Goal: Task Accomplishment & Management: Manage account settings

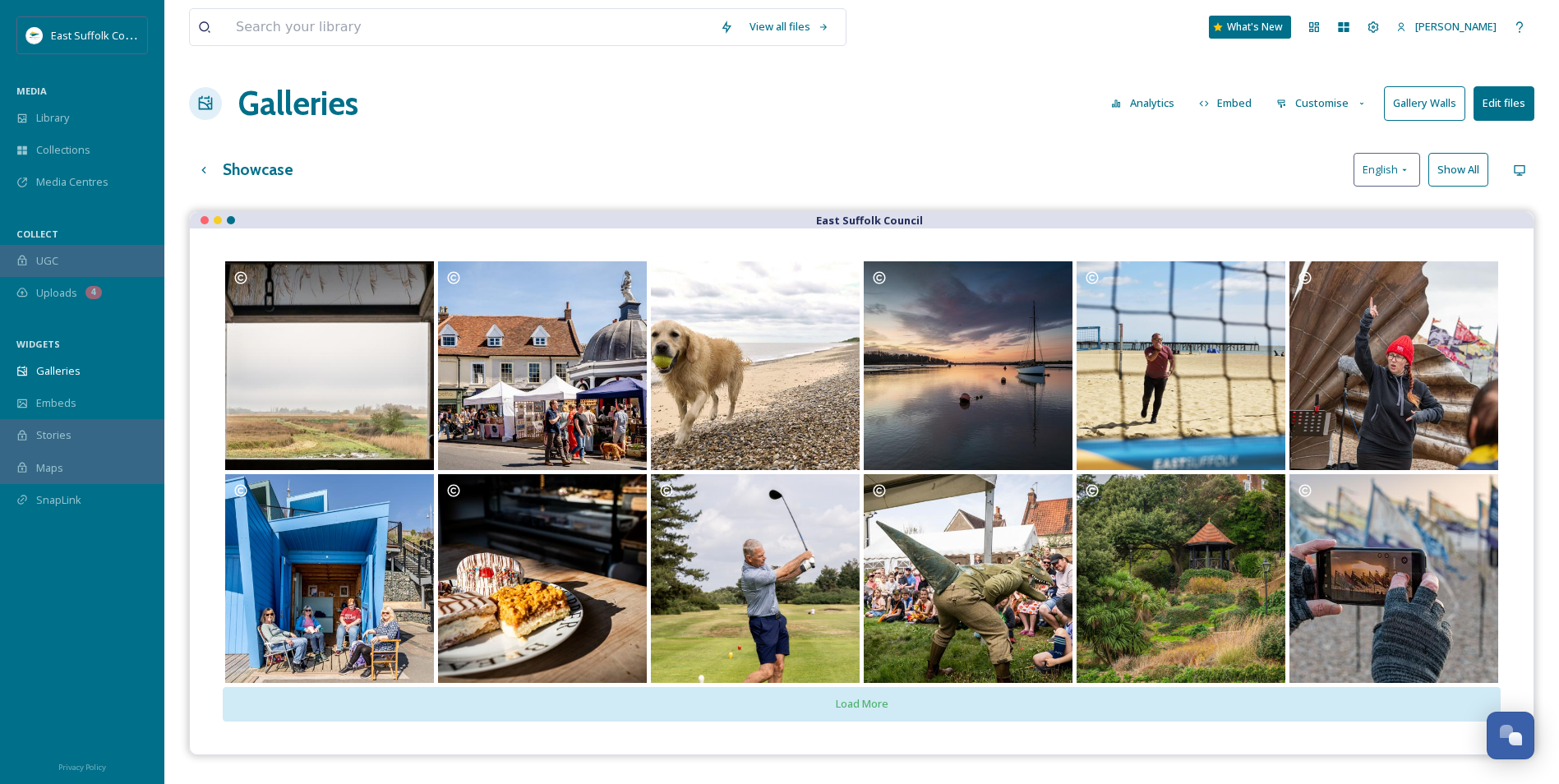
scroll to position [8005, 0]
click at [193, 163] on div "Up one level" at bounding box center [204, 170] width 30 height 30
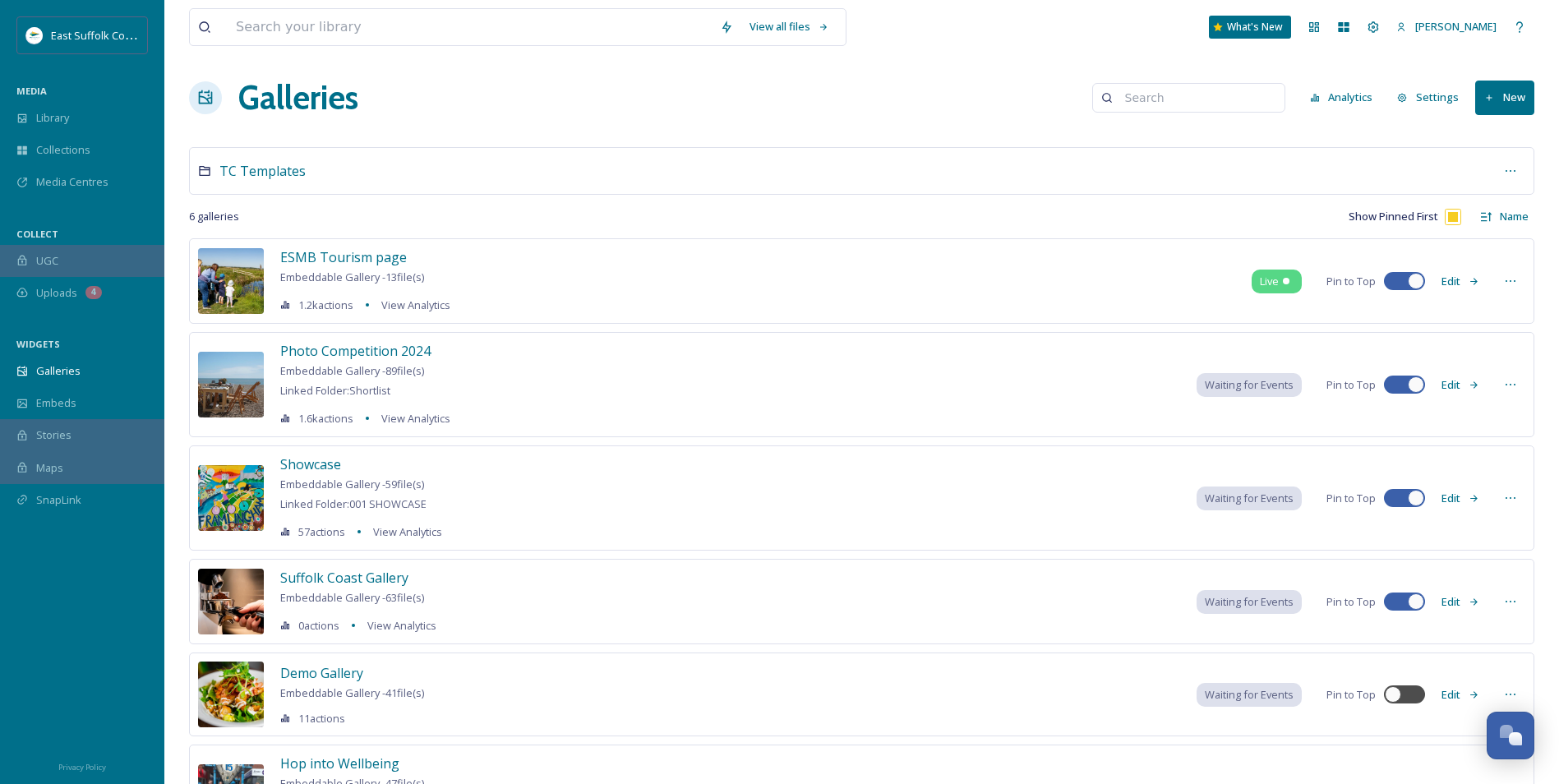
scroll to position [82, 0]
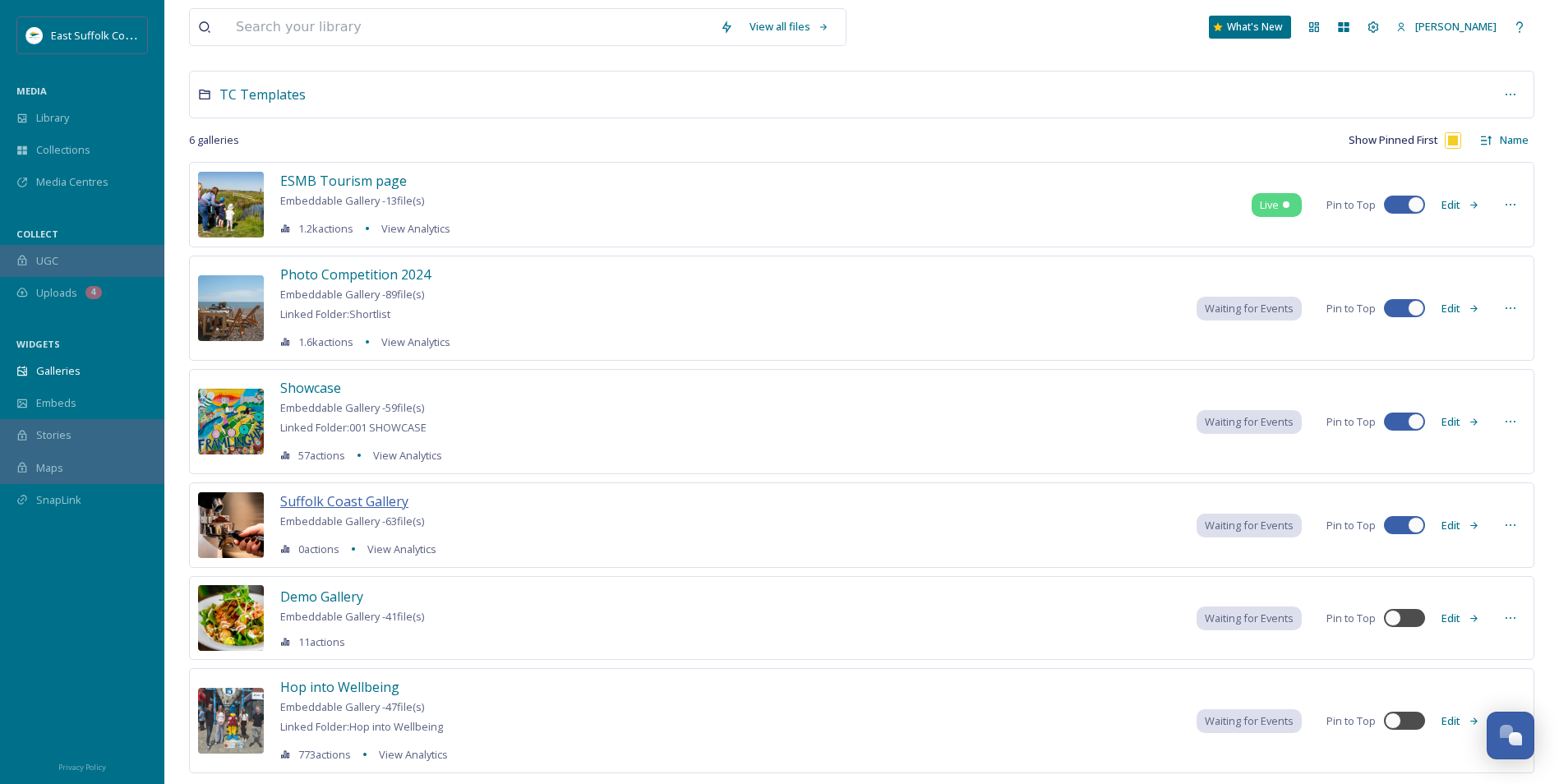
click at [342, 498] on span "Suffolk Coast Gallery" at bounding box center [344, 501] width 128 height 18
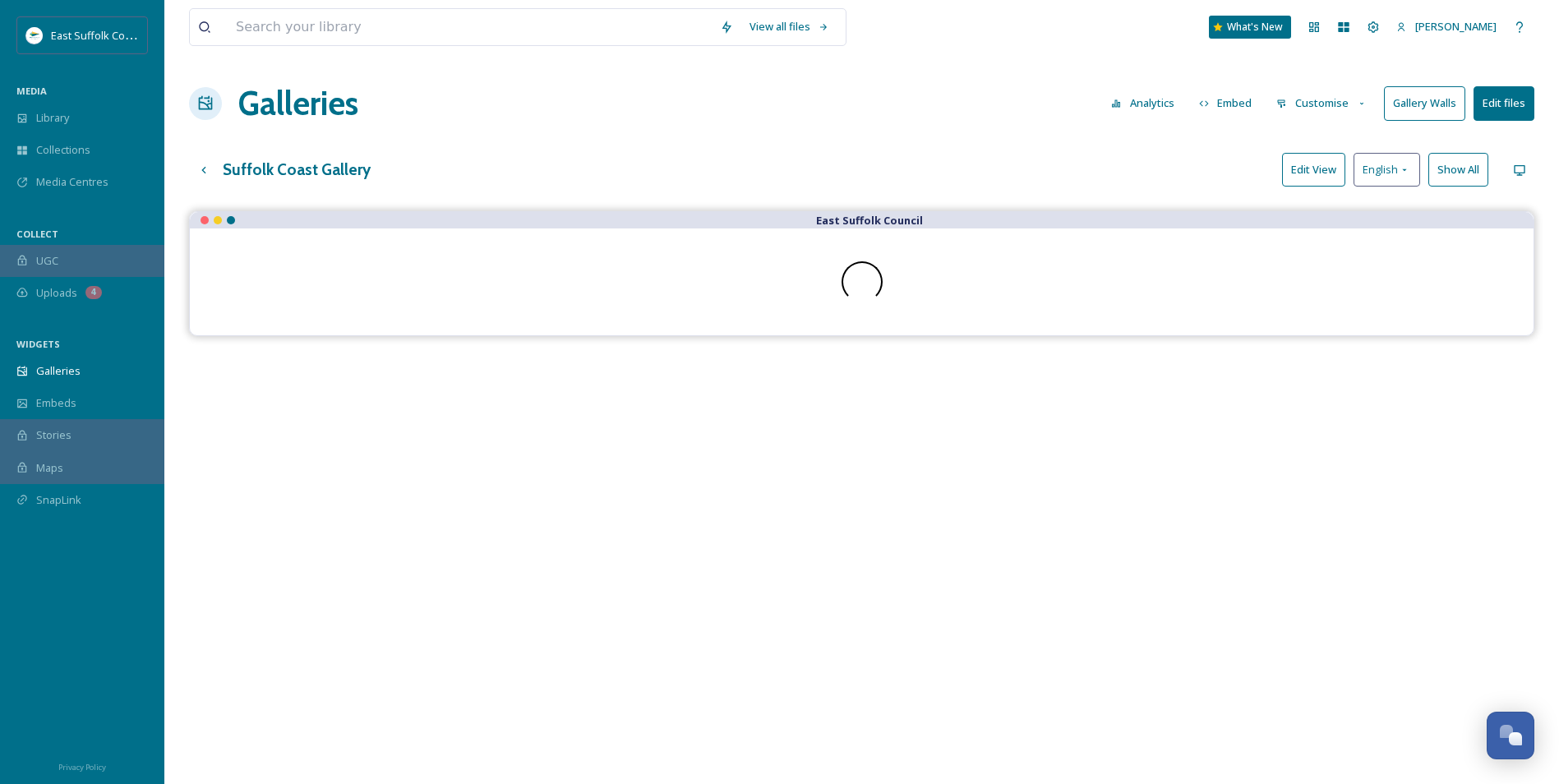
click at [1433, 96] on button "Gallery Walls" at bounding box center [1425, 103] width 82 height 34
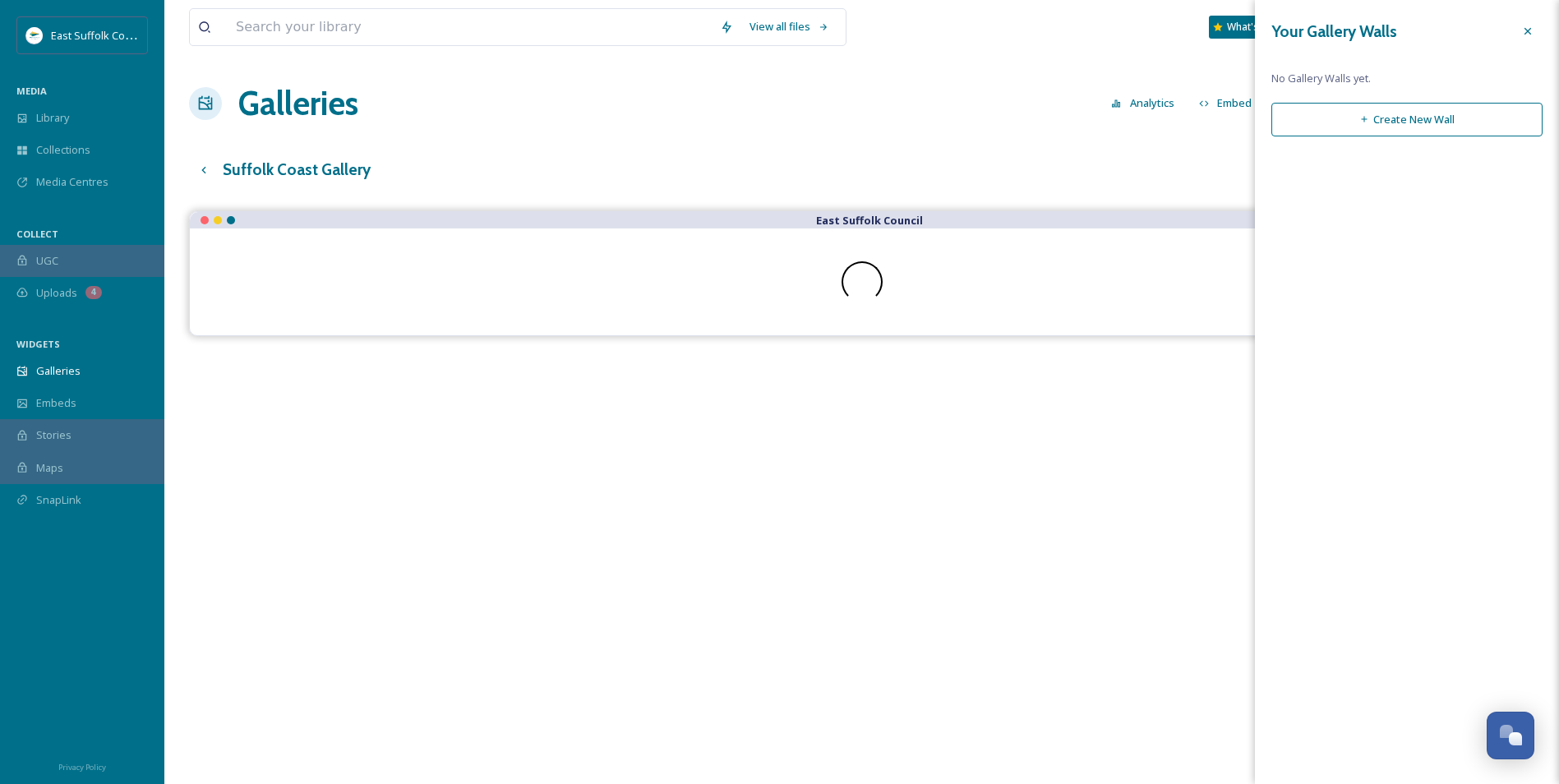
click at [1313, 121] on button "Create New Wall" at bounding box center [1407, 120] width 272 height 34
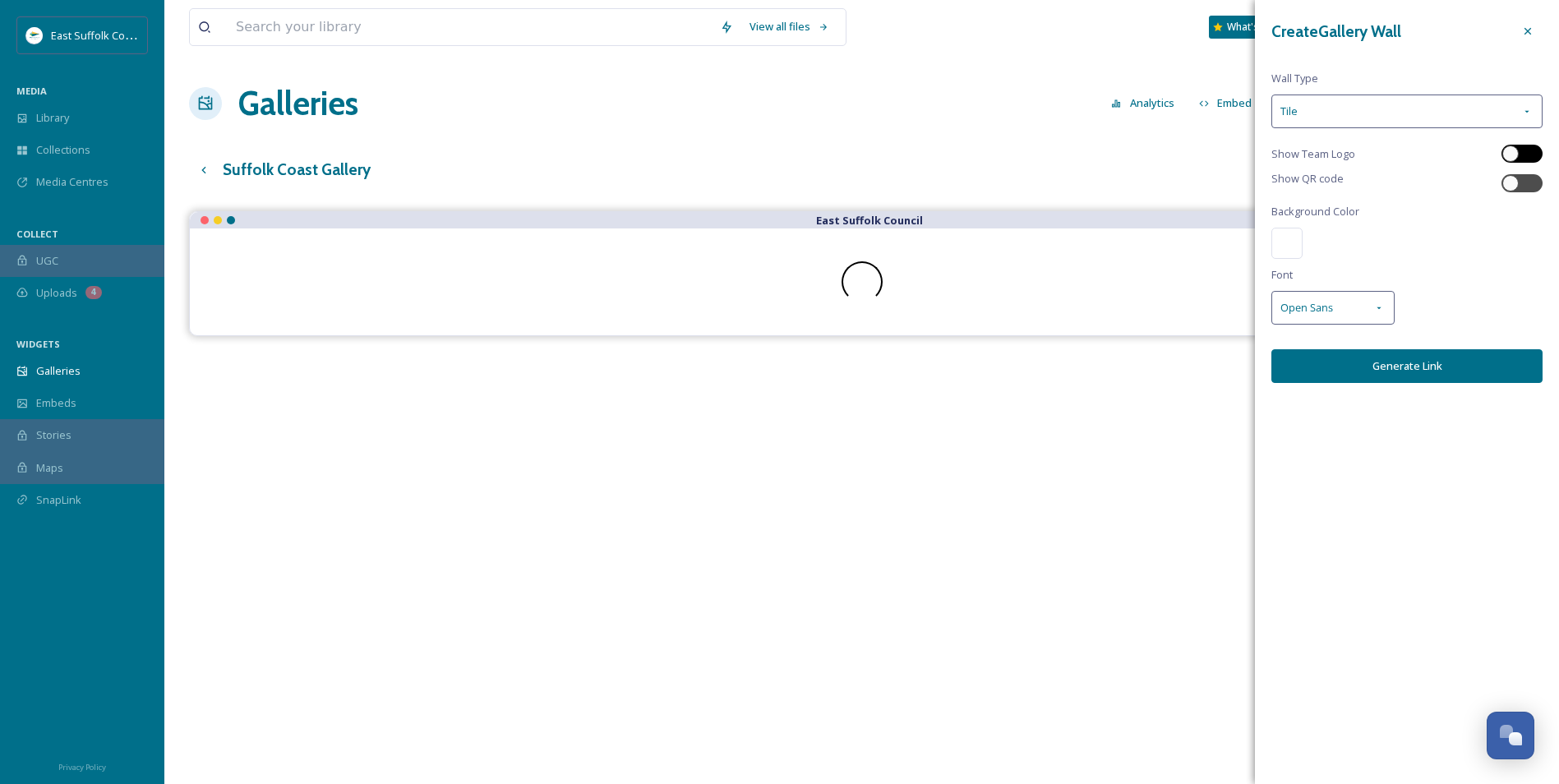
click at [1525, 158] on div at bounding box center [1522, 153] width 41 height 18
checkbox input "true"
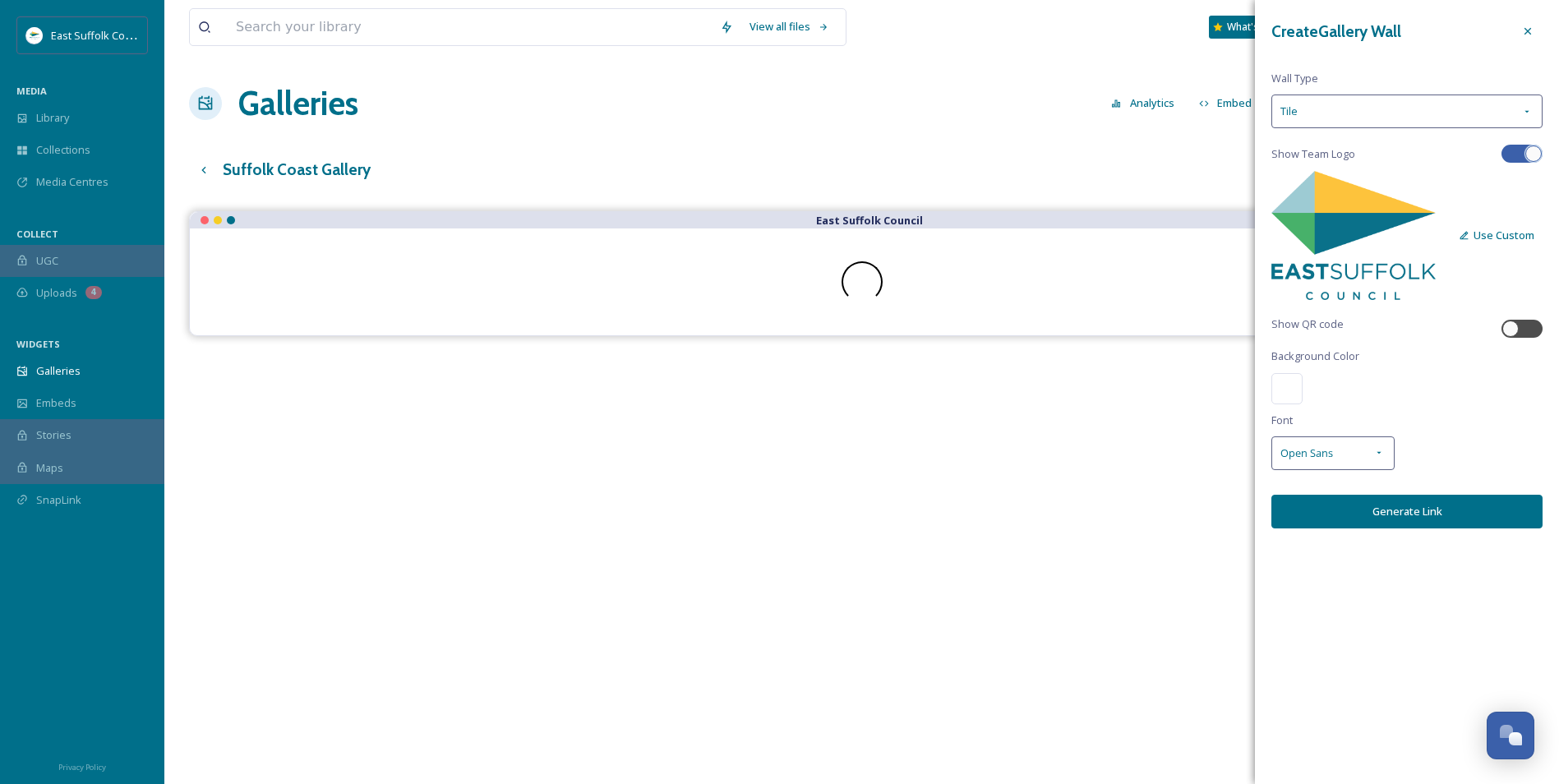
click at [1513, 238] on button "Use Custom" at bounding box center [1497, 235] width 92 height 32
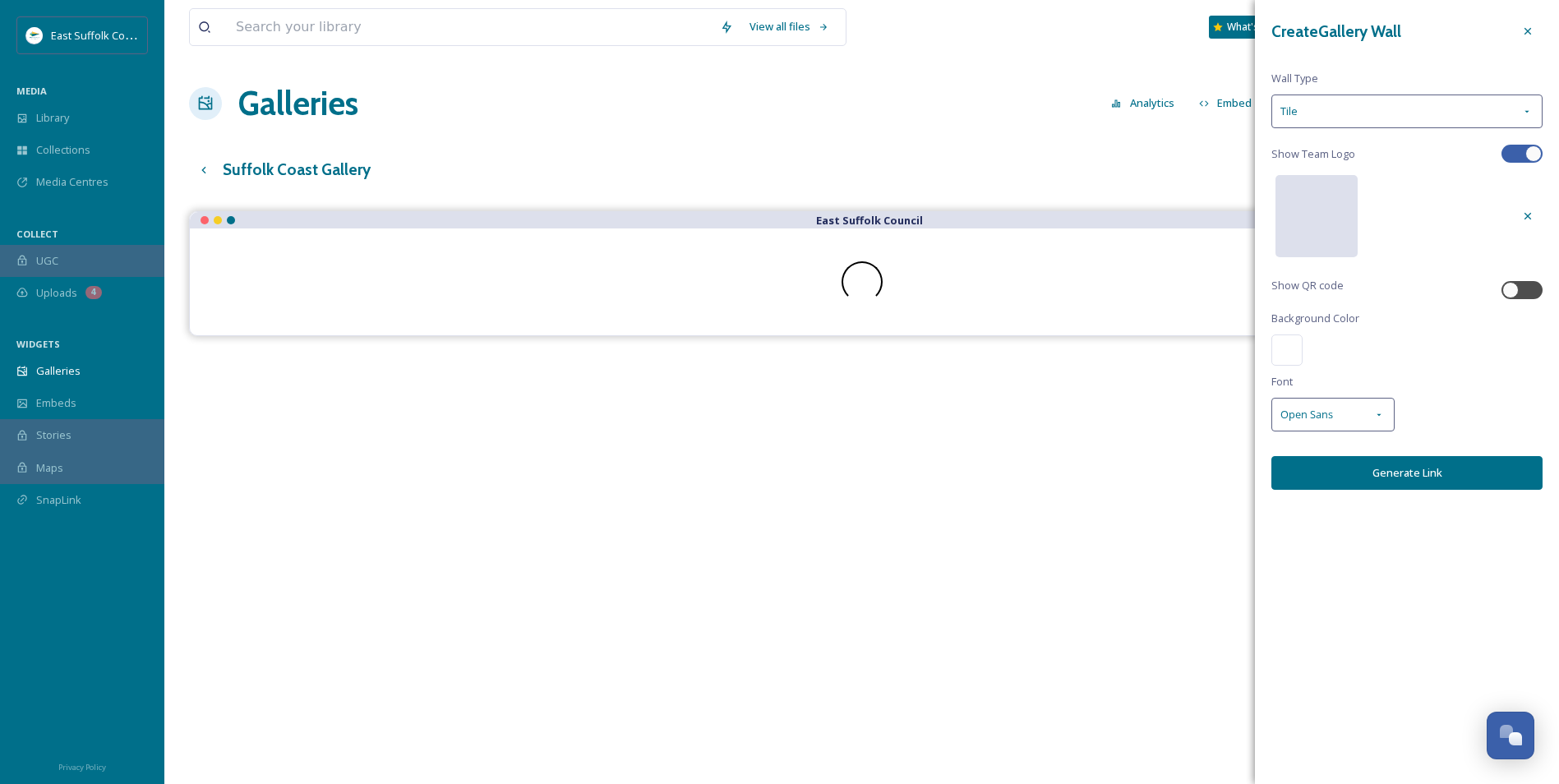
click at [1304, 214] on div at bounding box center [1317, 216] width 82 height 82
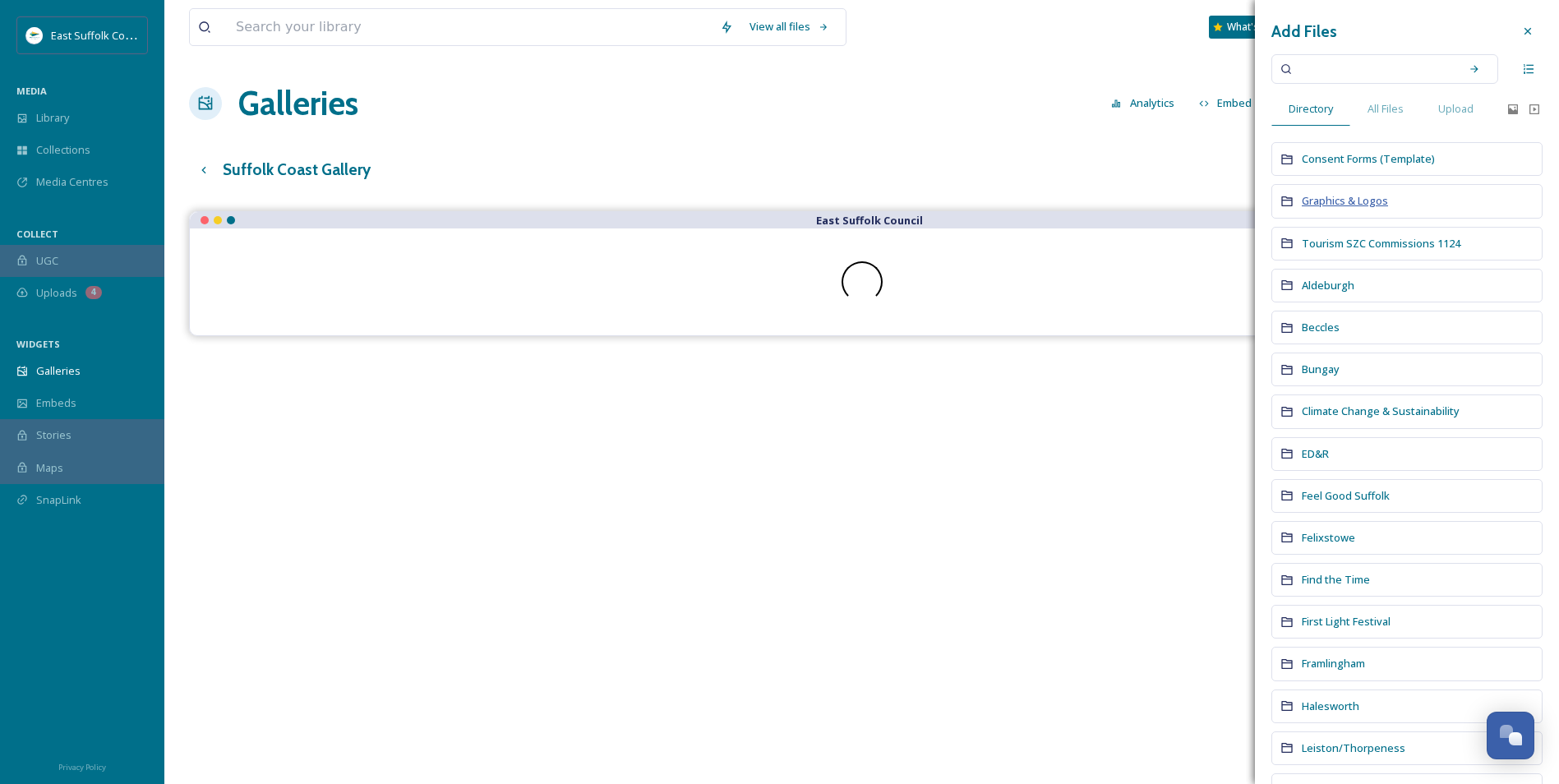
click at [1321, 206] on span "Graphics & Logos" at bounding box center [1345, 200] width 86 height 15
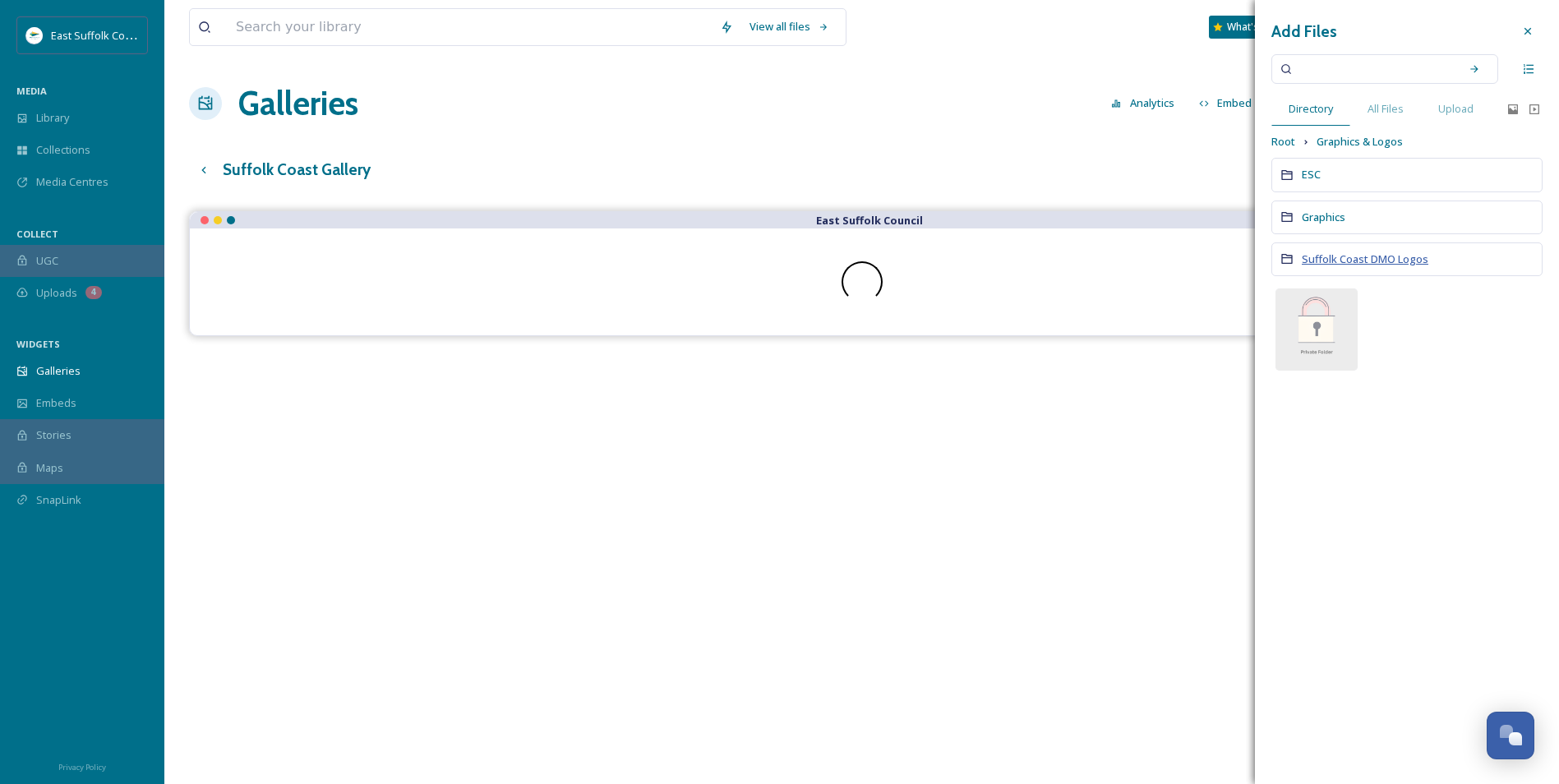
click at [1329, 261] on span "Suffolk Coast DMO Logos" at bounding box center [1365, 259] width 126 height 15
click at [1339, 148] on span "Graphics & Logos" at bounding box center [1360, 141] width 86 height 16
drag, startPoint x: 1342, startPoint y: 170, endPoint x: 1324, endPoint y: 172, distance: 18.1
click at [1329, 171] on div "ESC" at bounding box center [1407, 174] width 272 height 34
click at [1309, 172] on div at bounding box center [1407, 178] width 272 height 41
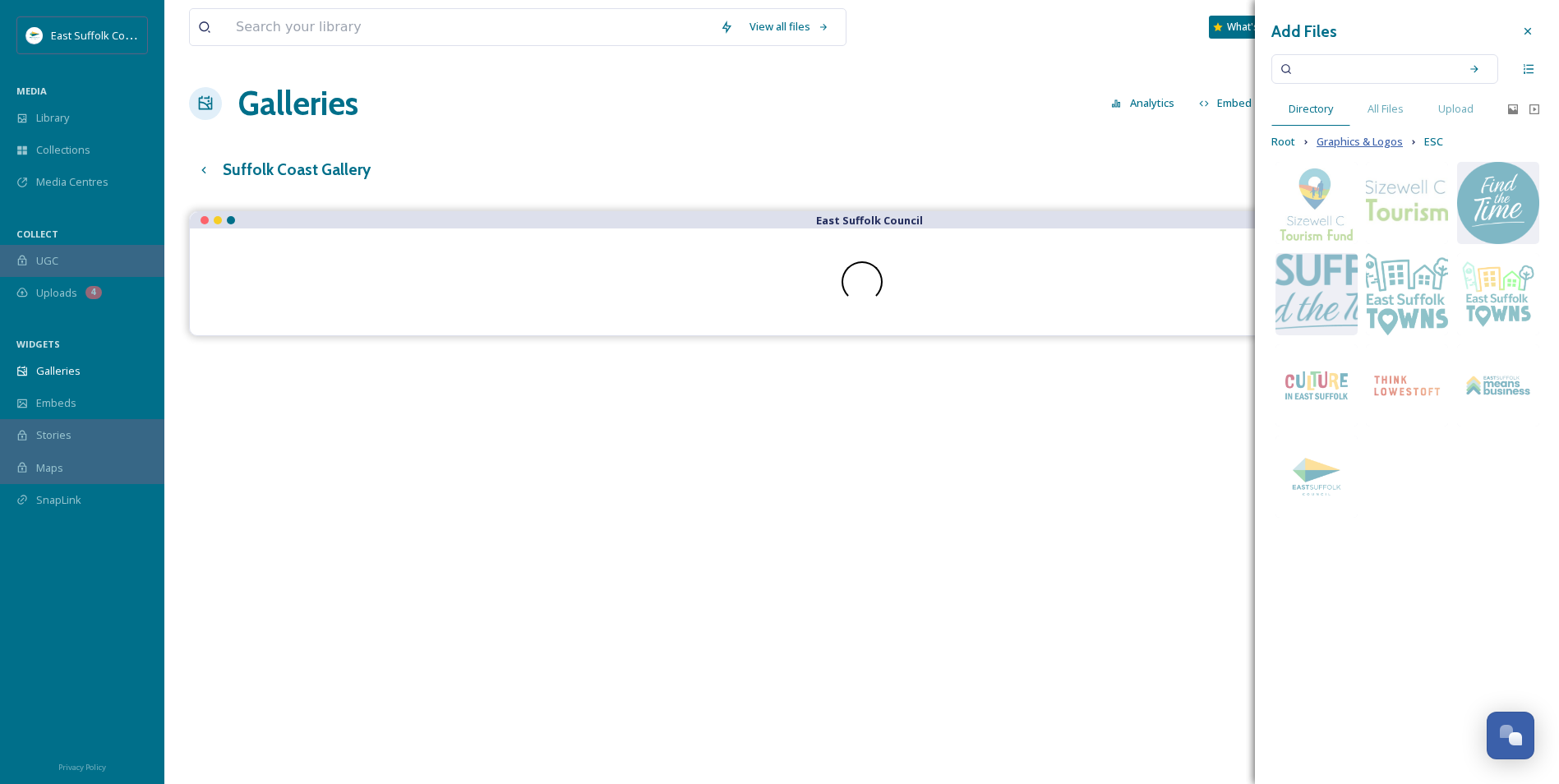
click at [1359, 138] on span "Graphics & Logos" at bounding box center [1360, 141] width 86 height 16
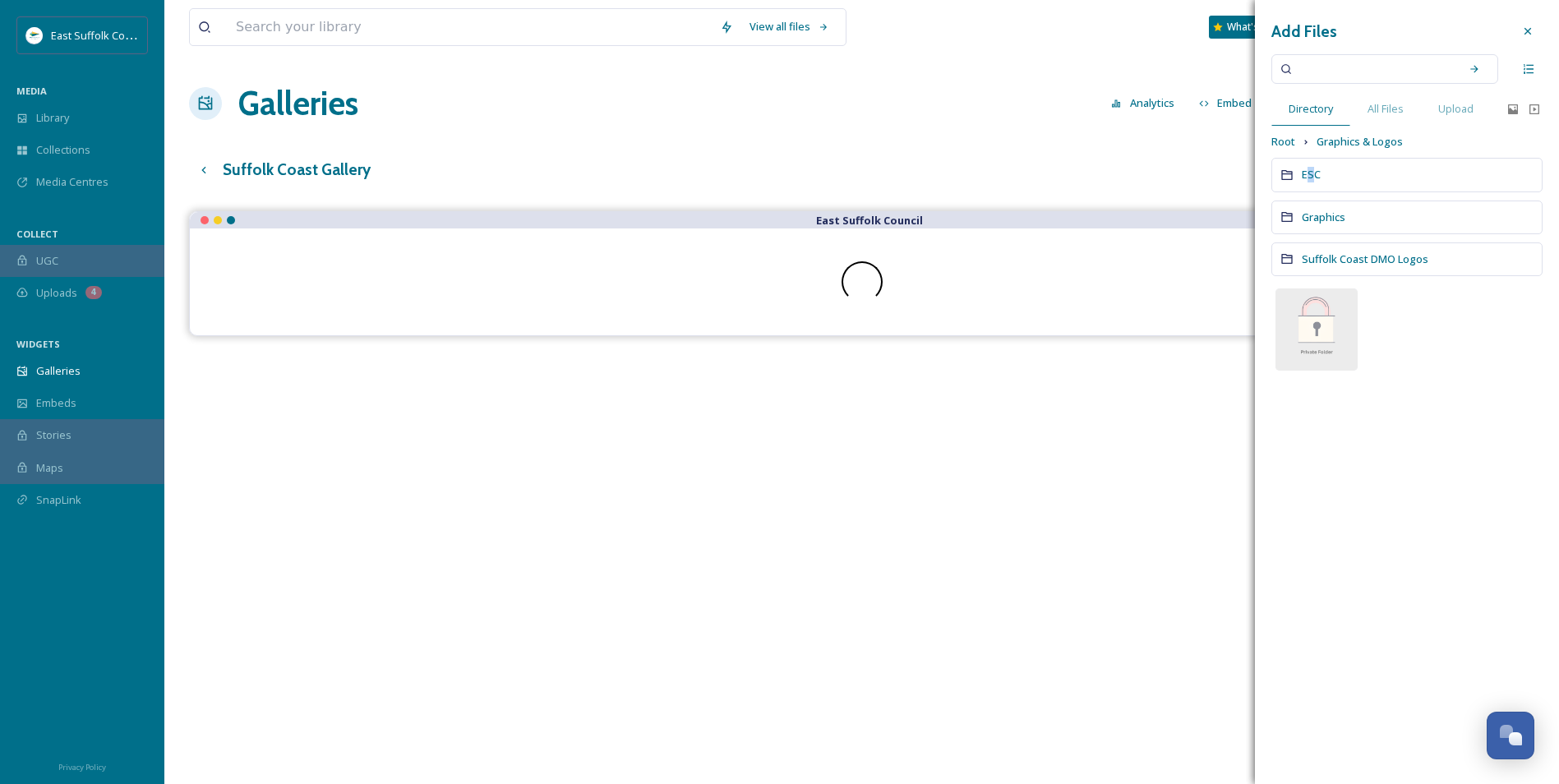
click at [1311, 184] on div "ESC" at bounding box center [1407, 174] width 272 height 34
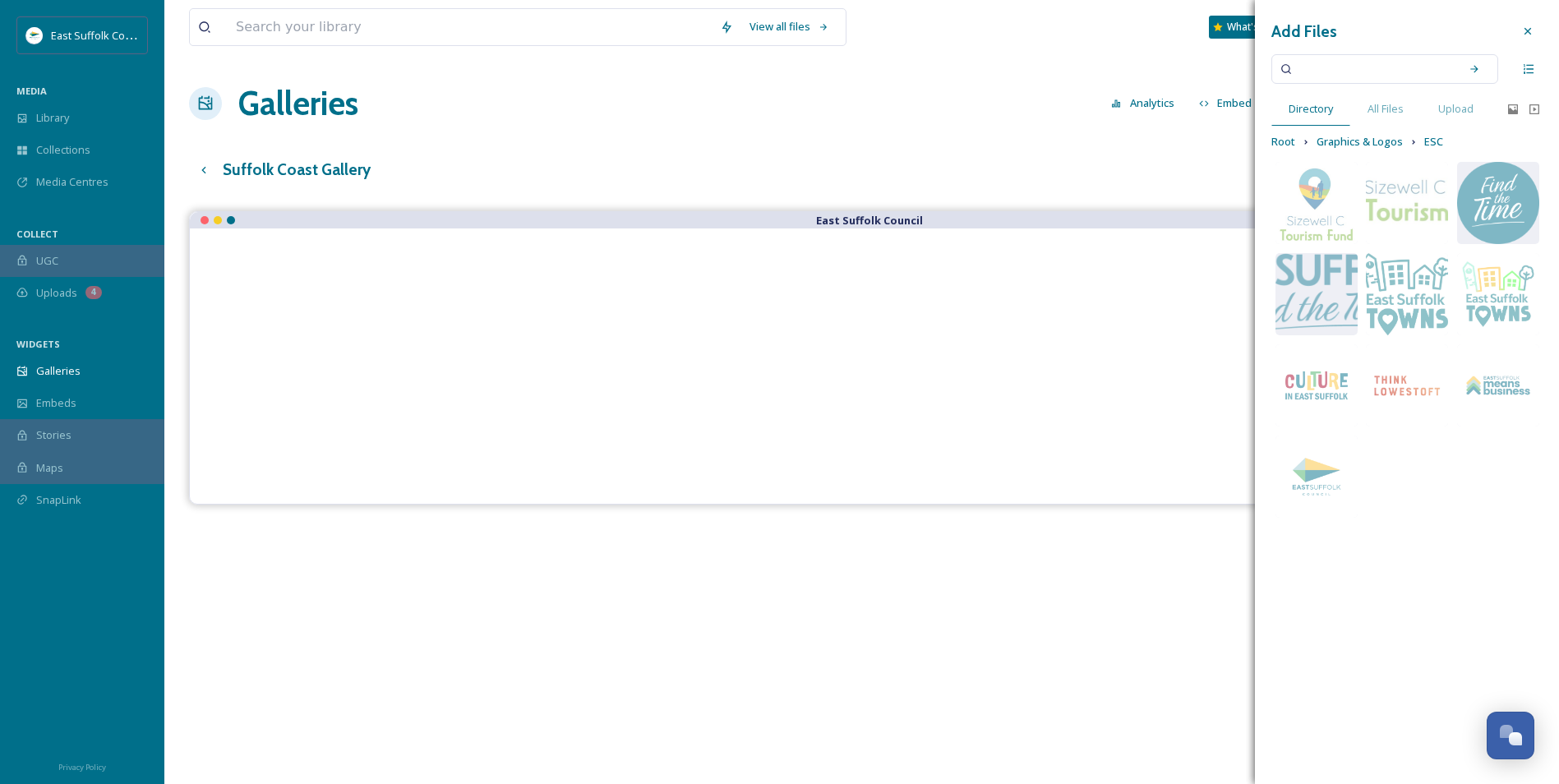
click at [1443, 504] on div "image/jpeg 800 x 289 image/jpeg 5384 x 4901 image/jpeg 700 x 700" at bounding box center [1407, 339] width 90 height 364
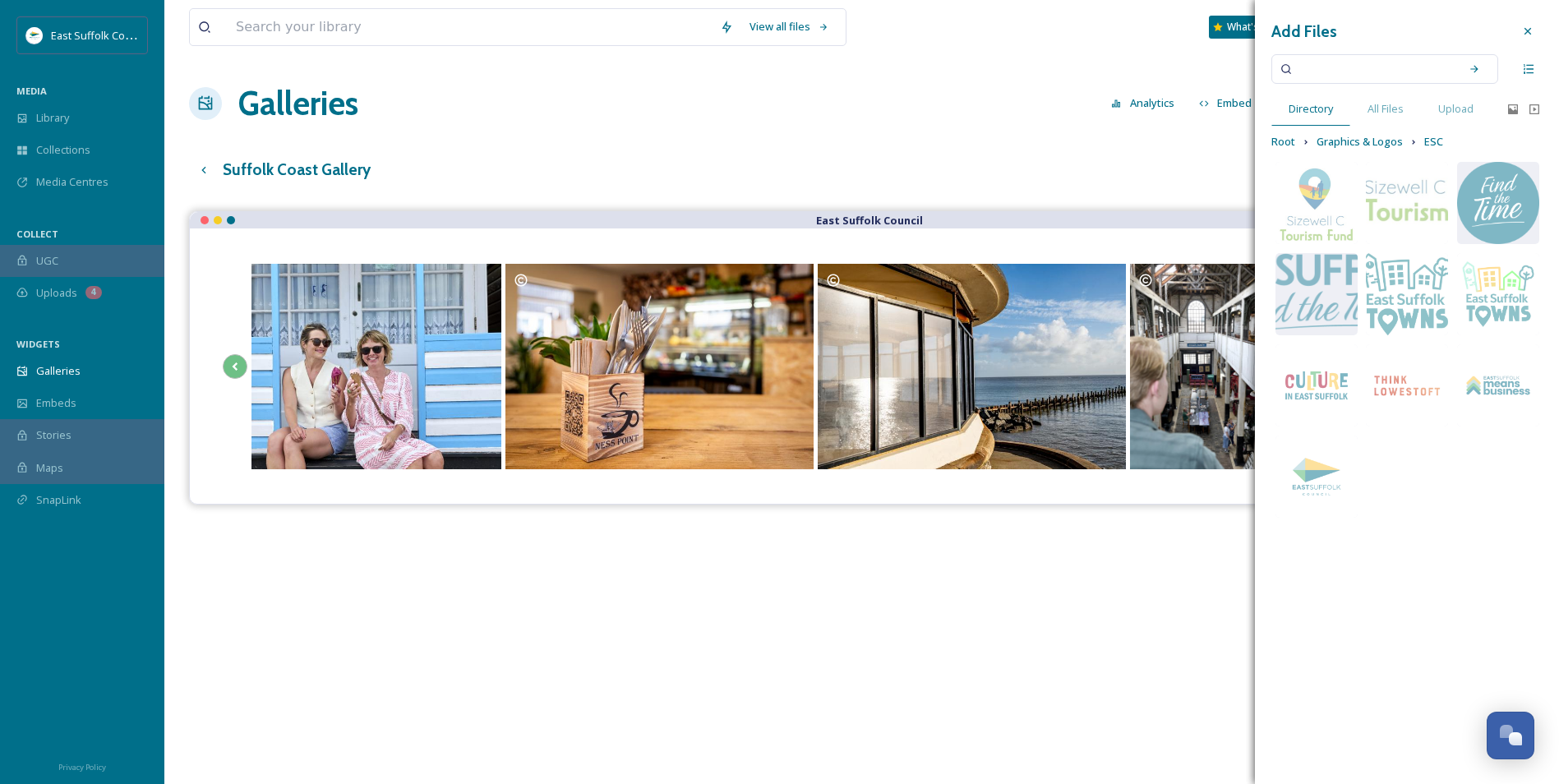
click at [1396, 624] on div "Add Files Directory All Files Upload Root Graphics & Logos ESC image/png 1080 x…" at bounding box center [1407, 392] width 304 height 784
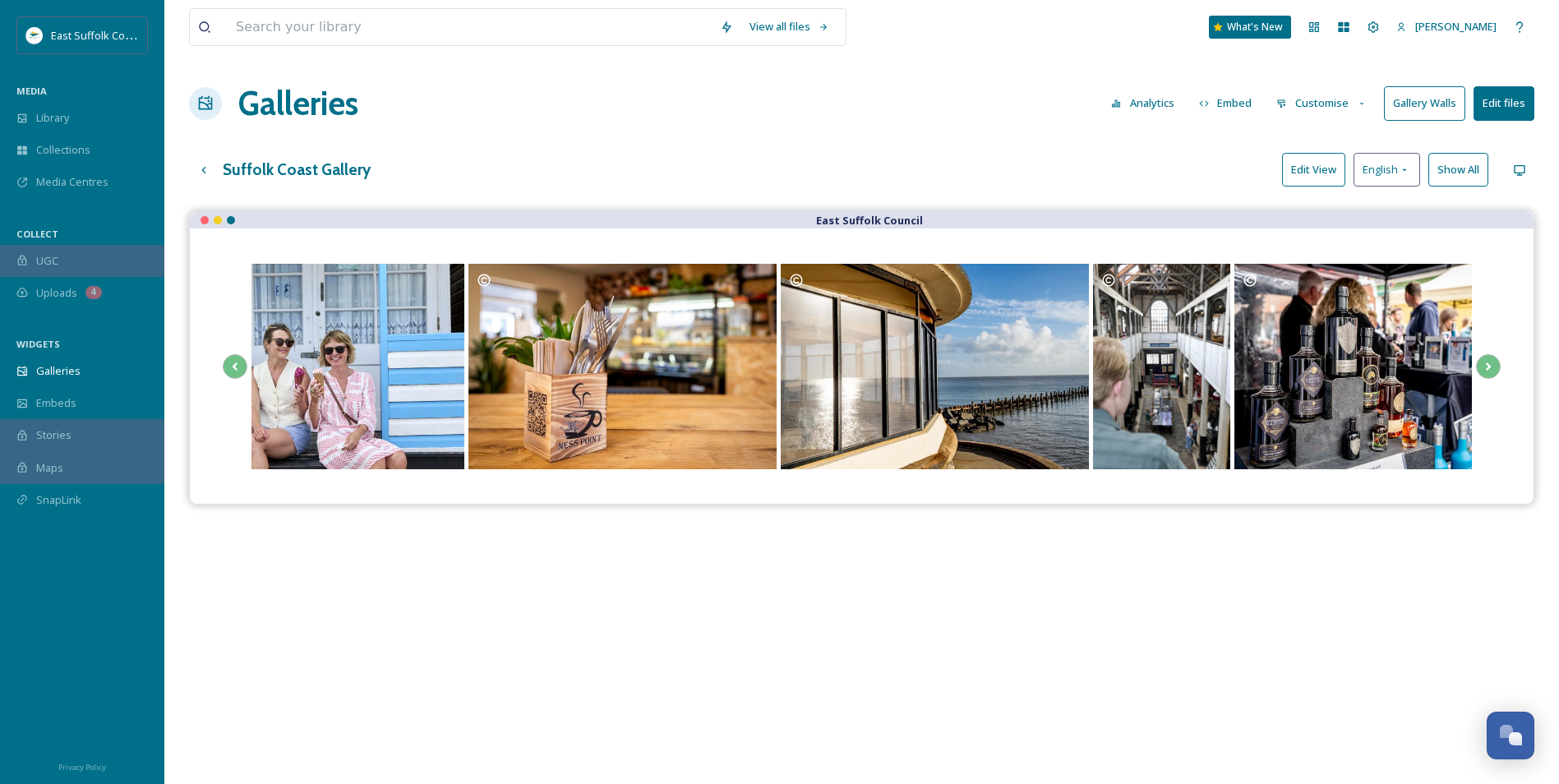
click at [1202, 623] on div "East Suffolk Council" at bounding box center [862, 602] width 1345 height 784
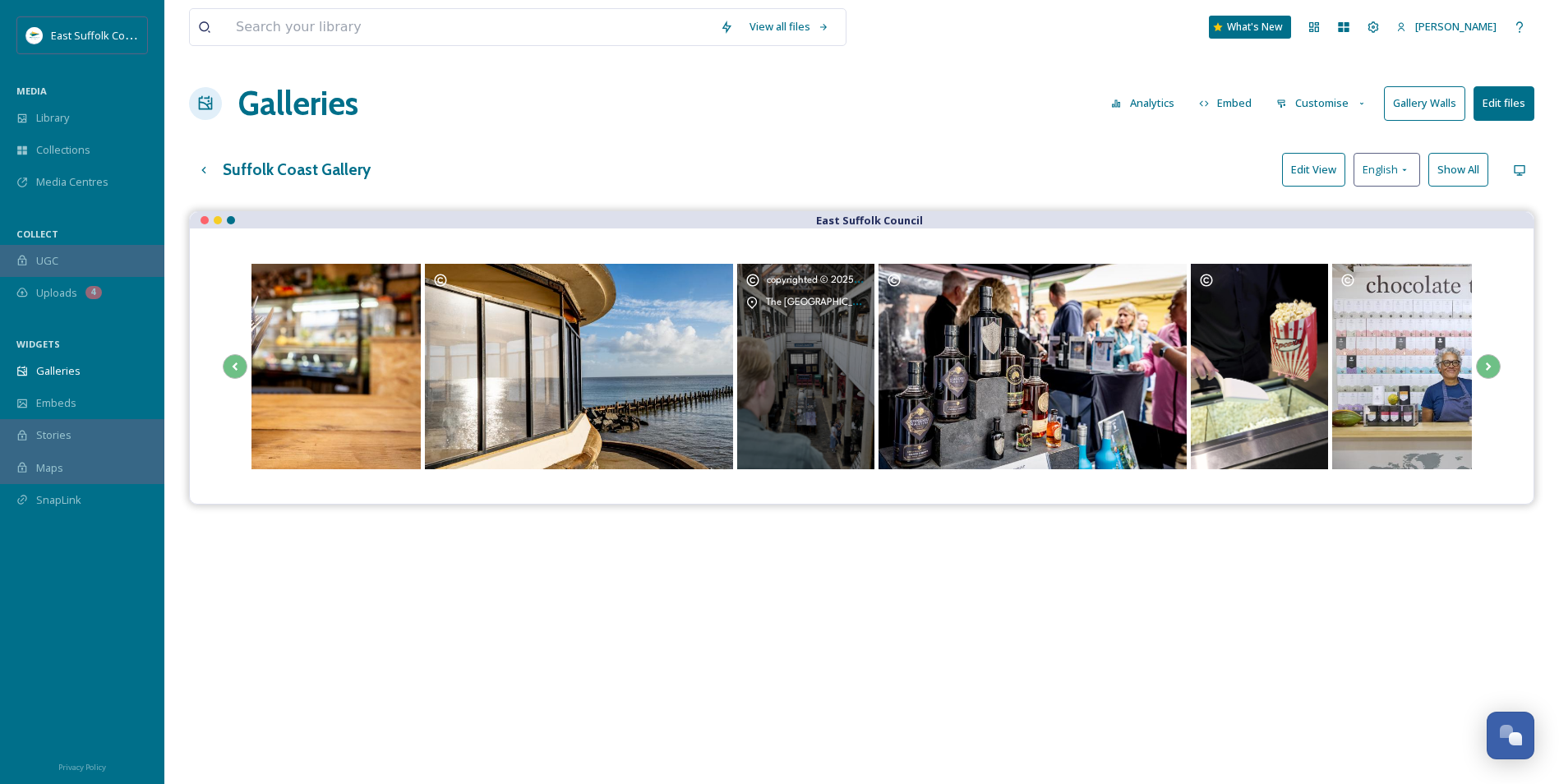
click at [746, 374] on div "copyrighted © 2025 by [PERSON_NAME] The [GEOGRAPHIC_DATA]" at bounding box center [806, 366] width 138 height 205
click at [860, 305] on span "The [GEOGRAPHIC_DATA]" at bounding box center [822, 302] width 111 height 12
click at [861, 282] on span "copyrighted © 2025 by [PERSON_NAME]" at bounding box center [856, 279] width 178 height 12
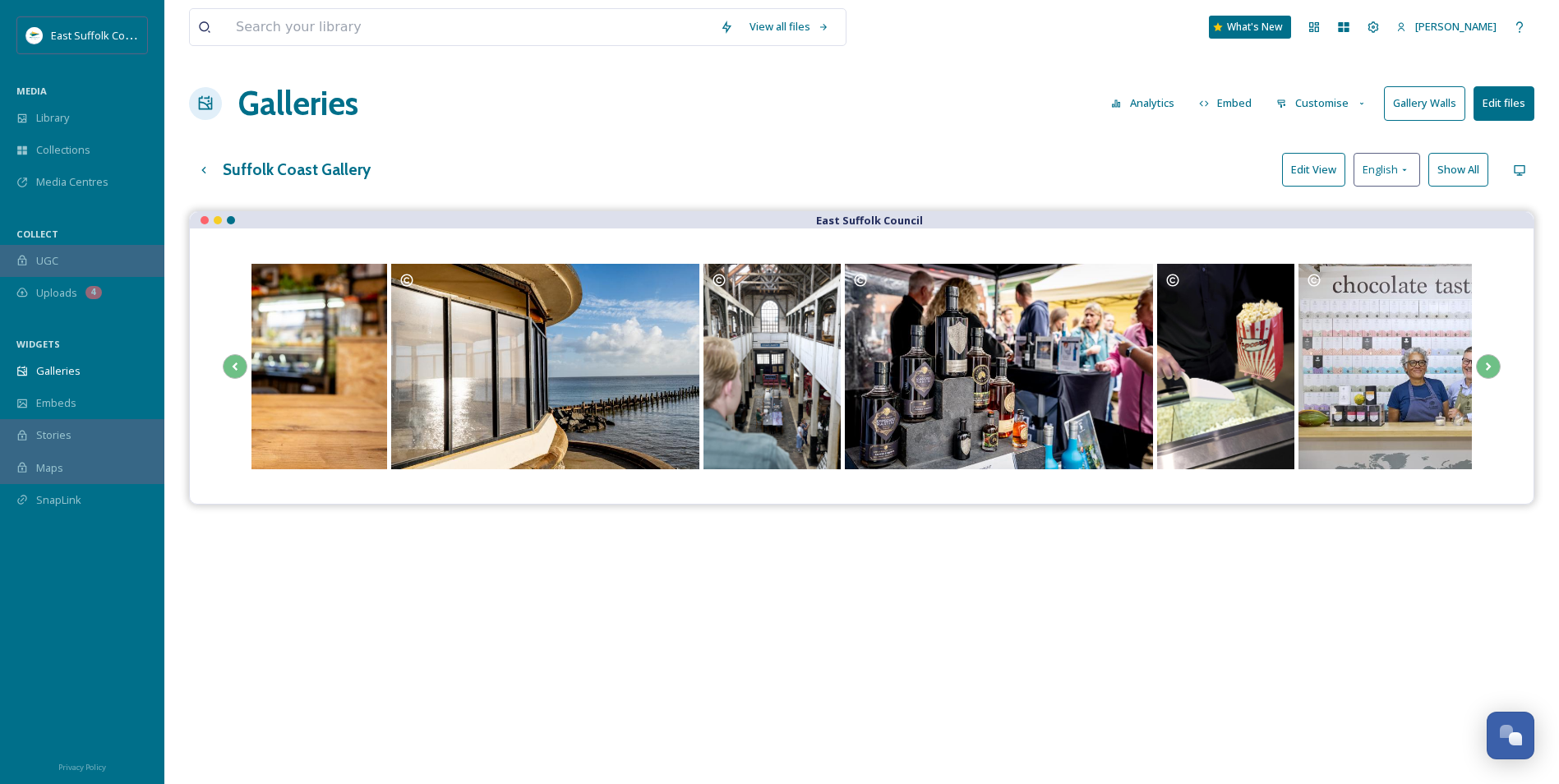
click at [1309, 172] on button "Edit View" at bounding box center [1314, 170] width 64 height 34
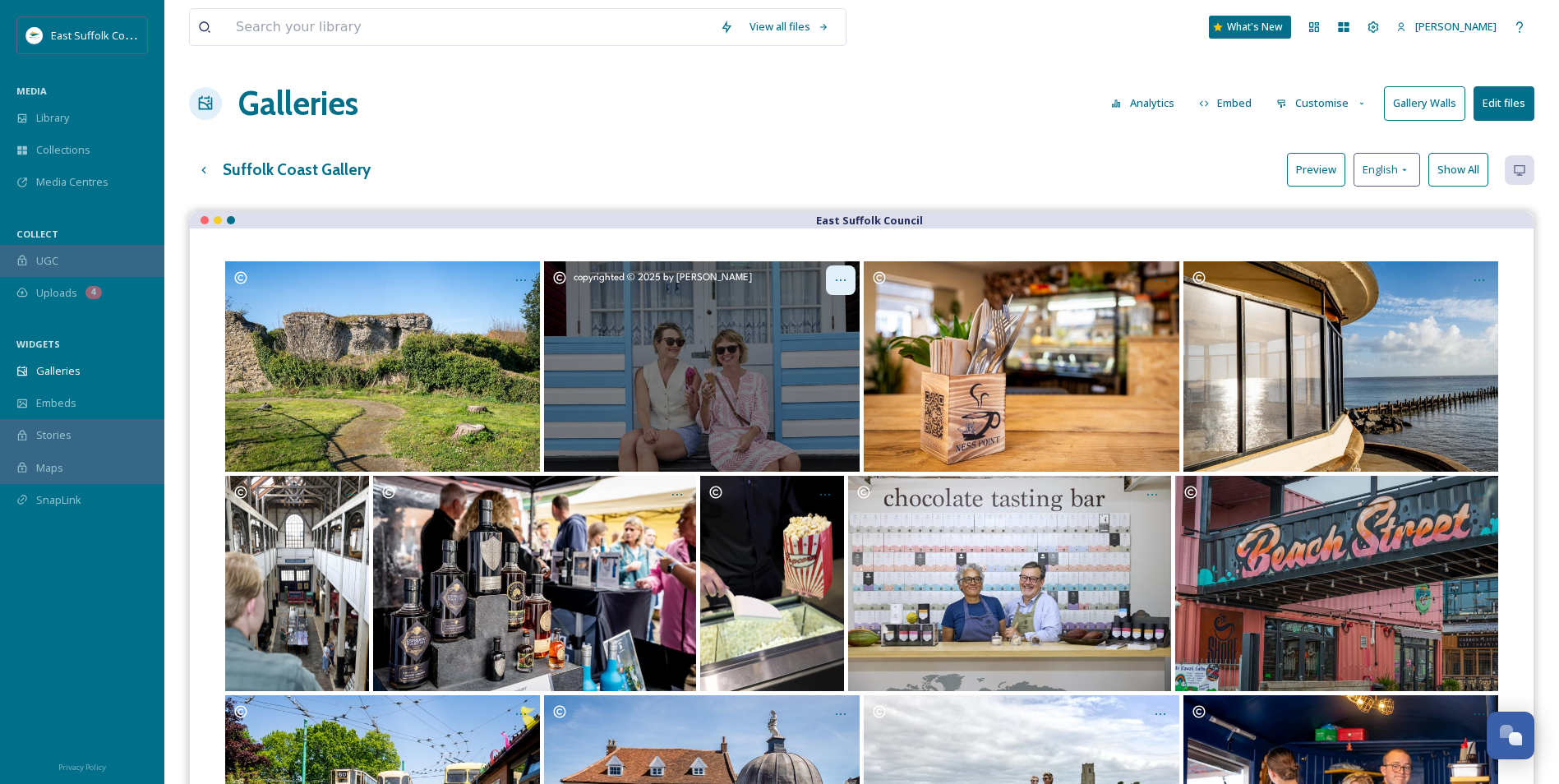
click at [840, 278] on icon "Opens media popup. Media description: Nothing beats an ice cream on Southwold B…" at bounding box center [841, 280] width 13 height 13
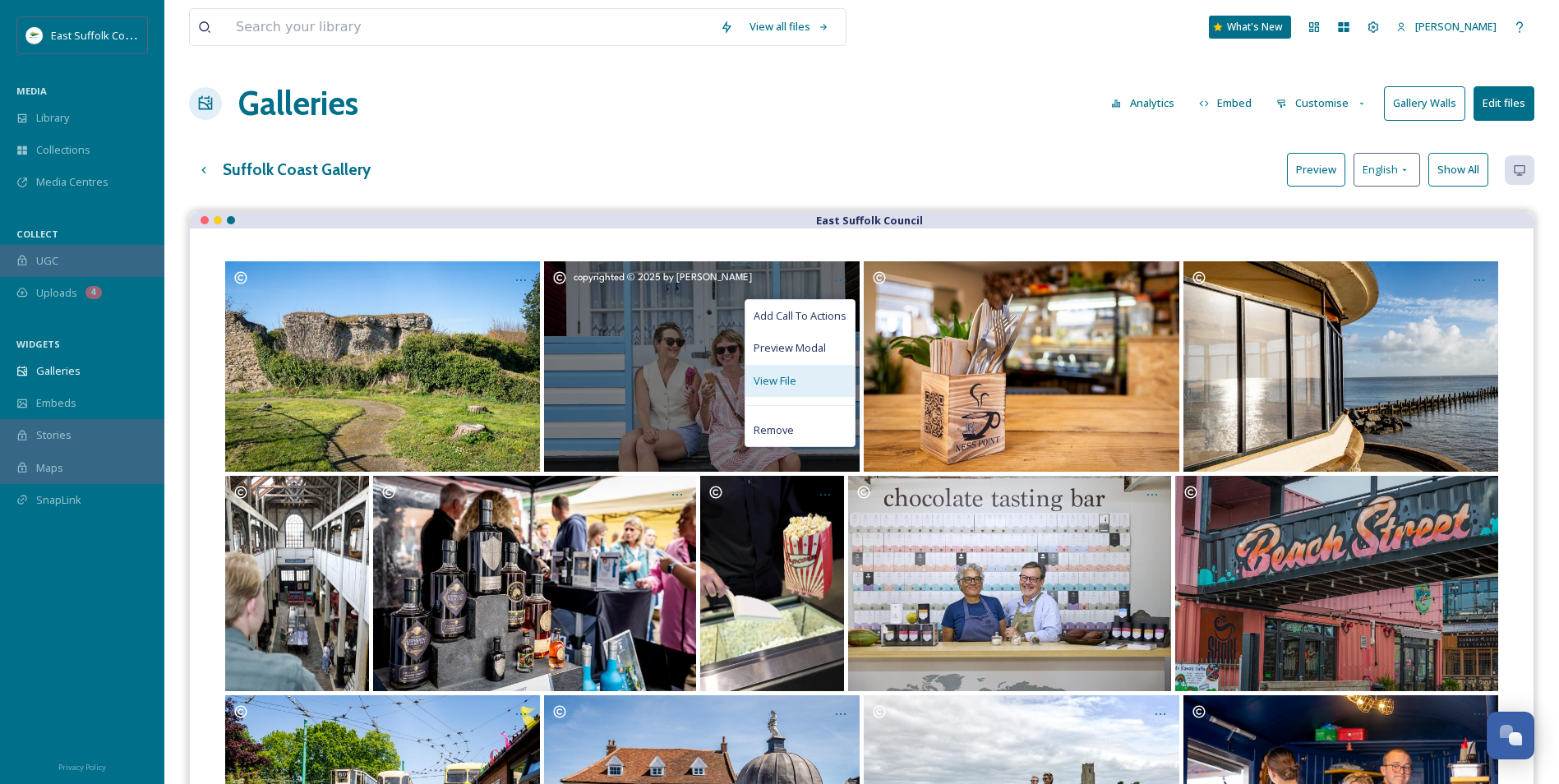
click at [768, 382] on span "View File" at bounding box center [776, 380] width 43 height 16
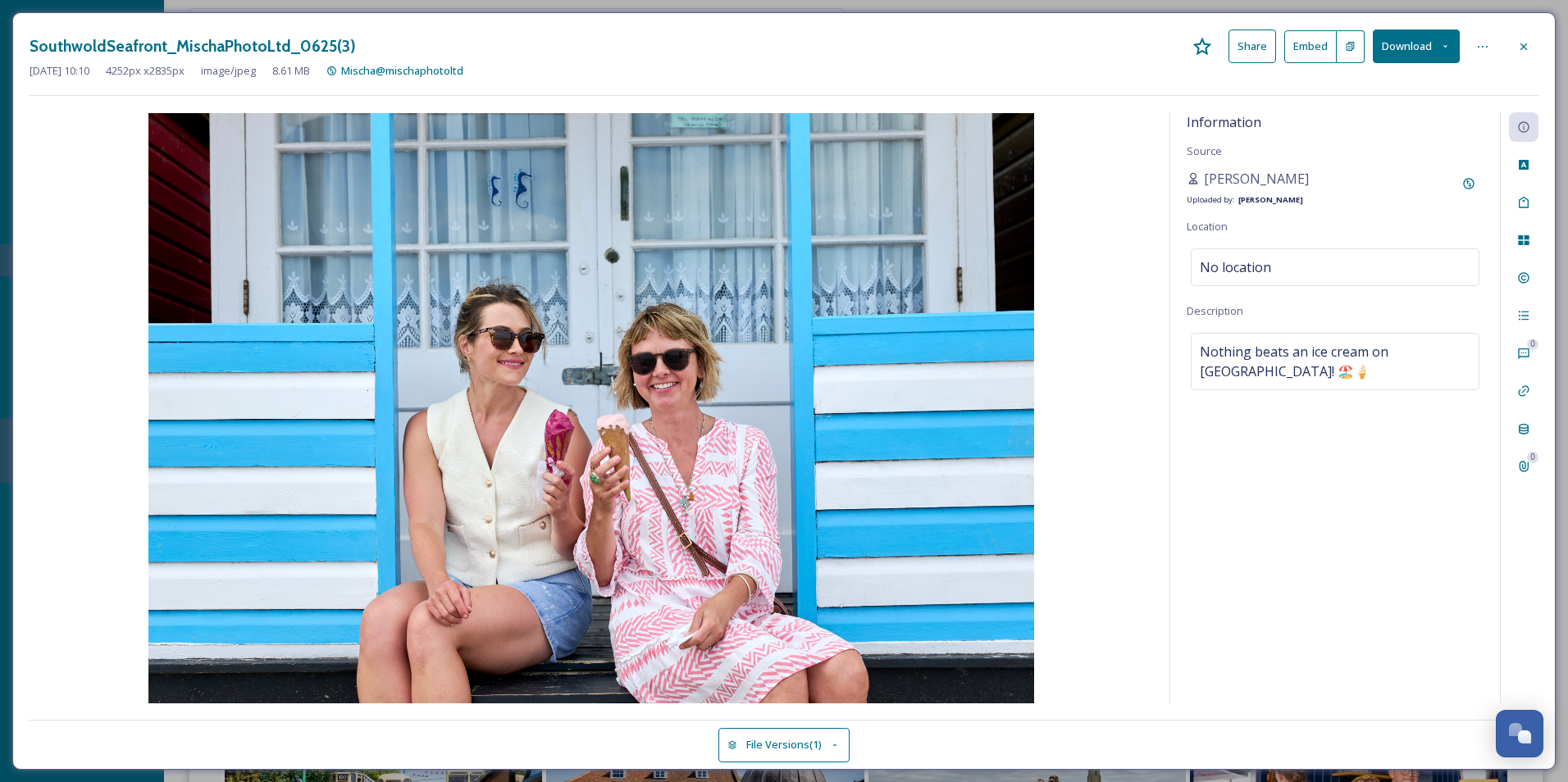
click at [1517, 64] on div "[DATE] 10:10 4252 px x 2835 px image/jpeg 8.61 MB Mischa@mischaphotoltd" at bounding box center [784, 71] width 1508 height 16
click at [1532, 44] on div at bounding box center [1523, 47] width 30 height 30
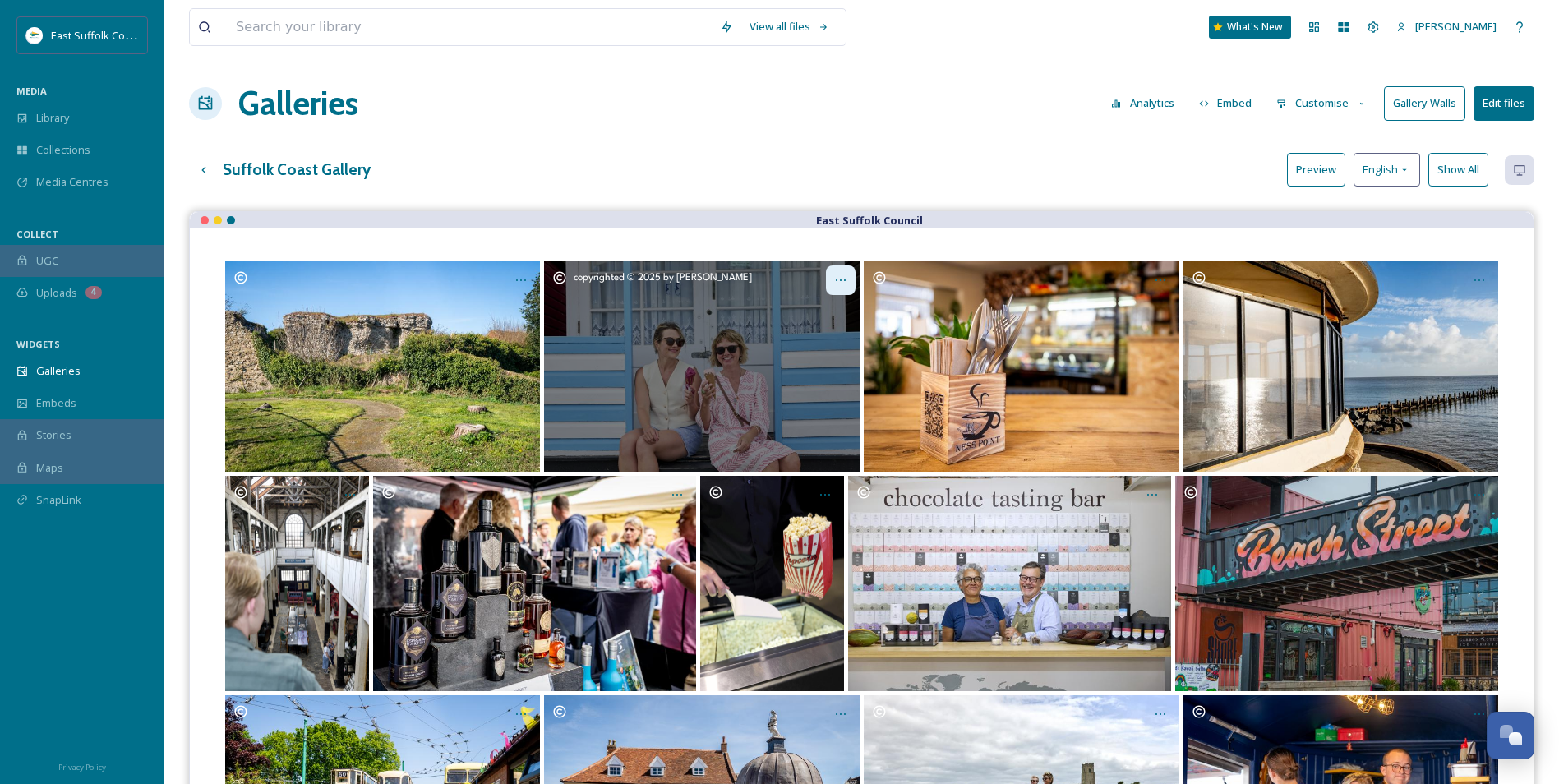
click at [849, 283] on div "Opens media popup. Media description: Nothing beats an ice cream on Southwold B…" at bounding box center [841, 280] width 30 height 30
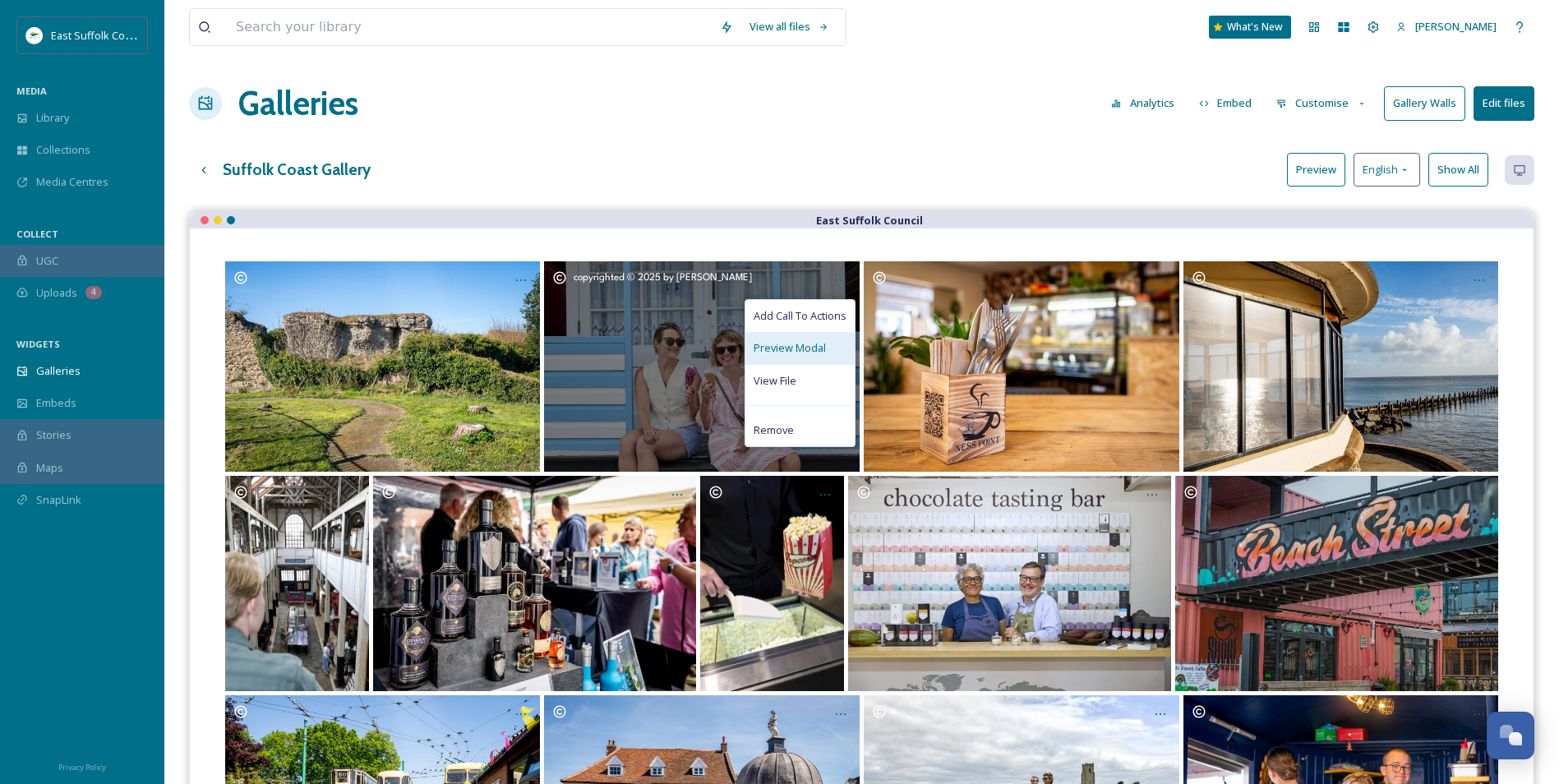
click at [796, 352] on span "Preview Modal" at bounding box center [790, 348] width 72 height 16
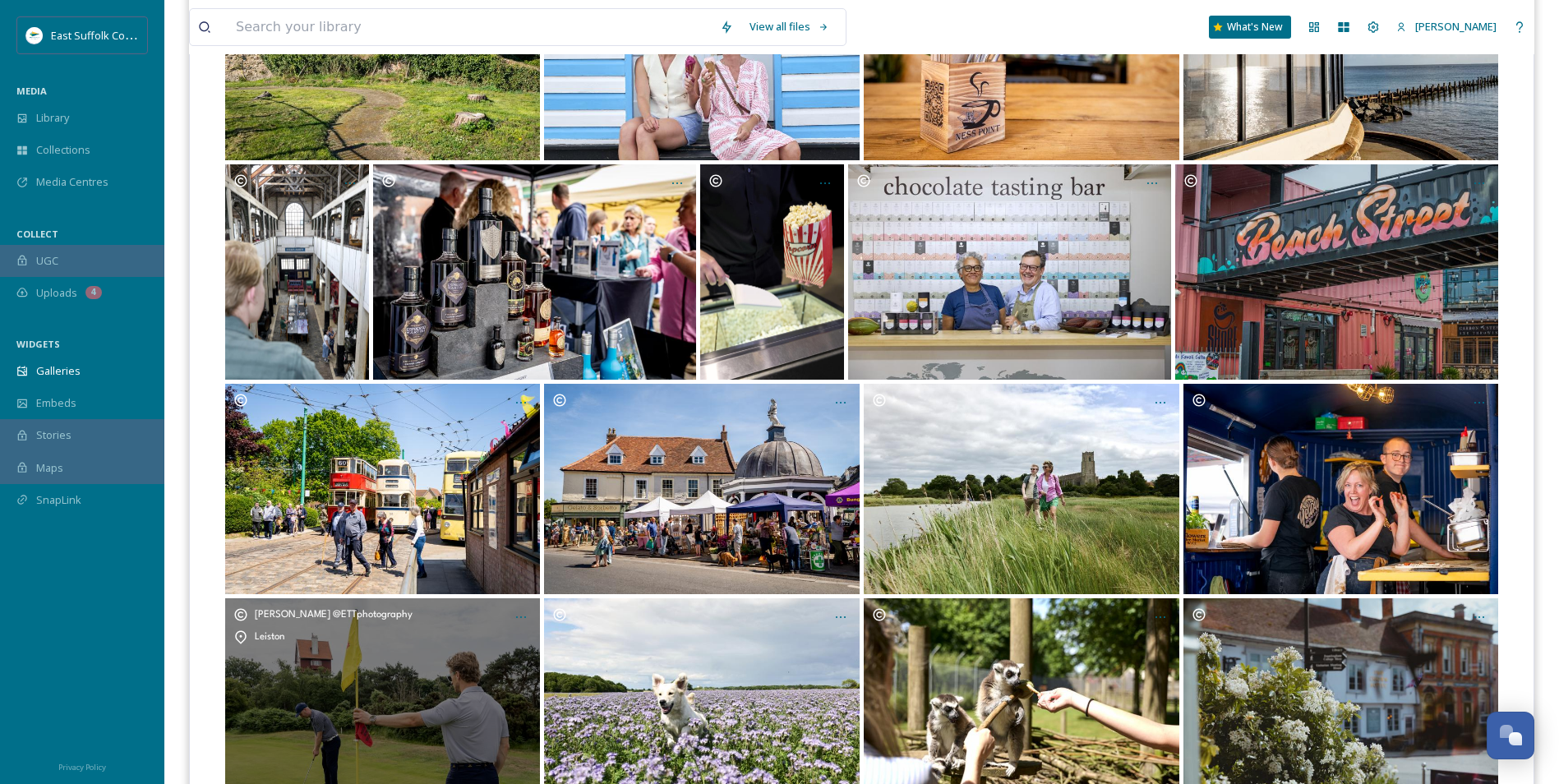
scroll to position [493, 0]
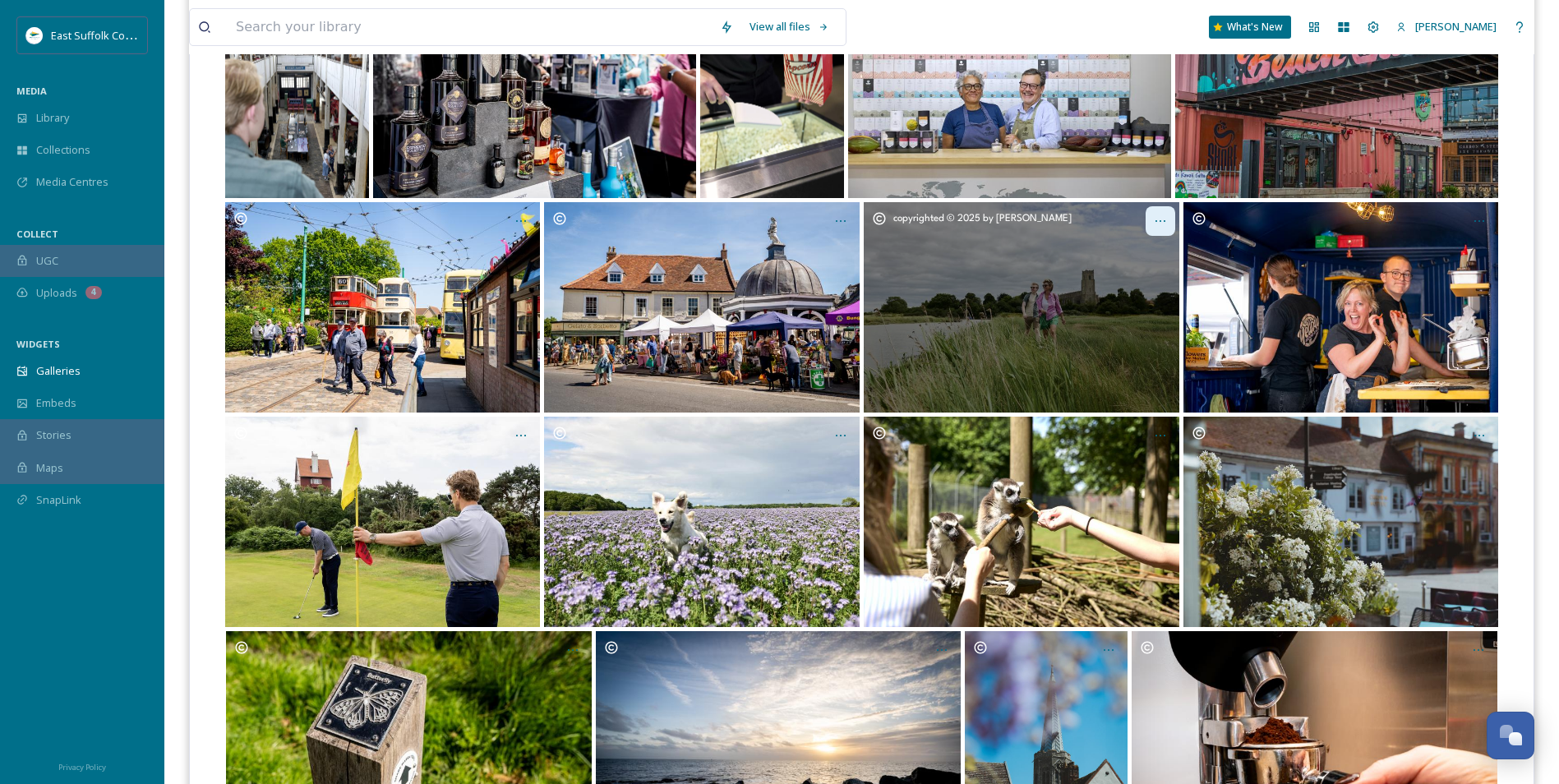
click at [1165, 223] on icon "Opens media popup. Media description: RiverBlyth_MischaPhotoLtd_0625(9)." at bounding box center [1161, 221] width 13 height 13
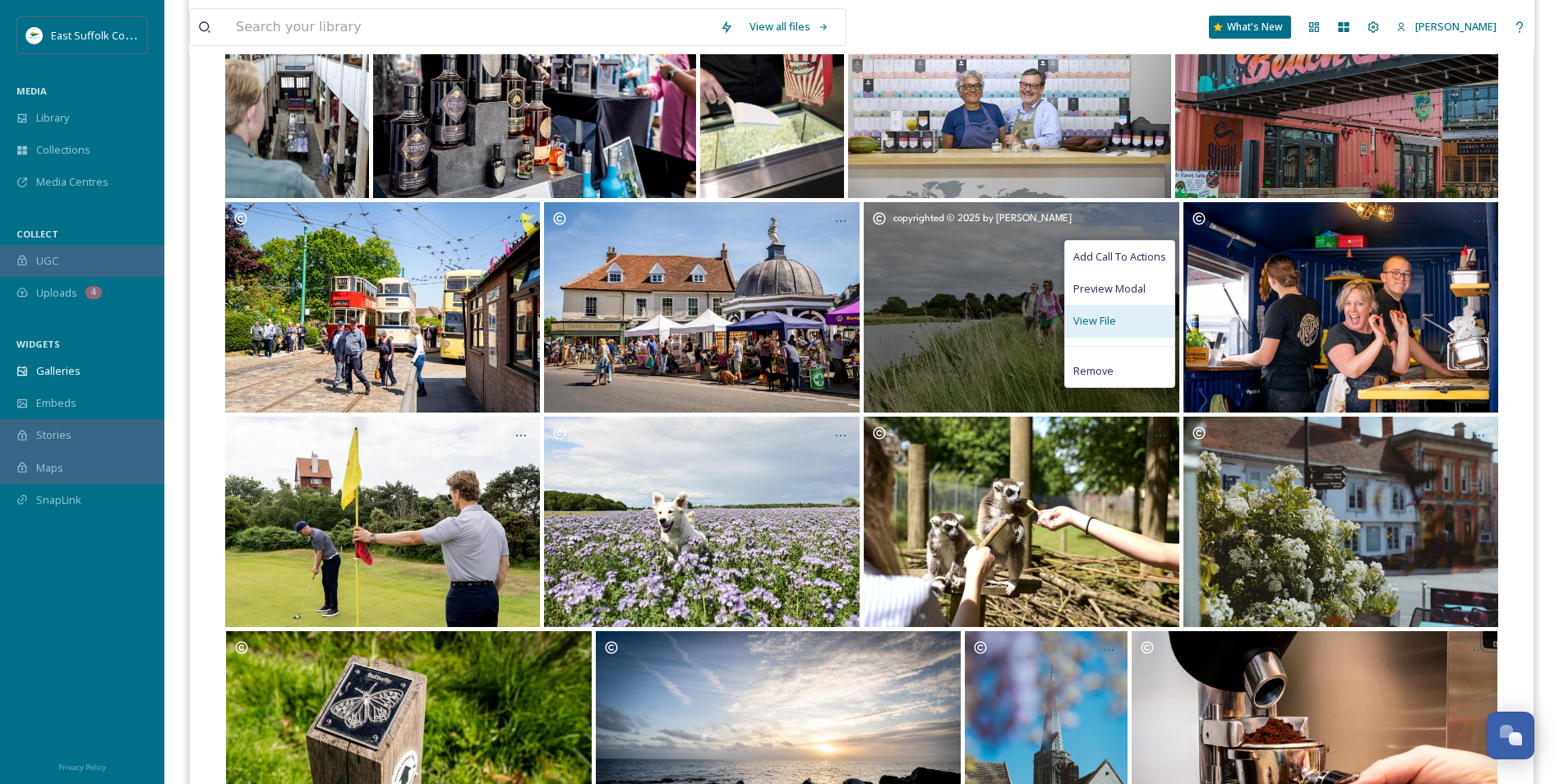
click at [1083, 329] on span "View File" at bounding box center [1095, 320] width 43 height 16
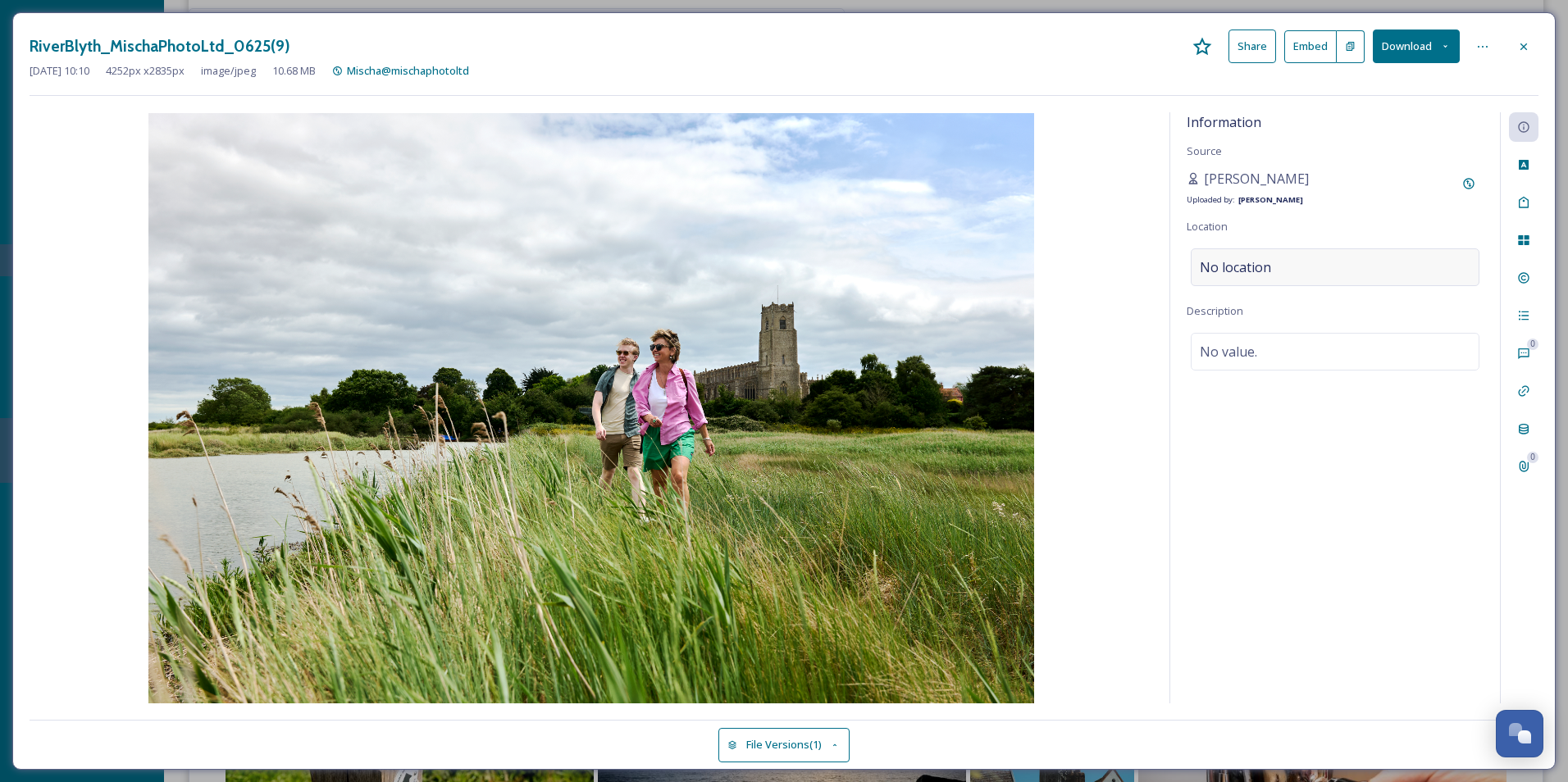
click at [1280, 270] on div "No location" at bounding box center [1334, 267] width 289 height 37
click at [1280, 270] on input at bounding box center [1334, 267] width 287 height 36
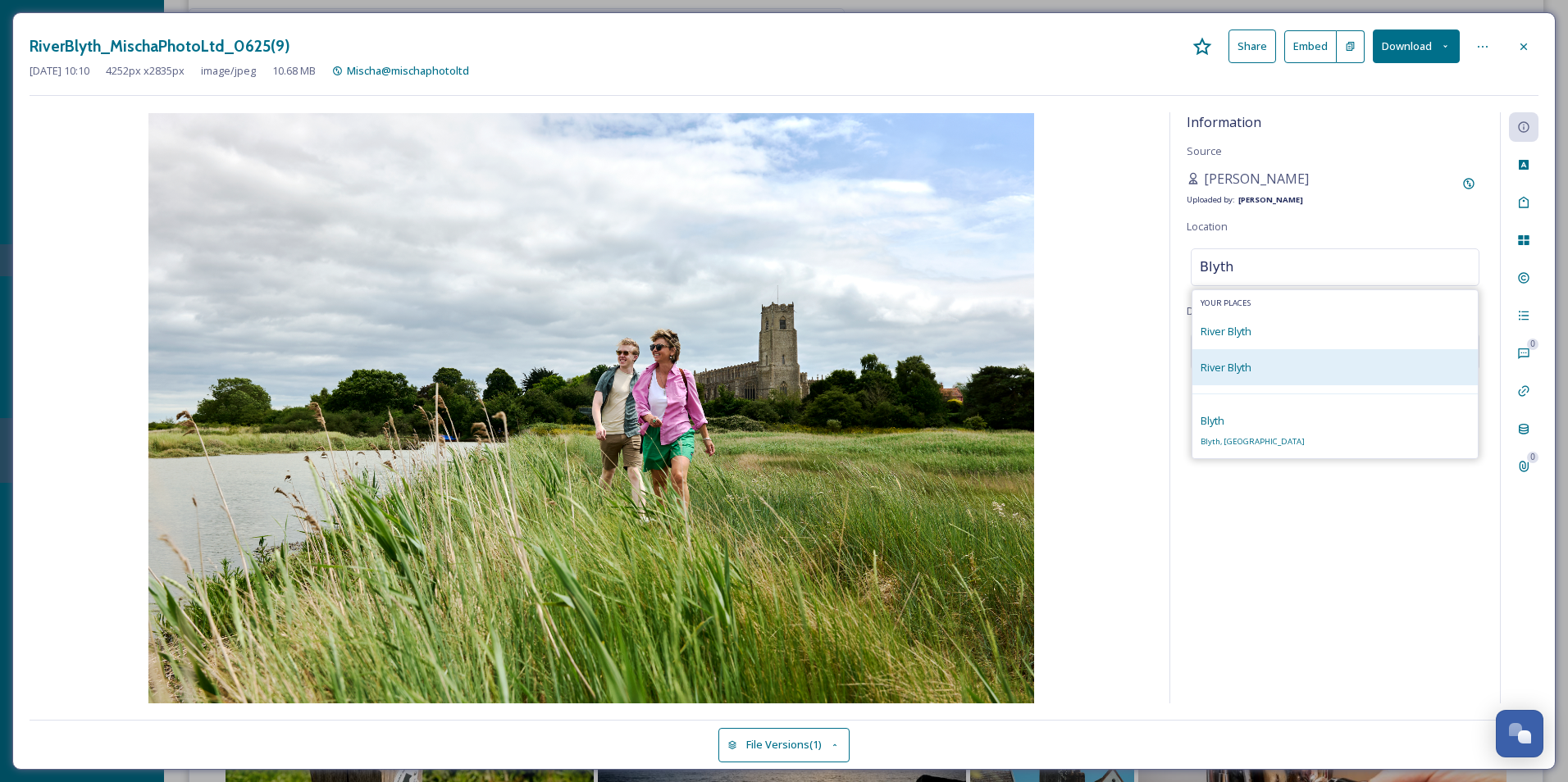
type input "Blyth"
click at [1276, 371] on div "River Blyth" at bounding box center [1334, 367] width 285 height 36
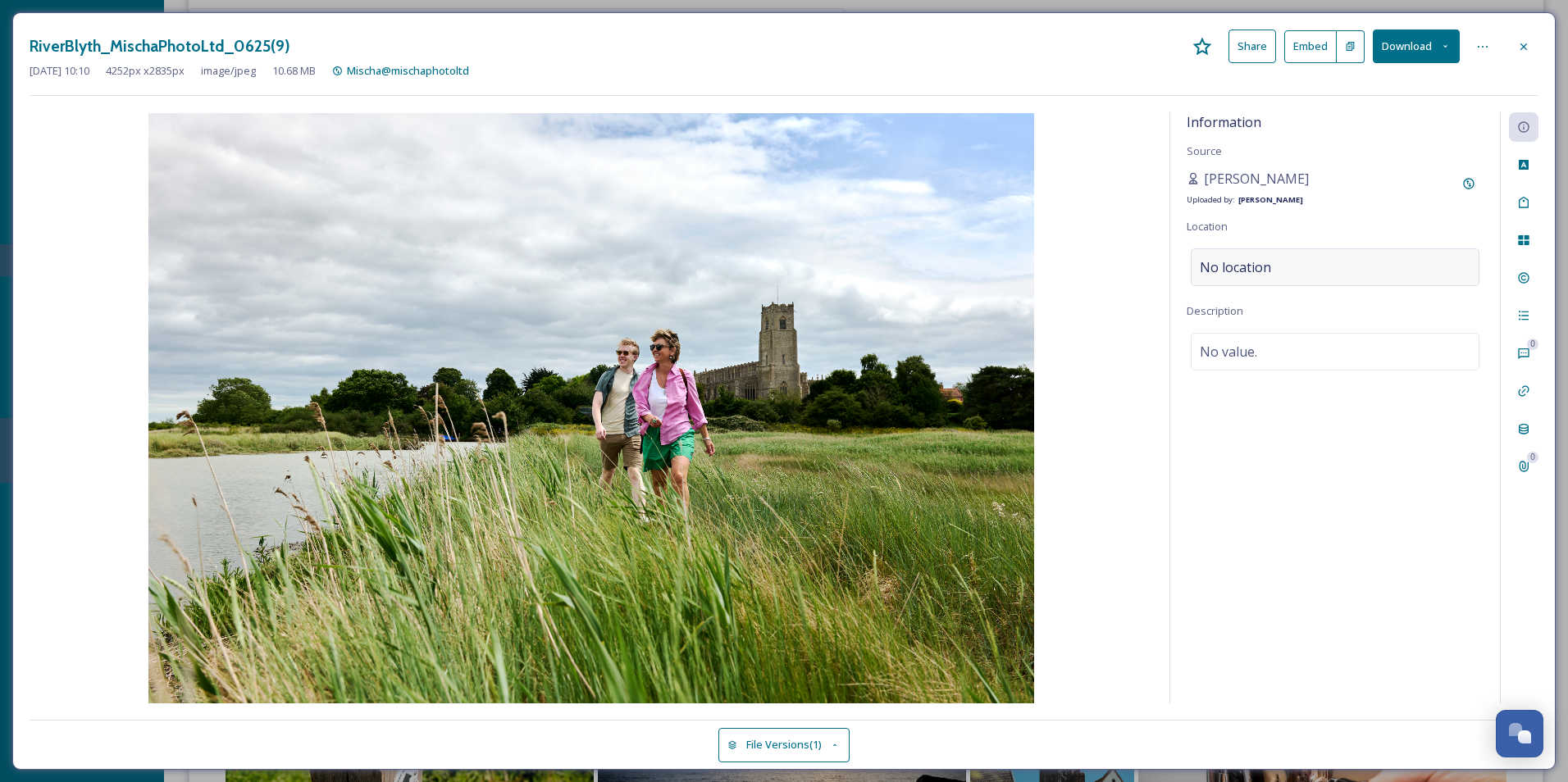
click at [1293, 261] on div "No location" at bounding box center [1334, 267] width 289 height 37
click at [1315, 257] on input at bounding box center [1334, 267] width 287 height 36
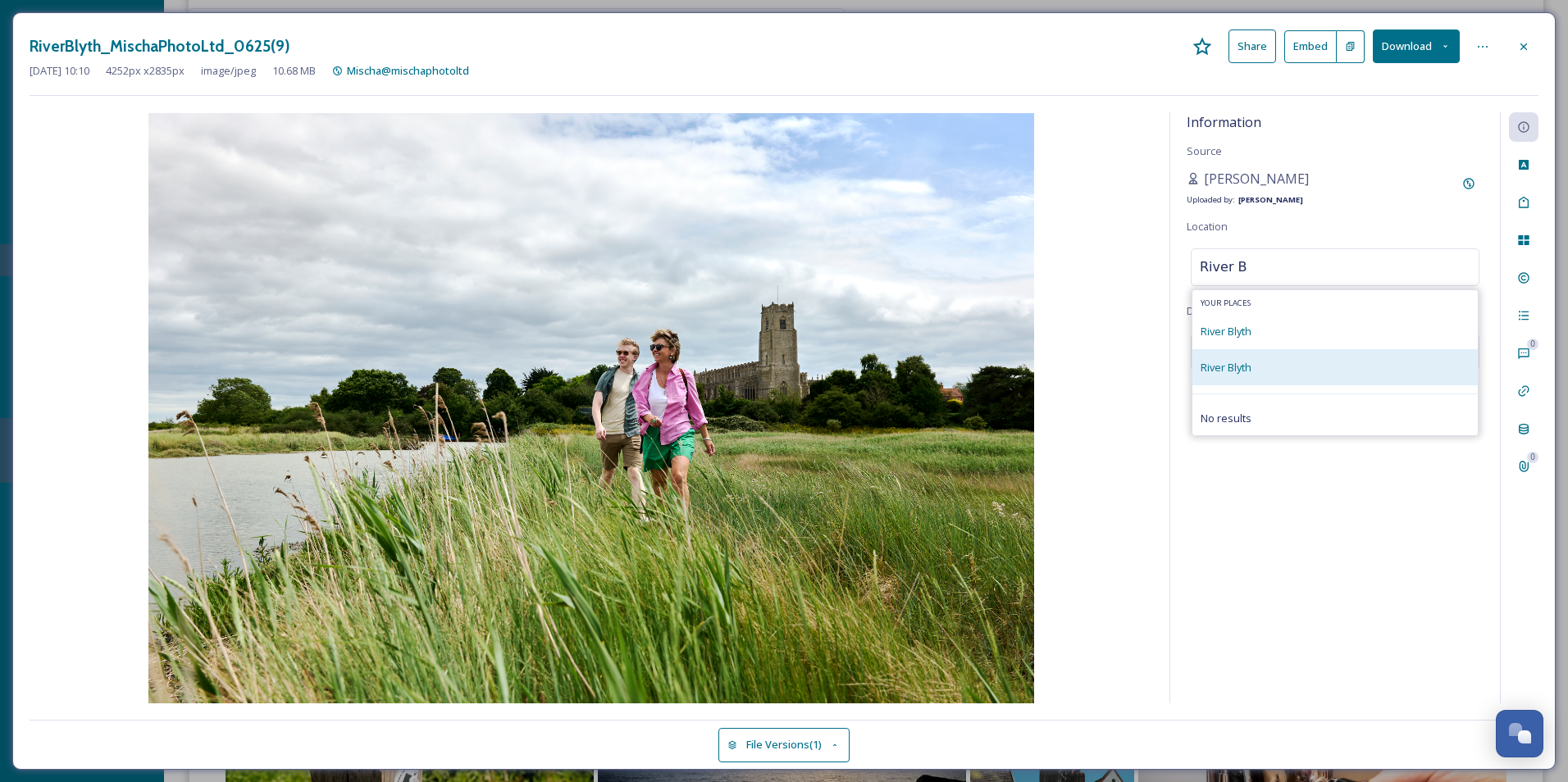
type input "River B"
click at [1273, 365] on div "River Blyth" at bounding box center [1334, 367] width 285 height 36
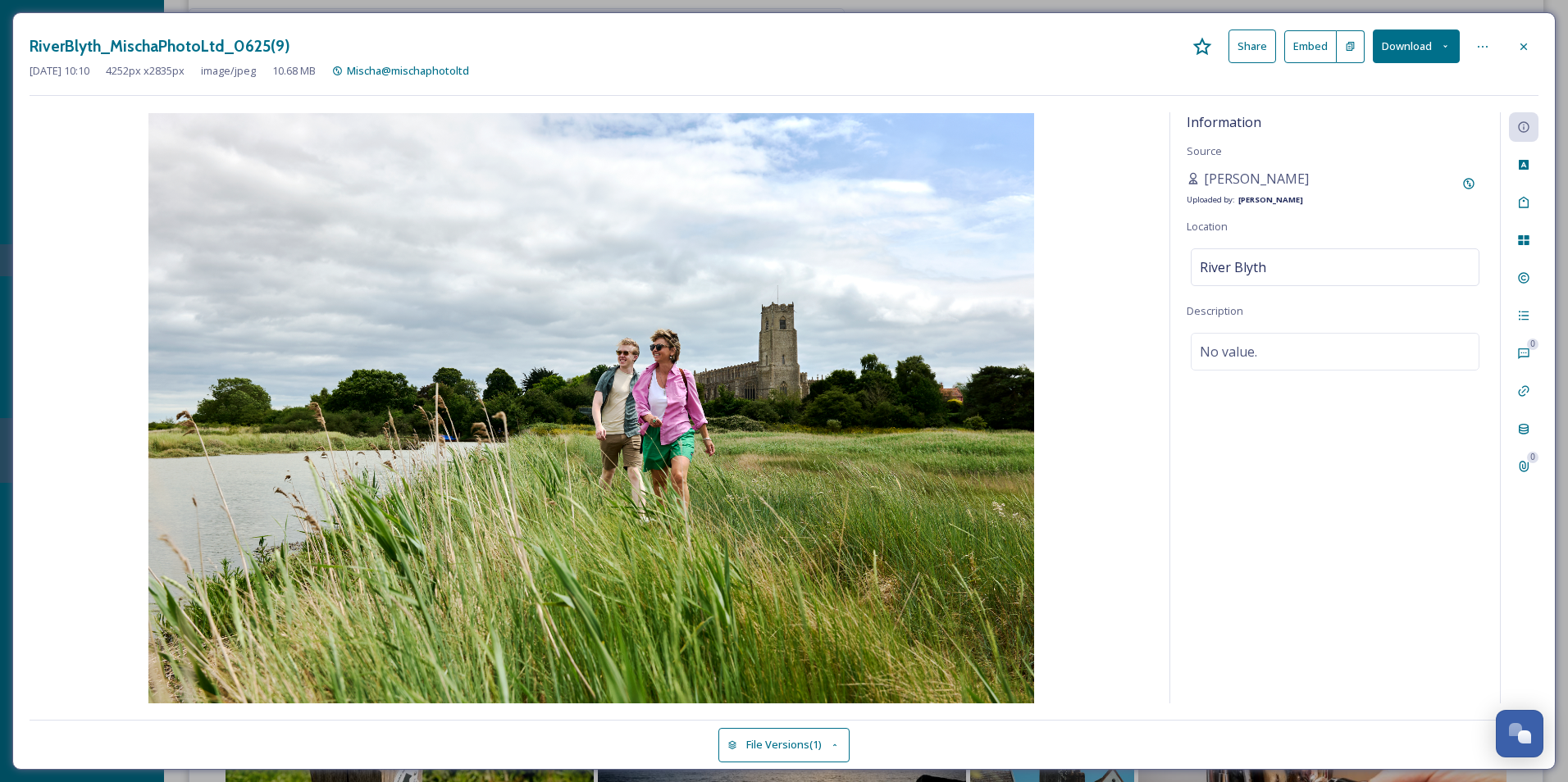
click at [1304, 561] on div "Information Source [PERSON_NAME] Uploaded by: [PERSON_NAME] Location River [GEO…" at bounding box center [1334, 407] width 330 height 591
click at [1234, 261] on span "River Blyth" at bounding box center [1233, 266] width 66 height 20
click at [1231, 264] on input at bounding box center [1334, 267] width 287 height 36
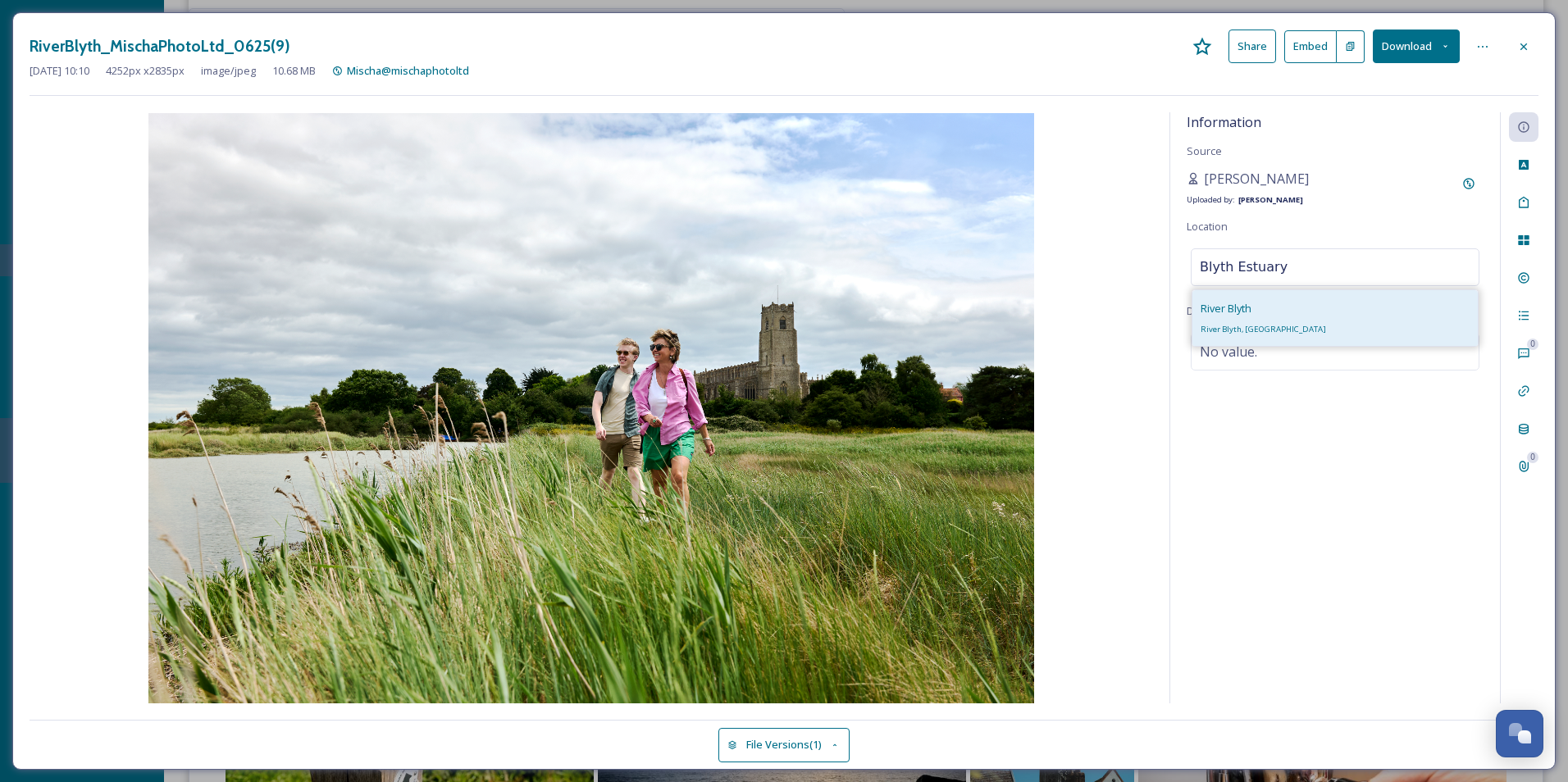
type input "Blyth Estuary"
click at [1310, 313] on div "River Blyth River Blyth, [GEOGRAPHIC_DATA]" at bounding box center [1334, 319] width 285 height 56
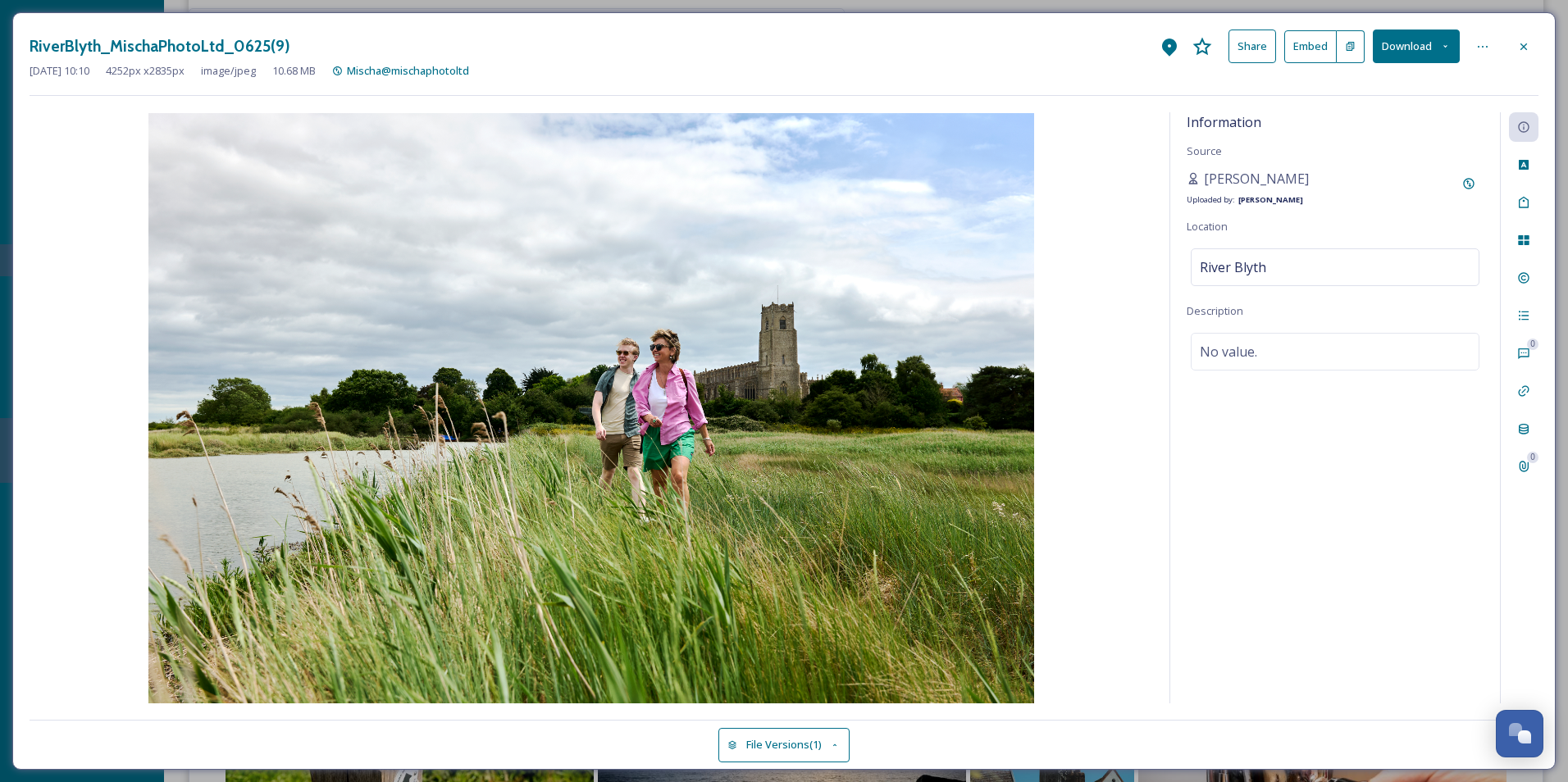
click at [1525, 46] on icon at bounding box center [1523, 47] width 13 height 13
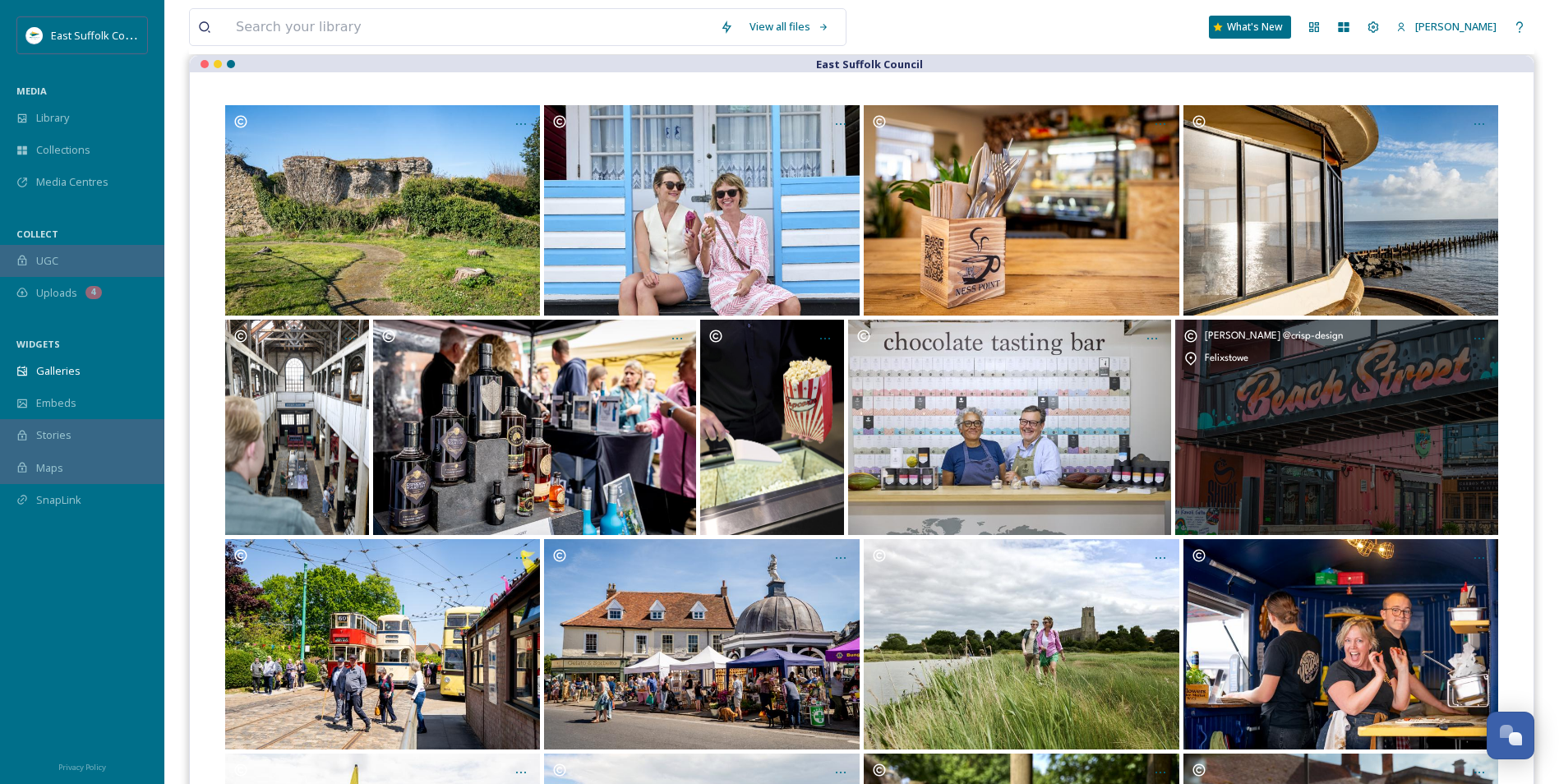
scroll to position [0, 0]
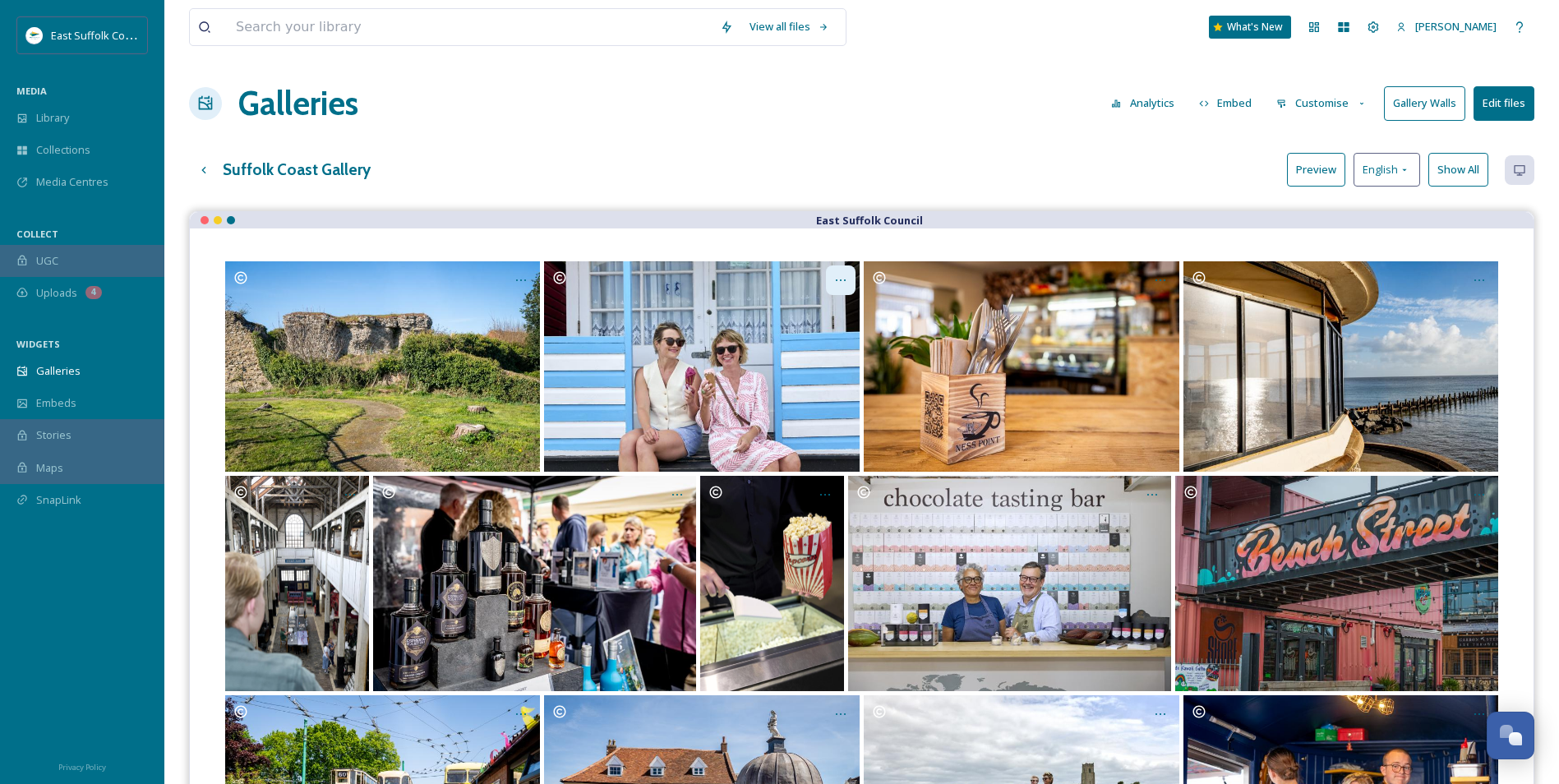
click at [848, 277] on div "Opens media popup. Media description: Nothing beats an ice cream on Southwold B…" at bounding box center [841, 280] width 30 height 30
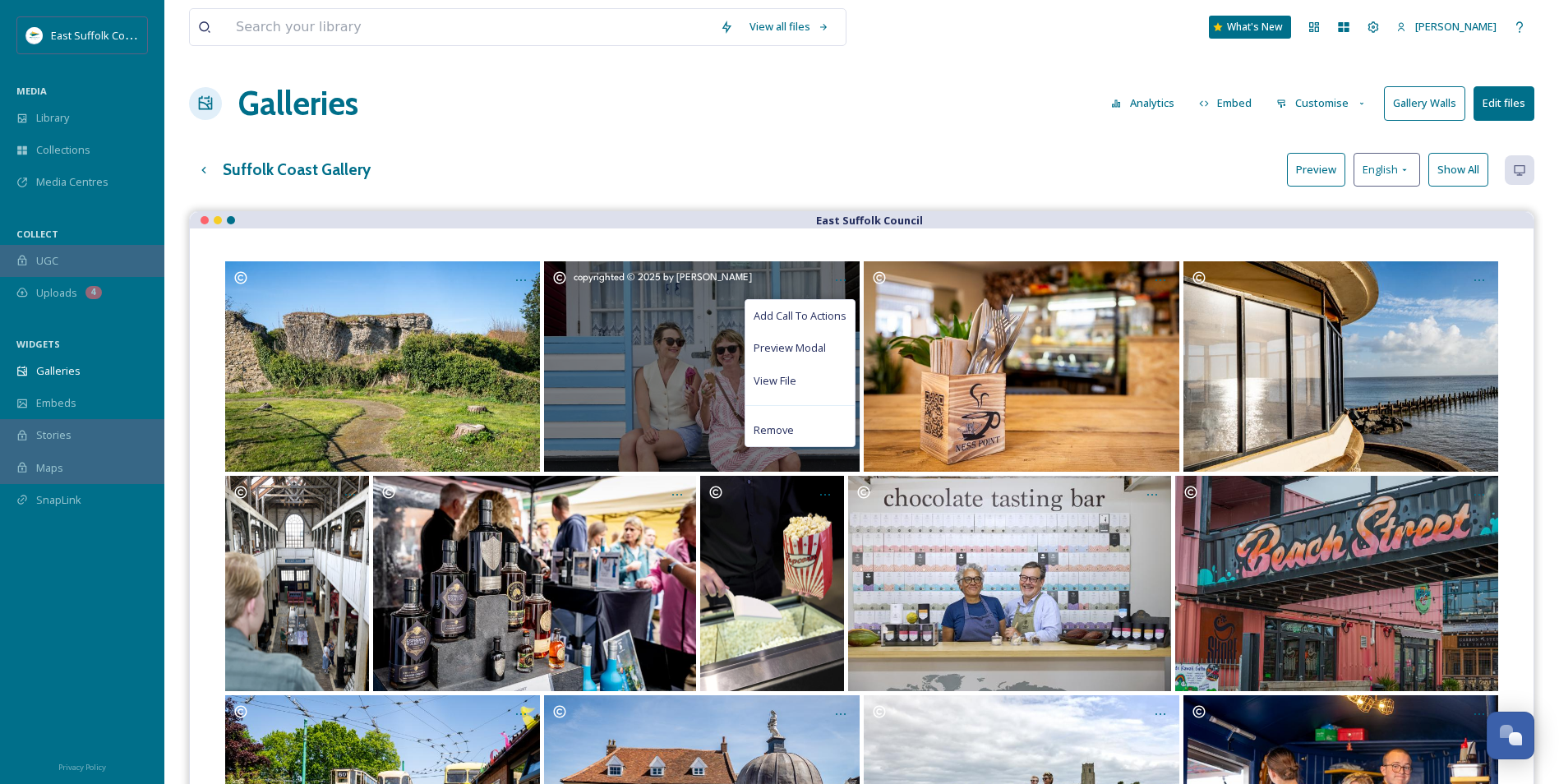
click at [781, 397] on div "Add Call To Actions Preview Modal View File Remove" at bounding box center [800, 373] width 111 height 148
click at [781, 386] on span "View File" at bounding box center [776, 380] width 43 height 16
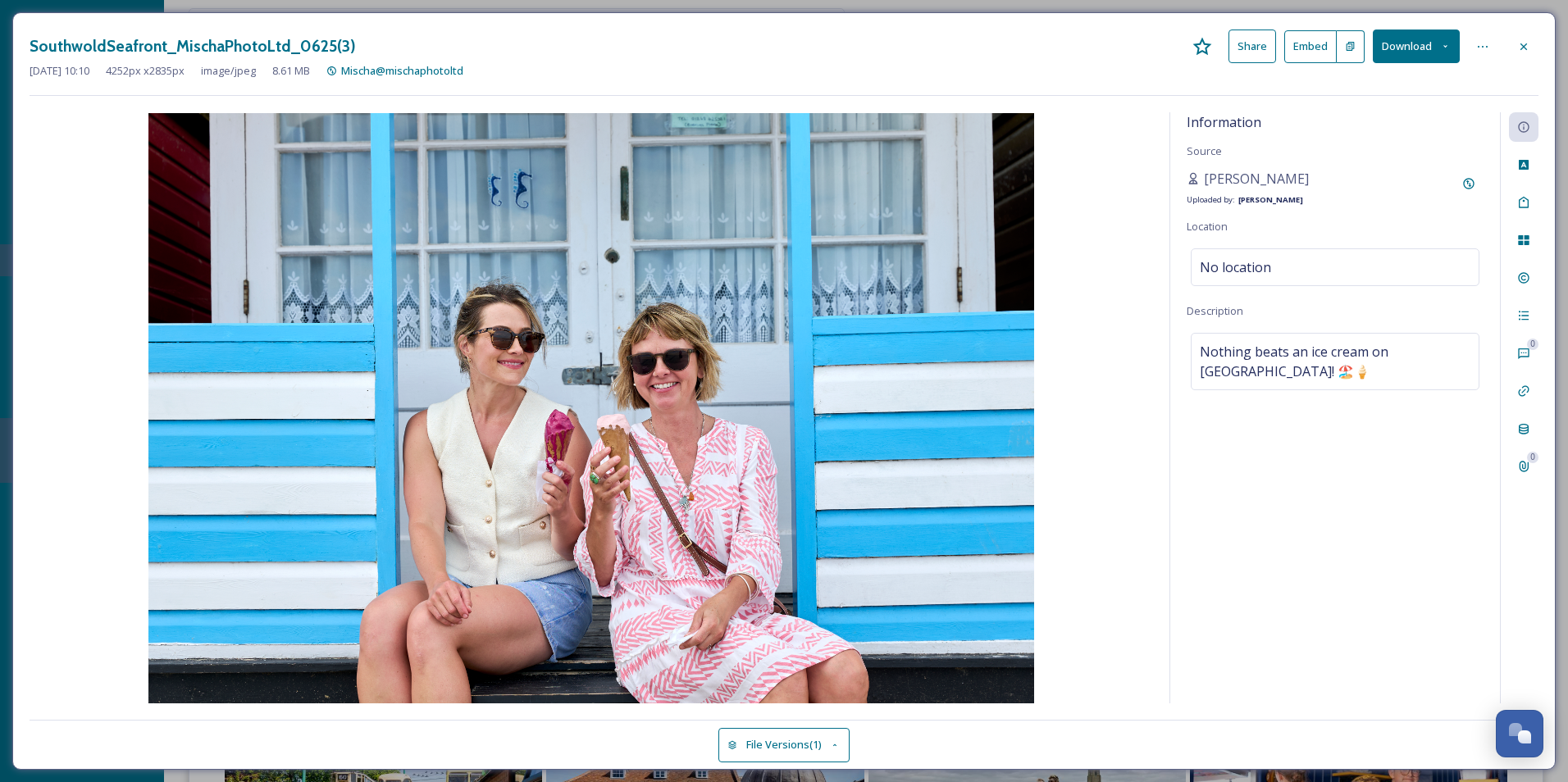
click at [1276, 235] on div "Information Source [PERSON_NAME] Uploaded by: [PERSON_NAME] Location No locatio…" at bounding box center [1334, 407] width 330 height 591
click at [1275, 267] on div "No location" at bounding box center [1334, 267] width 289 height 37
click at [1275, 267] on input at bounding box center [1334, 267] width 287 height 36
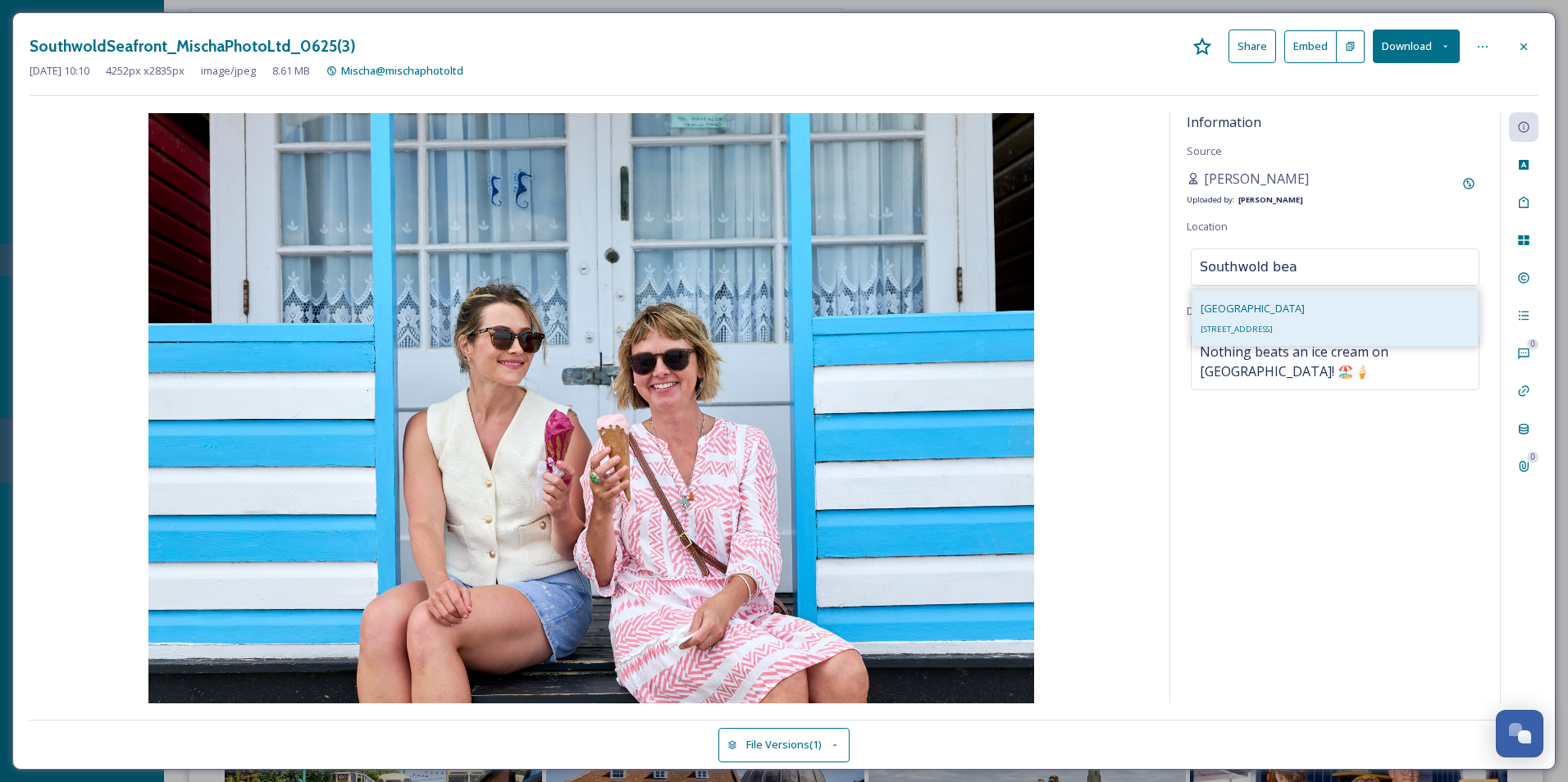
type input "Southwold bea"
click at [1280, 310] on span "[GEOGRAPHIC_DATA]" at bounding box center [1251, 308] width 104 height 15
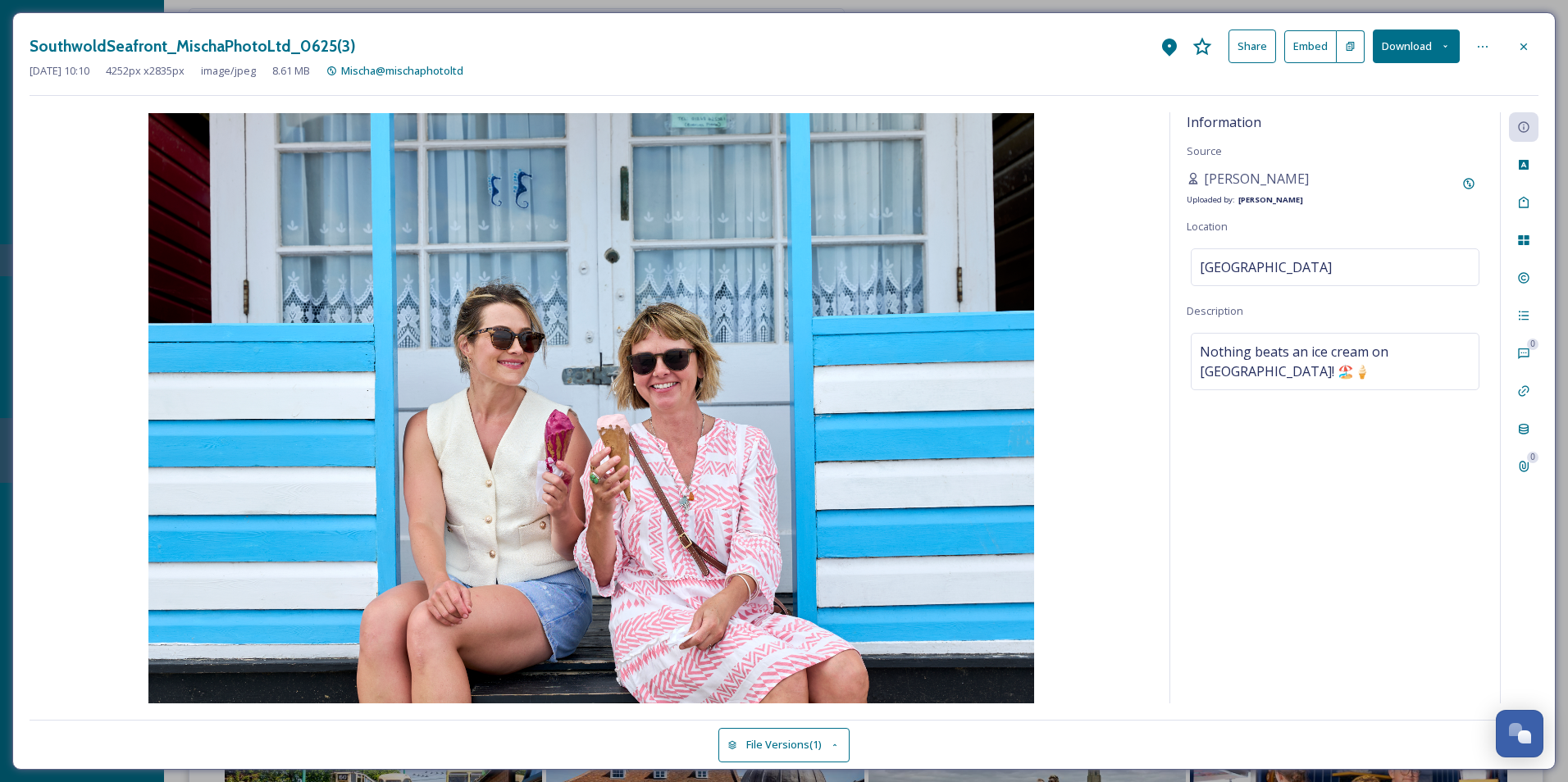
click at [1255, 569] on div "Information Source [PERSON_NAME] Uploaded by: [PERSON_NAME] Location [GEOGRAPHI…" at bounding box center [1334, 407] width 330 height 591
click at [1521, 54] on div at bounding box center [1523, 47] width 30 height 30
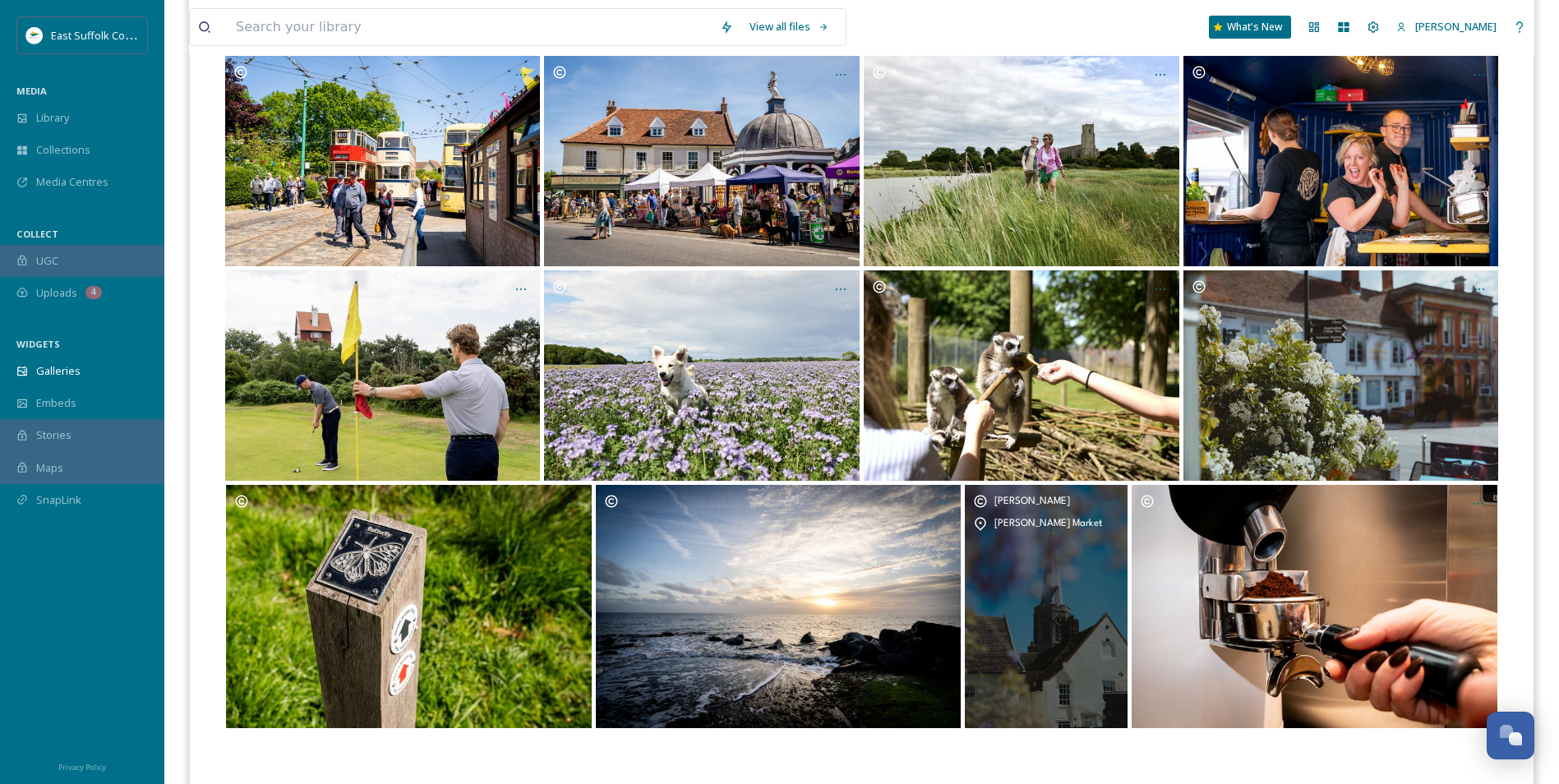
scroll to position [821, 0]
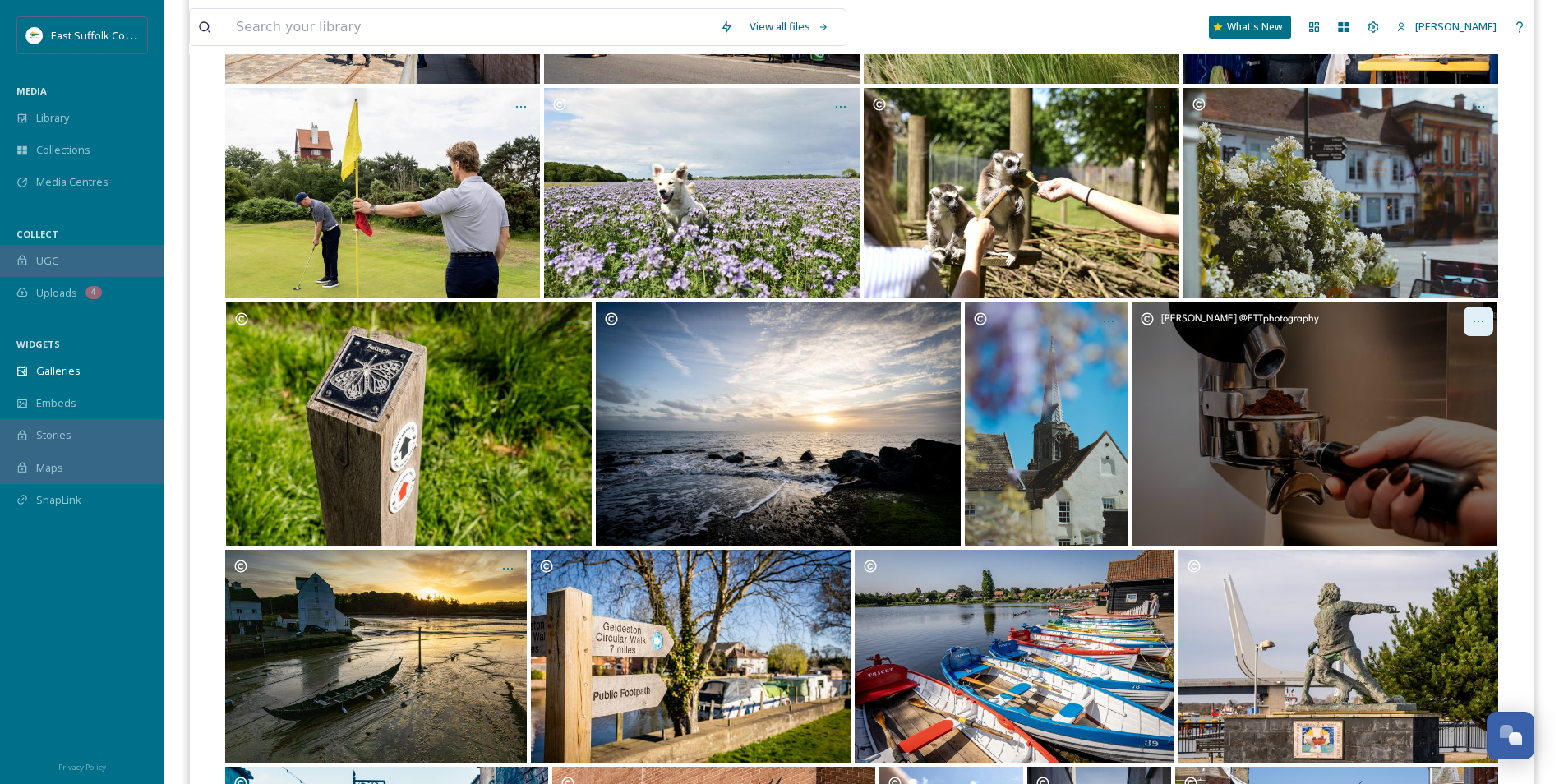
click at [1474, 318] on icon "Opens media popup. Media description: BaileysDelicatessen_Mary@ETTphotography_0…" at bounding box center [1478, 321] width 13 height 13
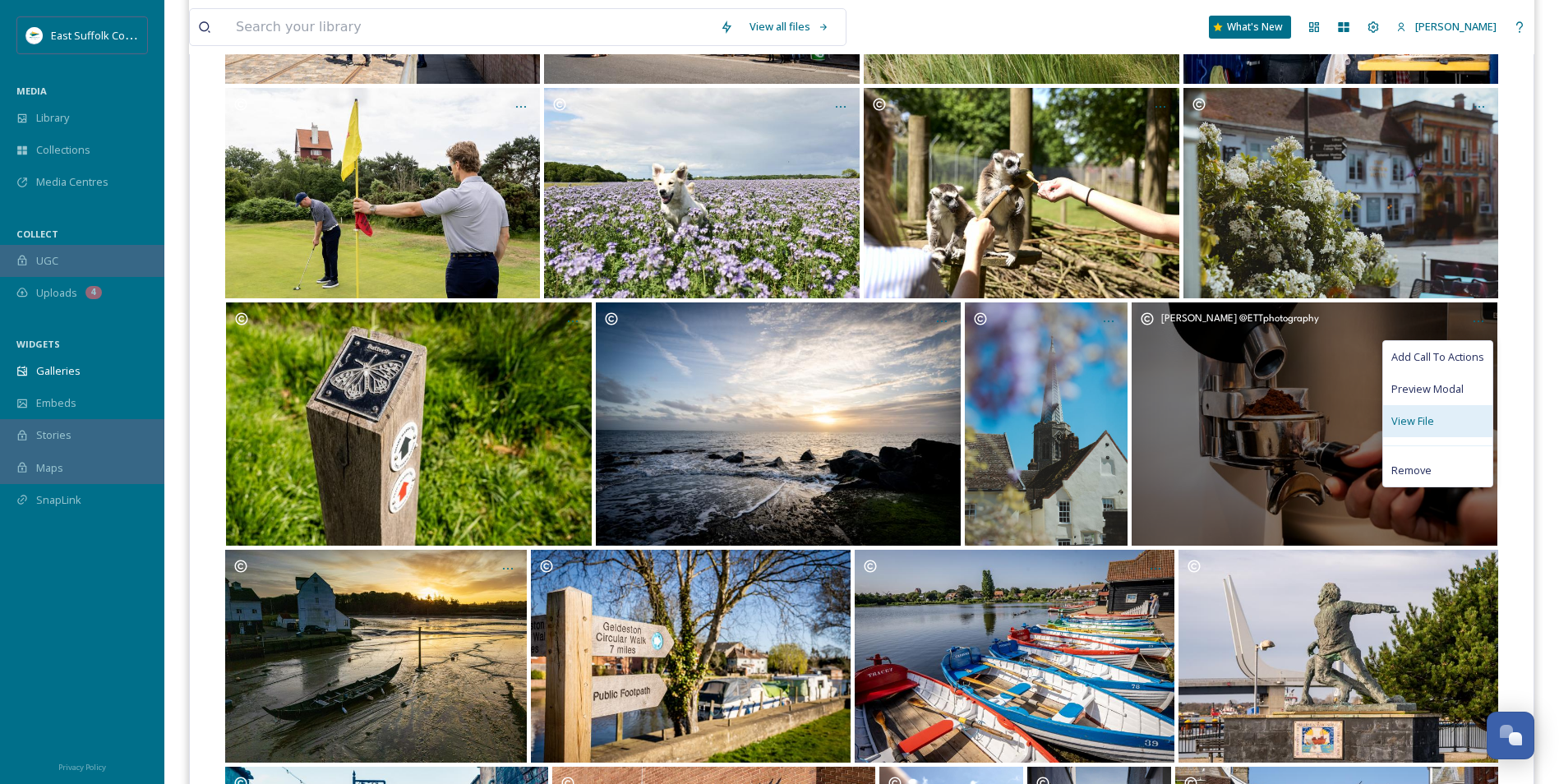
click at [1431, 407] on div "View File" at bounding box center [1438, 422] width 110 height 32
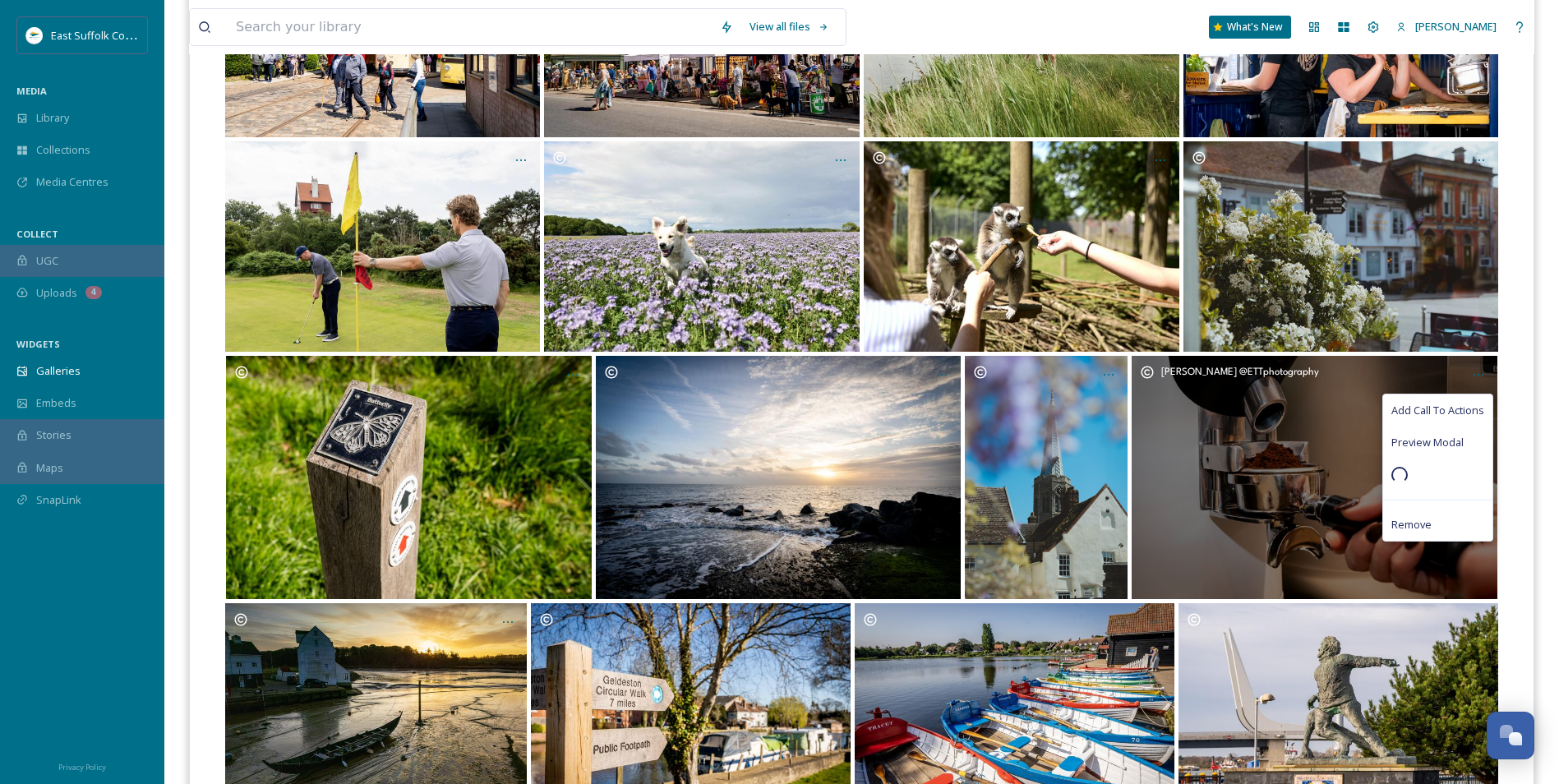
scroll to position [740, 0]
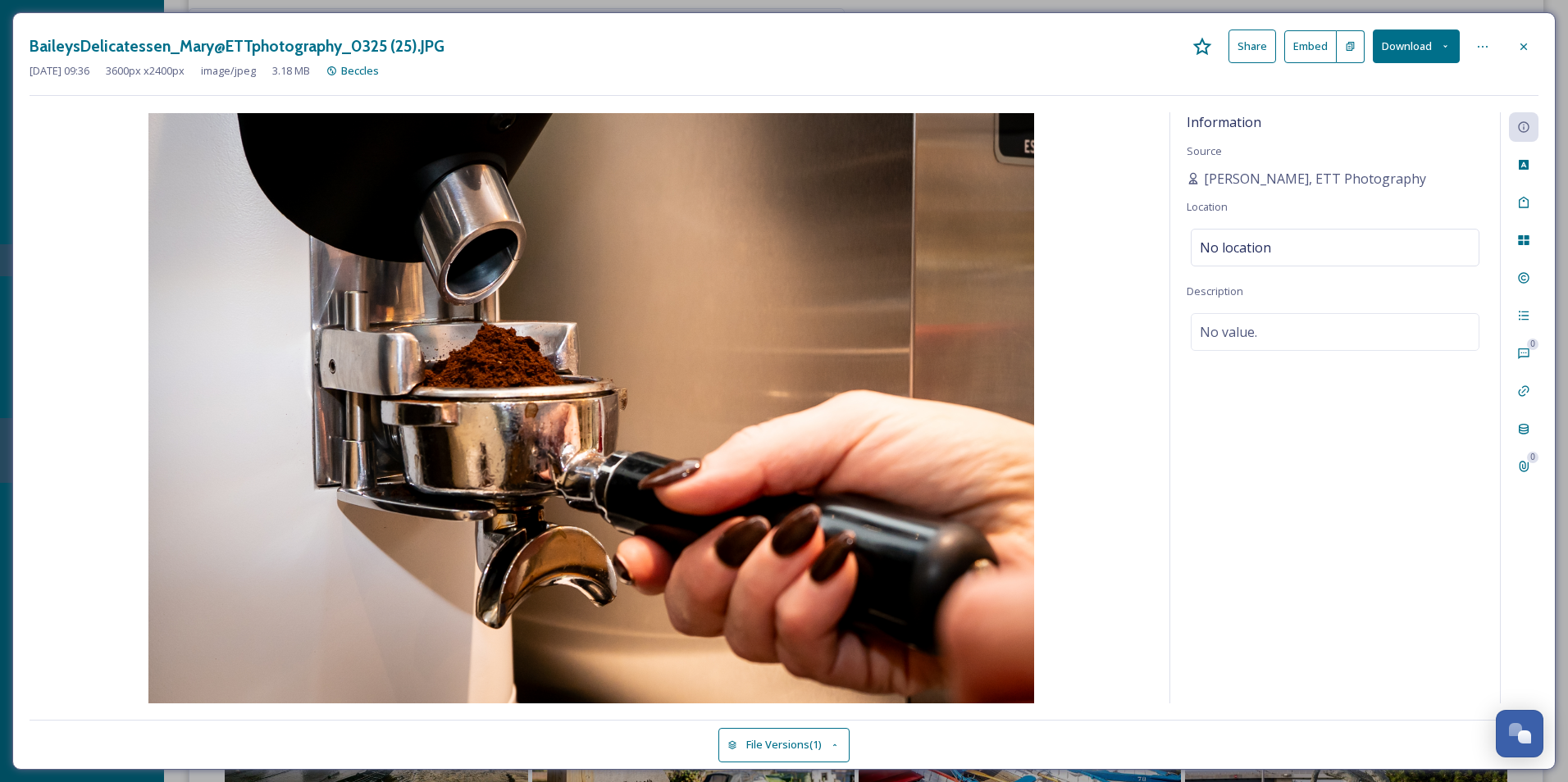
click at [1174, 566] on div "Information Source [PERSON_NAME], ETT Photography Location No location Descript…" at bounding box center [1334, 407] width 330 height 591
click at [1516, 197] on div "Tags" at bounding box center [1523, 203] width 30 height 30
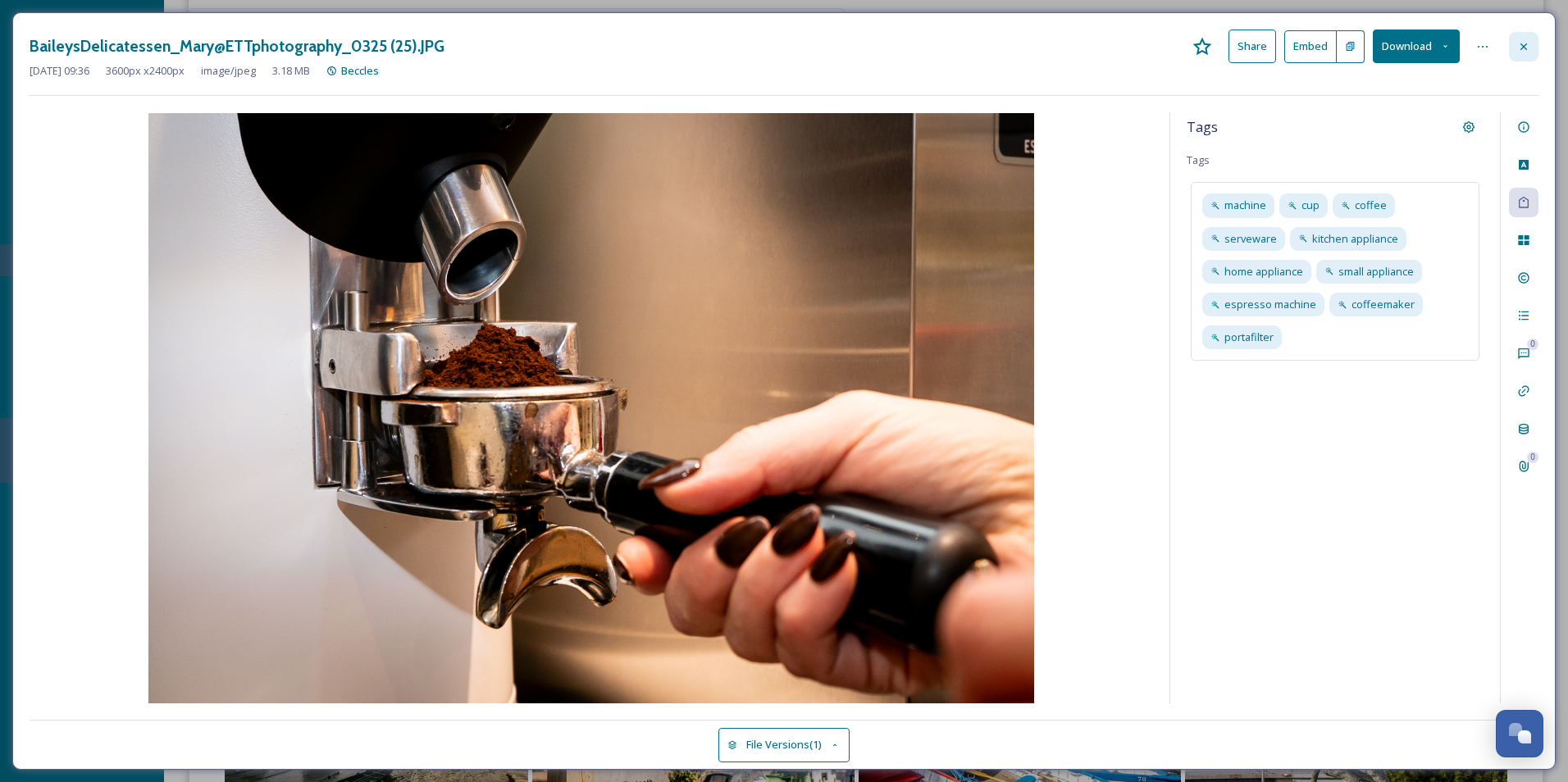
click at [1517, 47] on icon at bounding box center [1523, 47] width 13 height 13
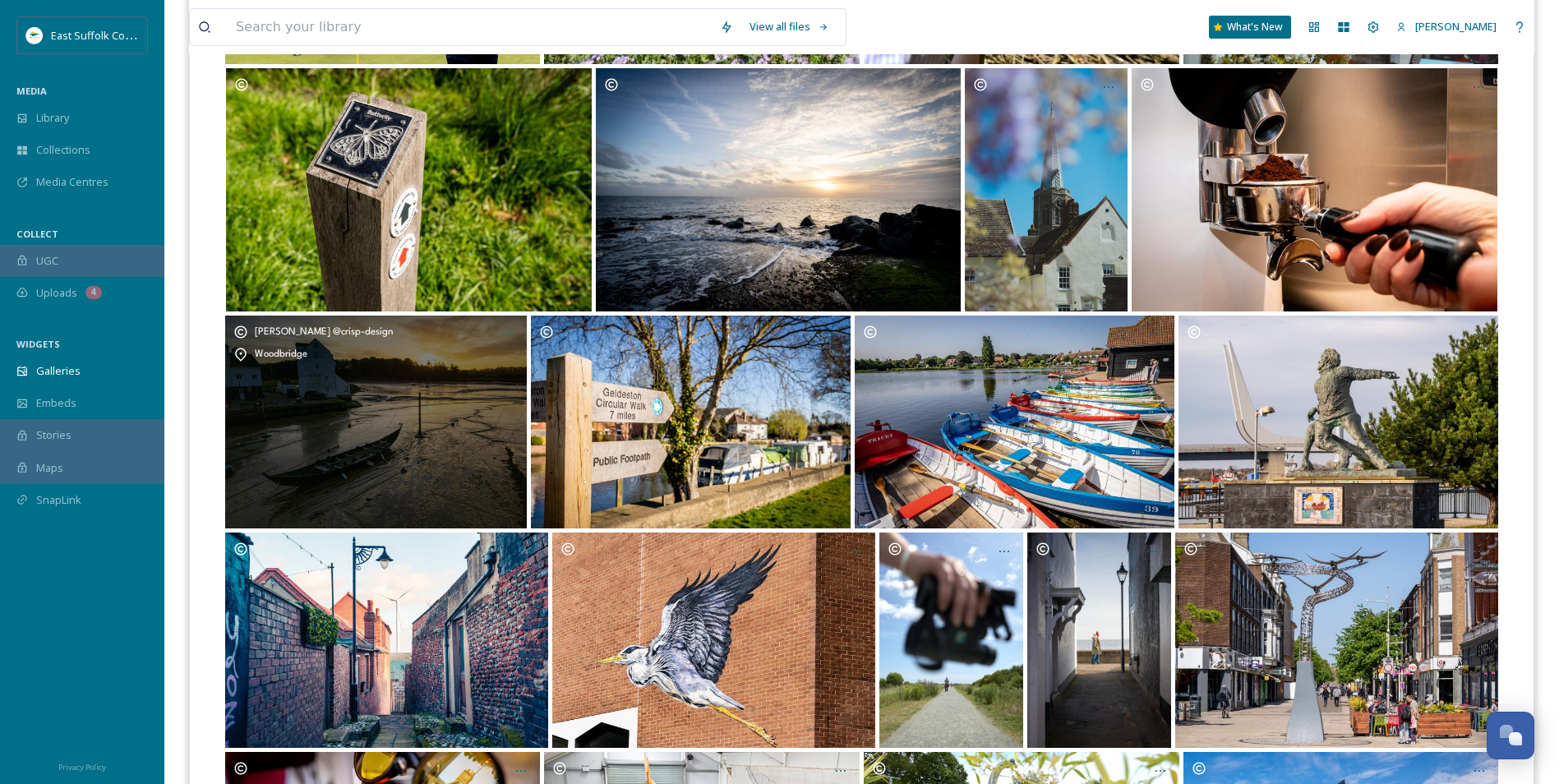
scroll to position [1150, 0]
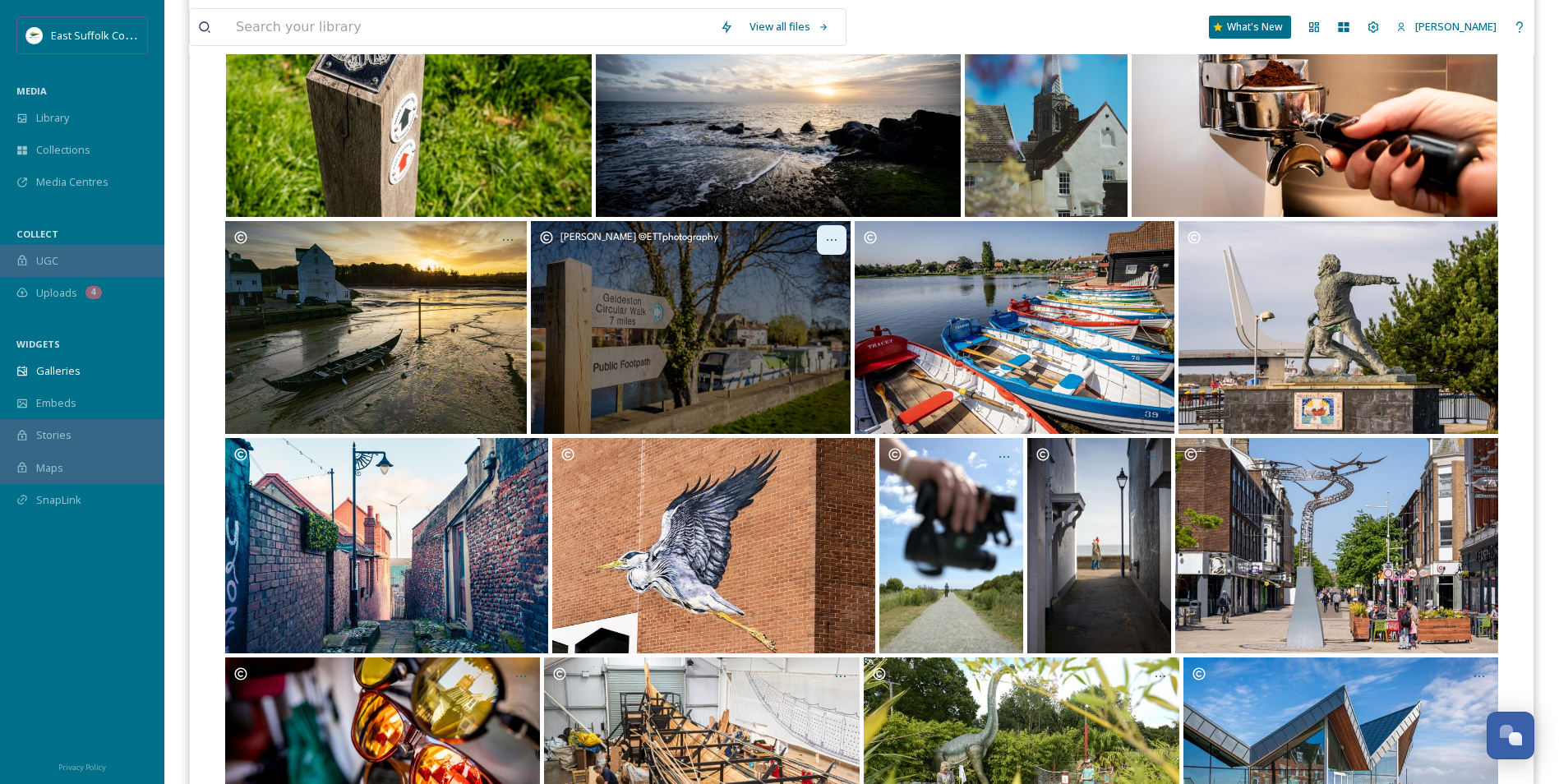
click at [822, 244] on div "Opens media popup. Media description: GeldestonCircularWalk_Mary@ETTphotography…" at bounding box center [832, 240] width 30 height 30
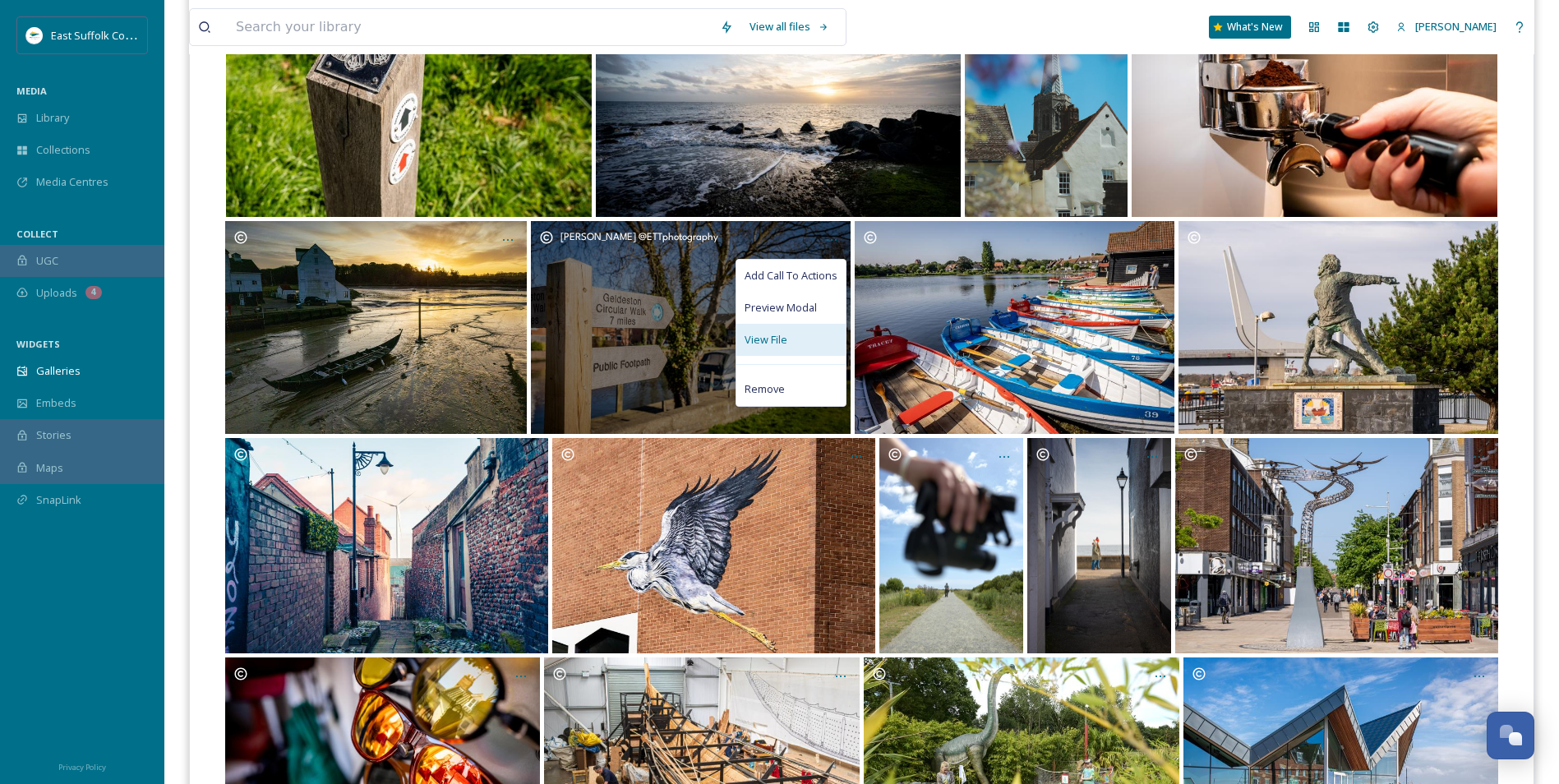
click at [773, 356] on div "View File" at bounding box center [791, 340] width 110 height 32
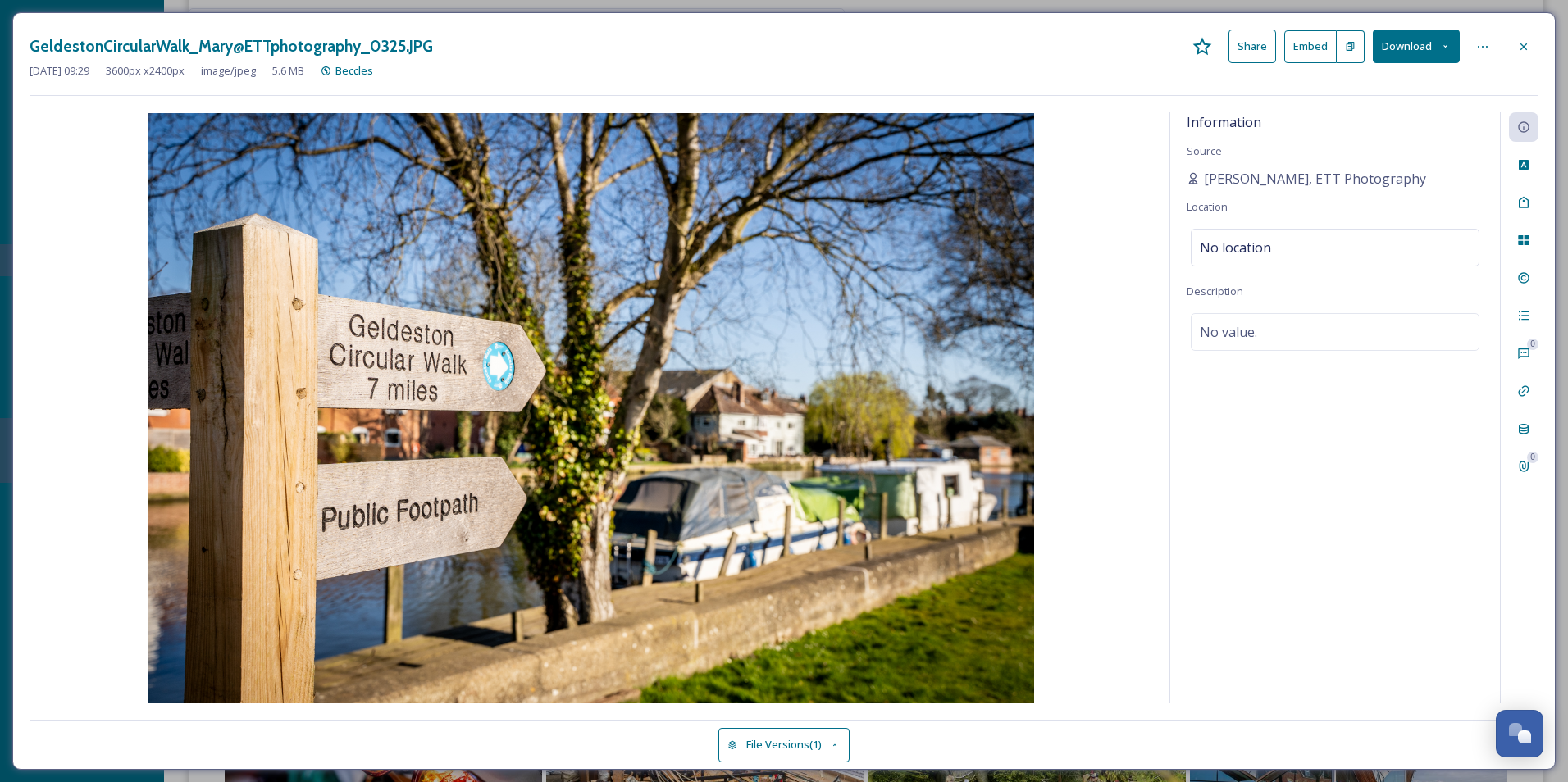
click at [1407, 475] on div "Information Source [PERSON_NAME], ETT Photography Location No location Descript…" at bounding box center [1334, 407] width 330 height 591
drag, startPoint x: 1214, startPoint y: 252, endPoint x: 1207, endPoint y: 261, distance: 11.4
click at [1207, 261] on div "No location" at bounding box center [1334, 248] width 289 height 37
click at [1516, 52] on div at bounding box center [1523, 47] width 30 height 30
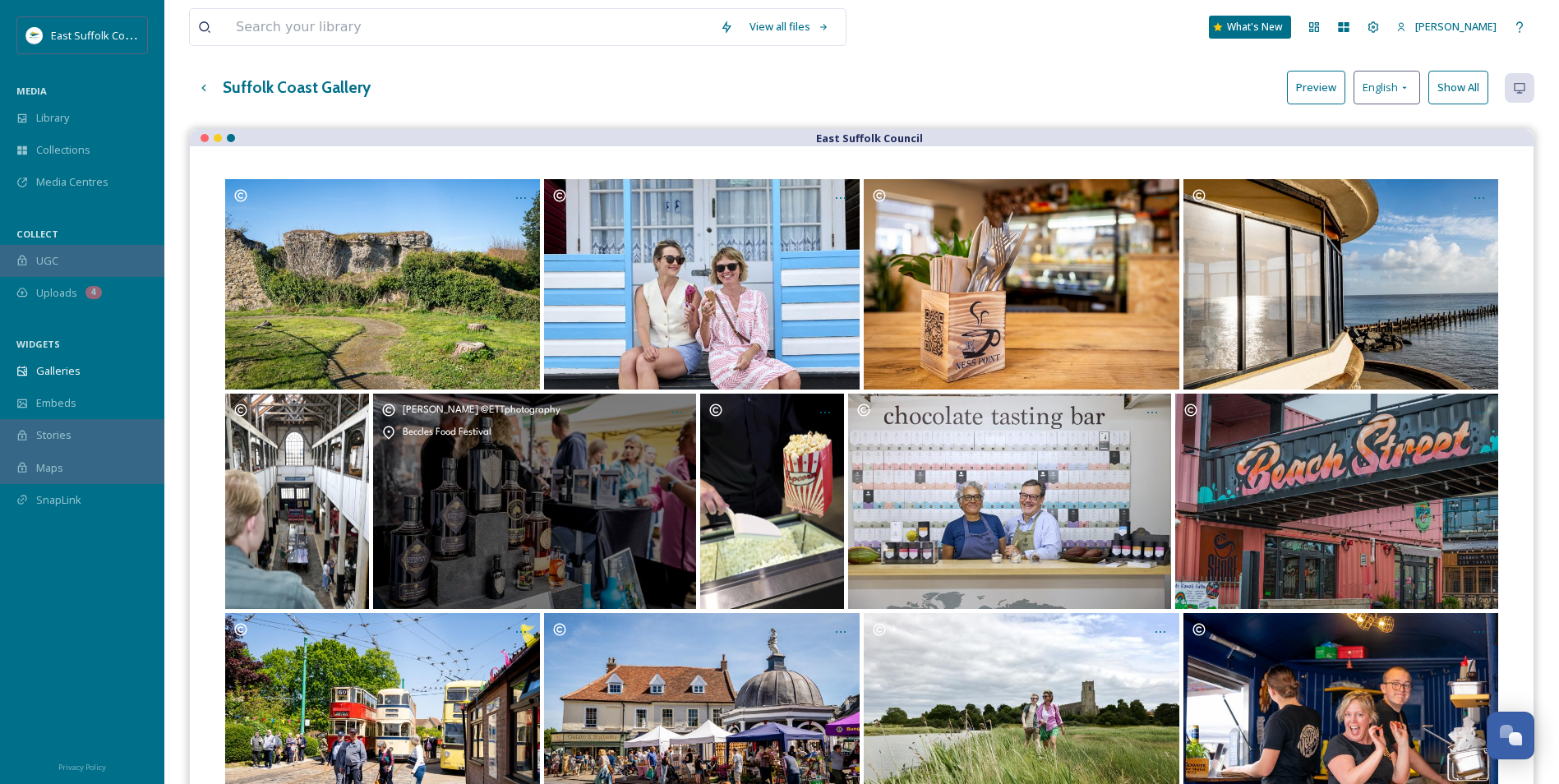
scroll to position [0, 0]
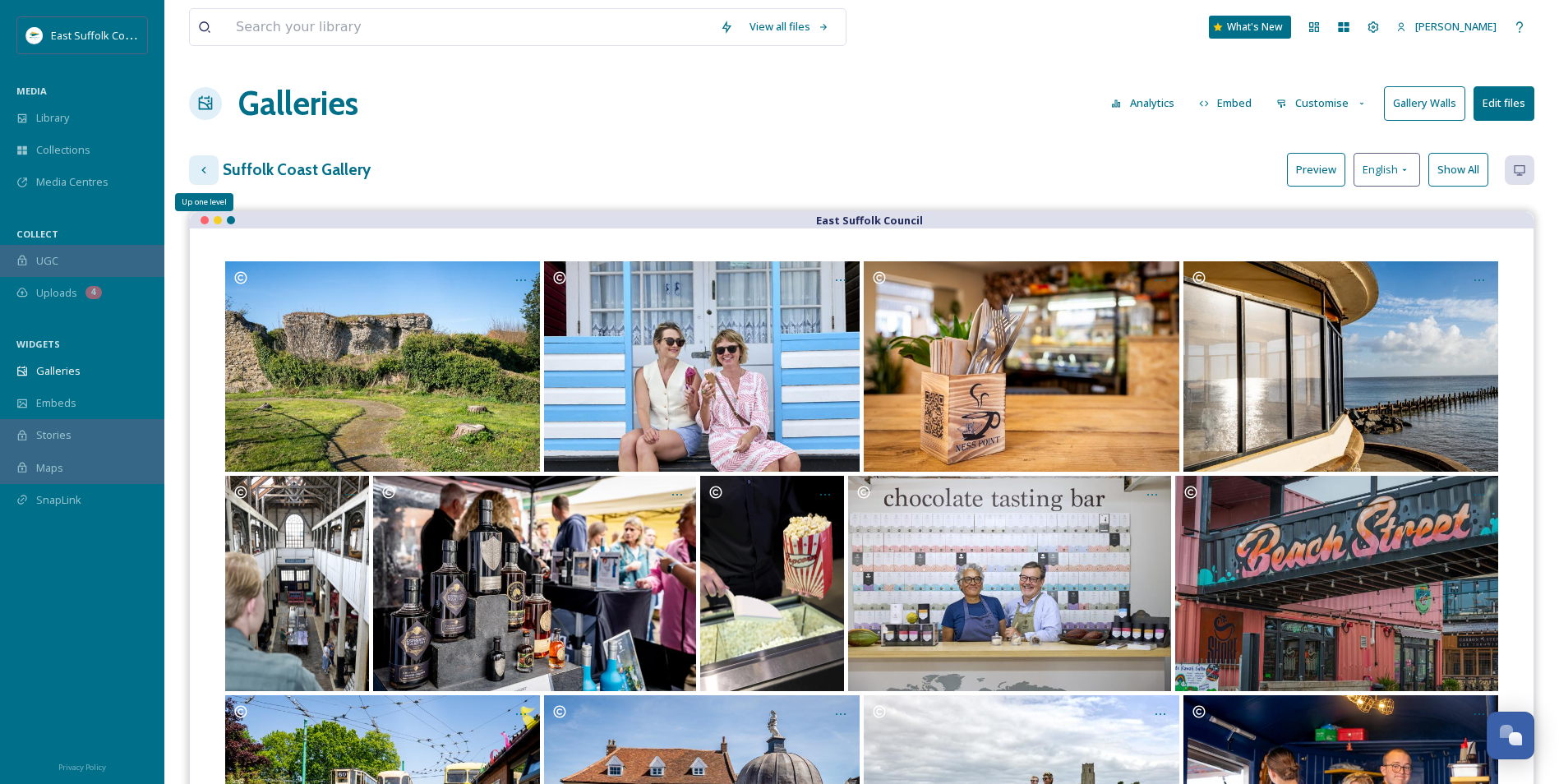
click at [201, 165] on icon at bounding box center [204, 170] width 13 height 13
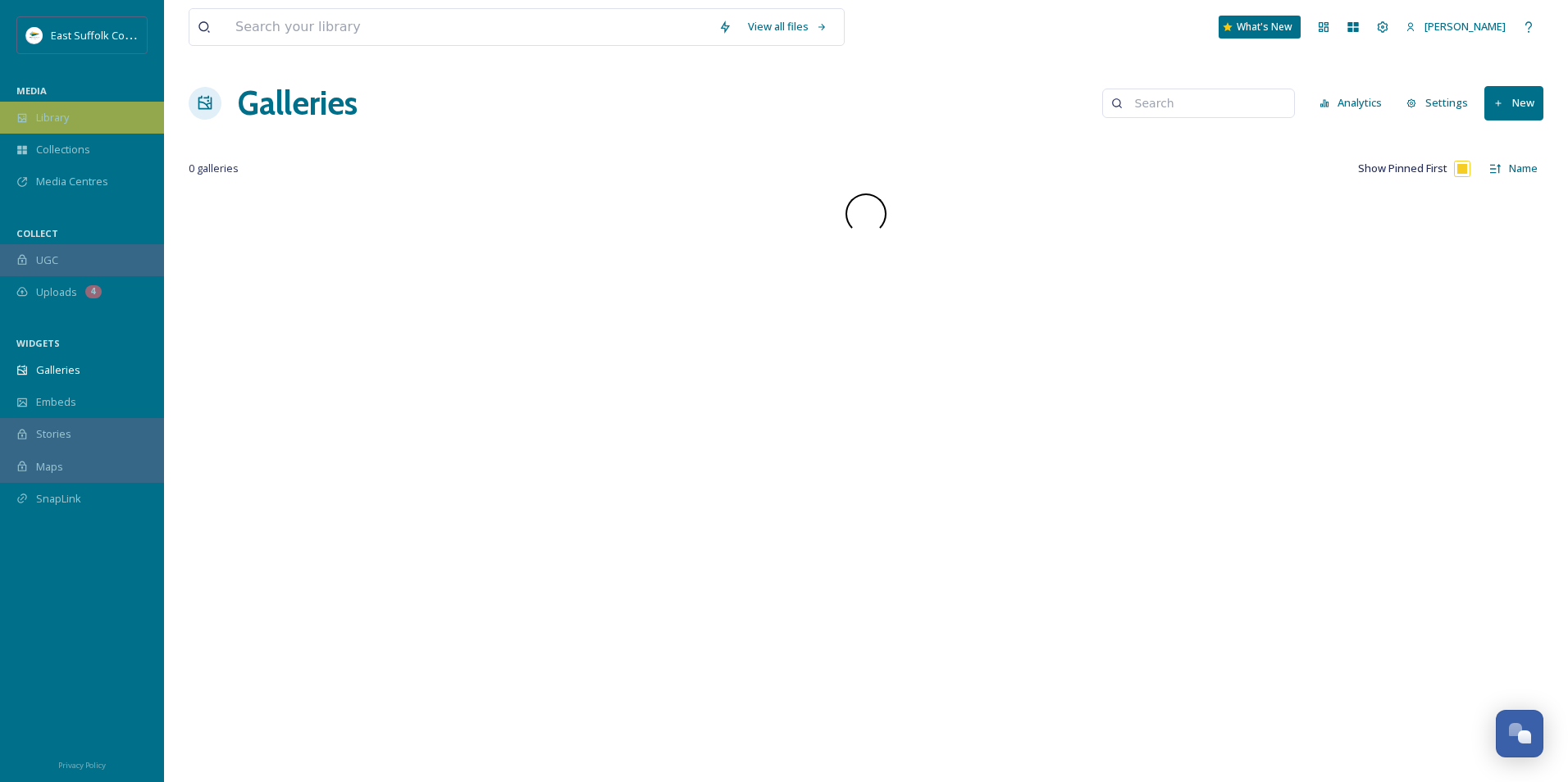
click at [83, 124] on div "Library" at bounding box center [81, 118] width 164 height 32
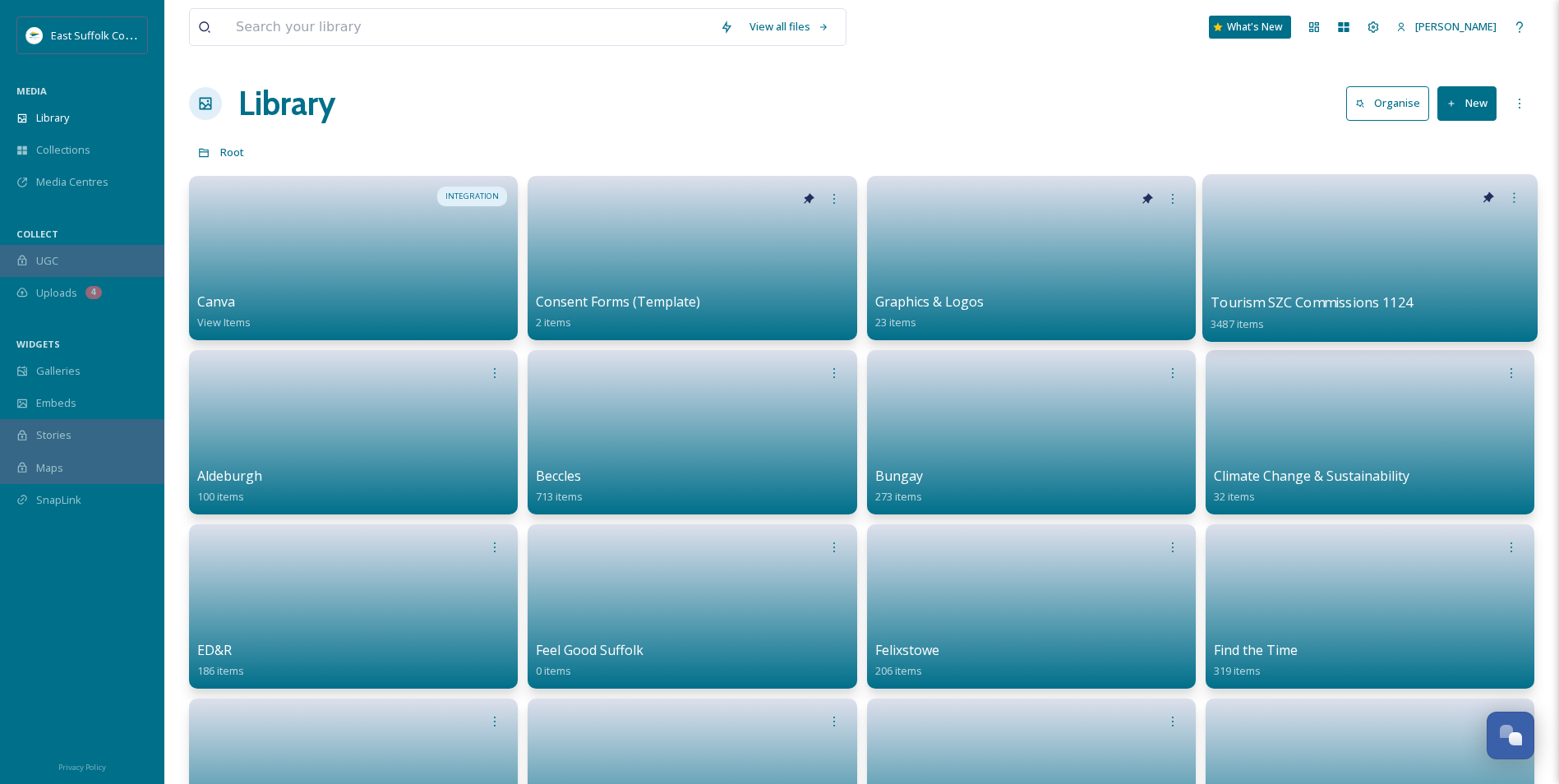
click at [1391, 231] on link at bounding box center [1370, 252] width 319 height 80
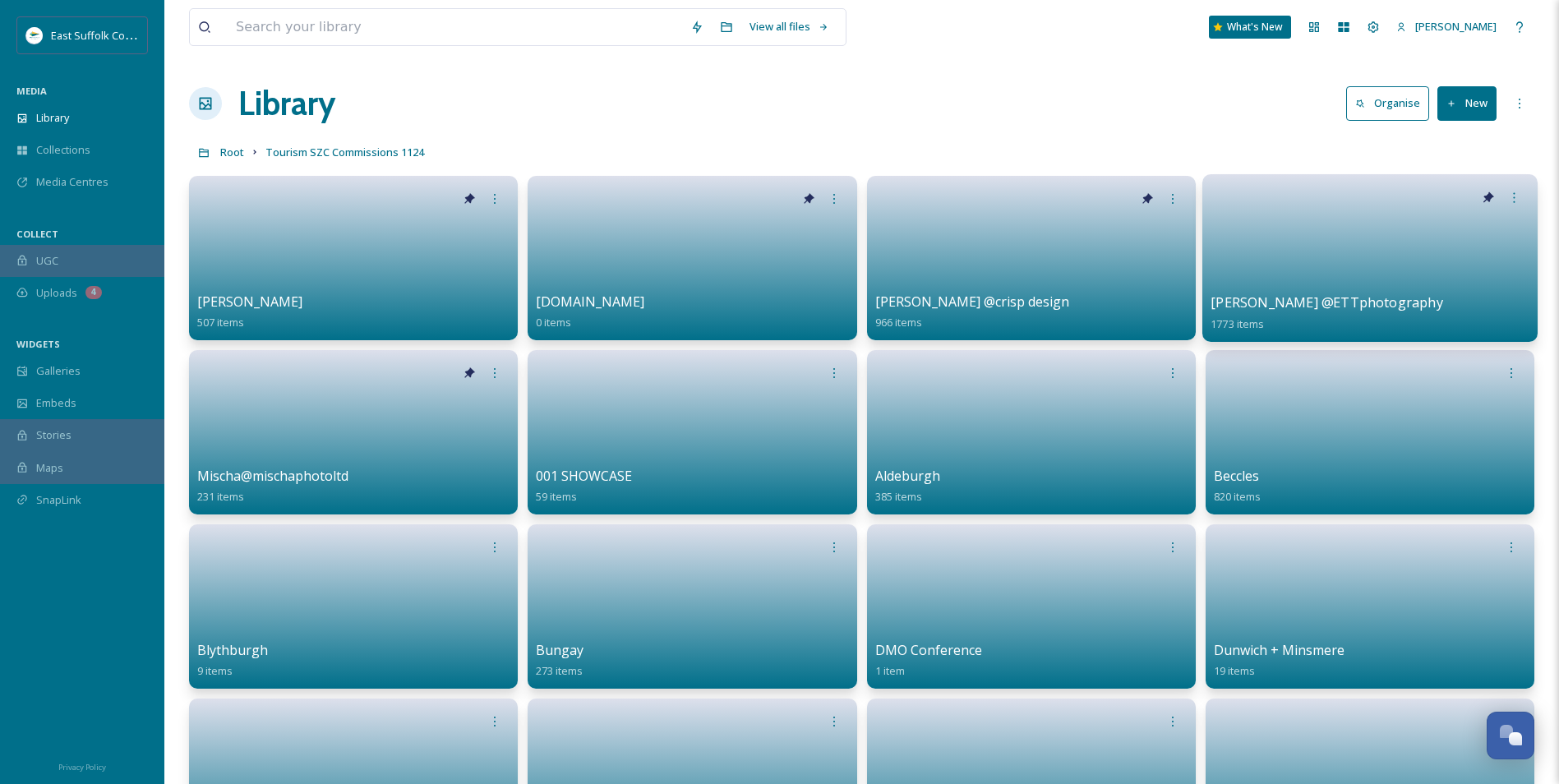
click at [1359, 279] on link at bounding box center [1370, 252] width 319 height 80
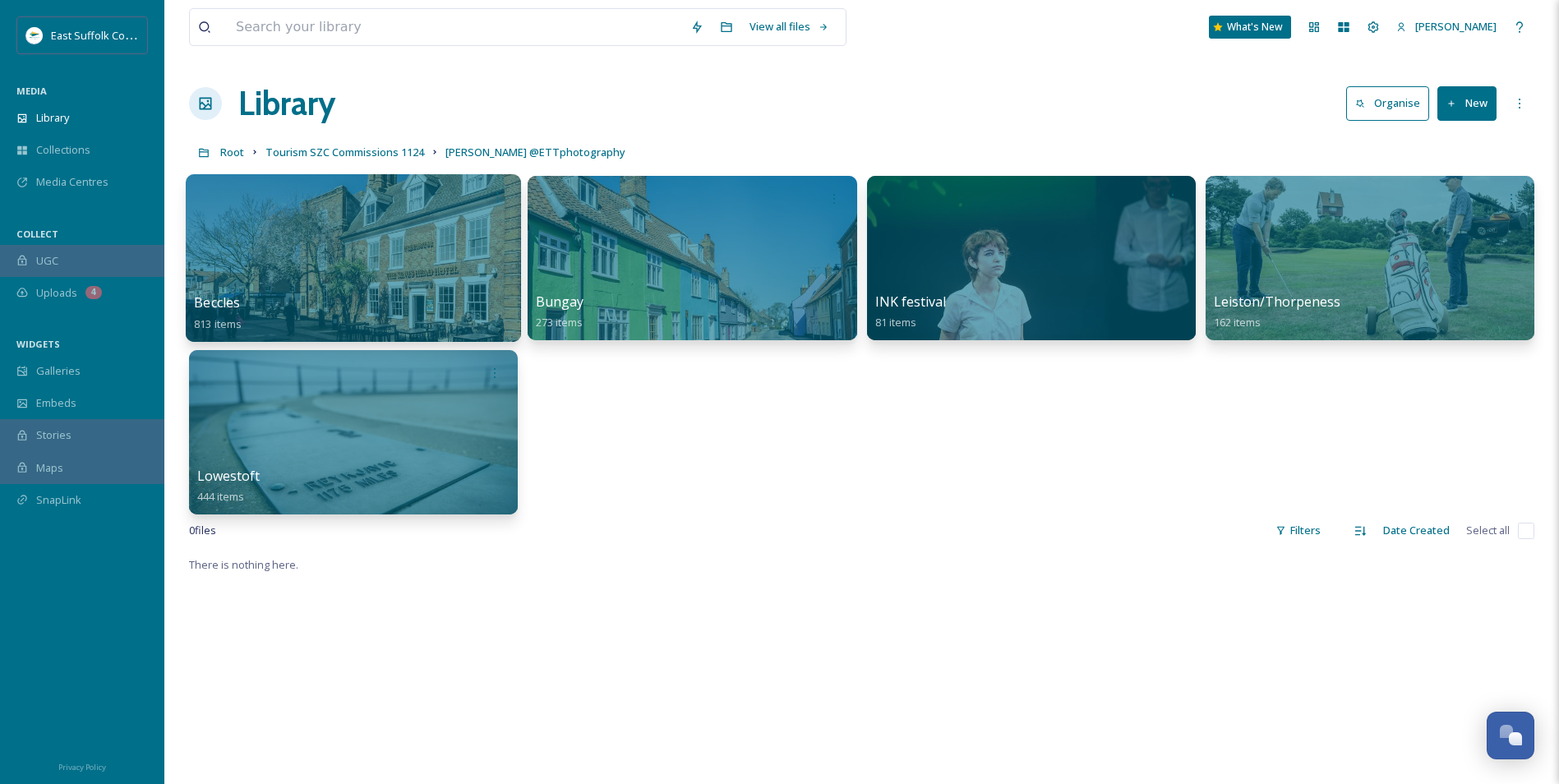
click at [329, 250] on div at bounding box center [353, 258] width 335 height 168
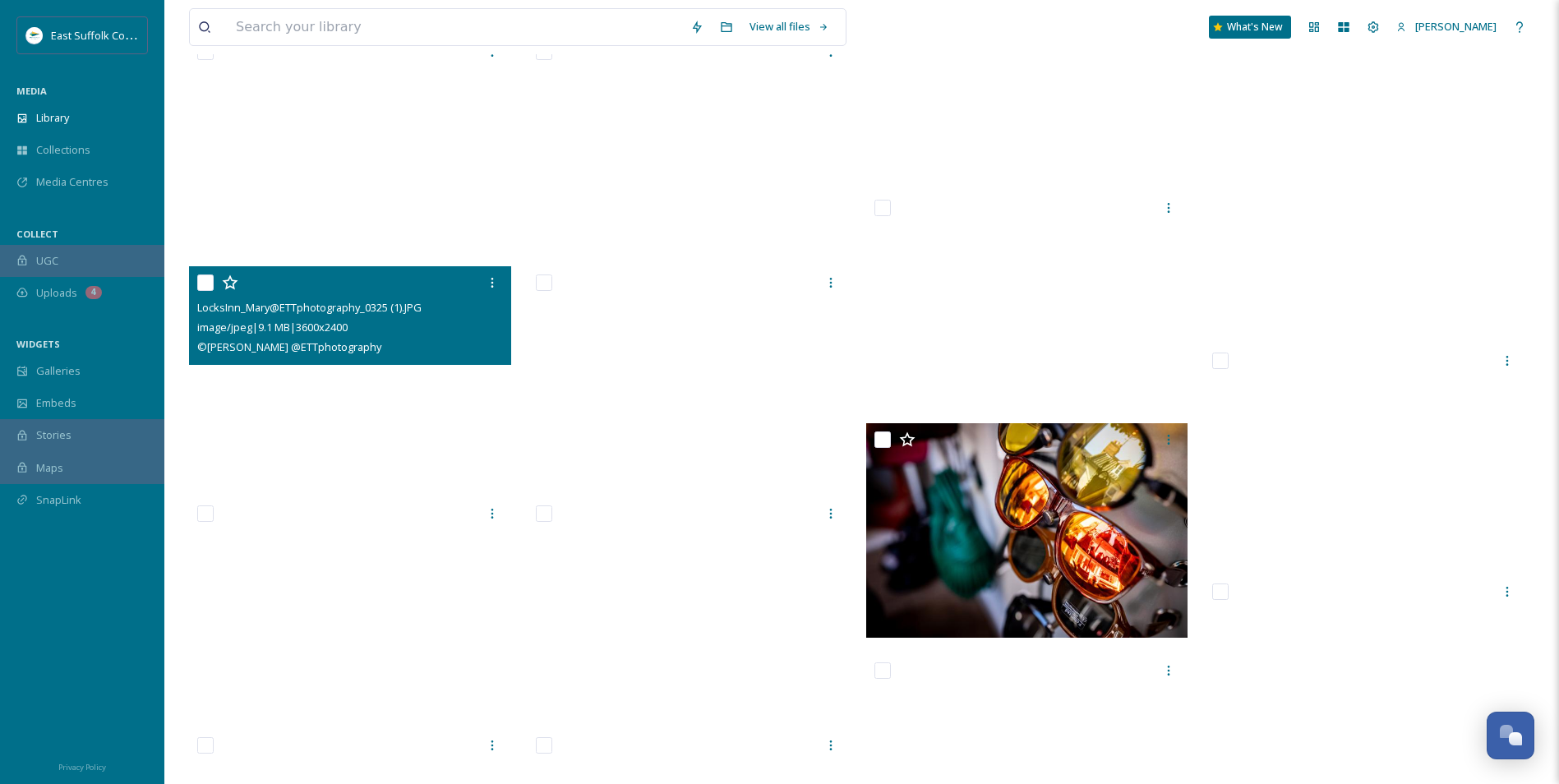
scroll to position [19313, 0]
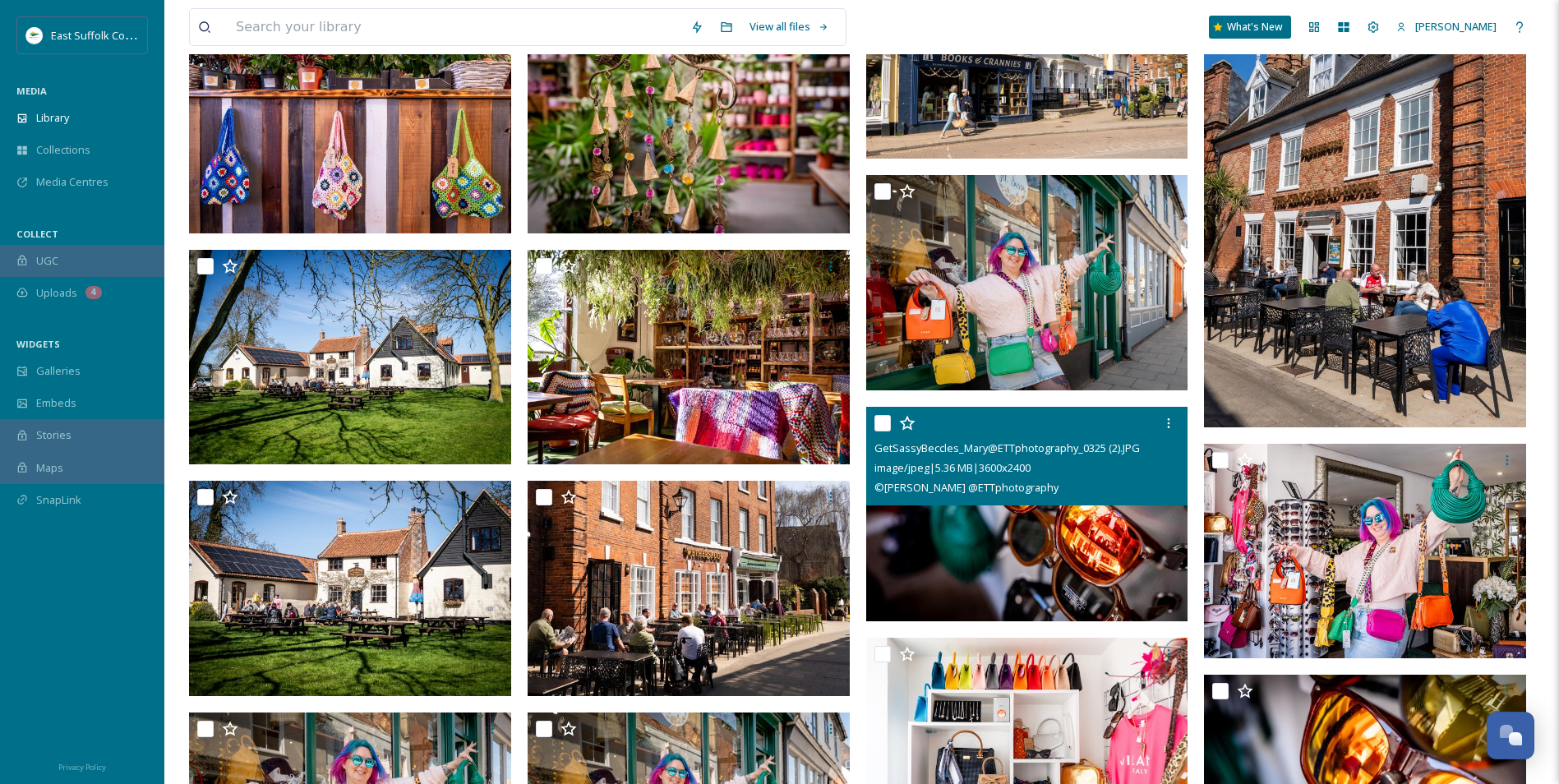
click at [966, 519] on img at bounding box center [1028, 514] width 322 height 215
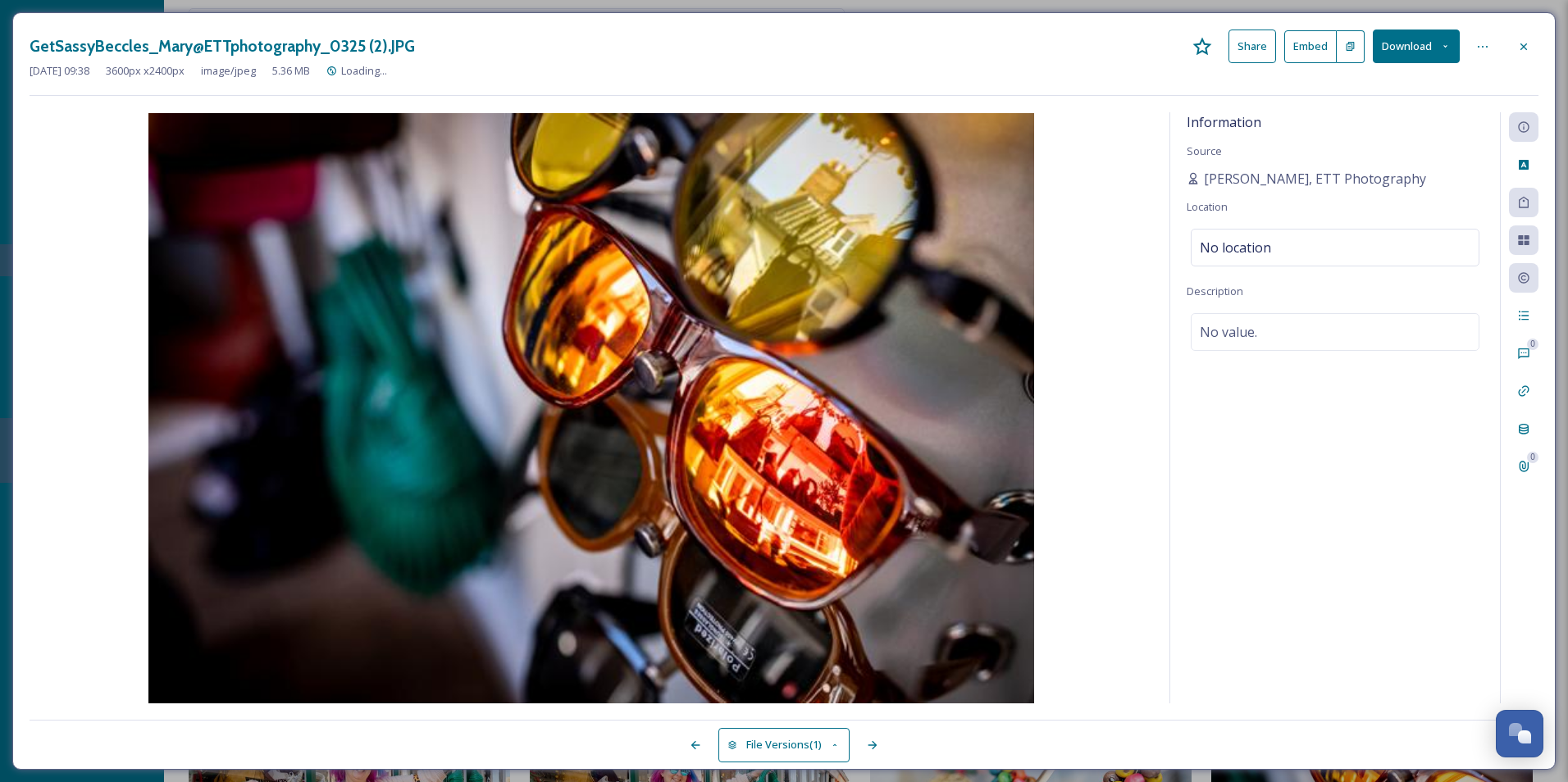
click at [1154, 477] on div "Information Source [PERSON_NAME], ETT Photography Location No location Descript…" at bounding box center [784, 407] width 1508 height 591
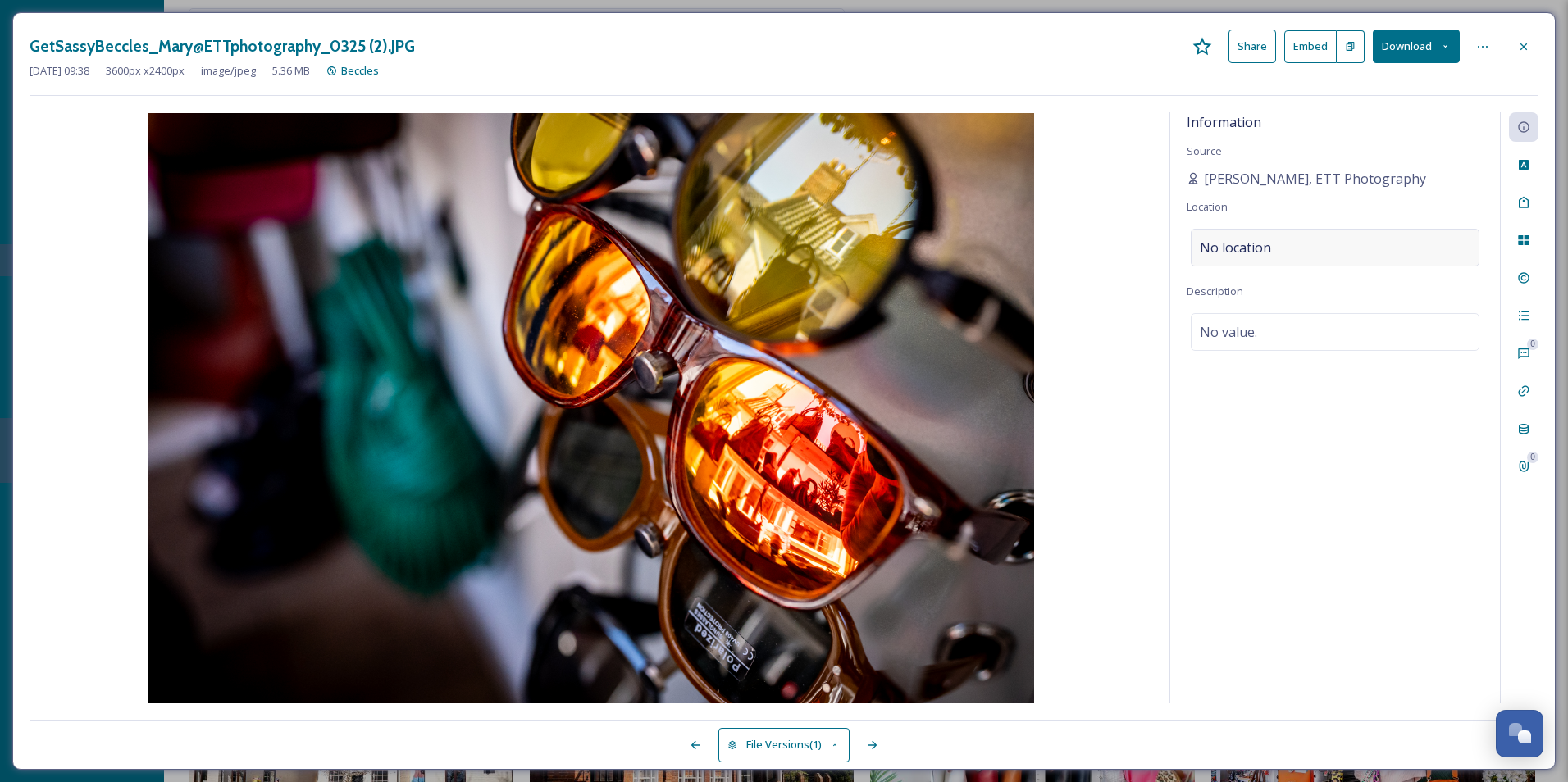
click at [1271, 242] on div "No location" at bounding box center [1334, 248] width 289 height 37
click at [1272, 241] on input at bounding box center [1334, 248] width 287 height 36
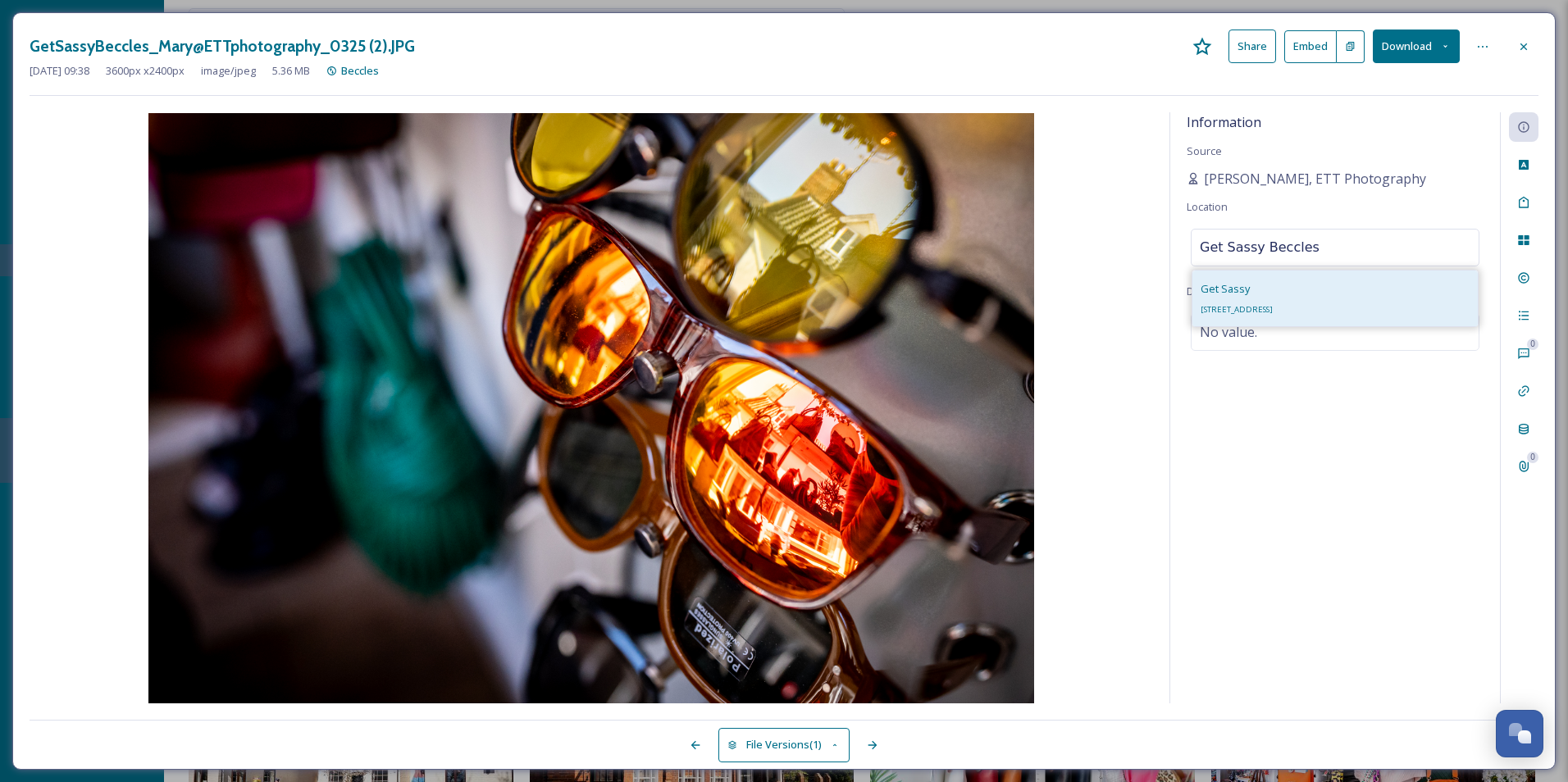
type input "Get Sassy Beccles"
click at [1233, 305] on span "[STREET_ADDRESS]" at bounding box center [1235, 309] width 72 height 10
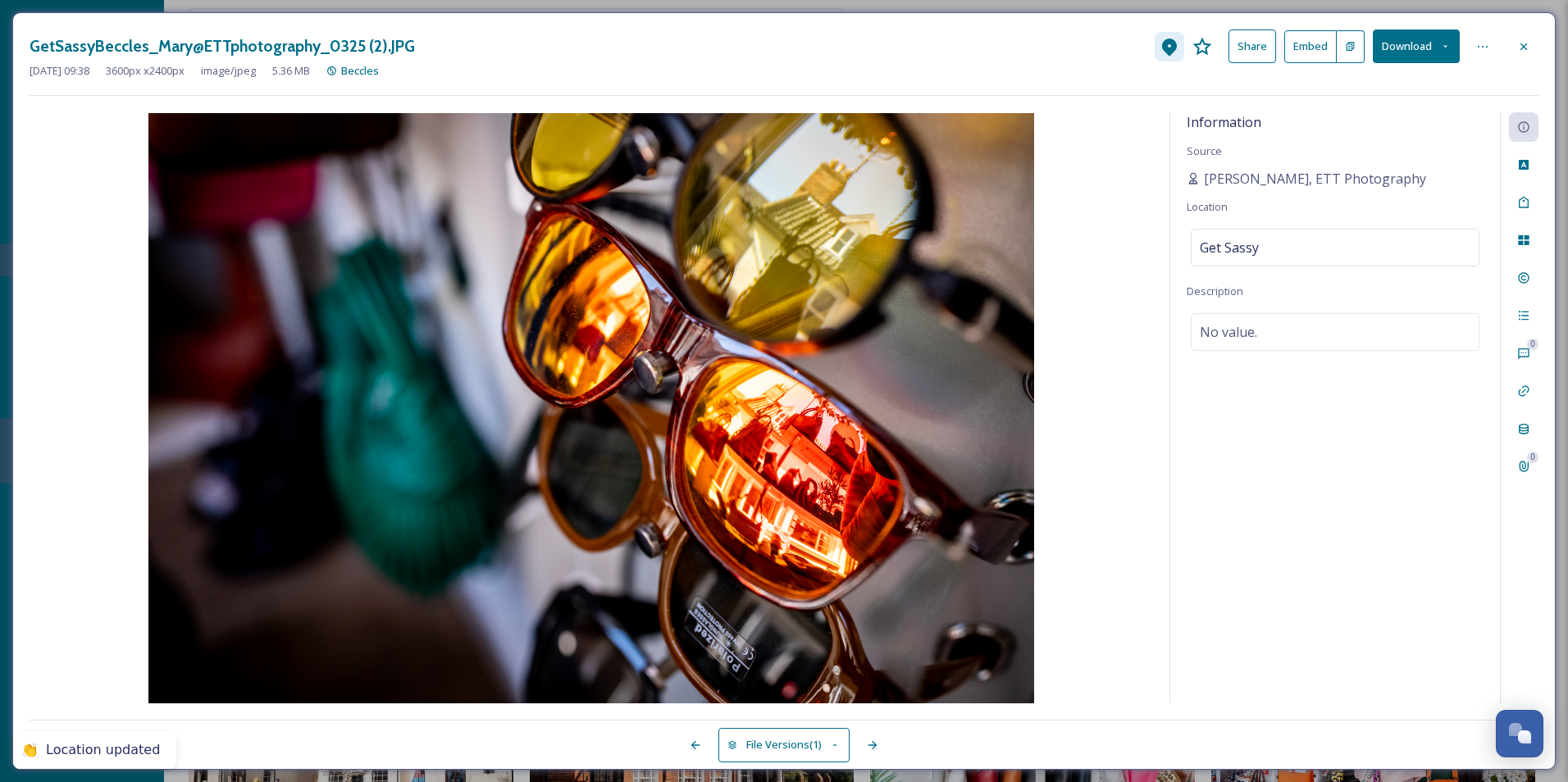
click at [1162, 42] on icon at bounding box center [1169, 46] width 20 height 20
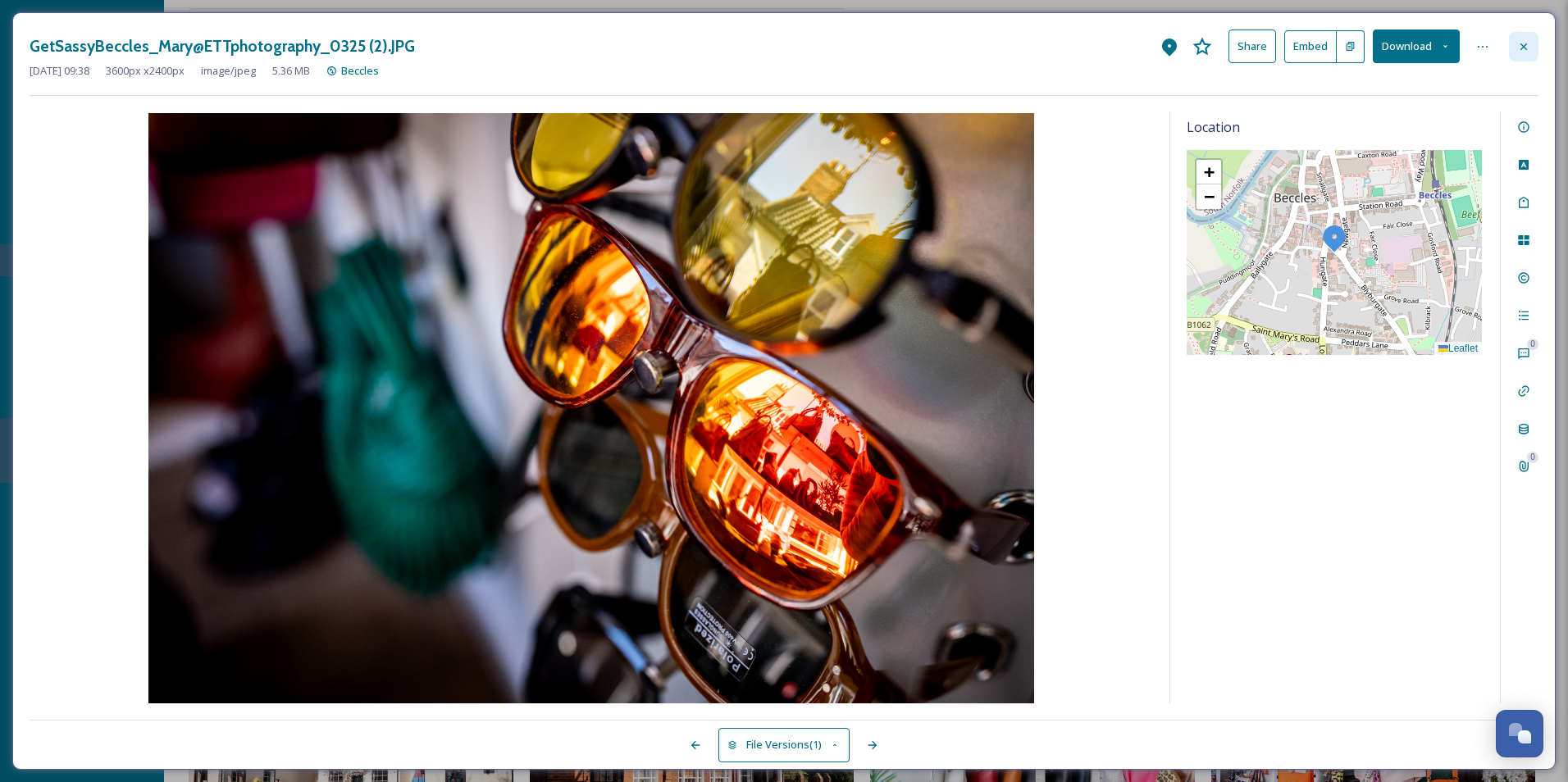
click at [1517, 51] on icon at bounding box center [1523, 47] width 13 height 13
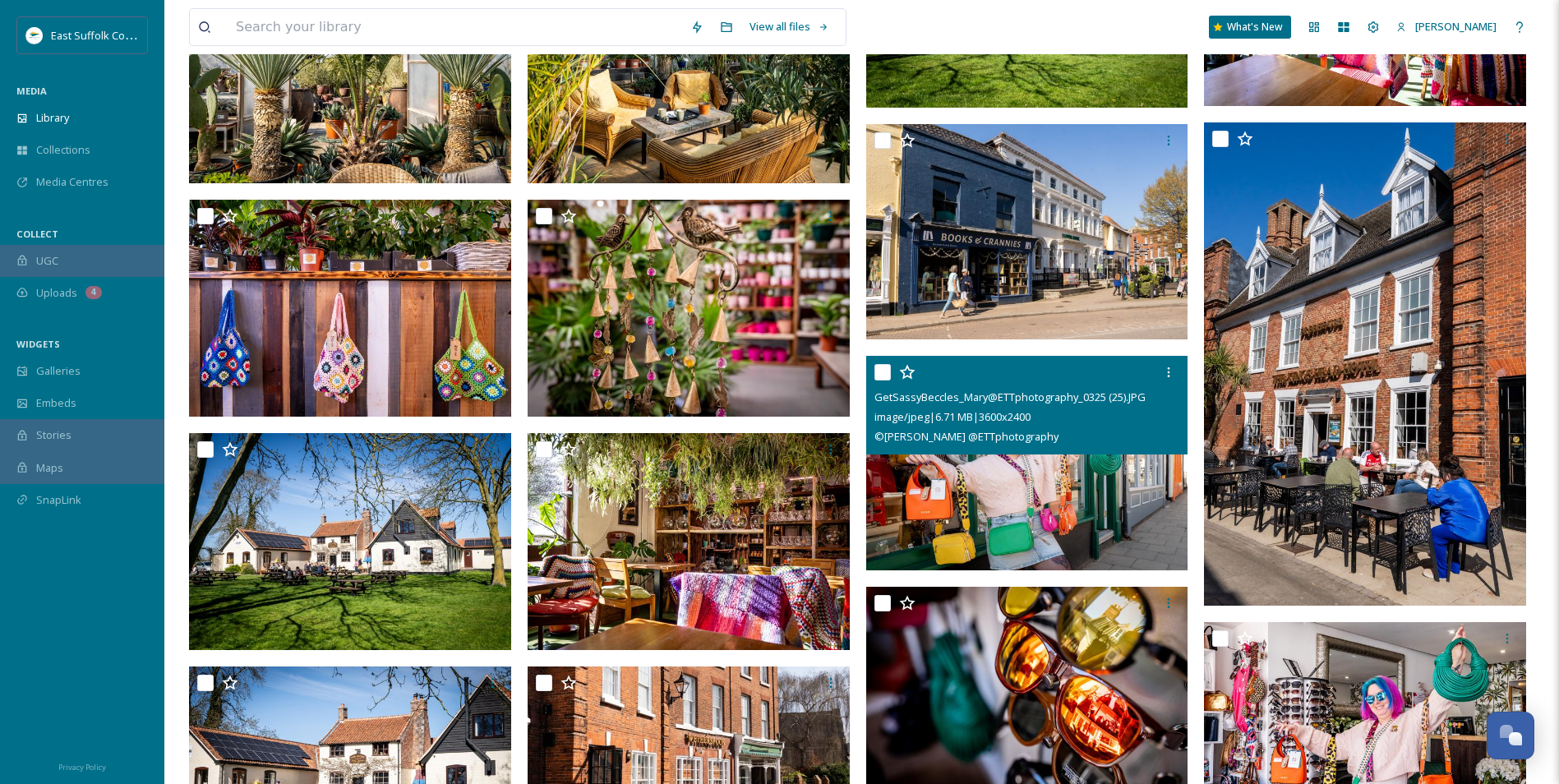
click at [1035, 513] on img at bounding box center [1028, 463] width 322 height 215
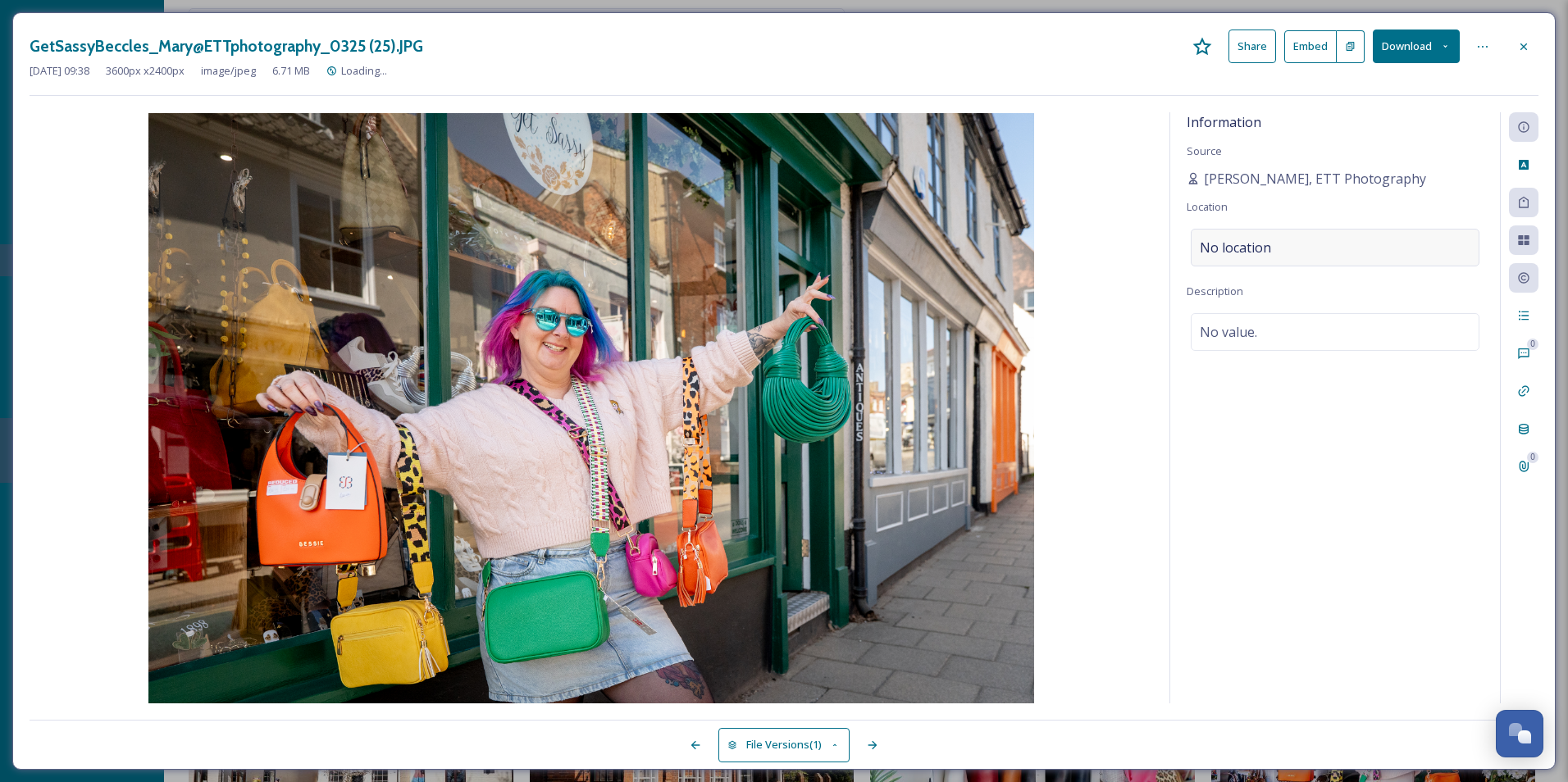
click at [1300, 247] on div "No location" at bounding box center [1334, 248] width 289 height 37
click at [1290, 244] on input at bounding box center [1334, 248] width 287 height 36
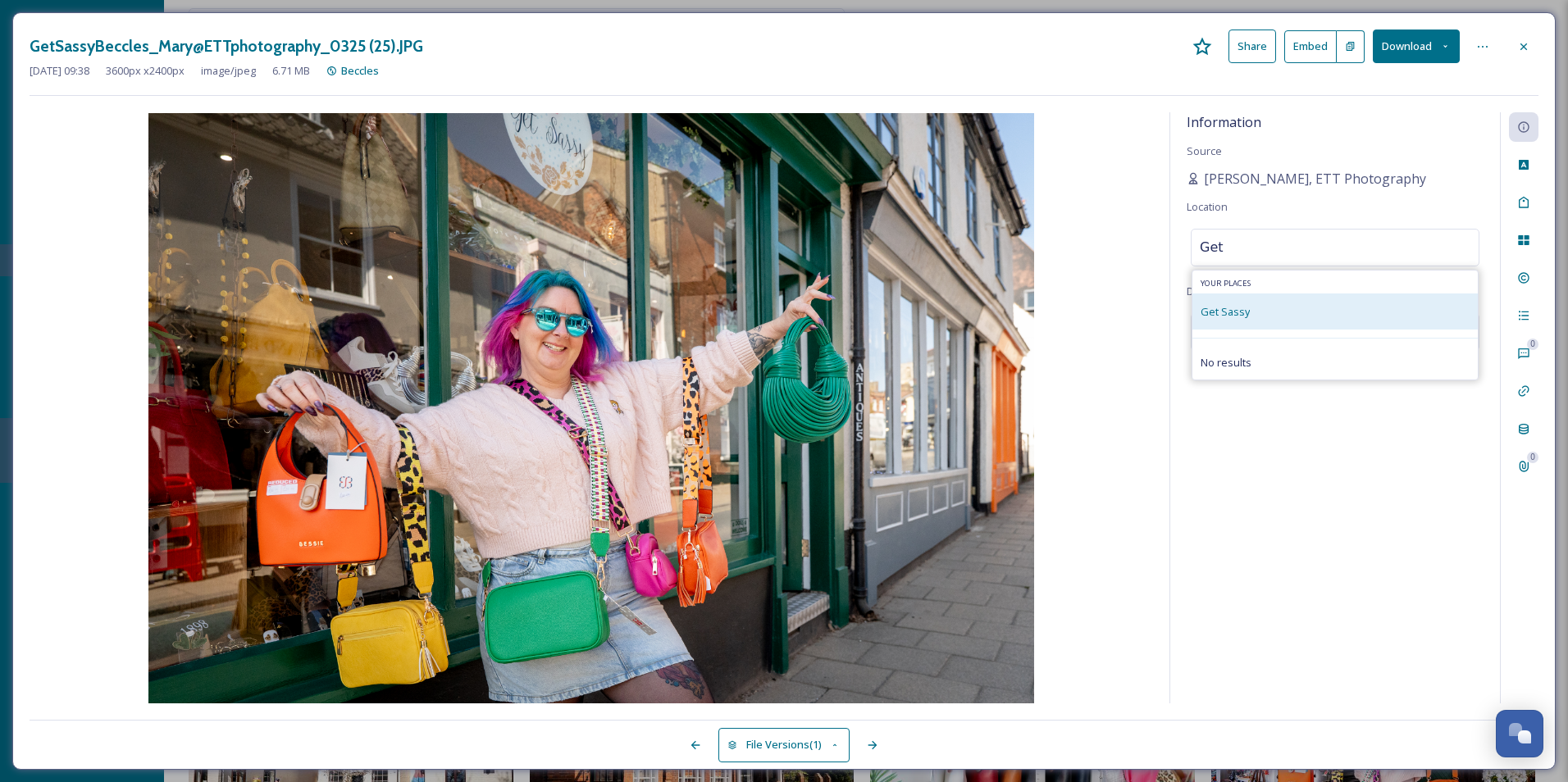
type input "Get"
click at [1261, 318] on div "Get Sassy" at bounding box center [1334, 311] width 285 height 36
click at [1254, 309] on div "Get Sassy" at bounding box center [1334, 311] width 285 height 36
click at [1262, 309] on div "Get Sassy" at bounding box center [1334, 311] width 285 height 36
click at [1229, 319] on span "Get Sassy" at bounding box center [1224, 312] width 50 height 15
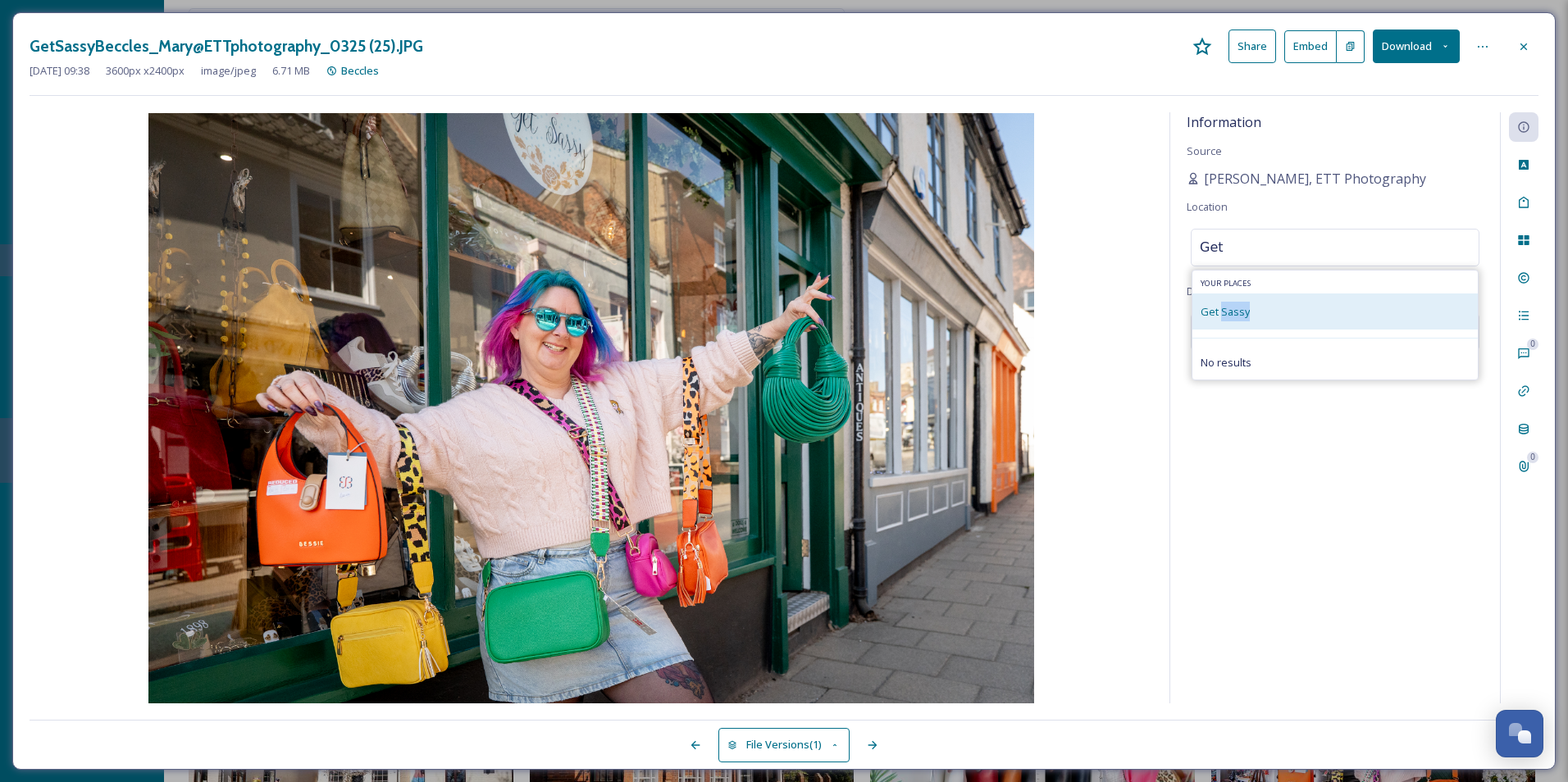
click at [1229, 319] on span "Get Sassy" at bounding box center [1224, 312] width 50 height 15
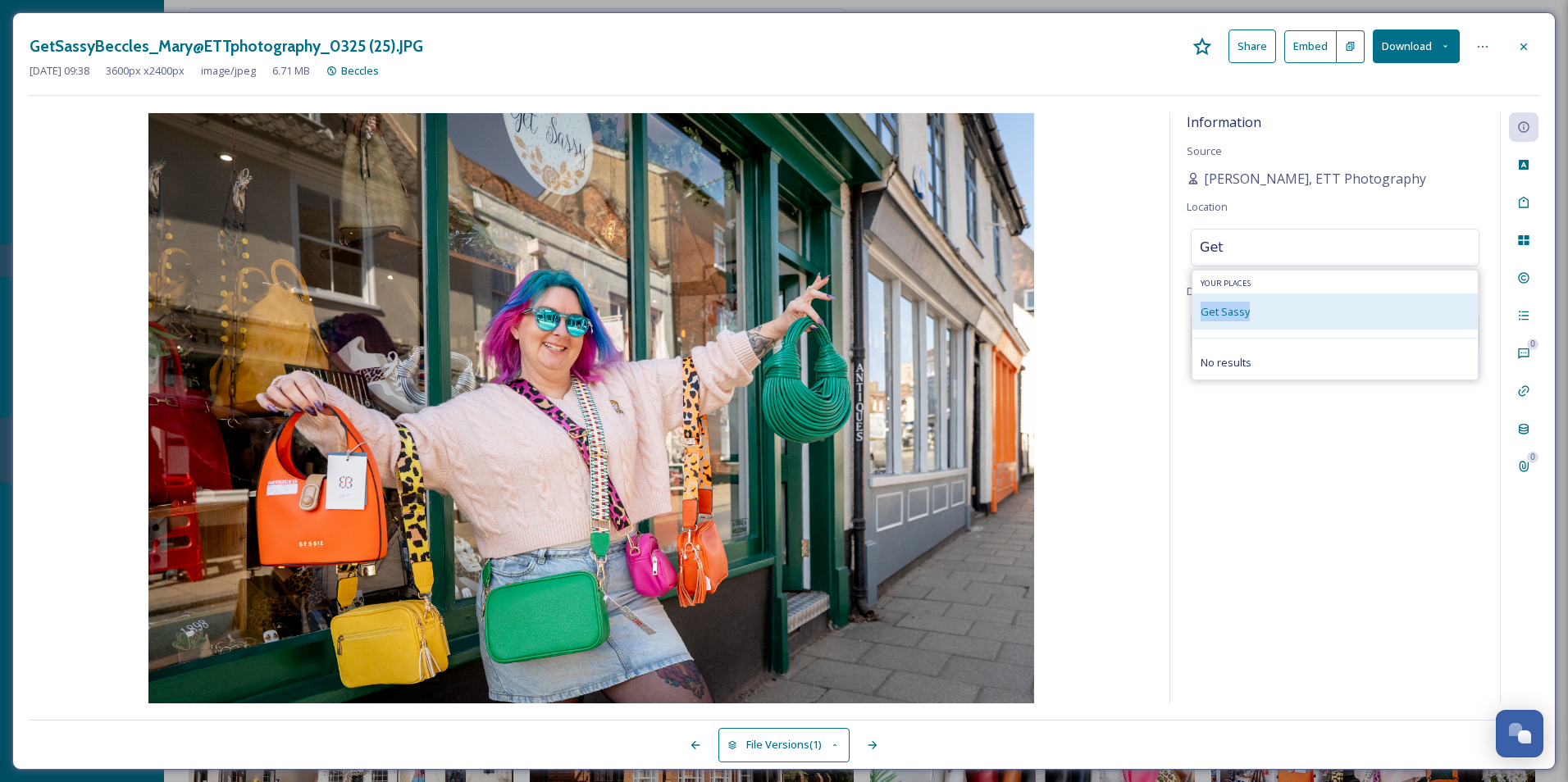
click at [1229, 319] on span "Get Sassy" at bounding box center [1224, 312] width 50 height 15
drag, startPoint x: 1229, startPoint y: 319, endPoint x: 1290, endPoint y: 317, distance: 61.0
click at [1290, 317] on div "Get Sassy" at bounding box center [1334, 311] width 285 height 36
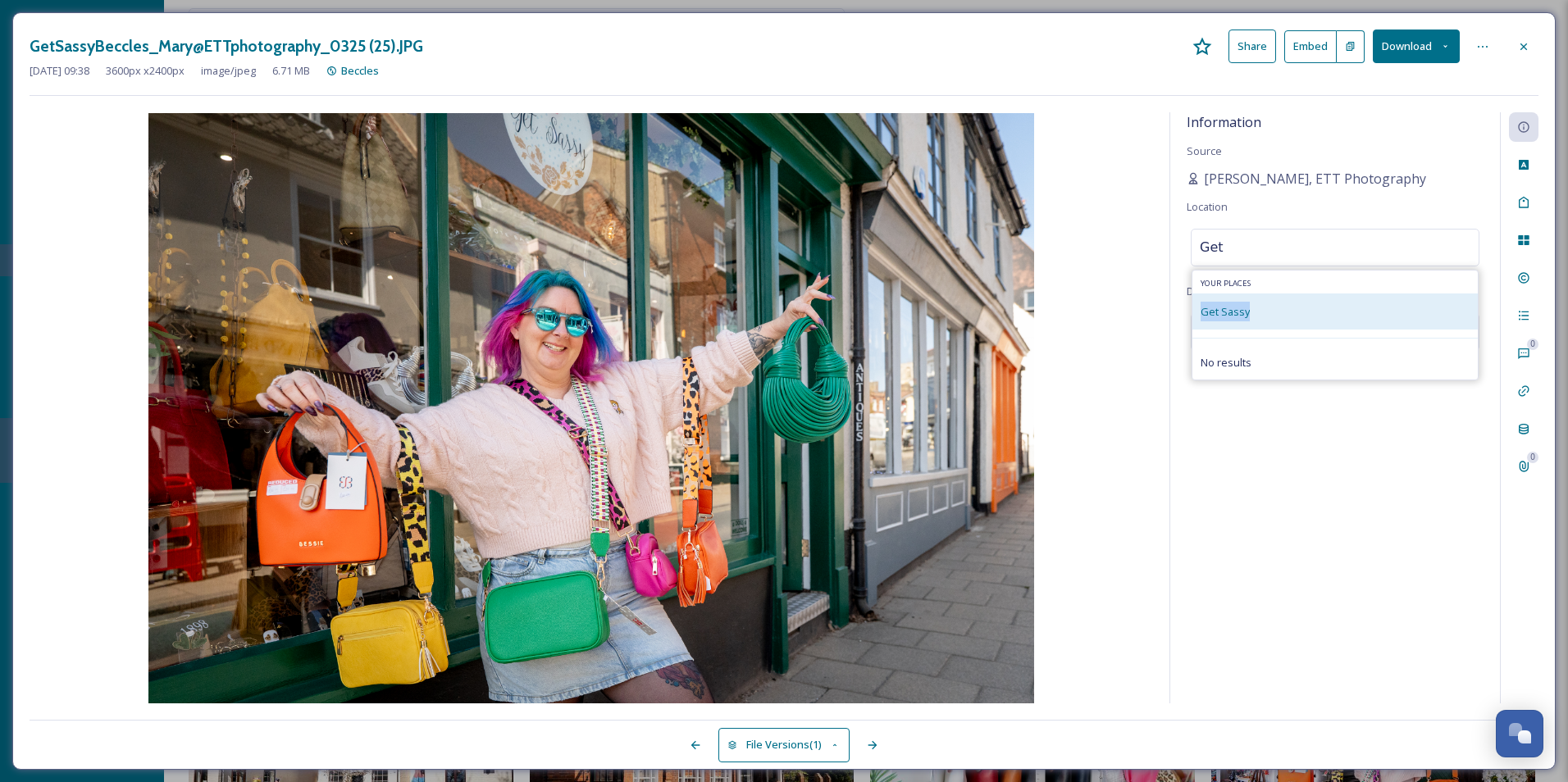
click at [1290, 317] on div "Get Sassy" at bounding box center [1334, 311] width 285 height 36
drag, startPoint x: 1290, startPoint y: 317, endPoint x: 1257, endPoint y: 316, distance: 33.0
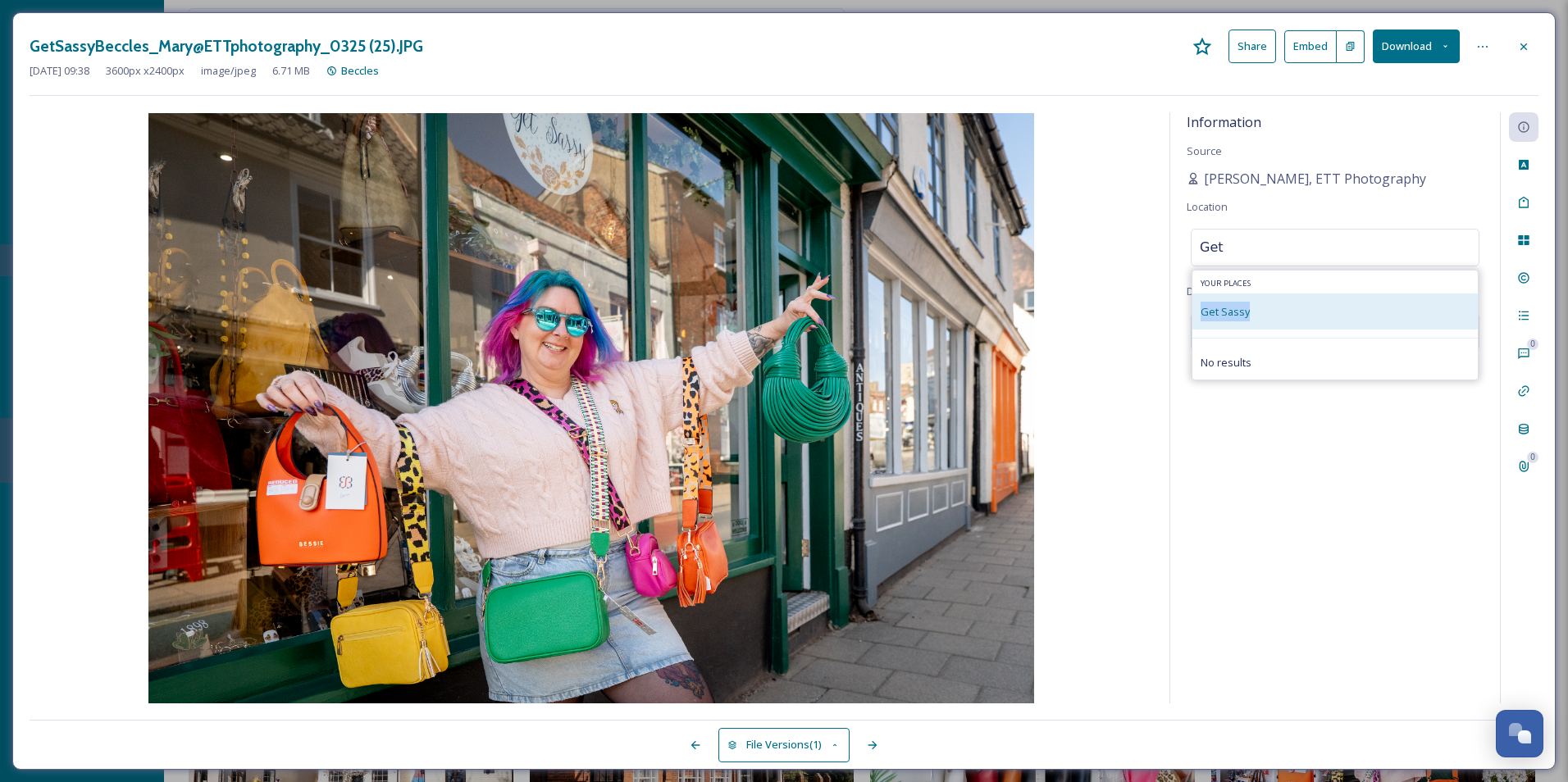
click at [1257, 316] on div "Get Sassy" at bounding box center [1334, 311] width 285 height 36
click at [1256, 316] on div "Get Sassy" at bounding box center [1334, 311] width 285 height 36
click at [1257, 314] on div "Get Sassy" at bounding box center [1334, 311] width 285 height 36
click at [1258, 311] on div "Get Sassy" at bounding box center [1334, 311] width 285 height 36
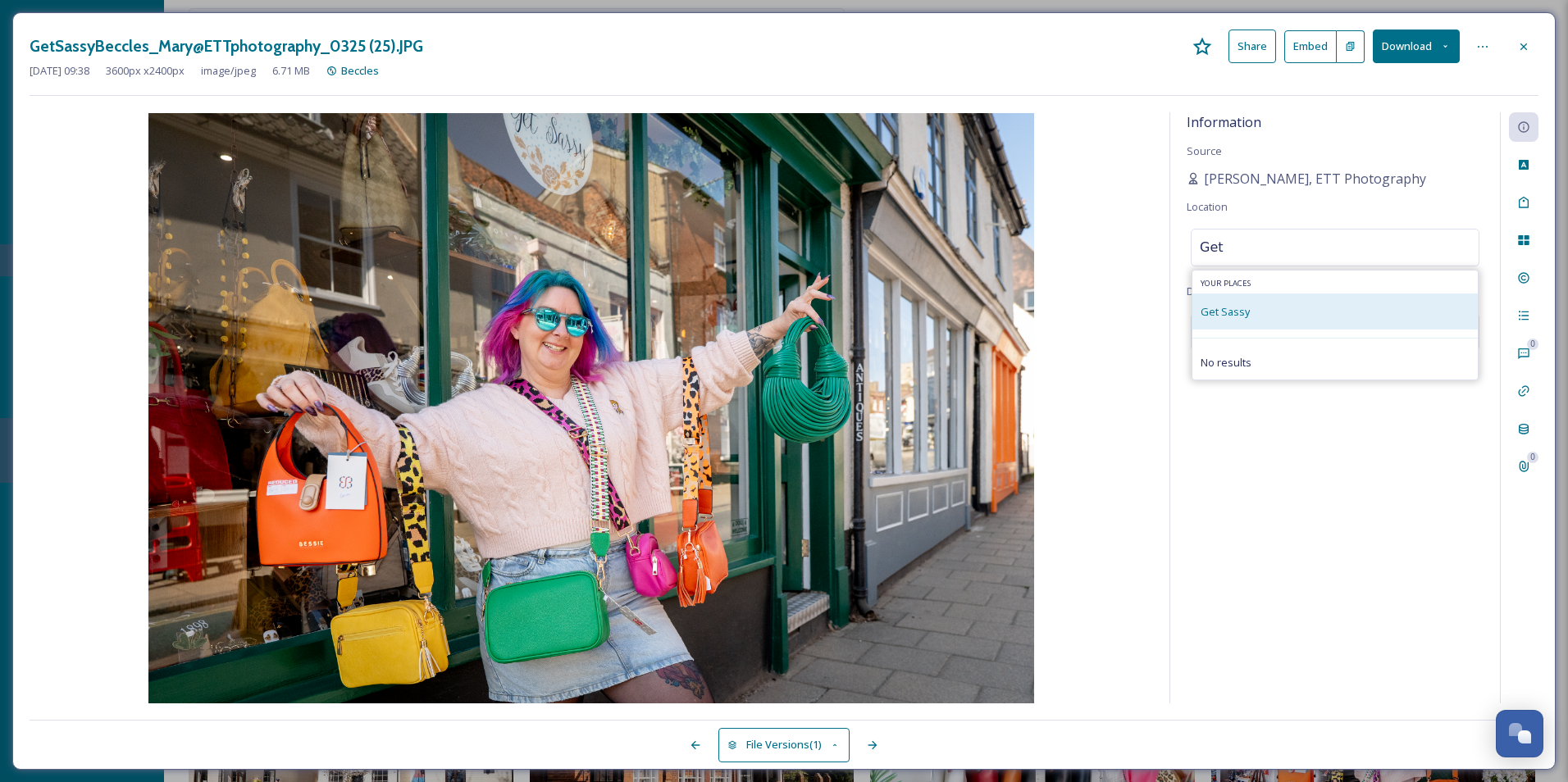
click at [1261, 305] on div "Get Sassy" at bounding box center [1334, 311] width 285 height 36
click at [1257, 305] on div "Get Sassy" at bounding box center [1334, 311] width 285 height 36
click at [1257, 306] on div "Get Sassy" at bounding box center [1334, 311] width 285 height 36
click at [1255, 307] on div "Get Sassy" at bounding box center [1334, 311] width 285 height 36
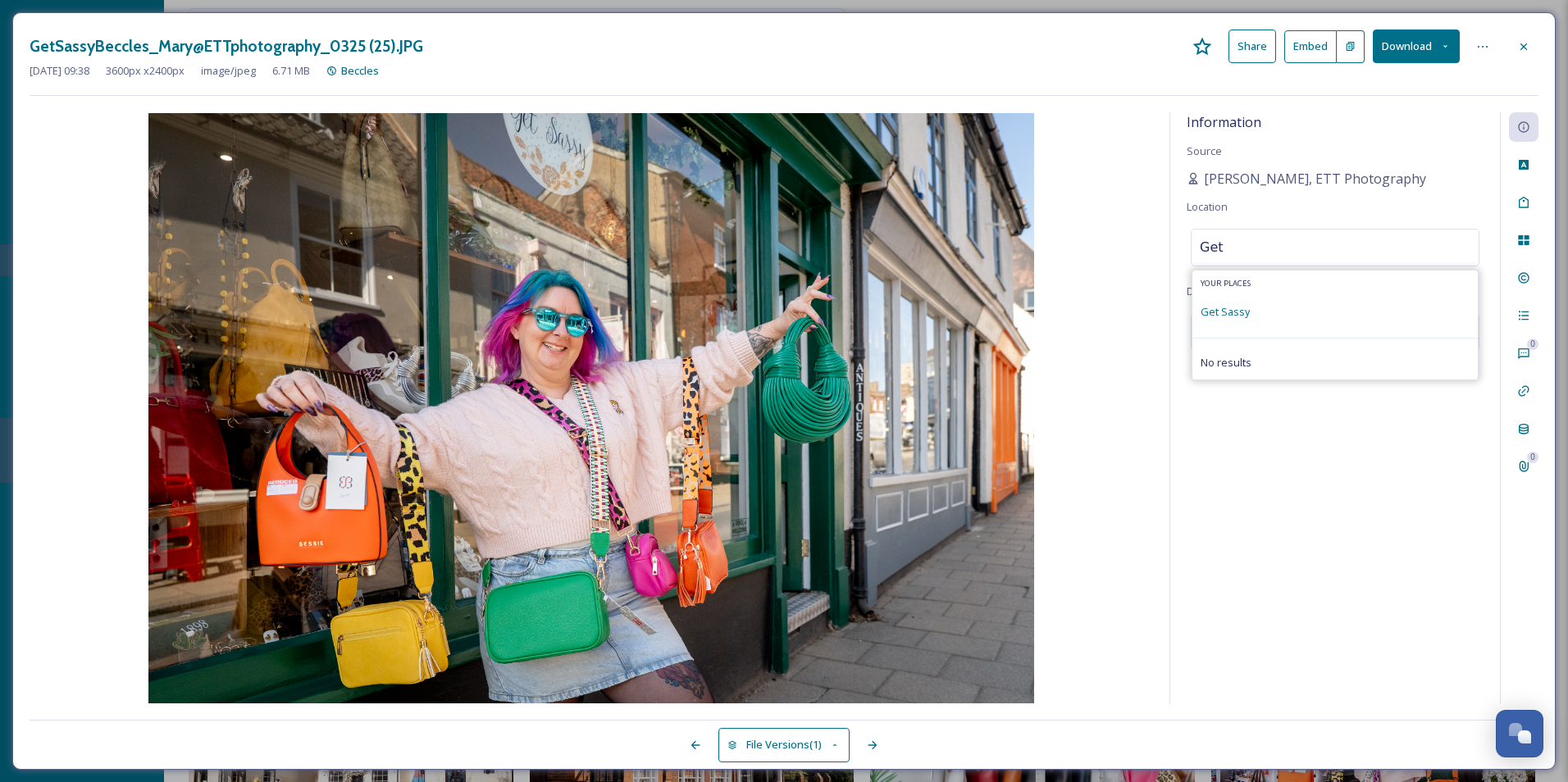
click at [1247, 291] on div "Your Places" at bounding box center [1334, 282] width 285 height 23
click at [1262, 318] on div "Get Sassy" at bounding box center [1334, 311] width 285 height 36
drag, startPoint x: 1274, startPoint y: 490, endPoint x: 1277, endPoint y: 374, distance: 116.0
click at [1274, 484] on div "Information Source [PERSON_NAME], ETT Photography Location No location Descript…" at bounding box center [1334, 407] width 330 height 591
click at [1300, 238] on div "No location" at bounding box center [1334, 248] width 289 height 37
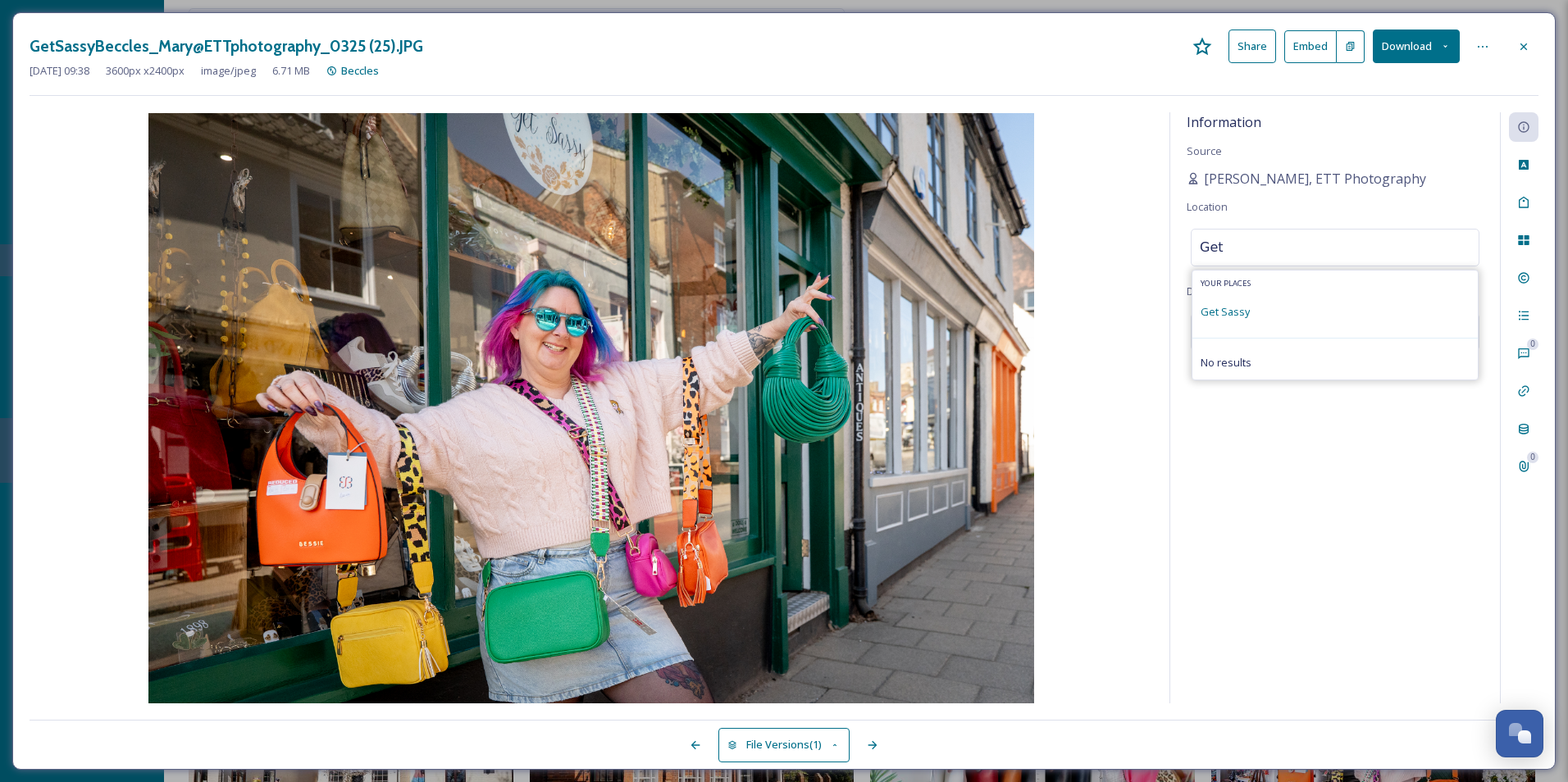
click at [1253, 250] on input "Get" at bounding box center [1334, 248] width 287 height 36
type input "Get Sassy Beccles"
click at [1273, 311] on span "[STREET_ADDRESS]" at bounding box center [1235, 309] width 72 height 10
click at [1329, 283] on div "Information Source [PERSON_NAME], ETT Photography Location No location Descript…" at bounding box center [1334, 407] width 330 height 591
drag, startPoint x: 1527, startPoint y: 52, endPoint x: 1504, endPoint y: 78, distance: 34.7
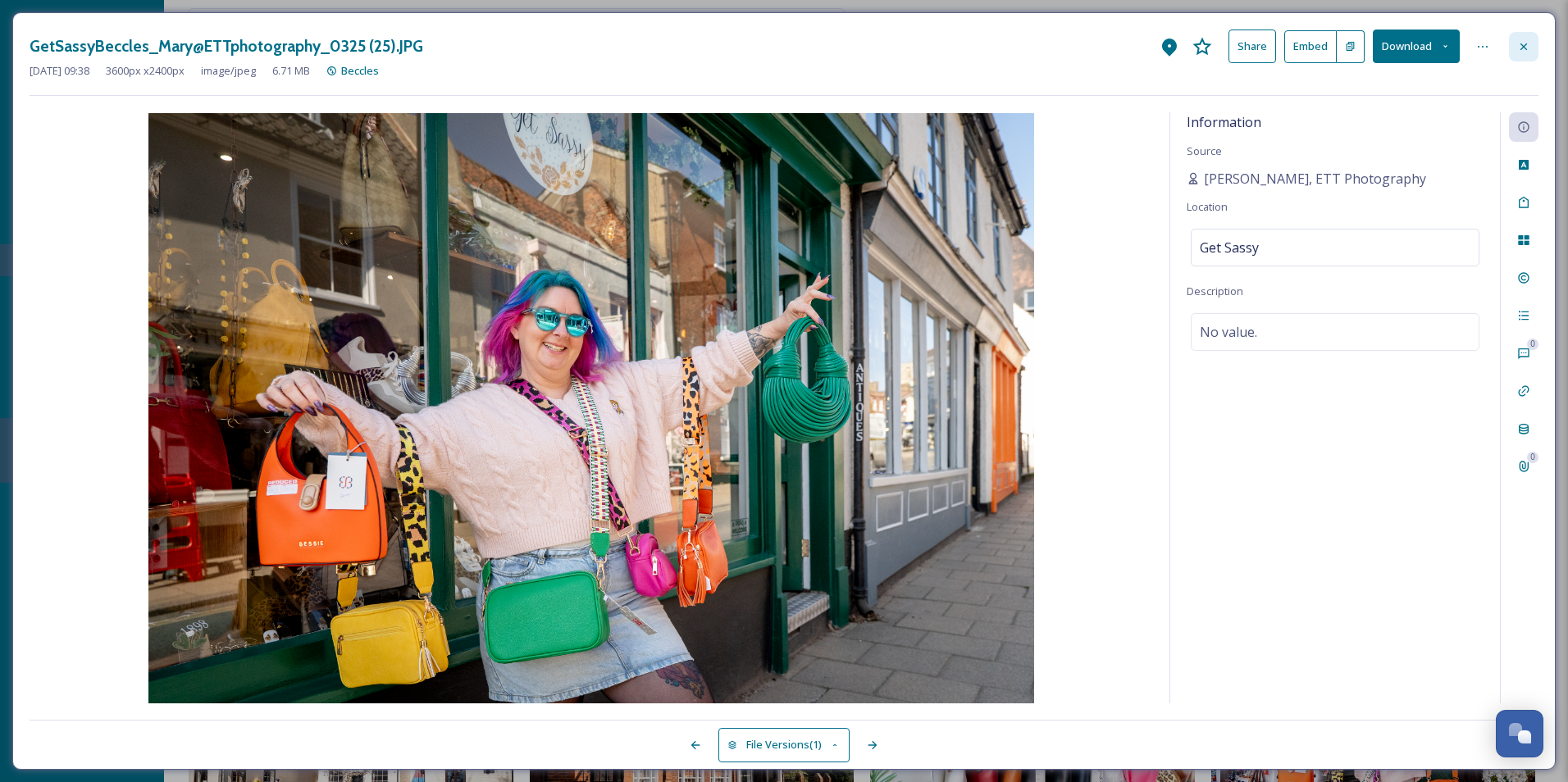
click at [1525, 57] on div at bounding box center [1523, 47] width 30 height 30
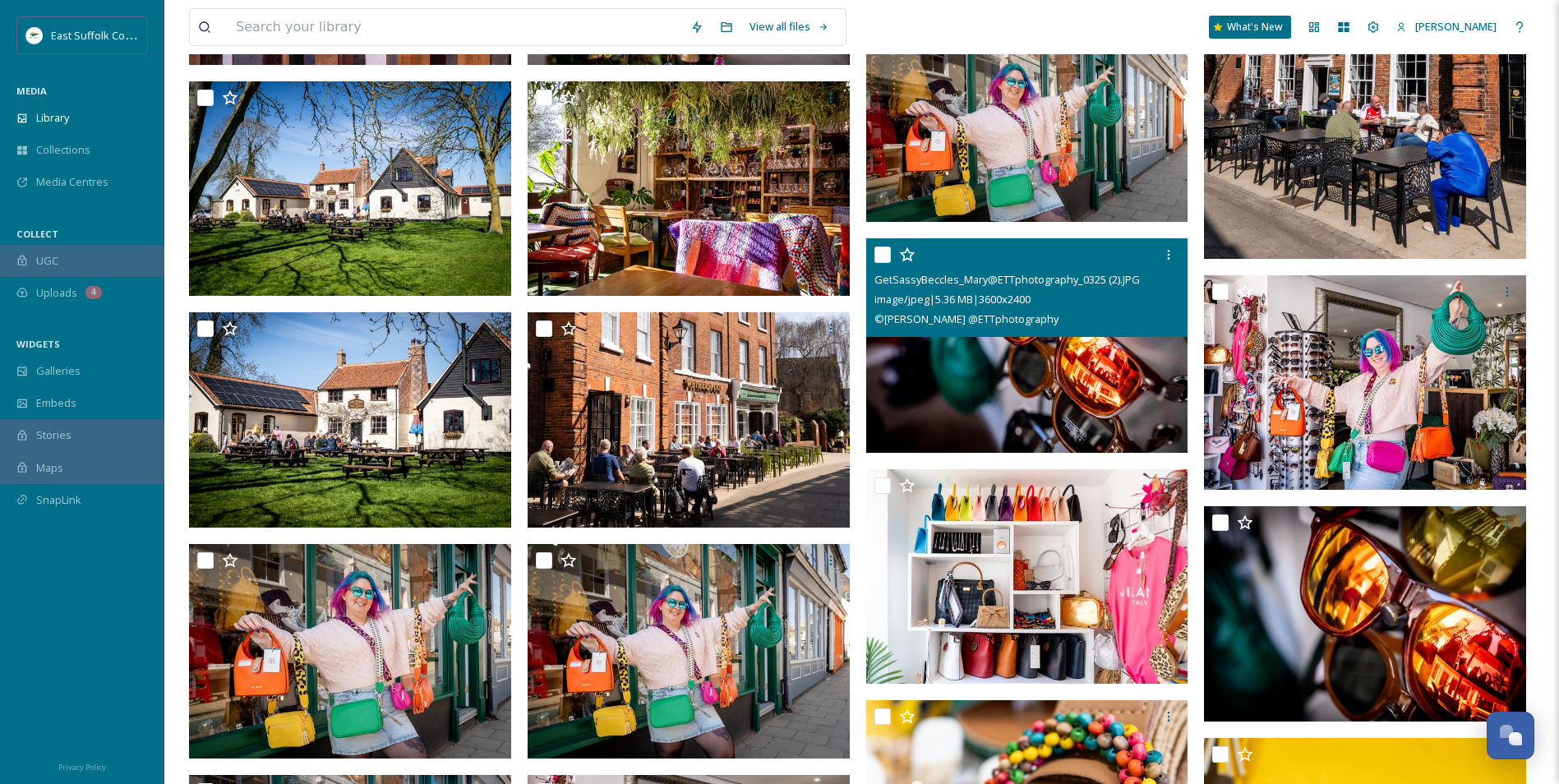
scroll to position [19477, 0]
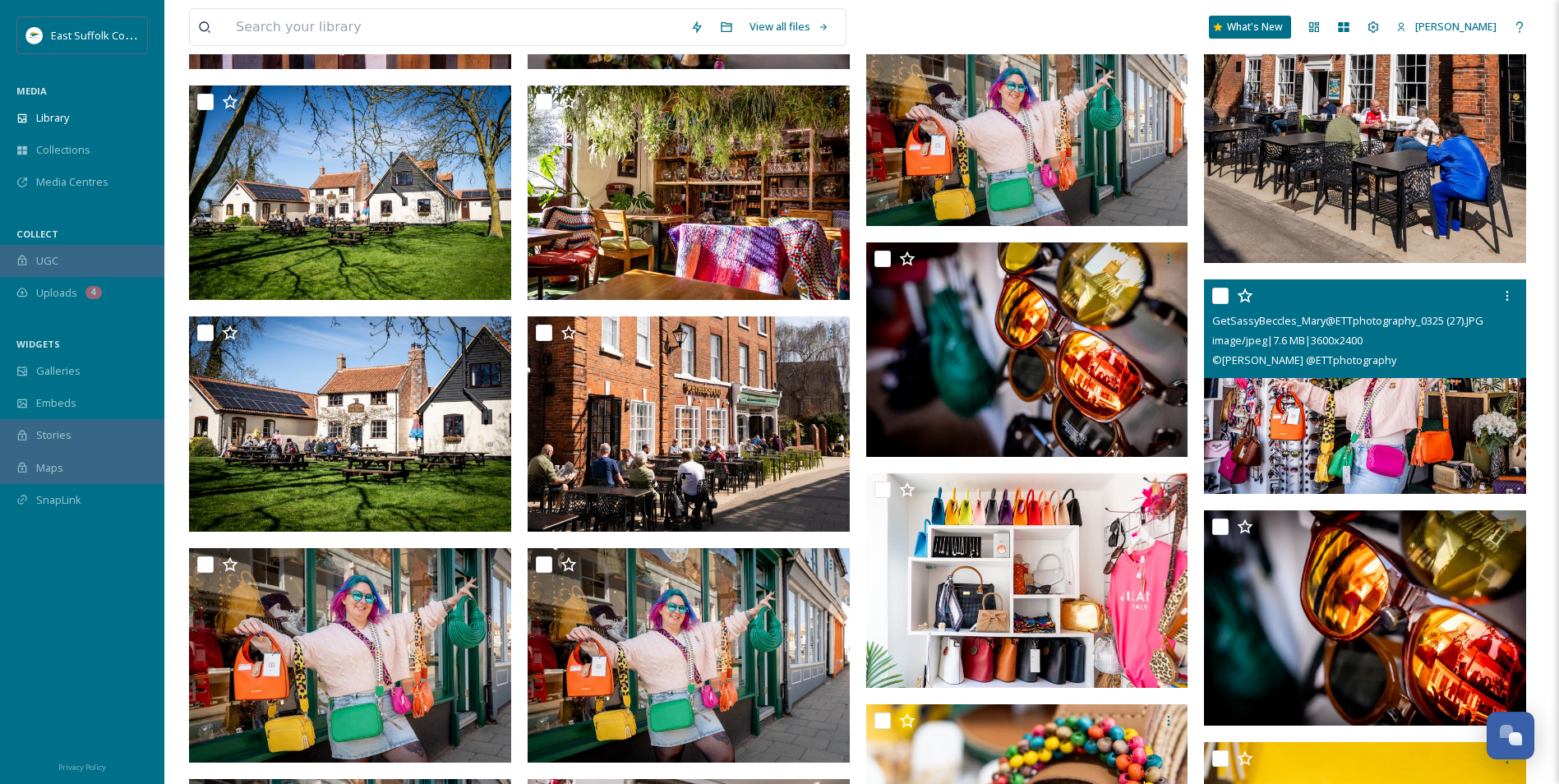
click at [1304, 425] on img at bounding box center [1365, 387] width 322 height 215
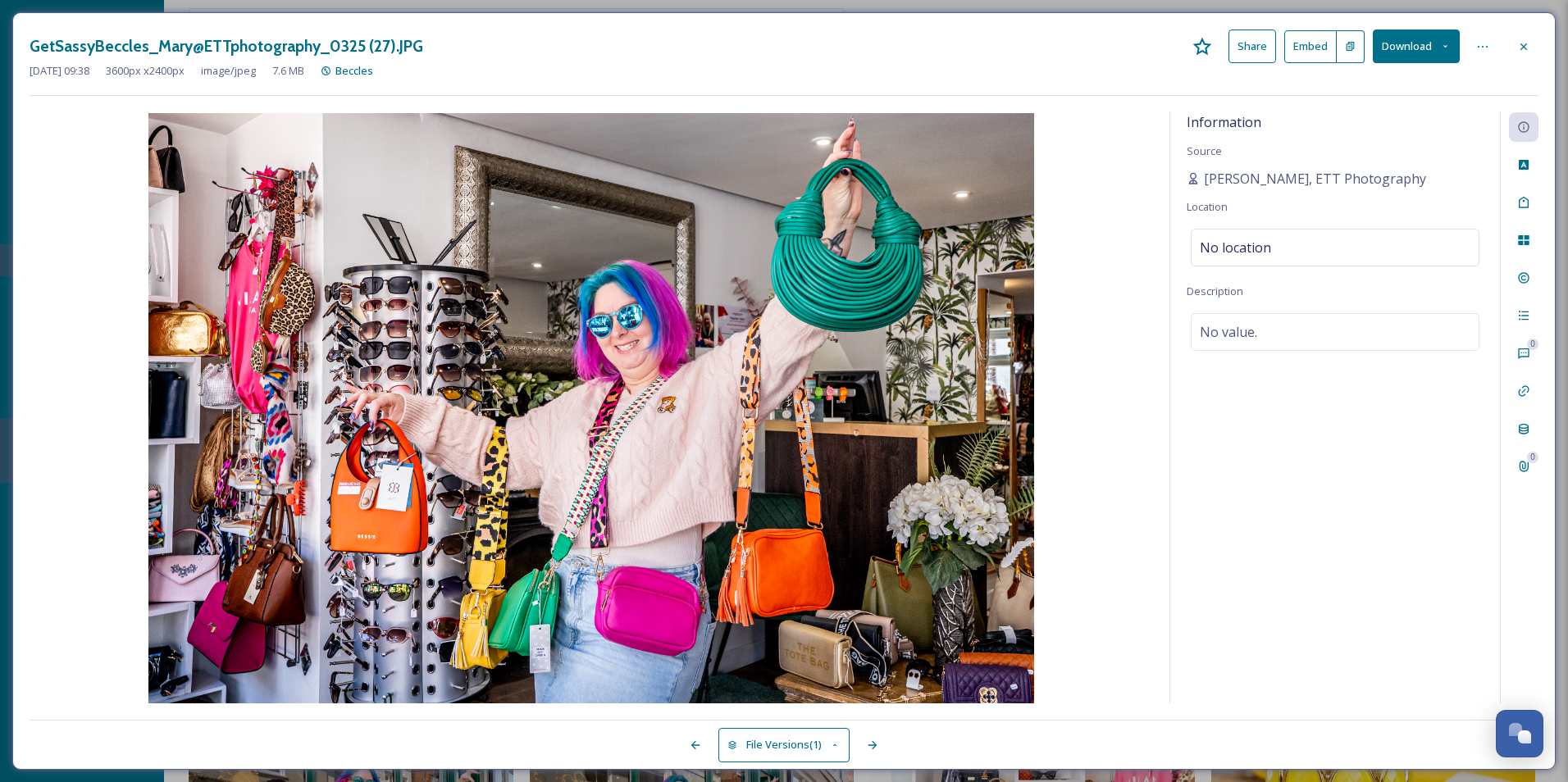
drag, startPoint x: 1294, startPoint y: 643, endPoint x: 1256, endPoint y: 651, distance: 38.8
click at [1287, 645] on div "Information Source [PERSON_NAME], ETT Photography Location No location Descript…" at bounding box center [1334, 407] width 330 height 591
click at [1354, 232] on div "No location" at bounding box center [1334, 248] width 289 height 37
click at [1262, 228] on div "Information Source [PERSON_NAME], ETT Photography Location Description No value." at bounding box center [1334, 407] width 330 height 591
drag, startPoint x: 1262, startPoint y: 227, endPoint x: 1314, endPoint y: 238, distance: 53.2
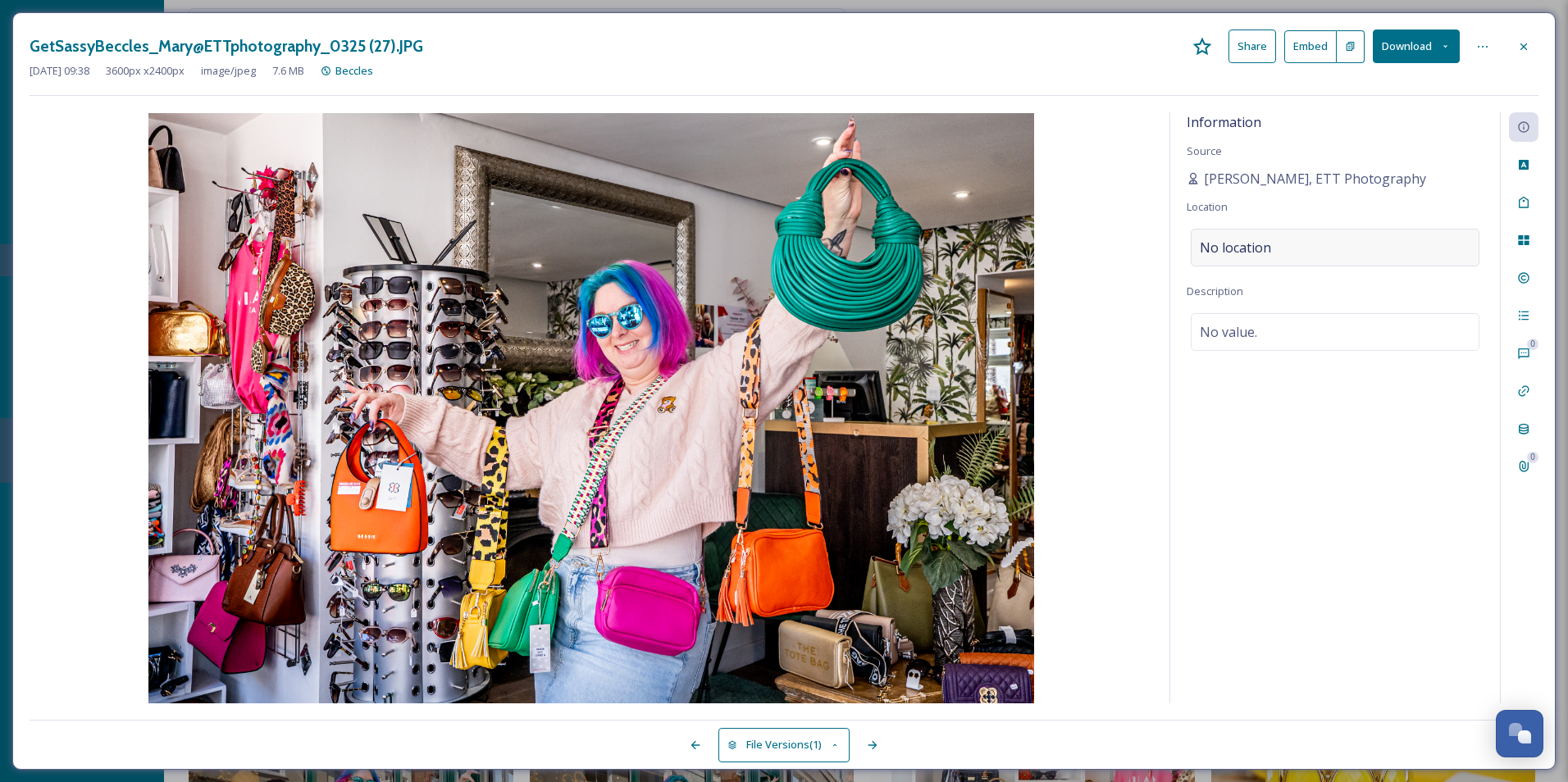
click at [1314, 238] on div "No location" at bounding box center [1334, 248] width 289 height 37
click at [1341, 257] on input at bounding box center [1334, 248] width 287 height 36
type input "Get Sassy Beccle"
click at [1237, 293] on span "Get Sassy" at bounding box center [1224, 289] width 50 height 15
click at [1529, 38] on div at bounding box center [1523, 47] width 30 height 30
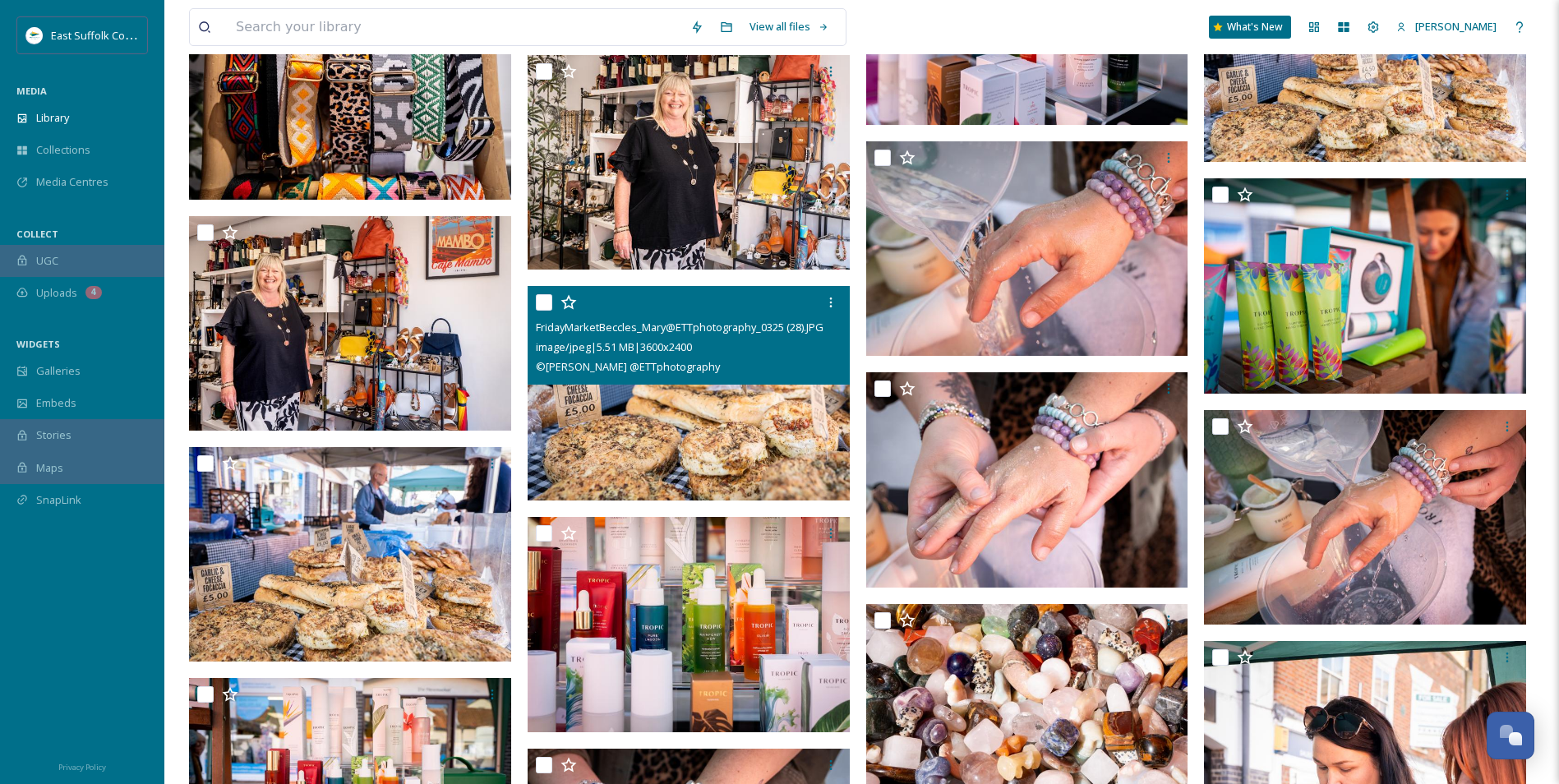
scroll to position [21943, 0]
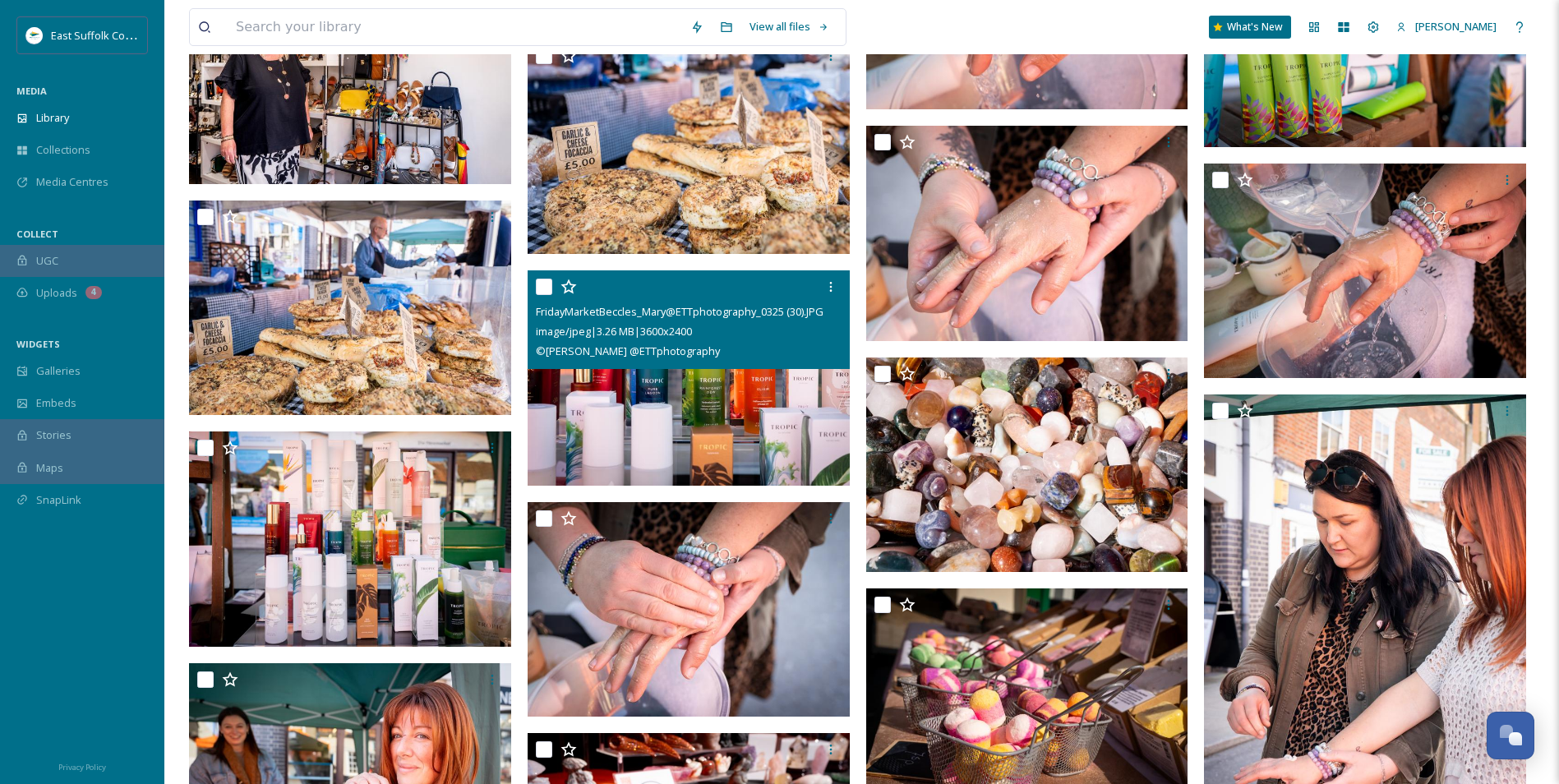
click at [357, 365] on img at bounding box center [350, 308] width 322 height 215
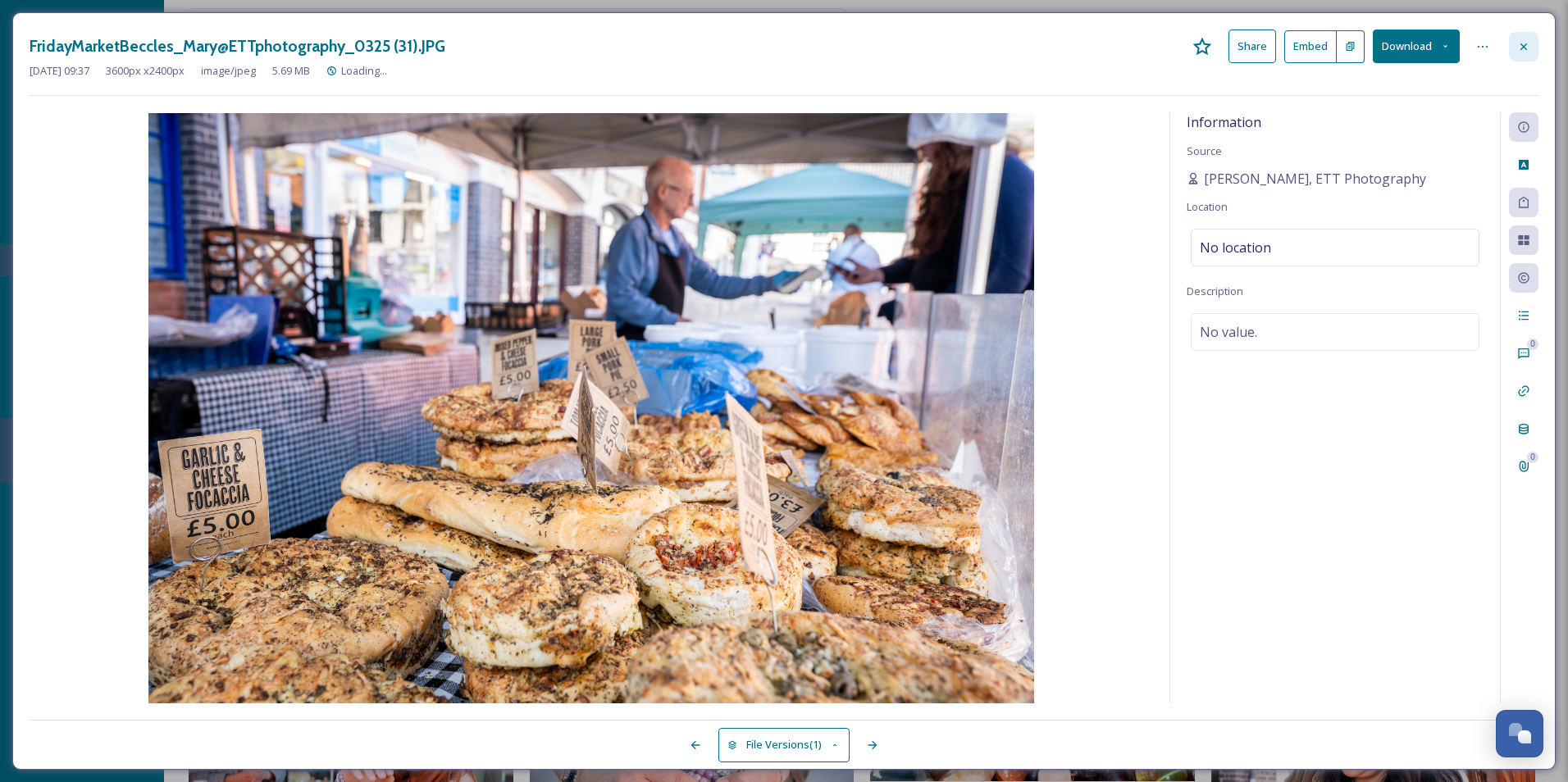
click at [1521, 44] on icon at bounding box center [1523, 46] width 7 height 7
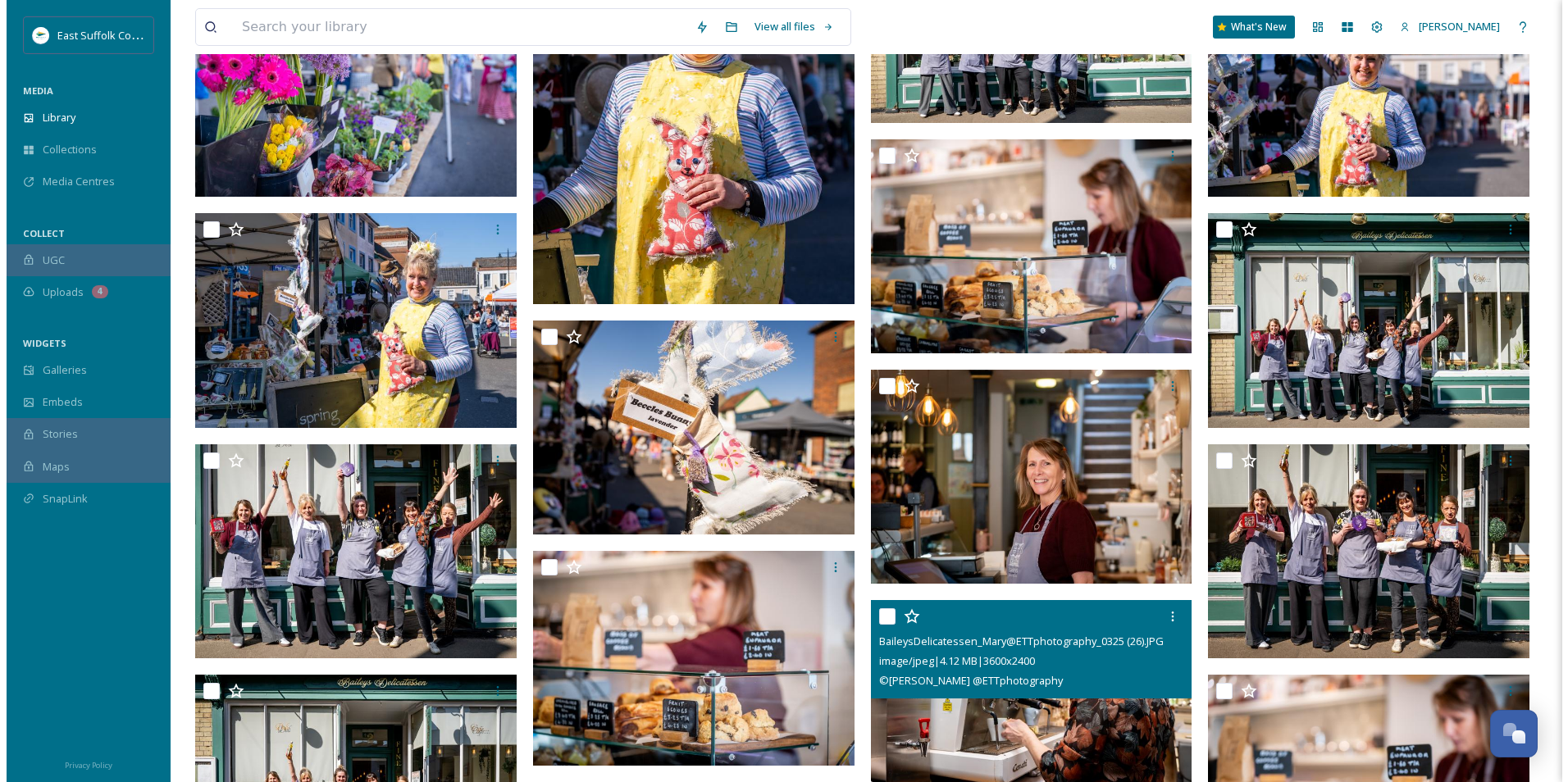
scroll to position [23237, 0]
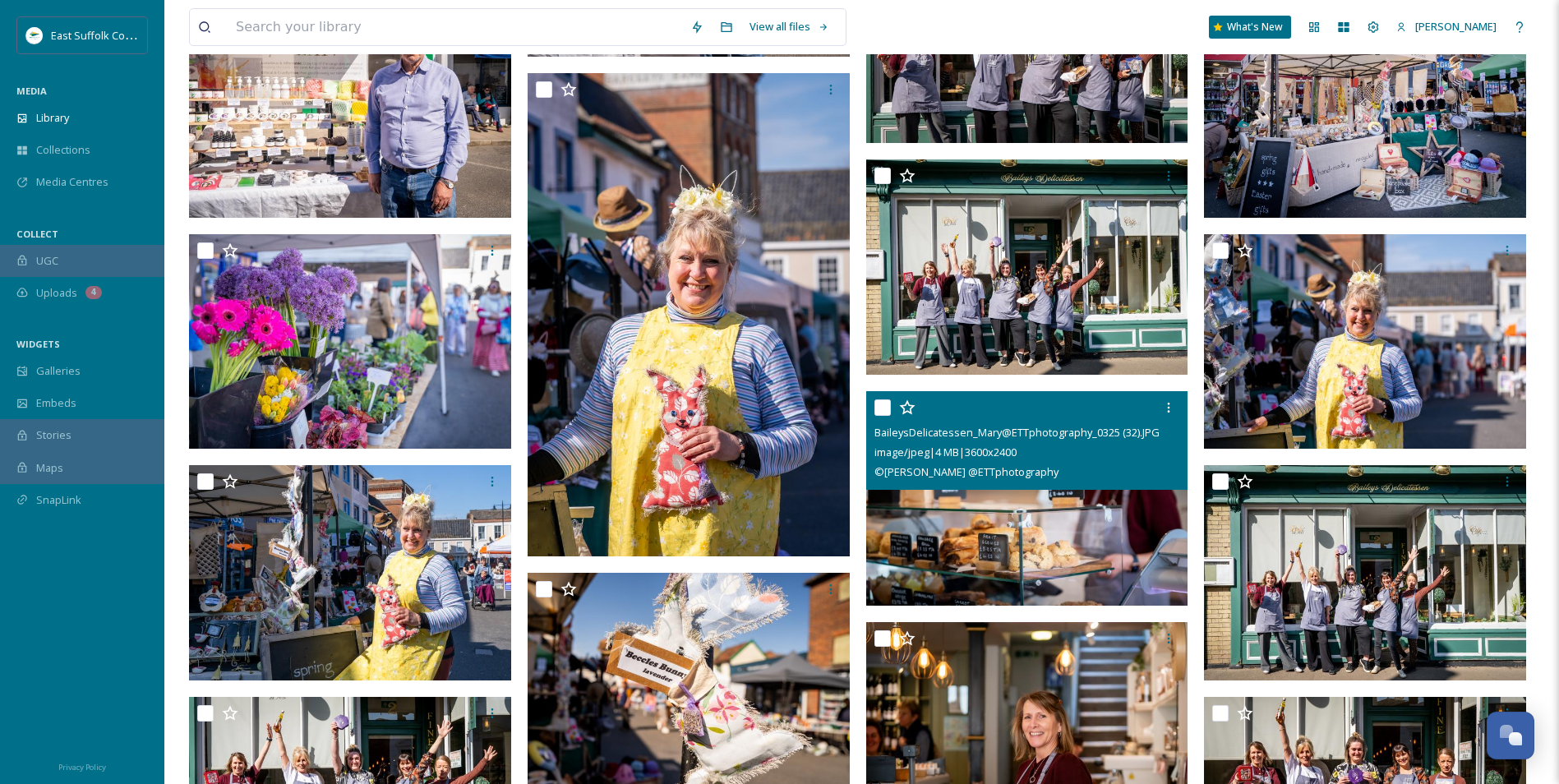
click at [1026, 485] on div "BaileysDelicatessen_Mary@ETTphotography_0325 (32).JPG image/jpeg | 4 MB | 3600 …" at bounding box center [1028, 440] width 322 height 98
click at [1009, 510] on img at bounding box center [1028, 499] width 322 height 215
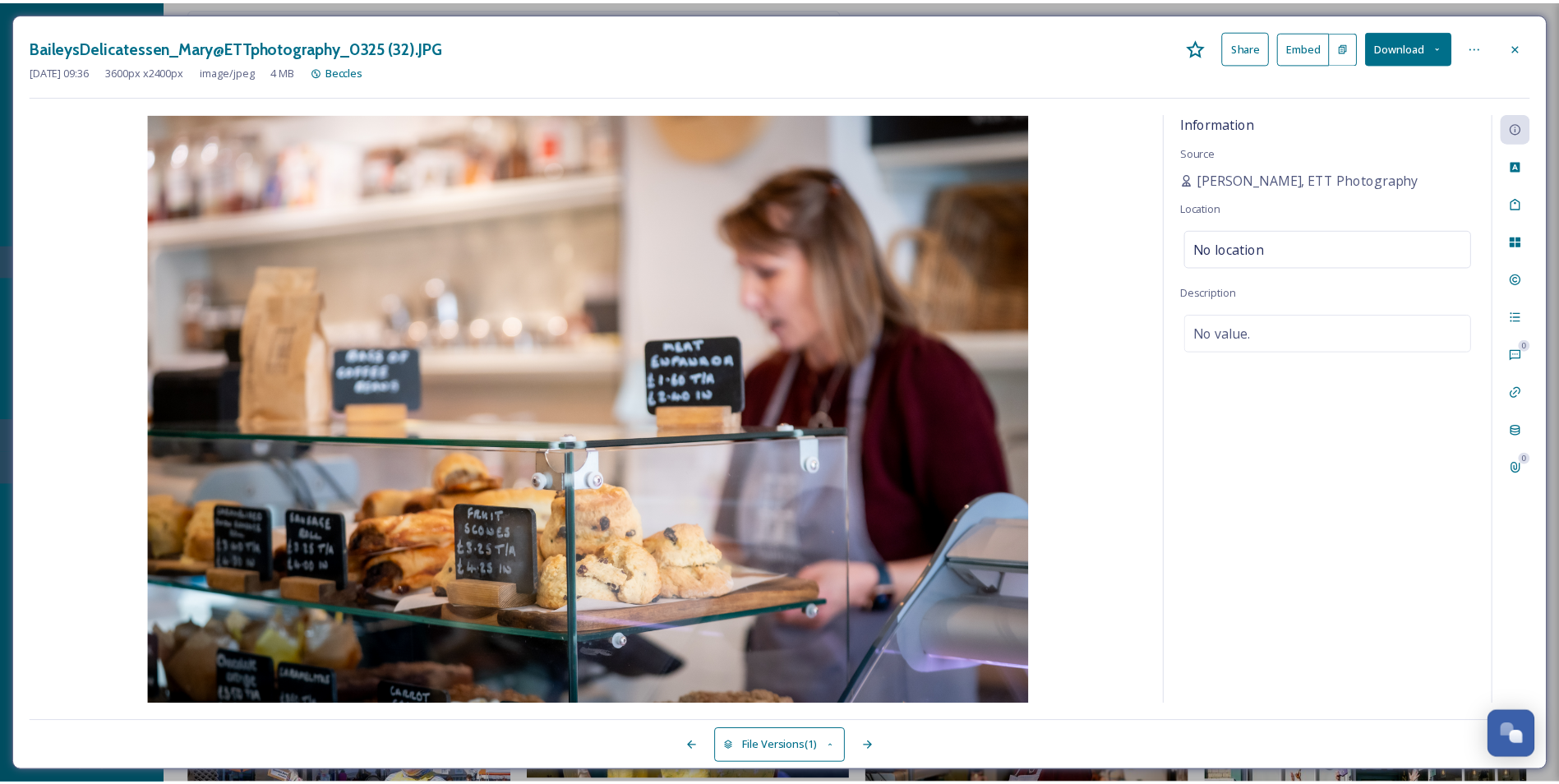
scroll to position [23515, 0]
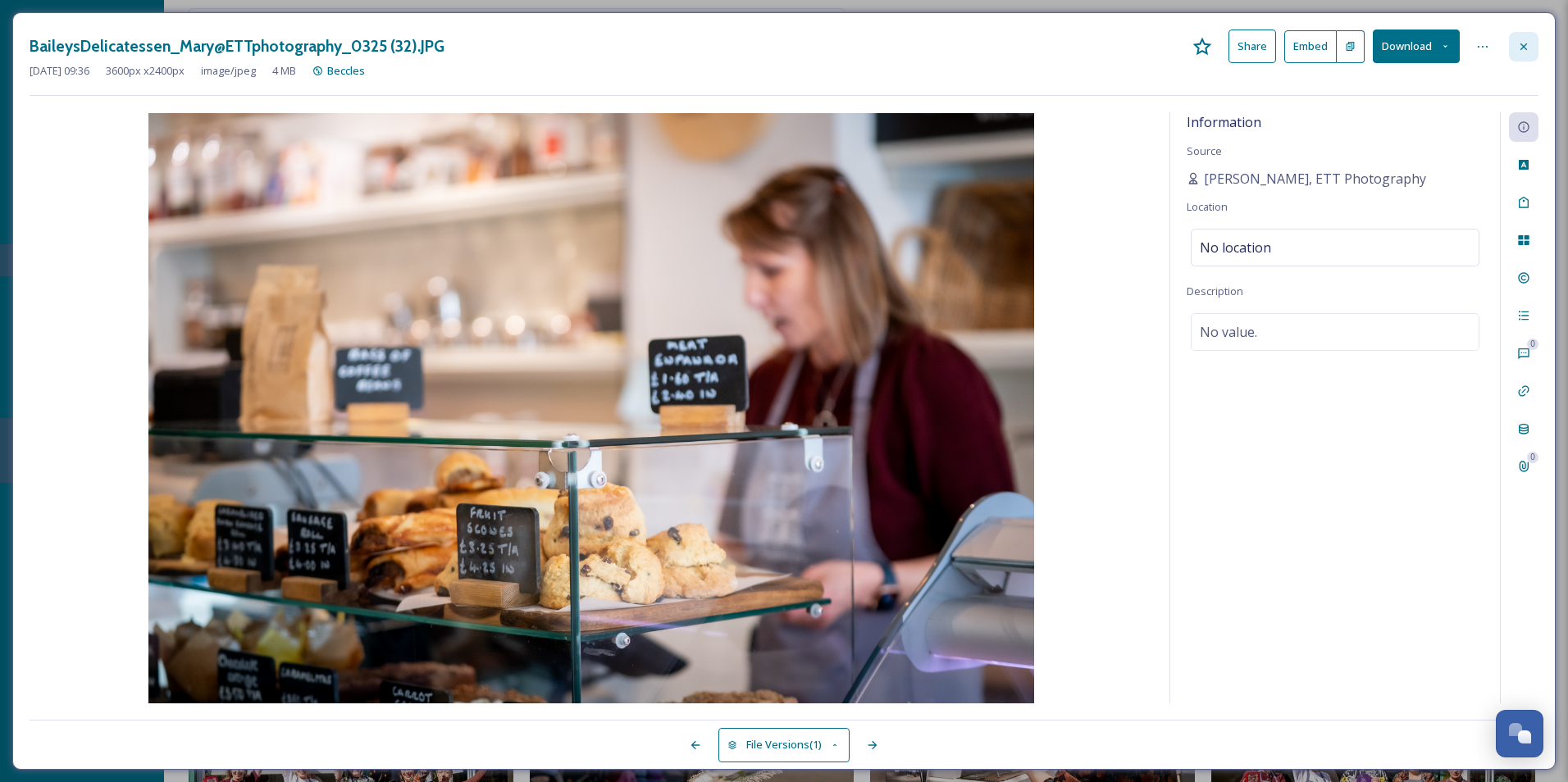
click at [1518, 60] on div at bounding box center [1523, 47] width 30 height 30
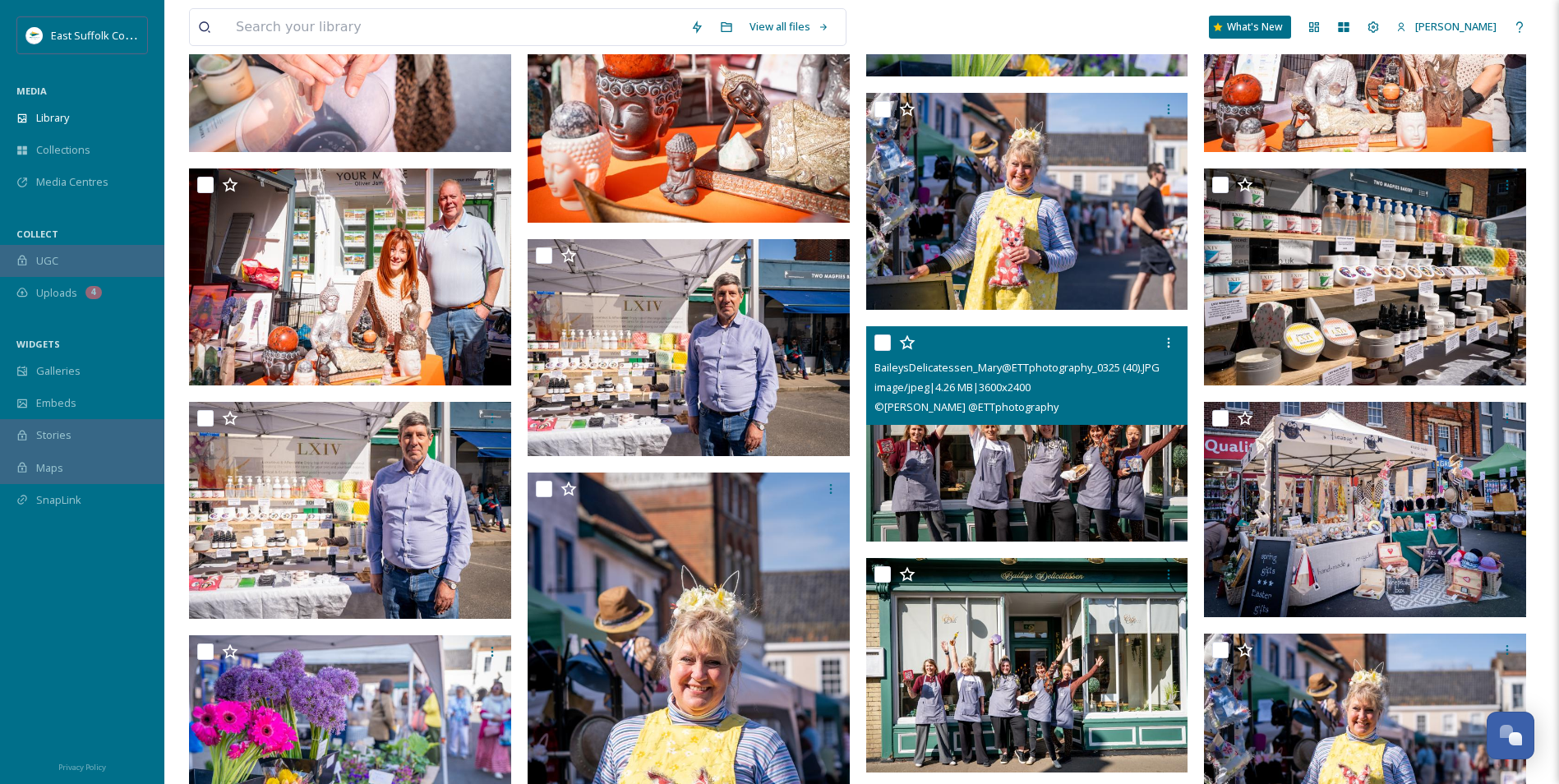
scroll to position [23104, 0]
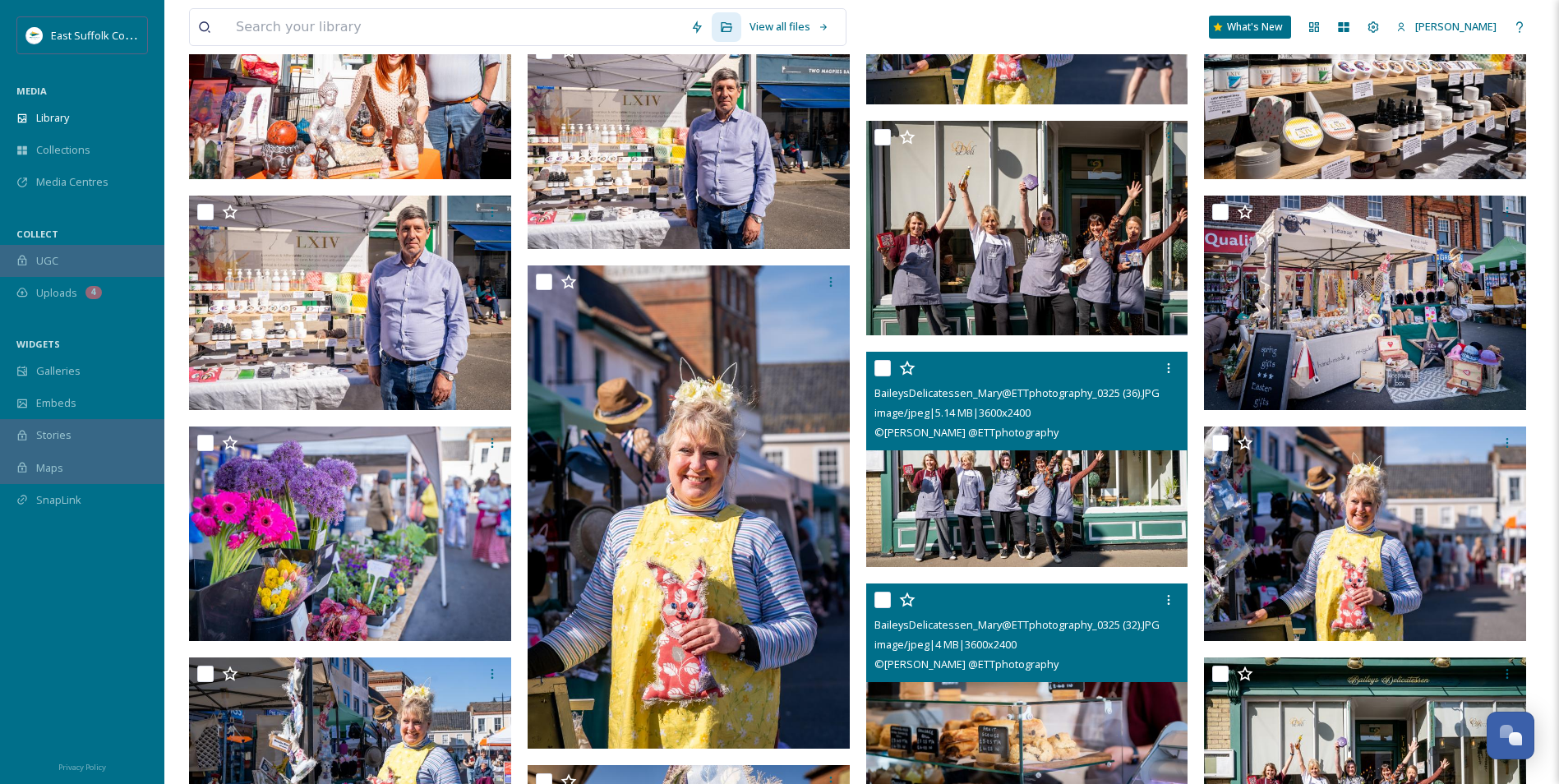
drag, startPoint x: 1042, startPoint y: 460, endPoint x: 1036, endPoint y: 495, distance: 35.5
click at [1042, 462] on img at bounding box center [1028, 460] width 322 height 215
checkbox input "true"
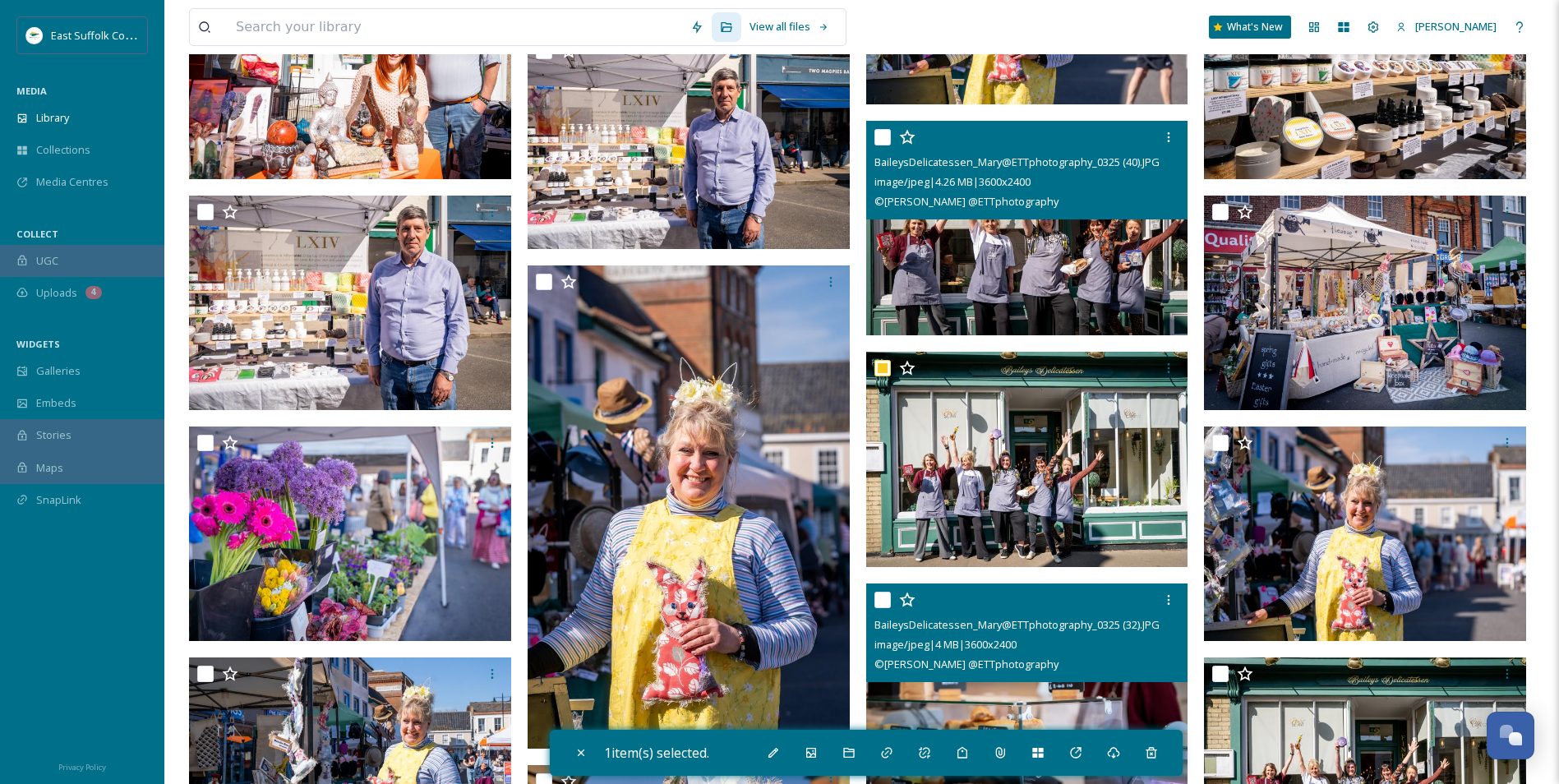
click at [998, 239] on img at bounding box center [1028, 229] width 322 height 215
checkbox input "true"
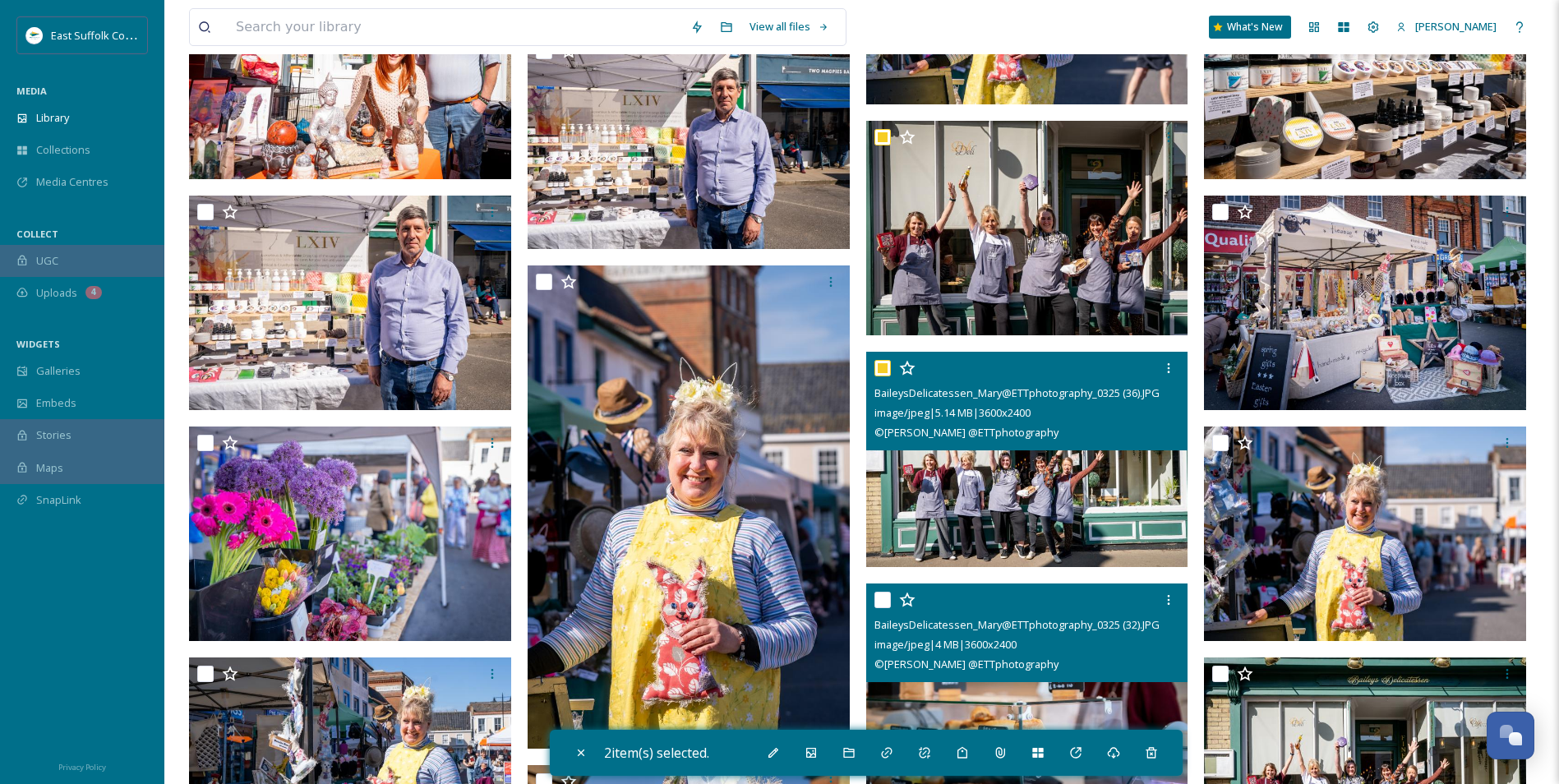
scroll to position [23350, 0]
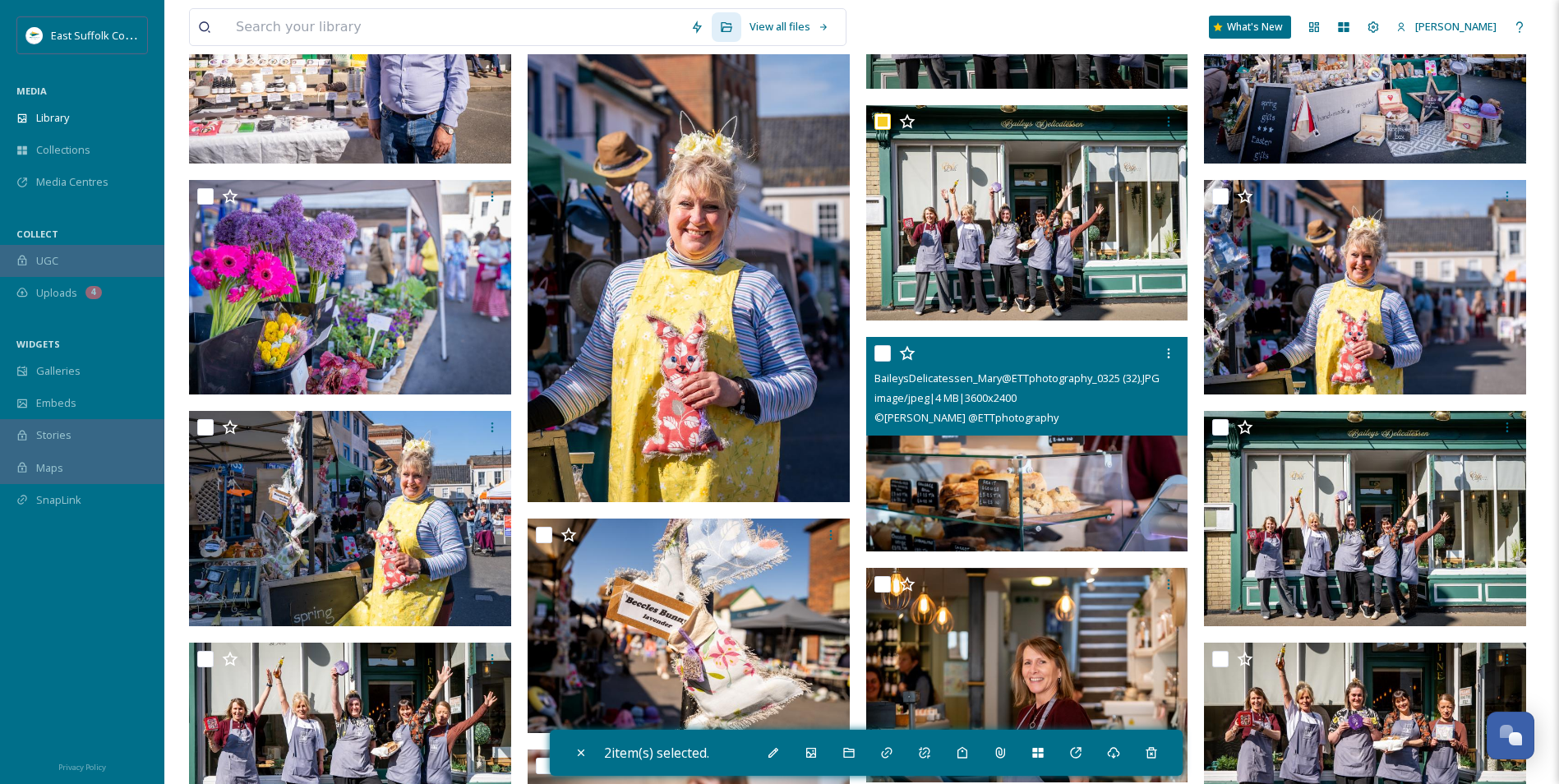
click at [1026, 493] on img at bounding box center [1028, 445] width 322 height 215
checkbox input "true"
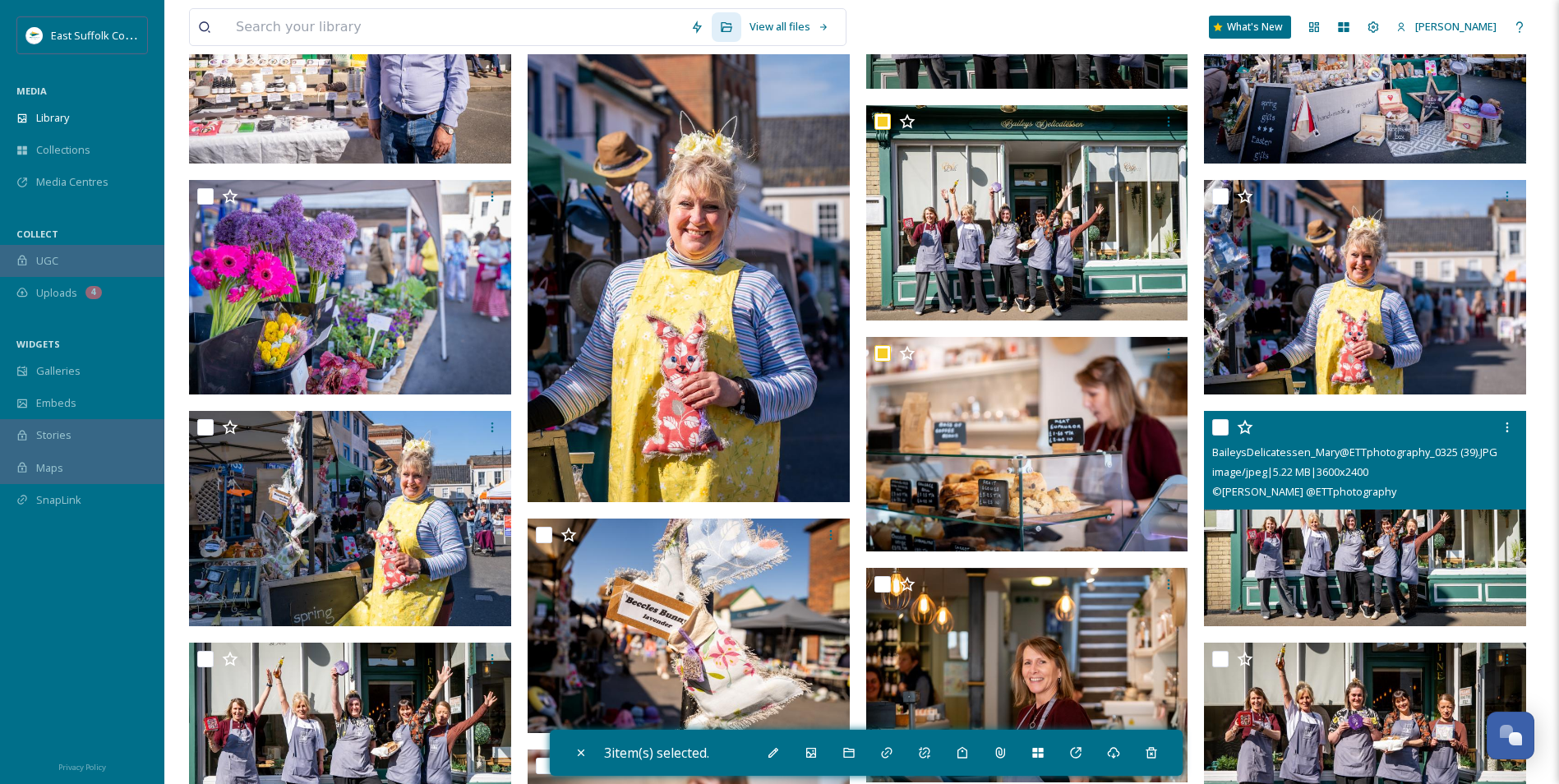
click at [1292, 530] on img at bounding box center [1365, 519] width 322 height 215
checkbox input "true"
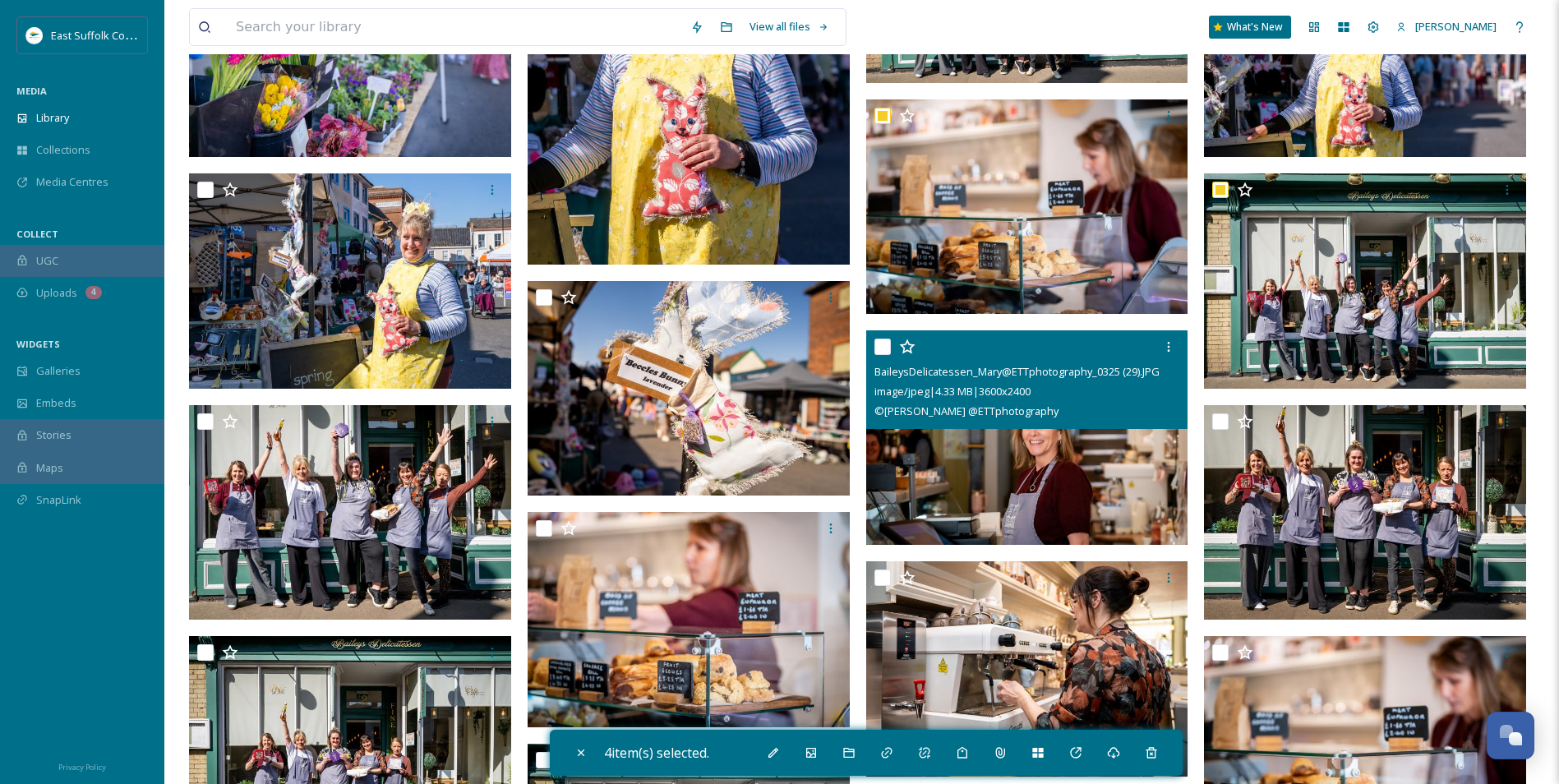
scroll to position [23679, 0]
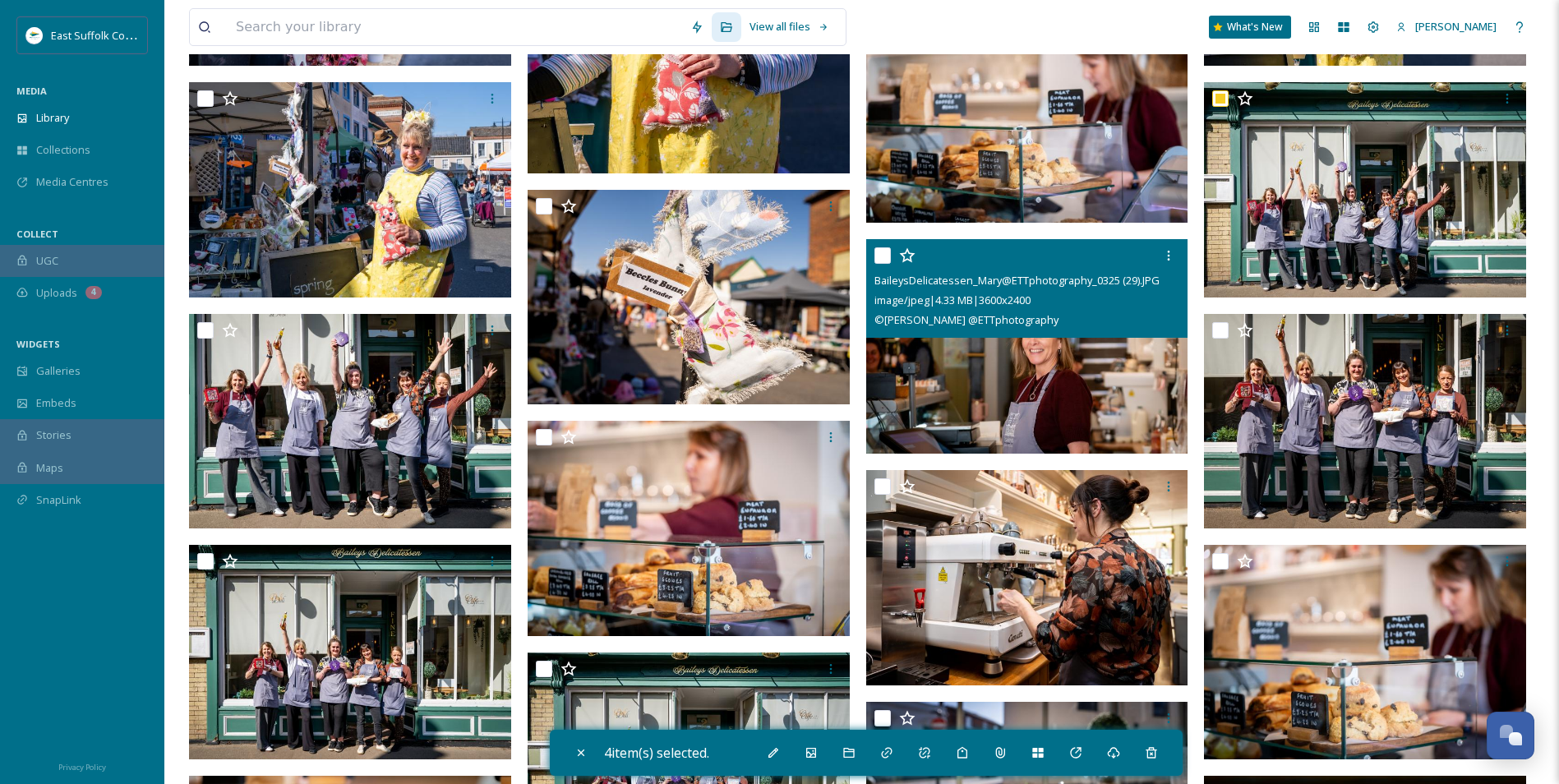
click at [1025, 399] on img at bounding box center [1028, 347] width 322 height 215
checkbox input "true"
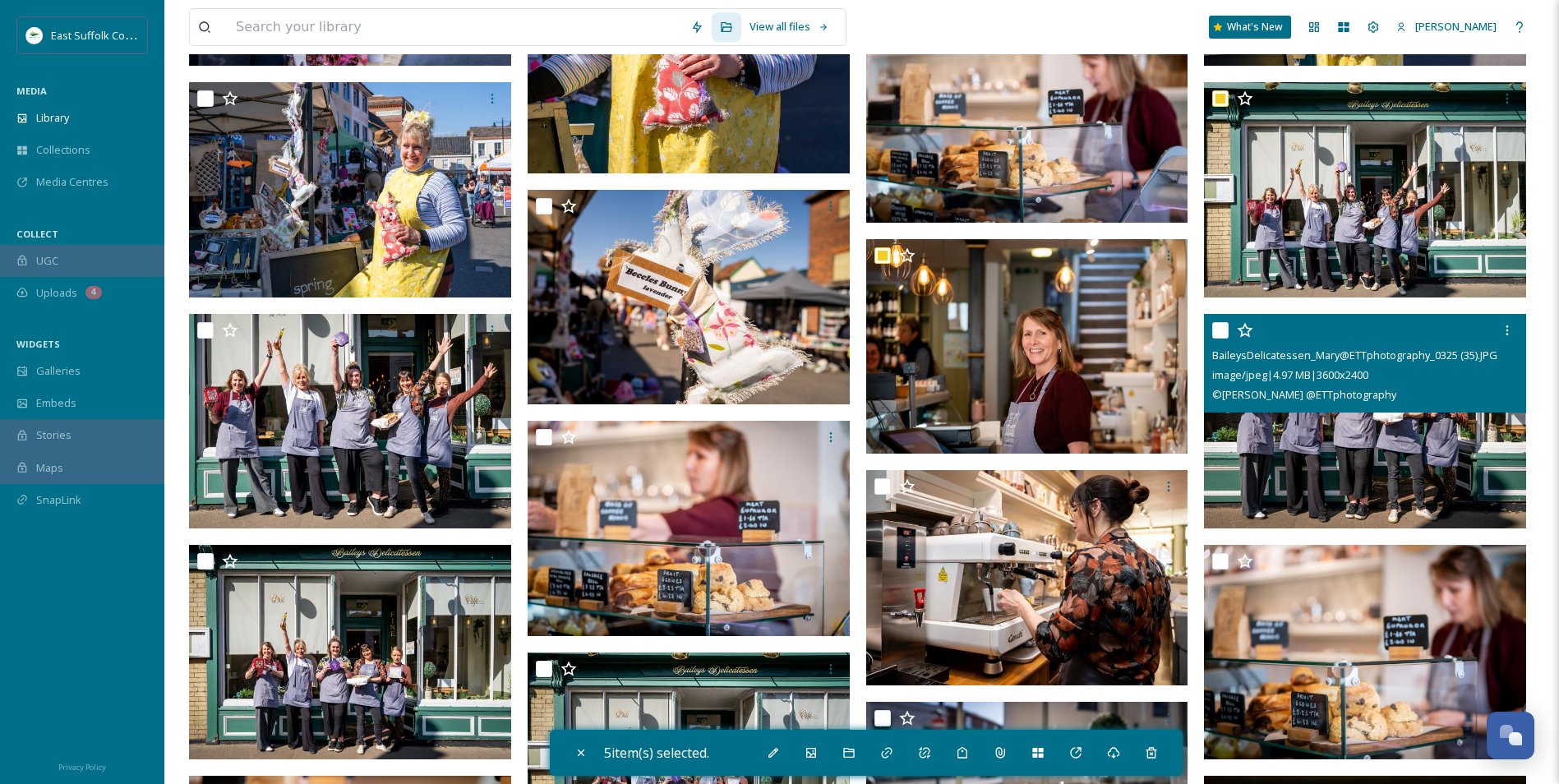
click at [1277, 402] on span "© [PERSON_NAME] @ETTphotography" at bounding box center [1304, 394] width 185 height 15
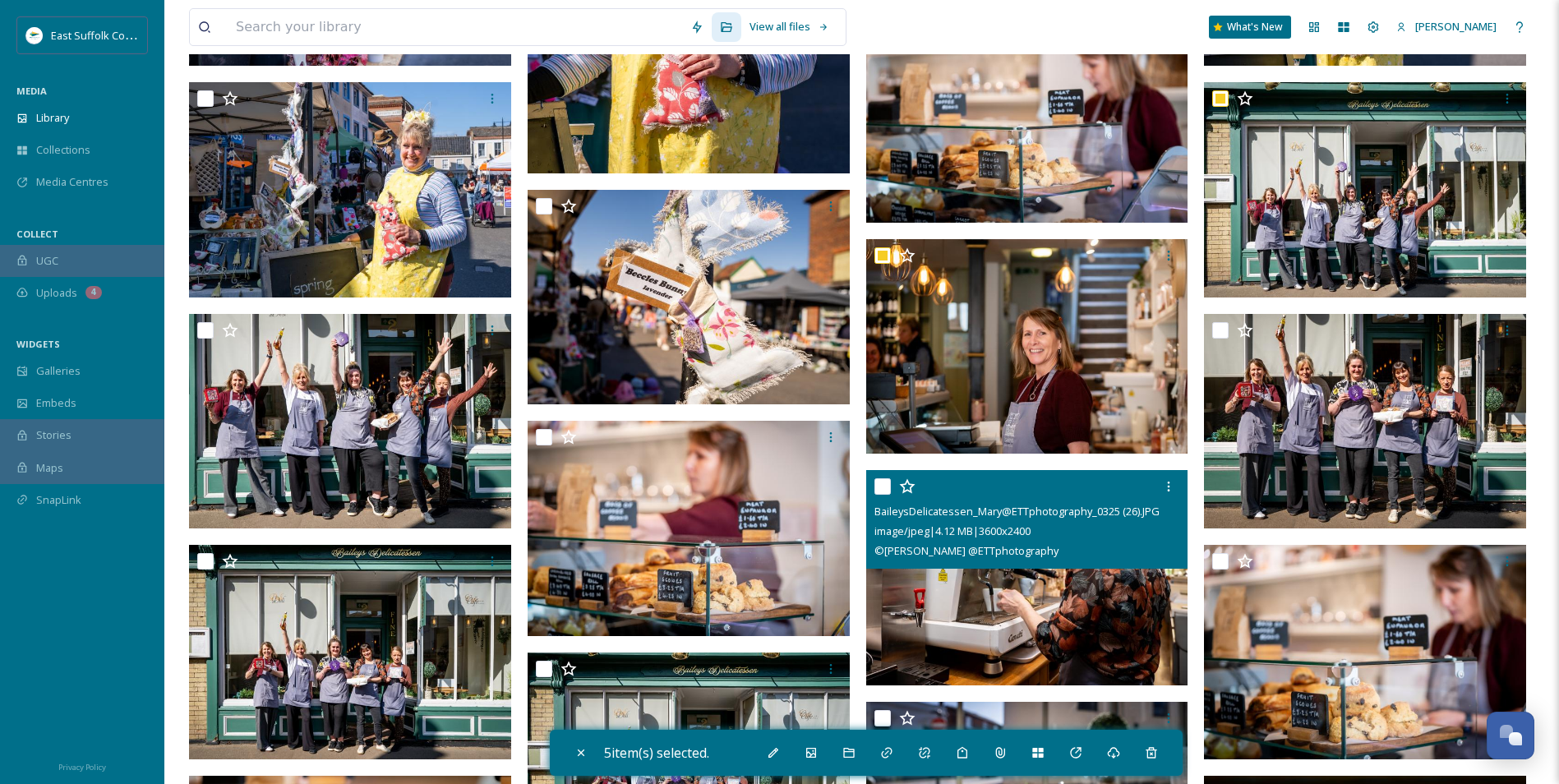
click at [995, 631] on img at bounding box center [1028, 578] width 322 height 215
checkbox input "true"
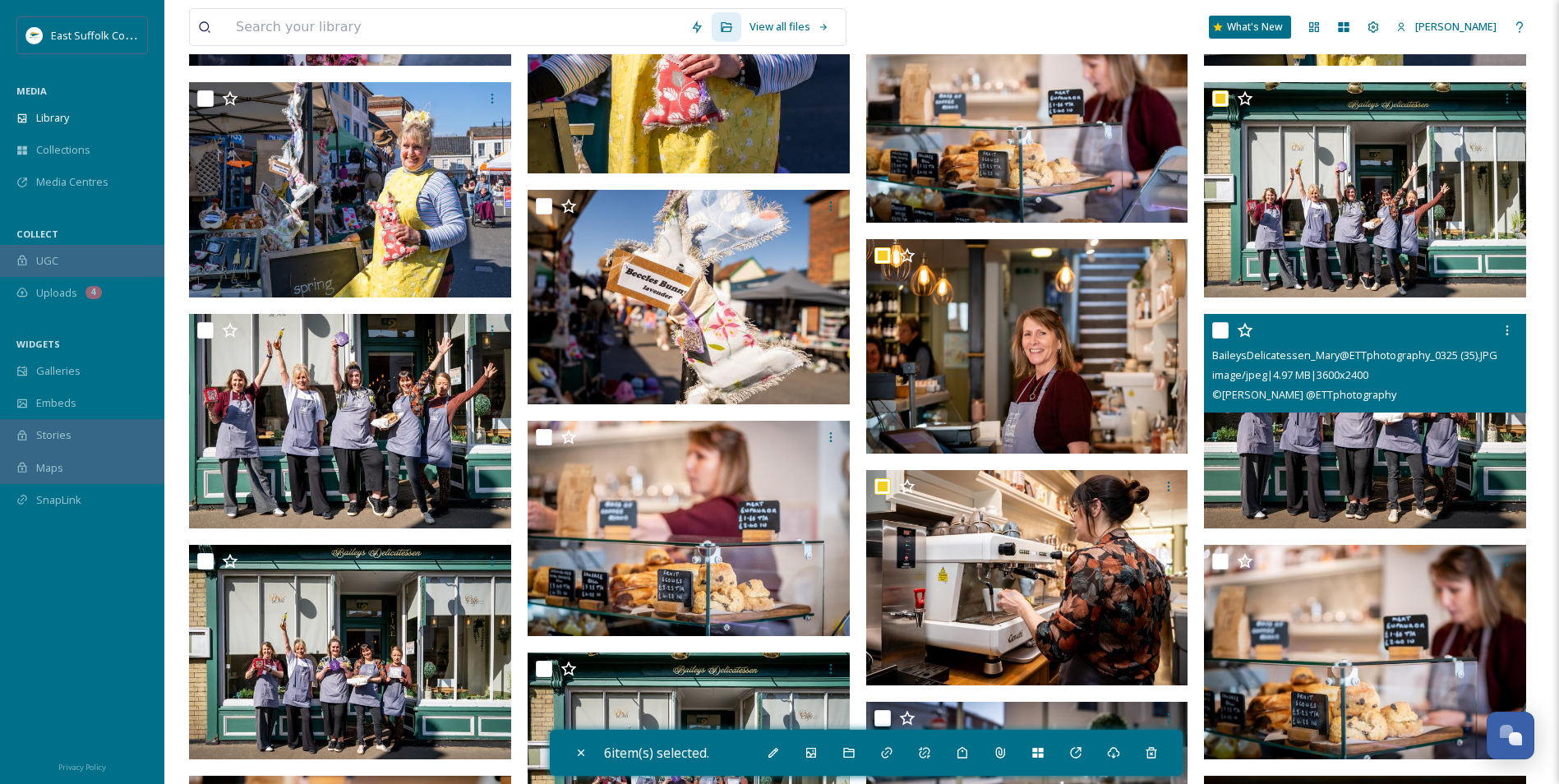
click at [1301, 446] on img at bounding box center [1365, 422] width 322 height 215
checkbox input "true"
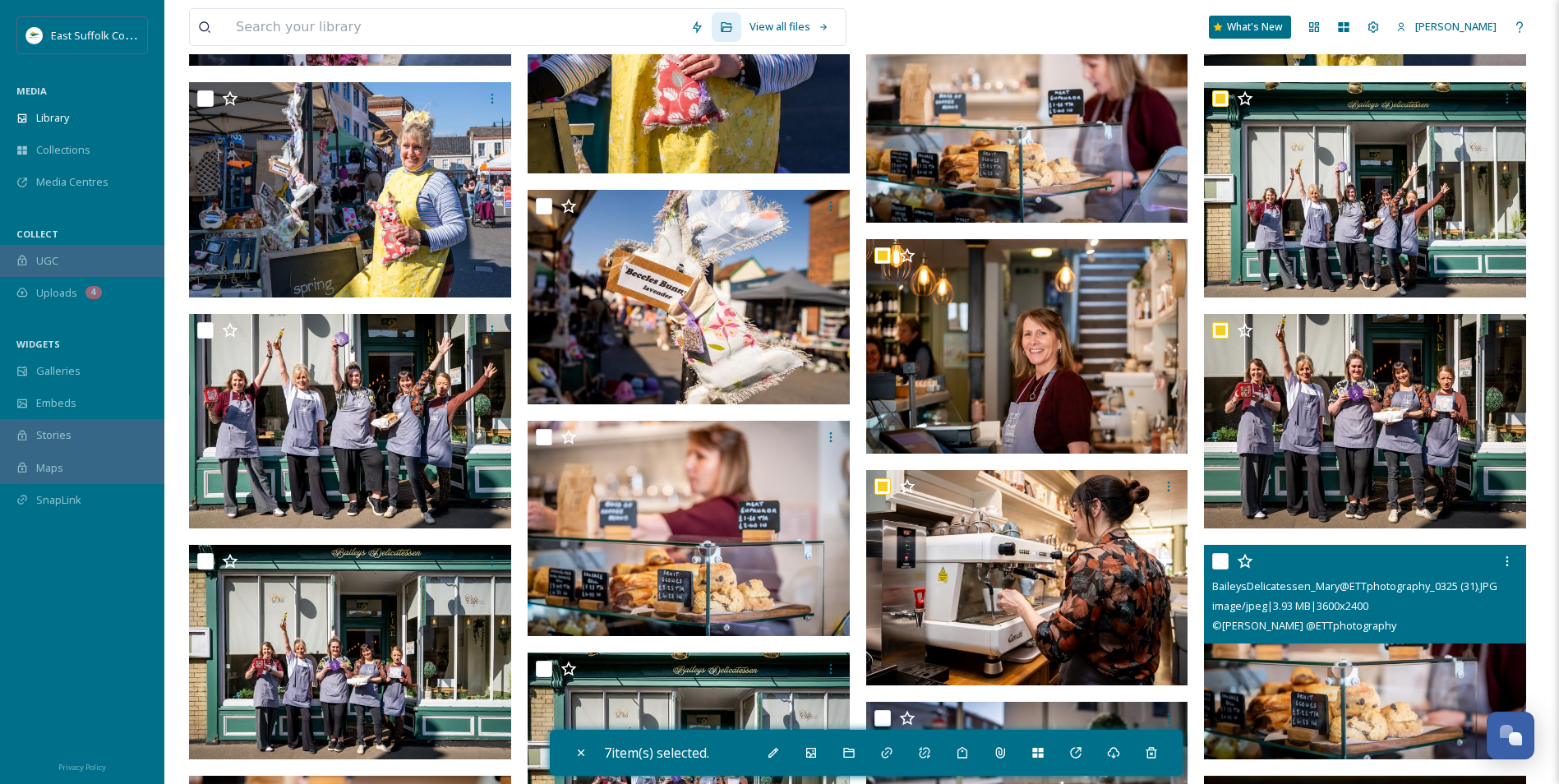
click at [1248, 673] on img at bounding box center [1365, 653] width 322 height 215
checkbox input "true"
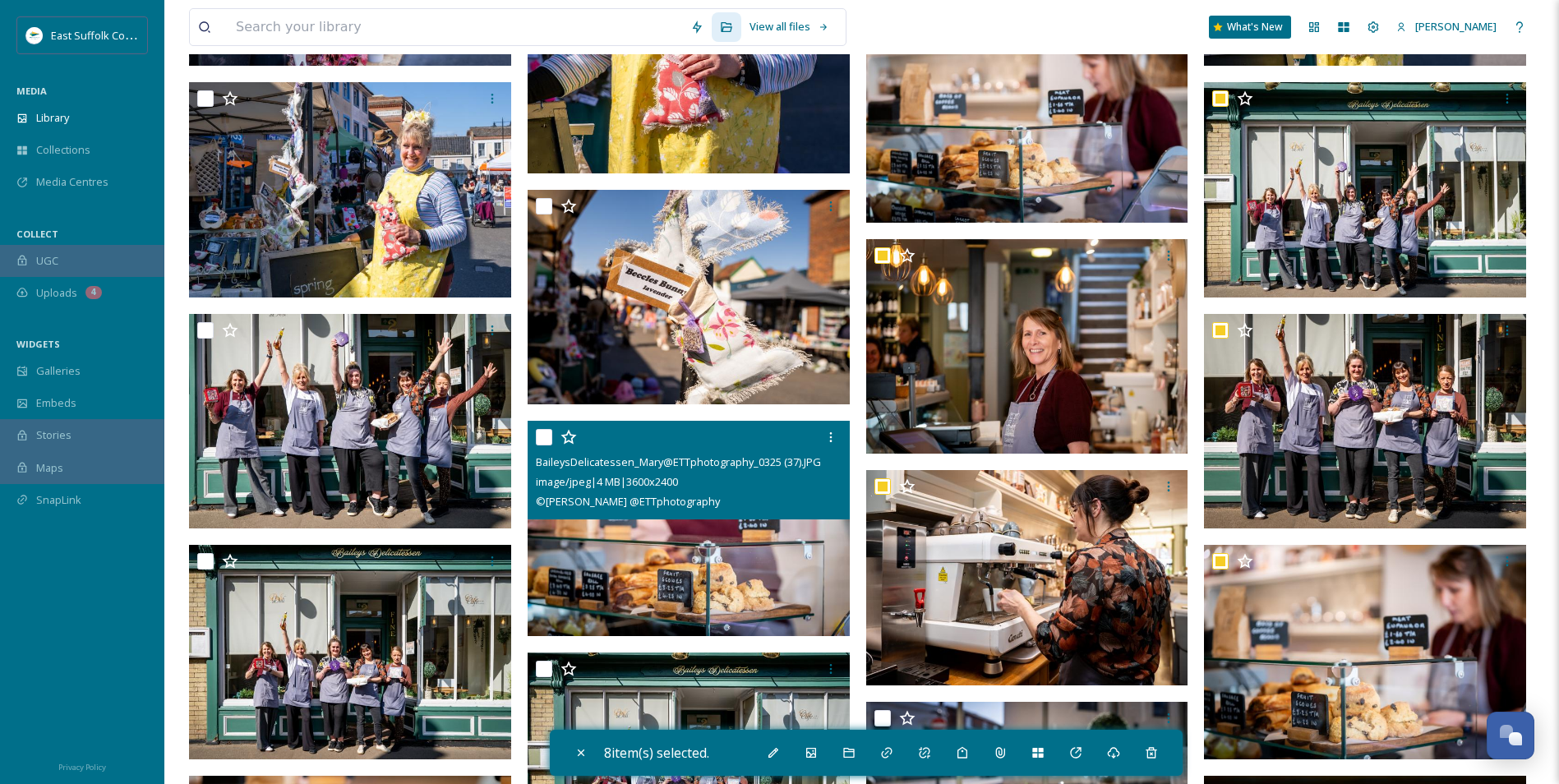
click at [658, 584] on img at bounding box center [689, 528] width 322 height 215
checkbox input "true"
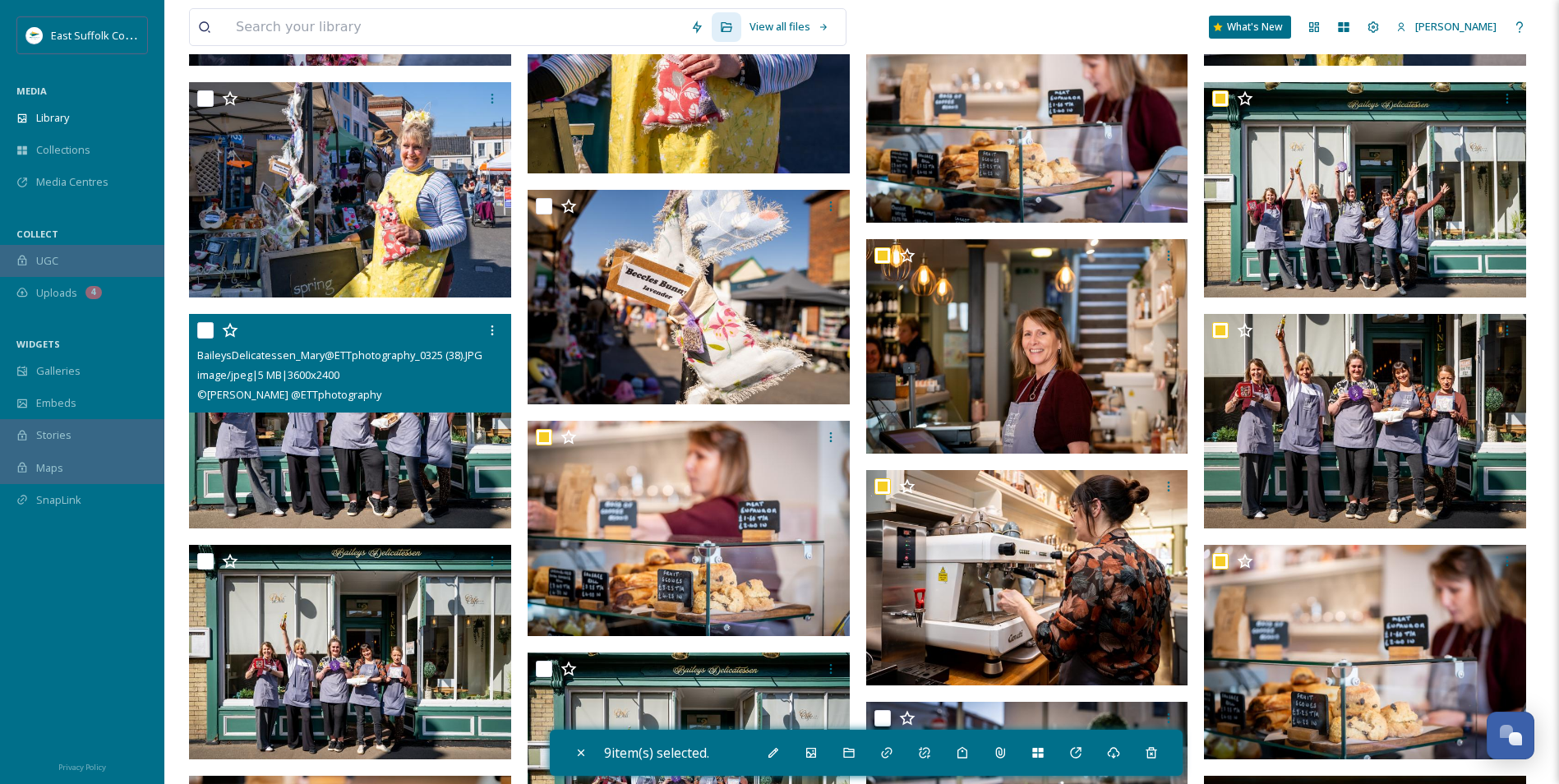
click at [325, 452] on img at bounding box center [350, 422] width 322 height 215
checkbox input "true"
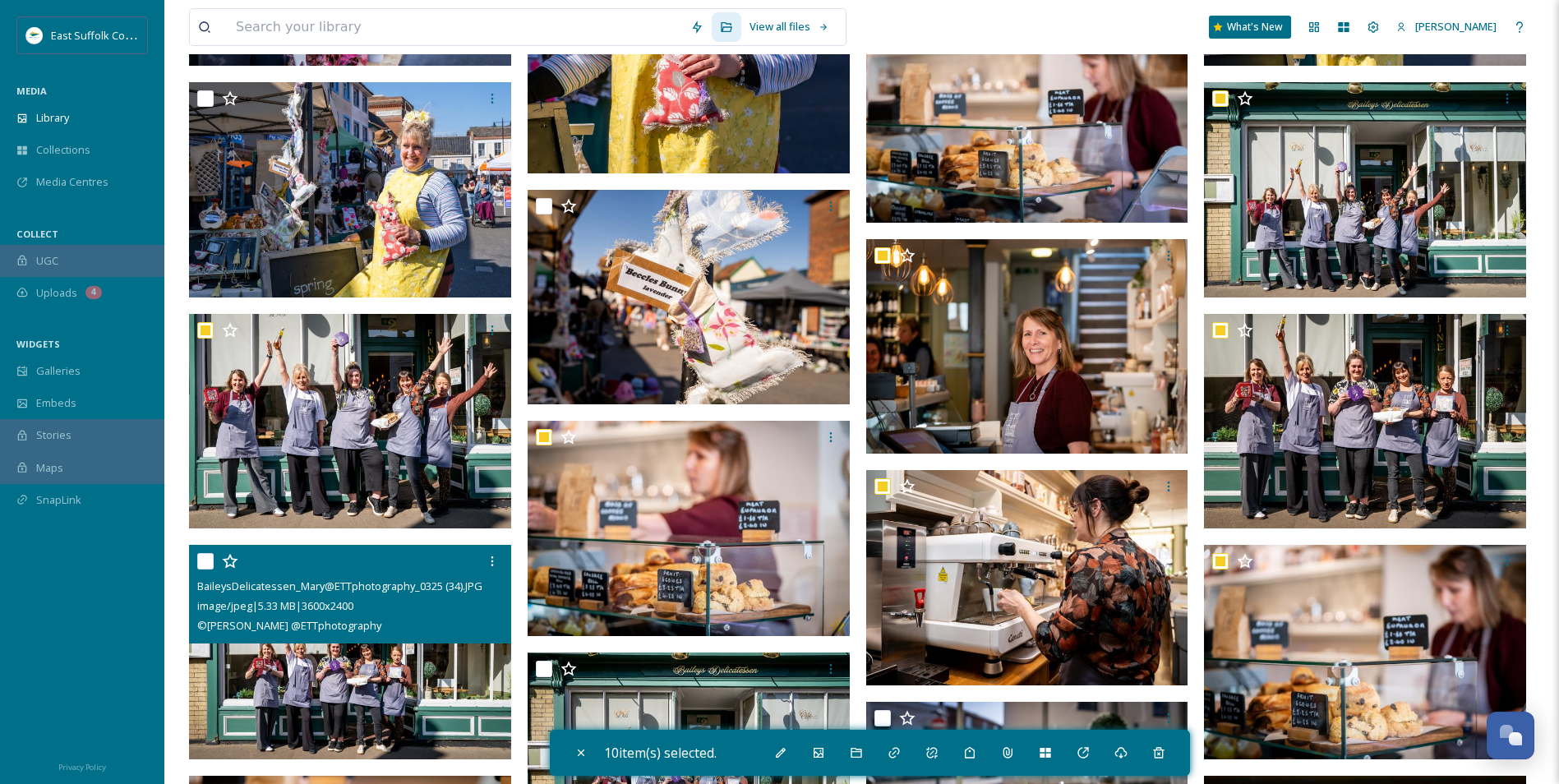
drag, startPoint x: 298, startPoint y: 656, endPoint x: 298, endPoint y: 645, distance: 11.0
click at [299, 654] on img at bounding box center [350, 653] width 322 height 215
checkbox input "true"
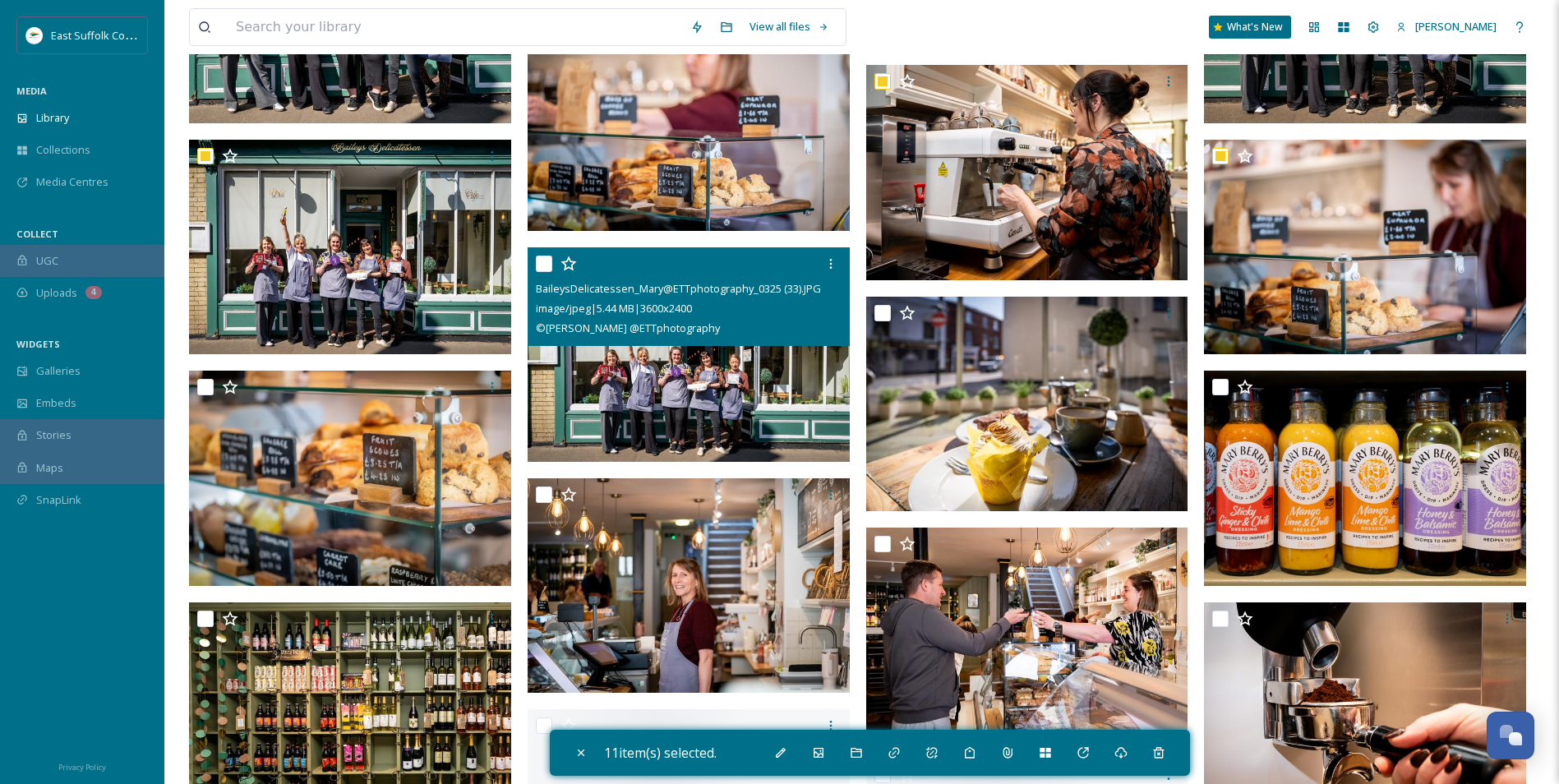
scroll to position [24090, 0]
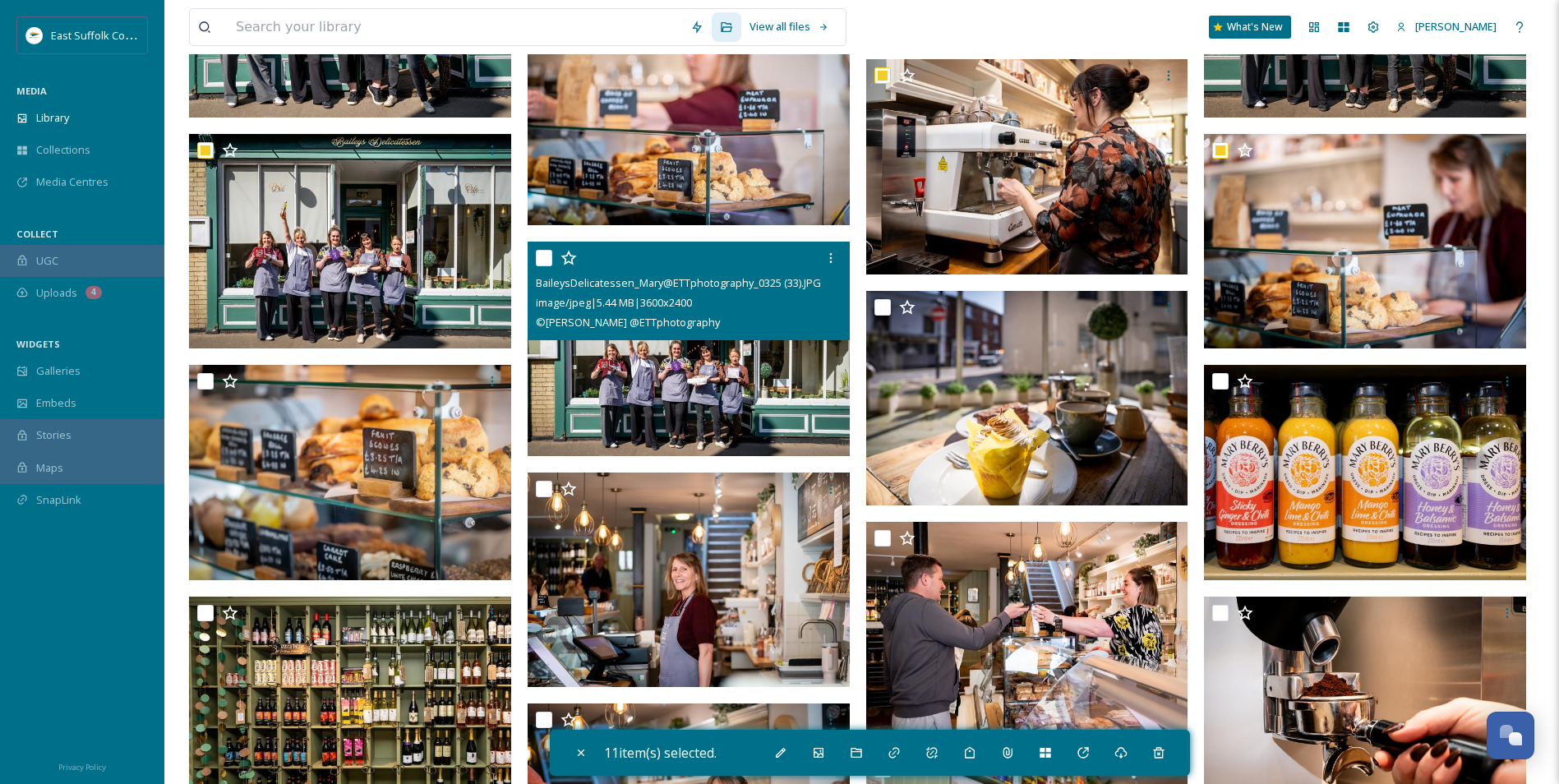
click at [777, 379] on img at bounding box center [689, 349] width 322 height 215
checkbox input "true"
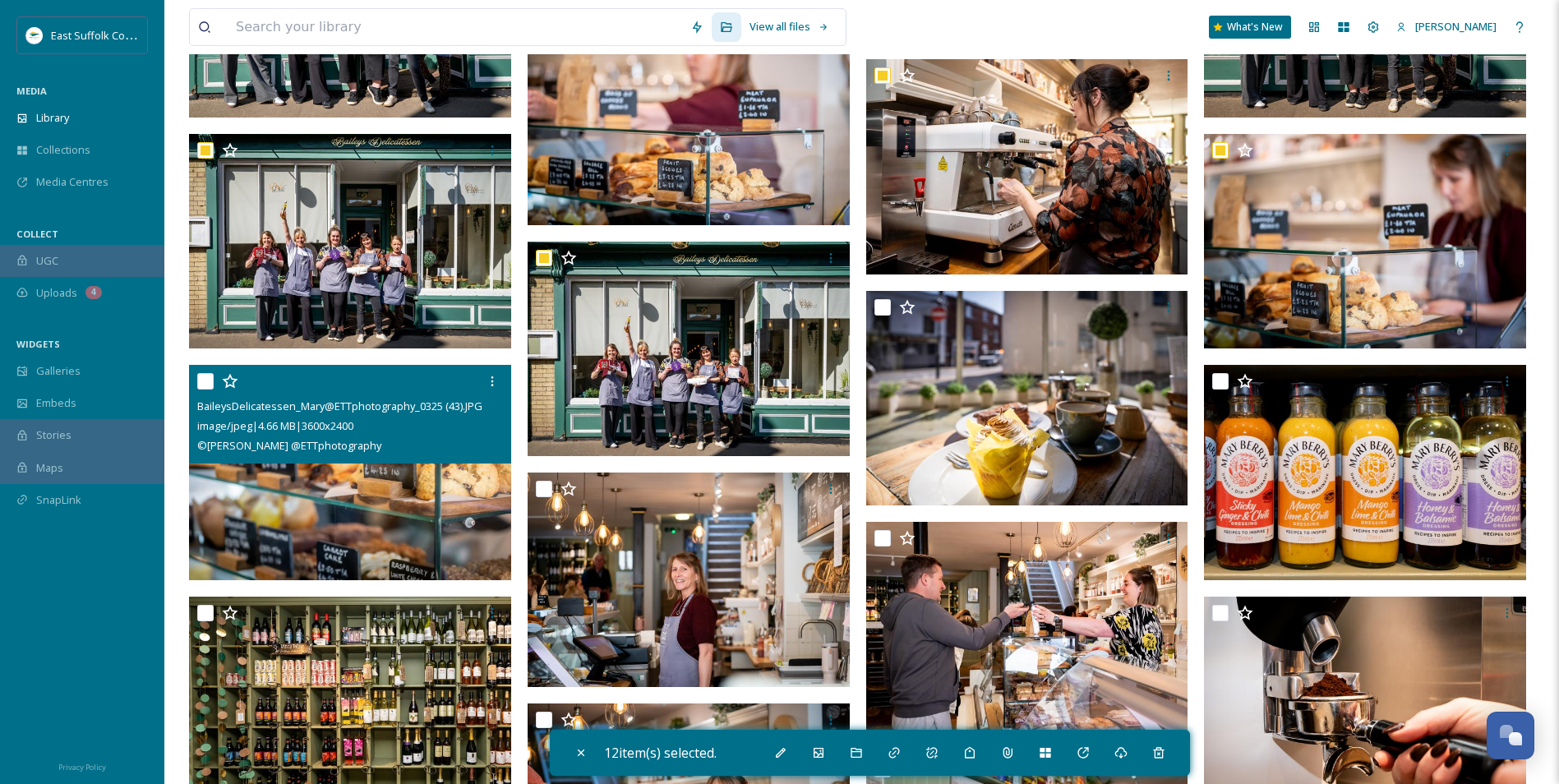
click at [362, 496] on img at bounding box center [350, 473] width 322 height 215
checkbox input "true"
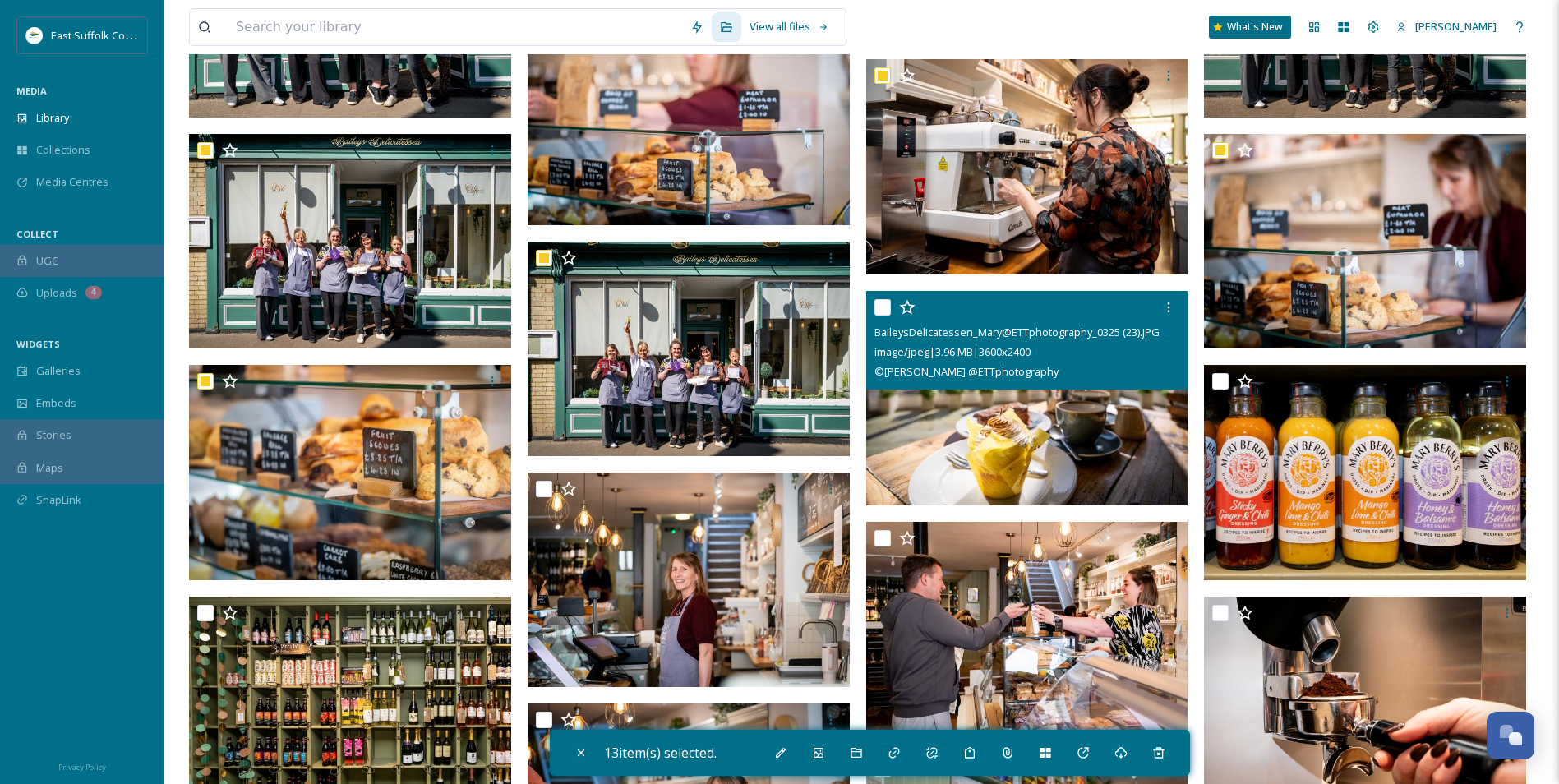
click at [1008, 434] on img at bounding box center [1028, 399] width 322 height 215
checkbox input "true"
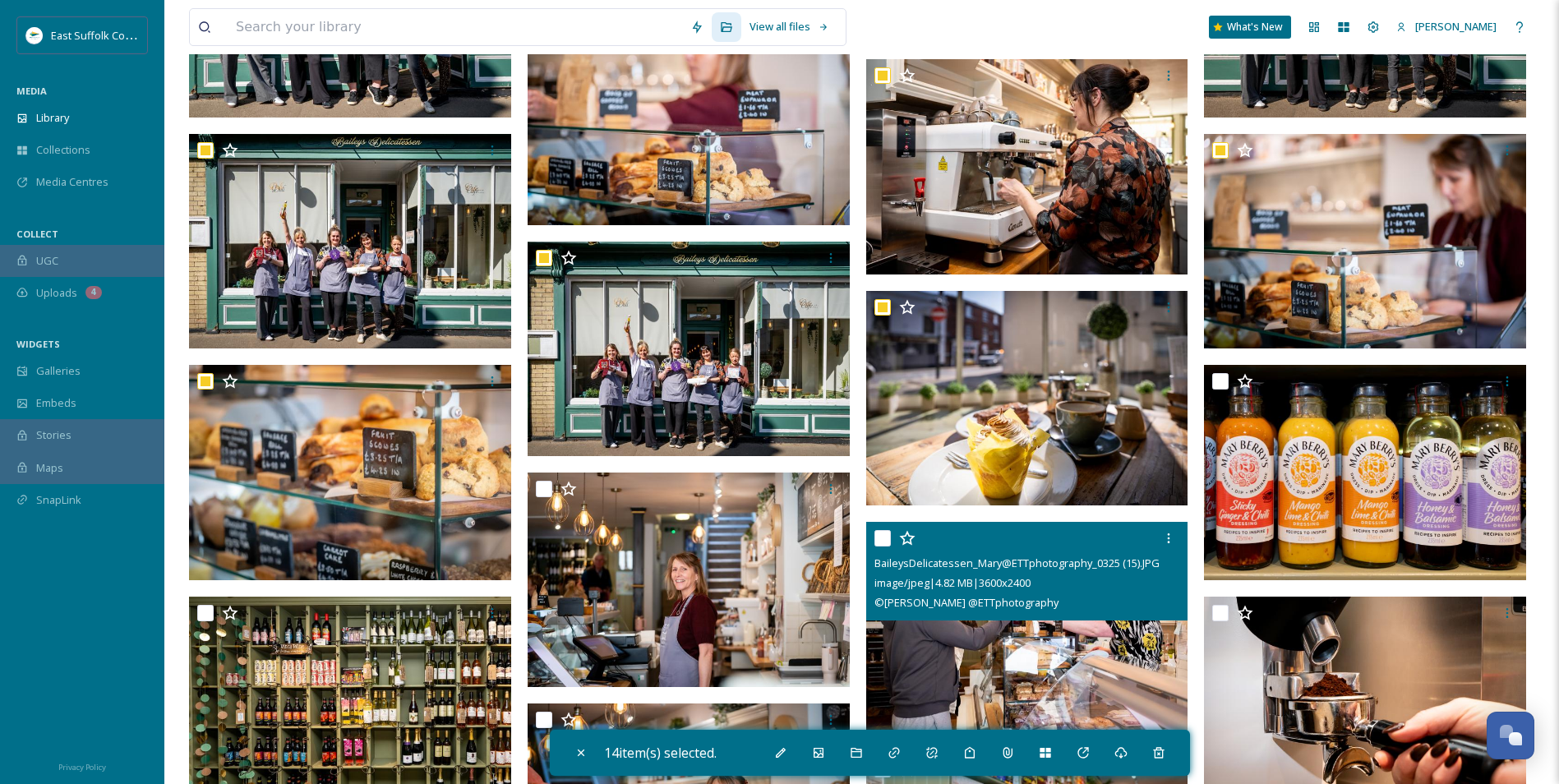
click at [966, 665] on img at bounding box center [1028, 629] width 322 height 215
checkbox input "true"
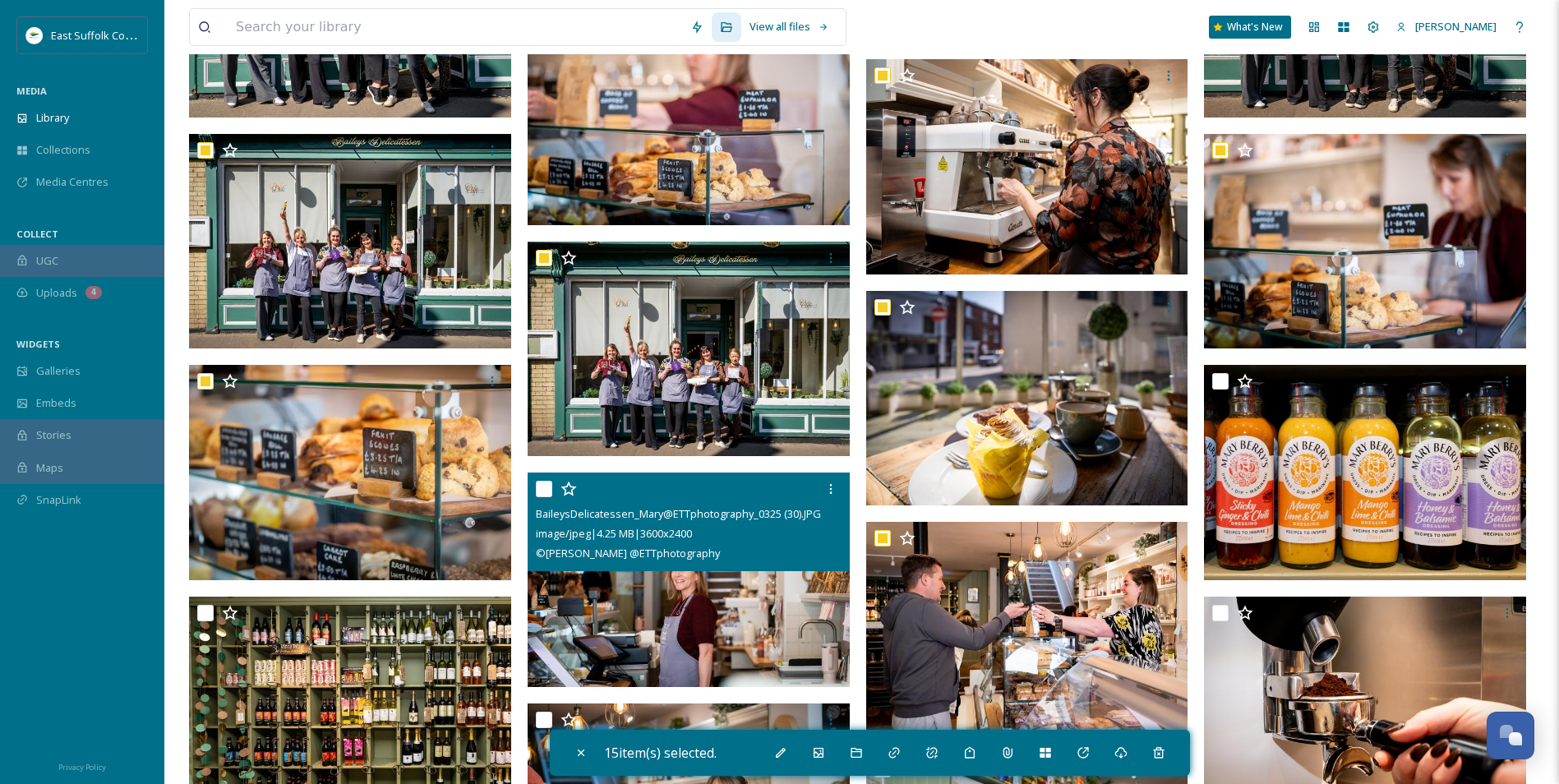
click at [798, 624] on img at bounding box center [689, 580] width 322 height 215
checkbox input "true"
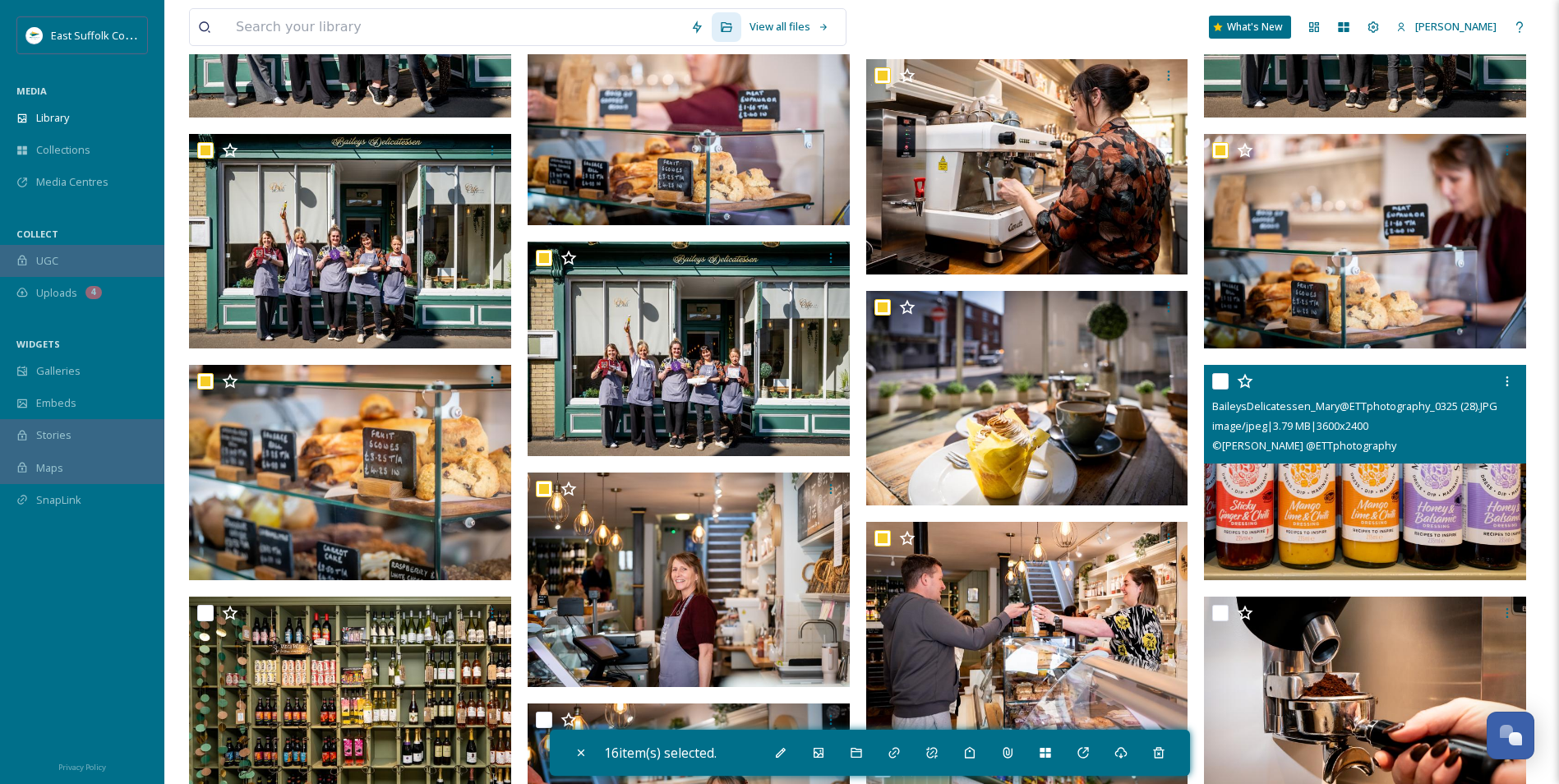
click at [1391, 509] on img at bounding box center [1365, 473] width 322 height 215
checkbox input "true"
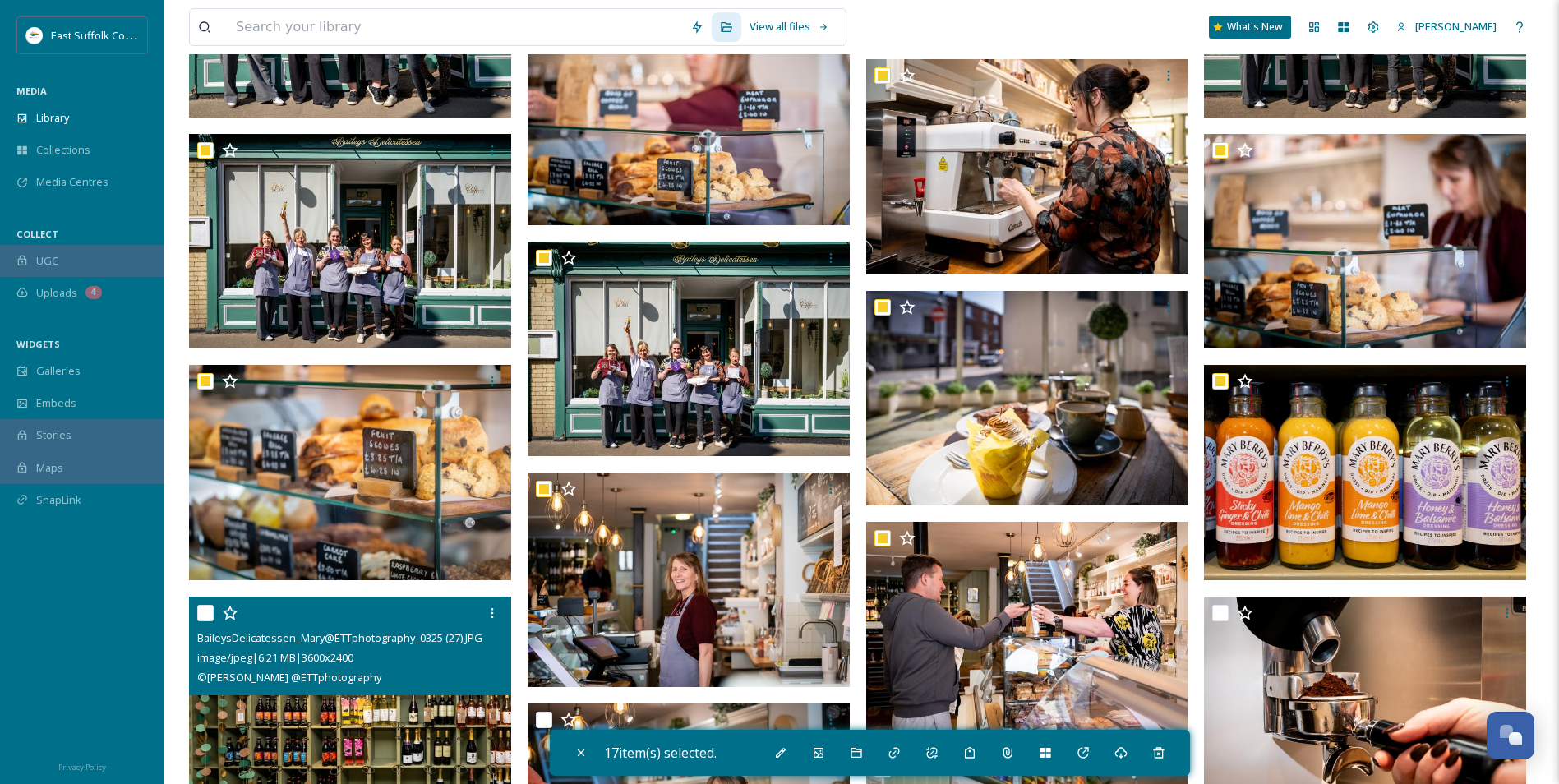
click at [381, 720] on img at bounding box center [350, 704] width 322 height 215
checkbox input "true"
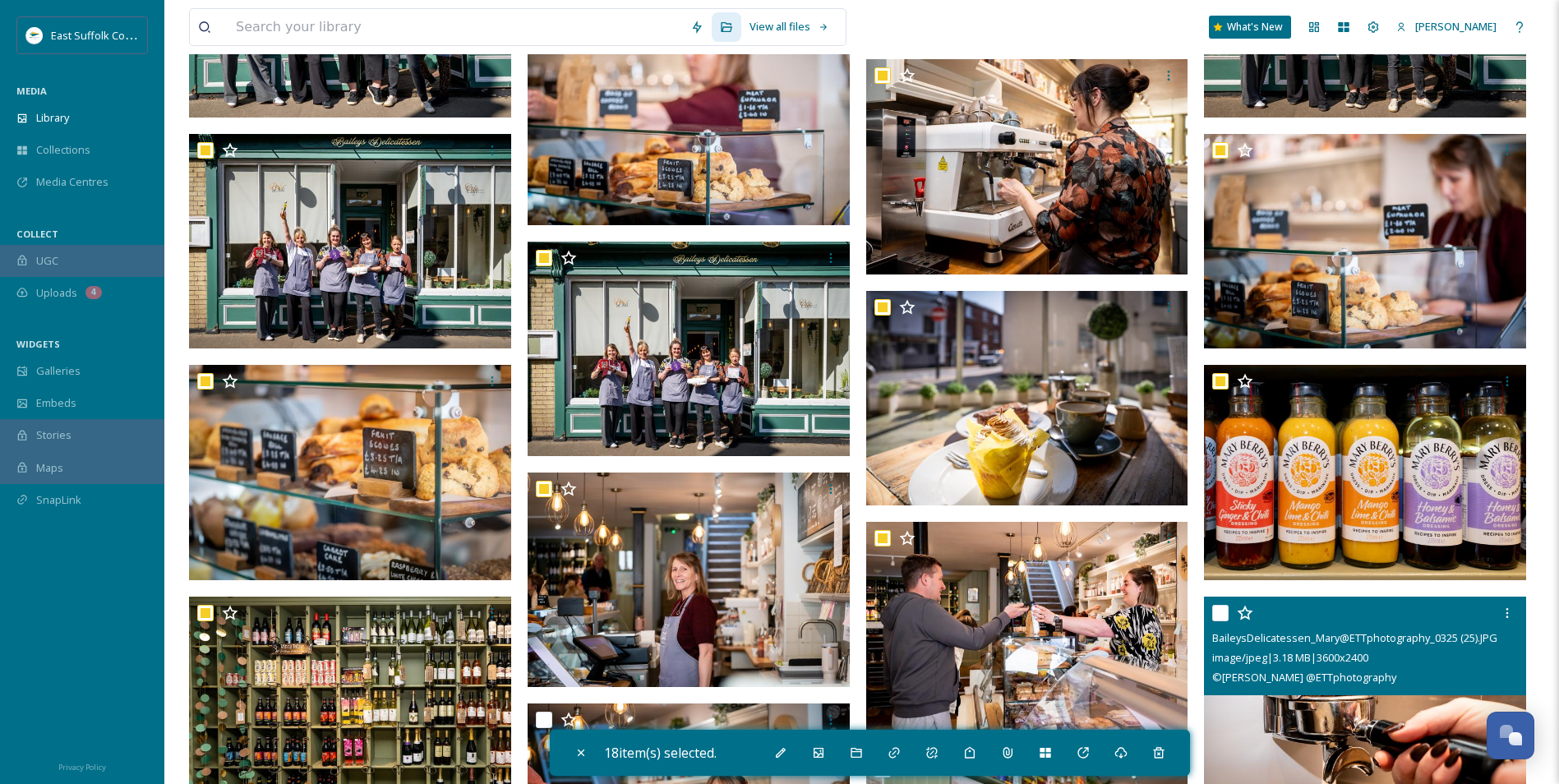
click at [1268, 671] on span "© [PERSON_NAME] @ETTphotography" at bounding box center [1304, 677] width 185 height 15
click at [1270, 735] on img at bounding box center [1365, 704] width 322 height 215
checkbox input "true"
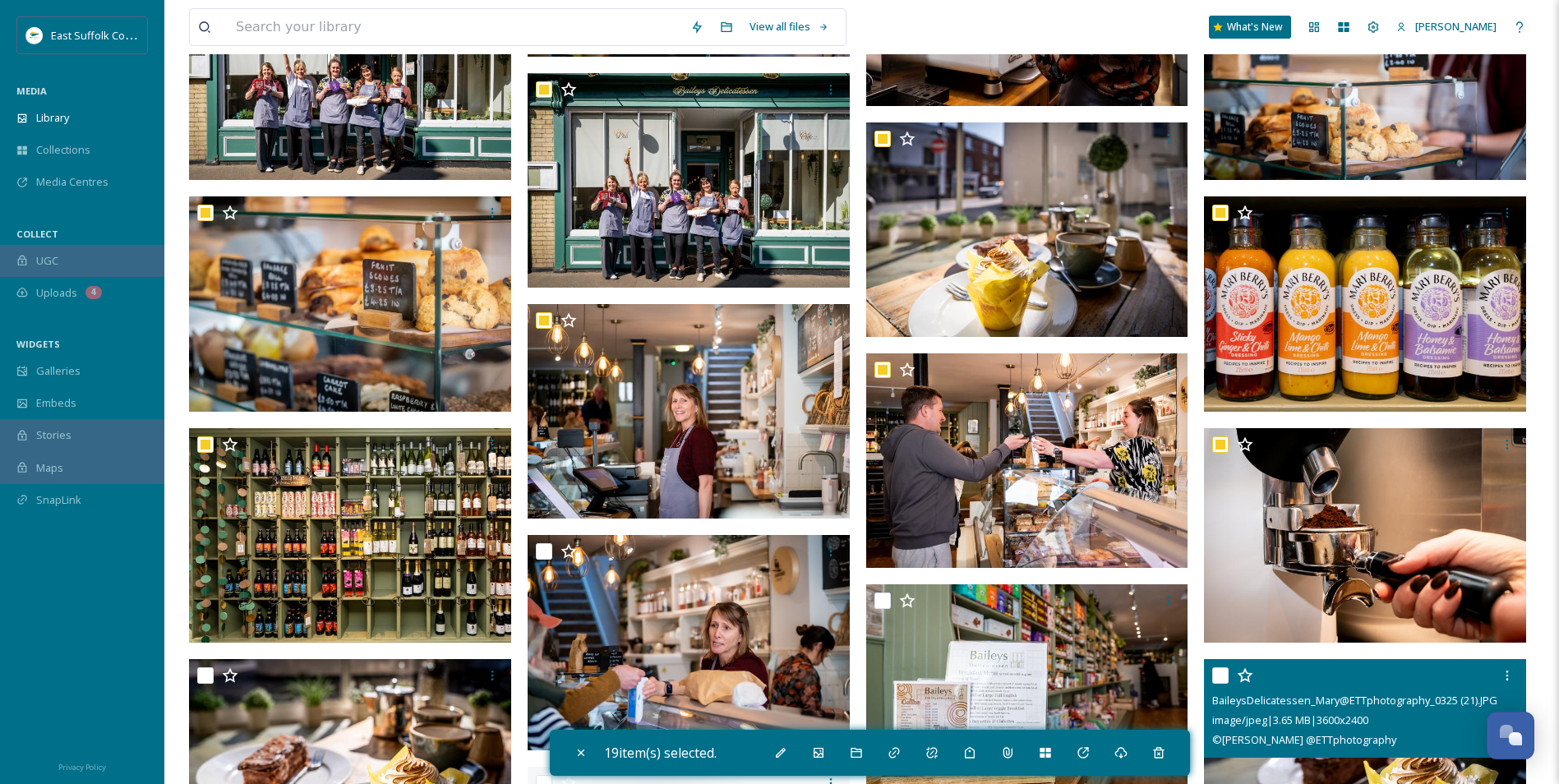
scroll to position [24419, 0]
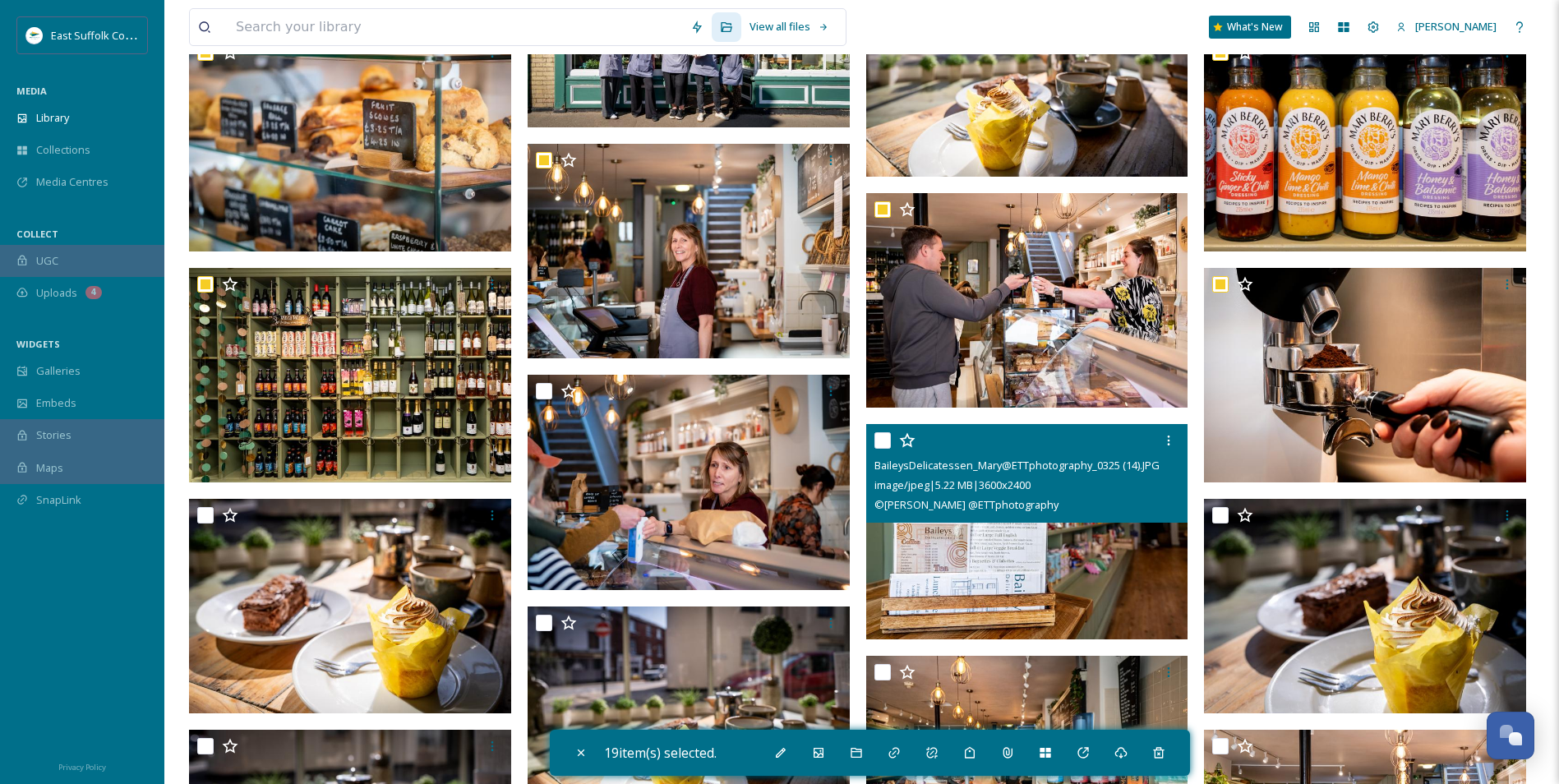
drag, startPoint x: 986, startPoint y: 555, endPoint x: 770, endPoint y: 552, distance: 216.0
click at [985, 555] on img at bounding box center [1028, 532] width 322 height 215
checkbox input "true"
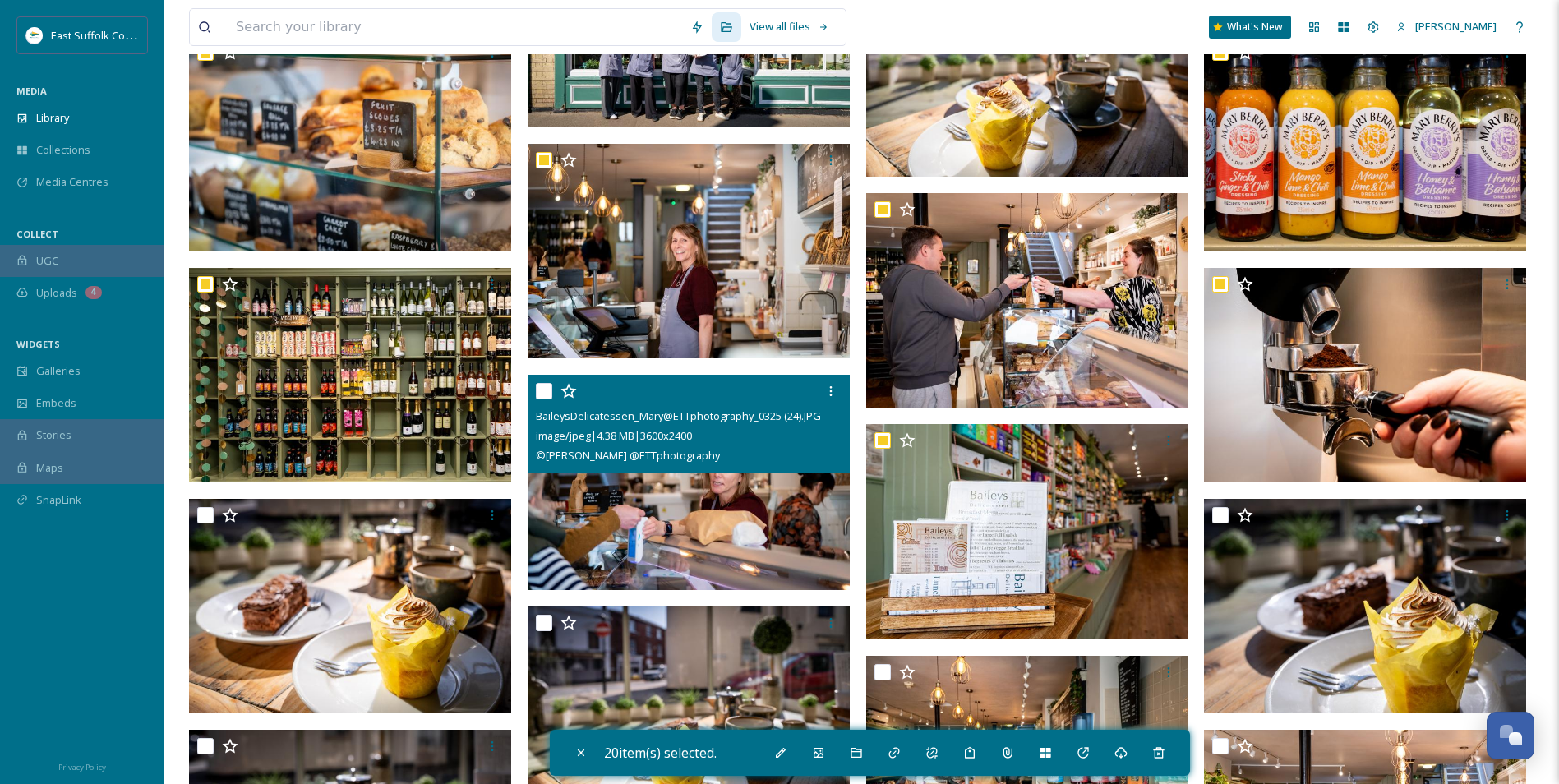
drag, startPoint x: 655, startPoint y: 543, endPoint x: 489, endPoint y: 564, distance: 167.3
click at [654, 541] on img at bounding box center [689, 482] width 322 height 215
checkbox input "true"
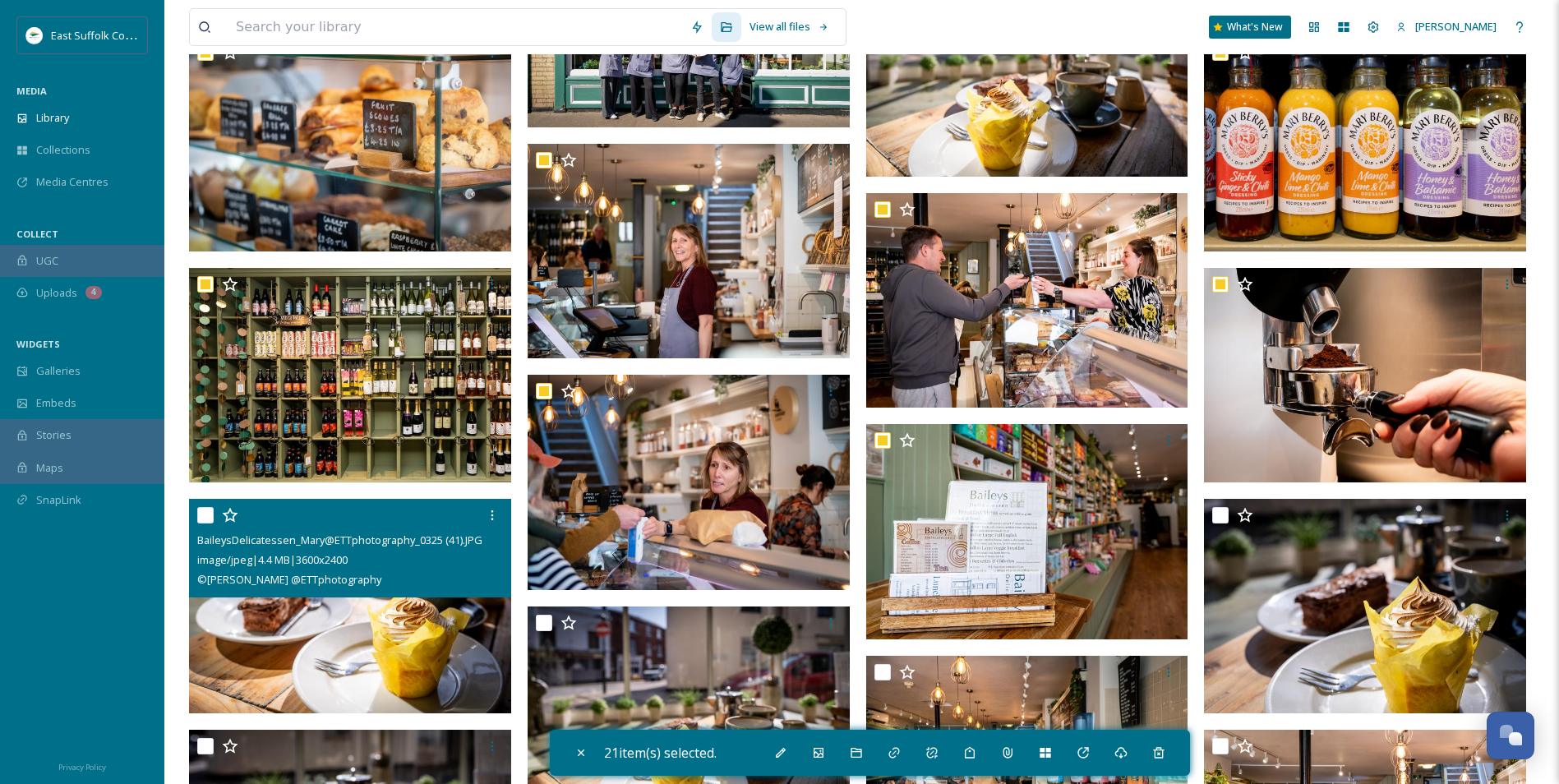
click at [394, 654] on img at bounding box center [350, 607] width 322 height 215
checkbox input "true"
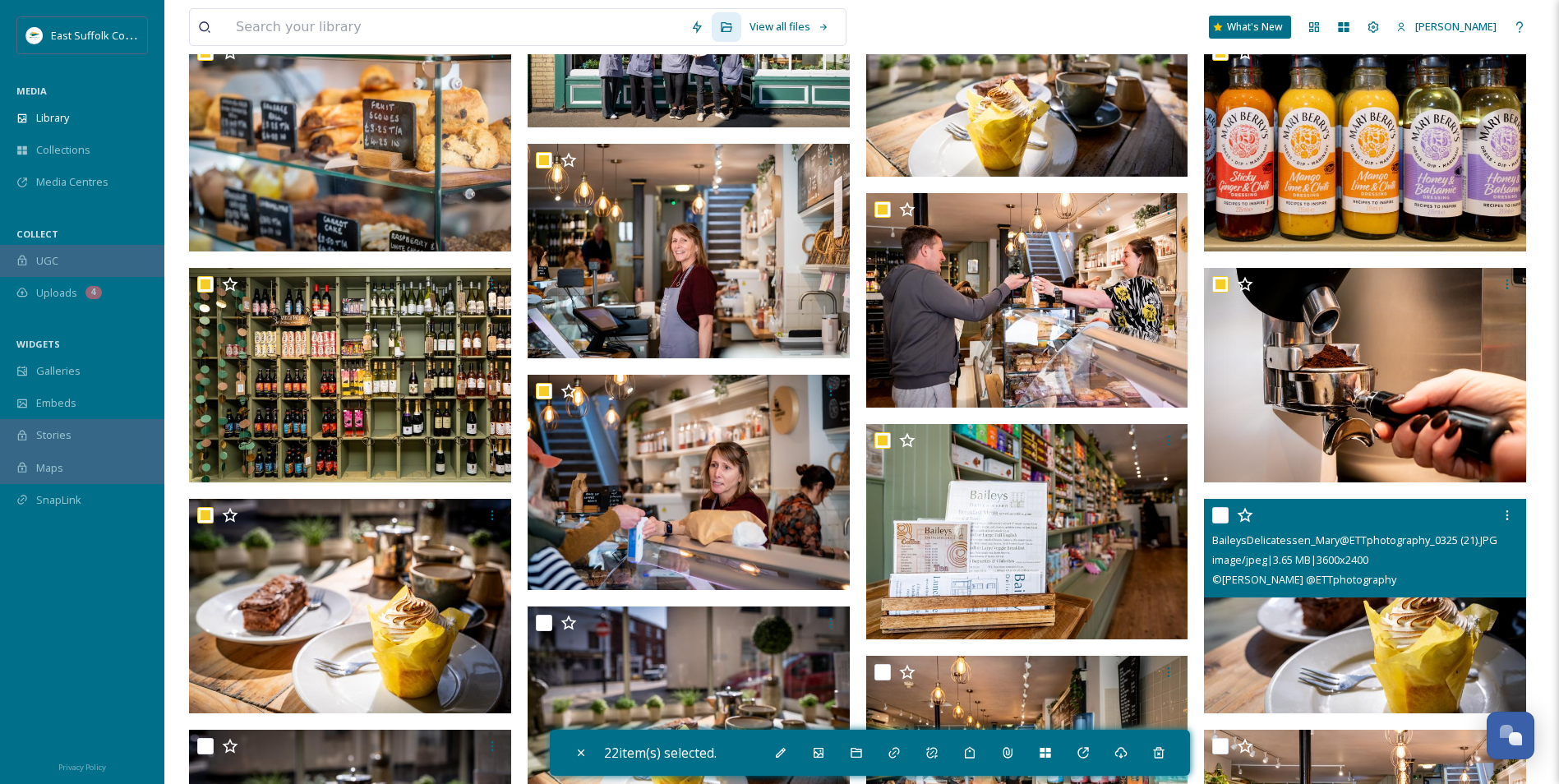
click at [1385, 637] on img at bounding box center [1365, 607] width 322 height 215
checkbox input "true"
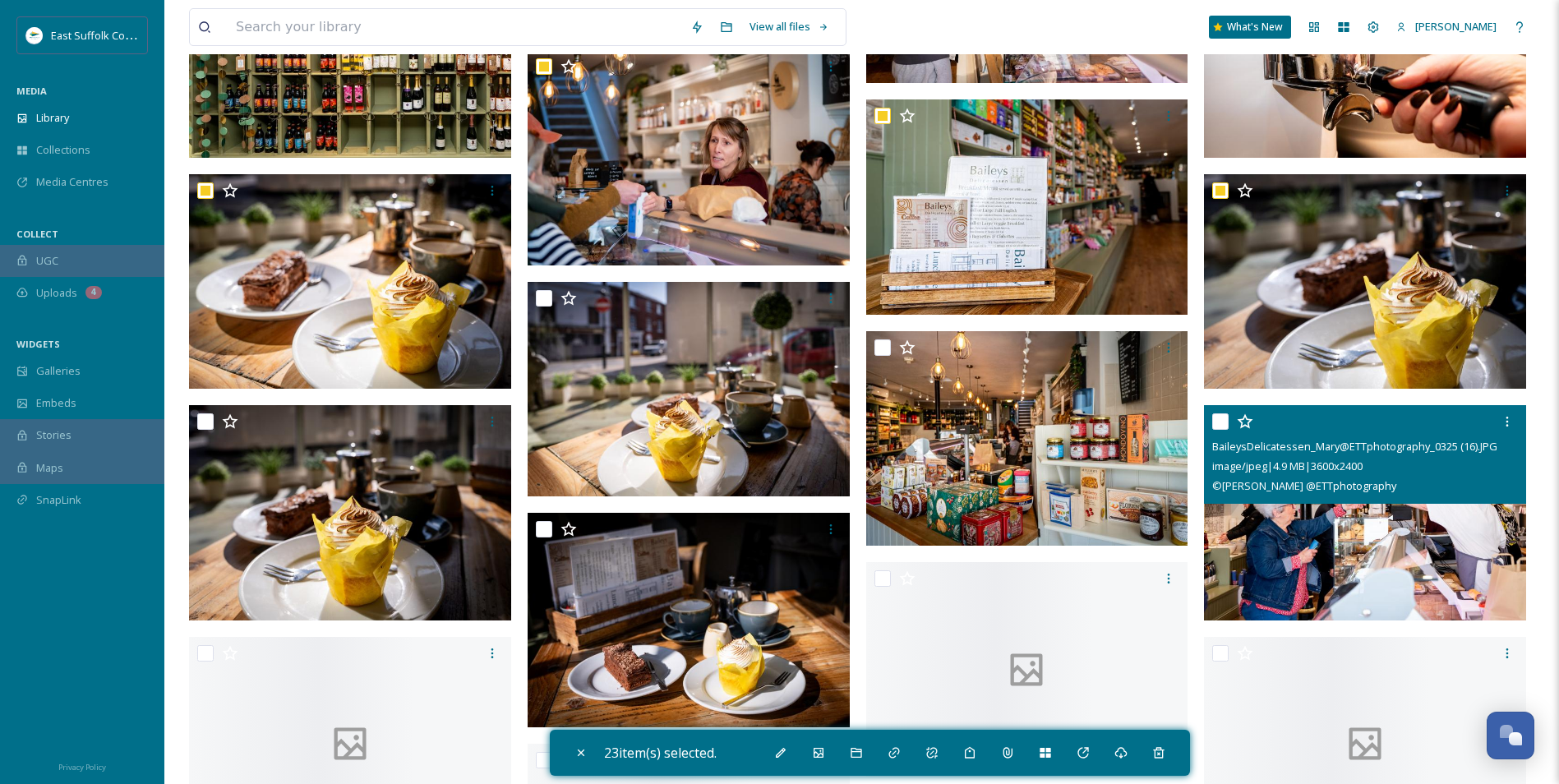
scroll to position [24748, 0]
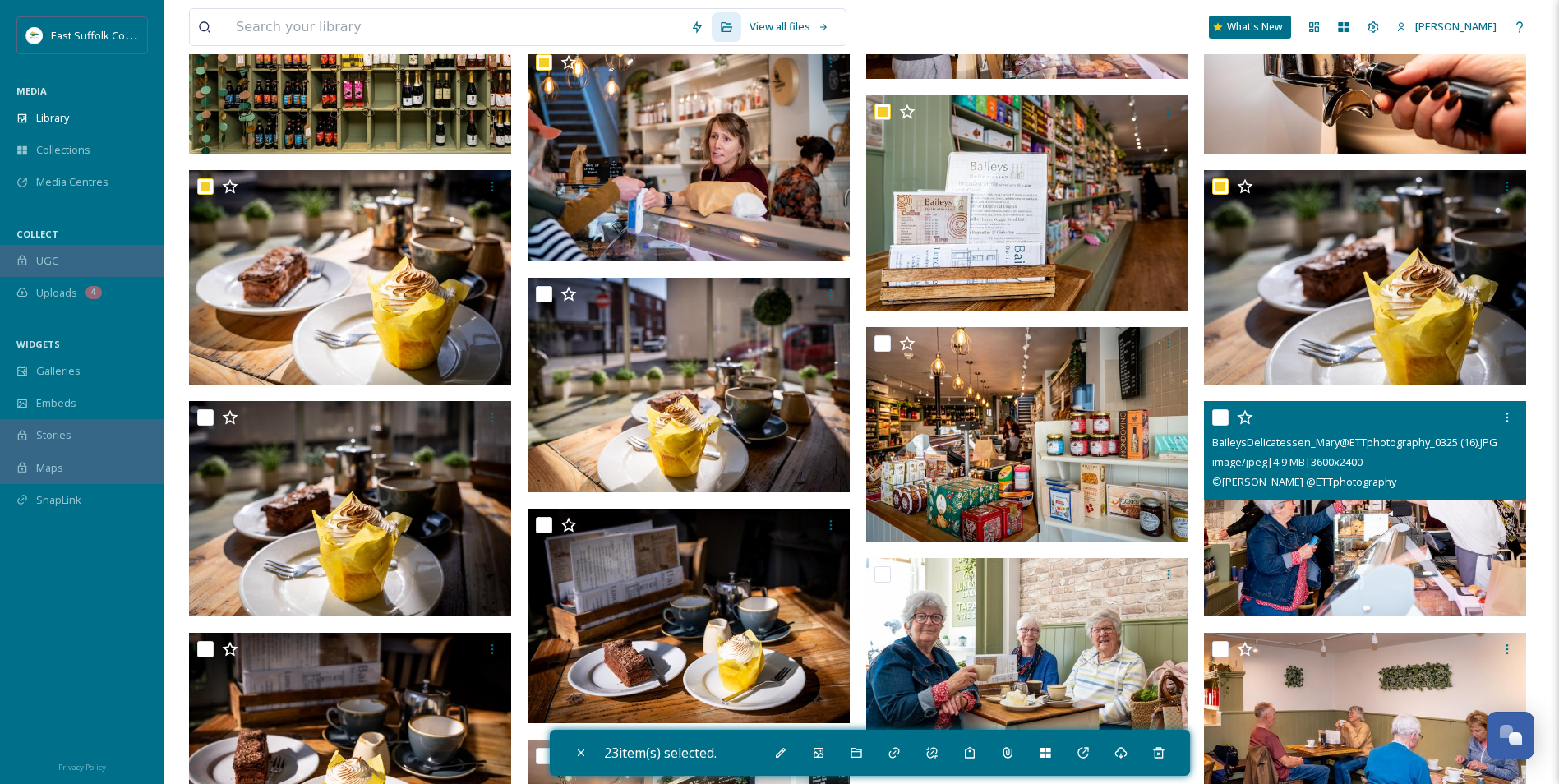
click at [1329, 561] on img at bounding box center [1365, 509] width 322 height 215
checkbox input "true"
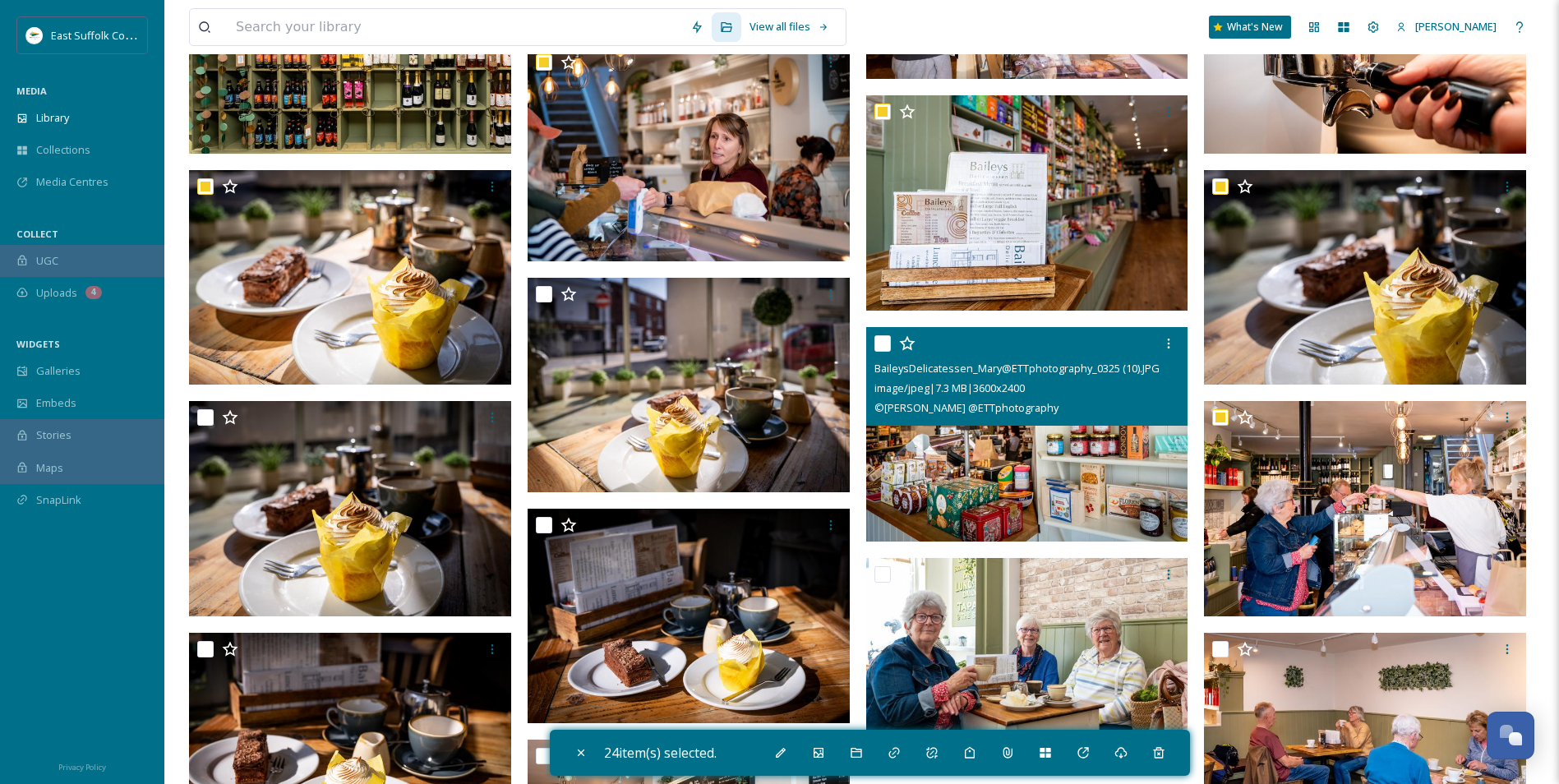
click at [981, 468] on img at bounding box center [1028, 435] width 322 height 215
checkbox input "true"
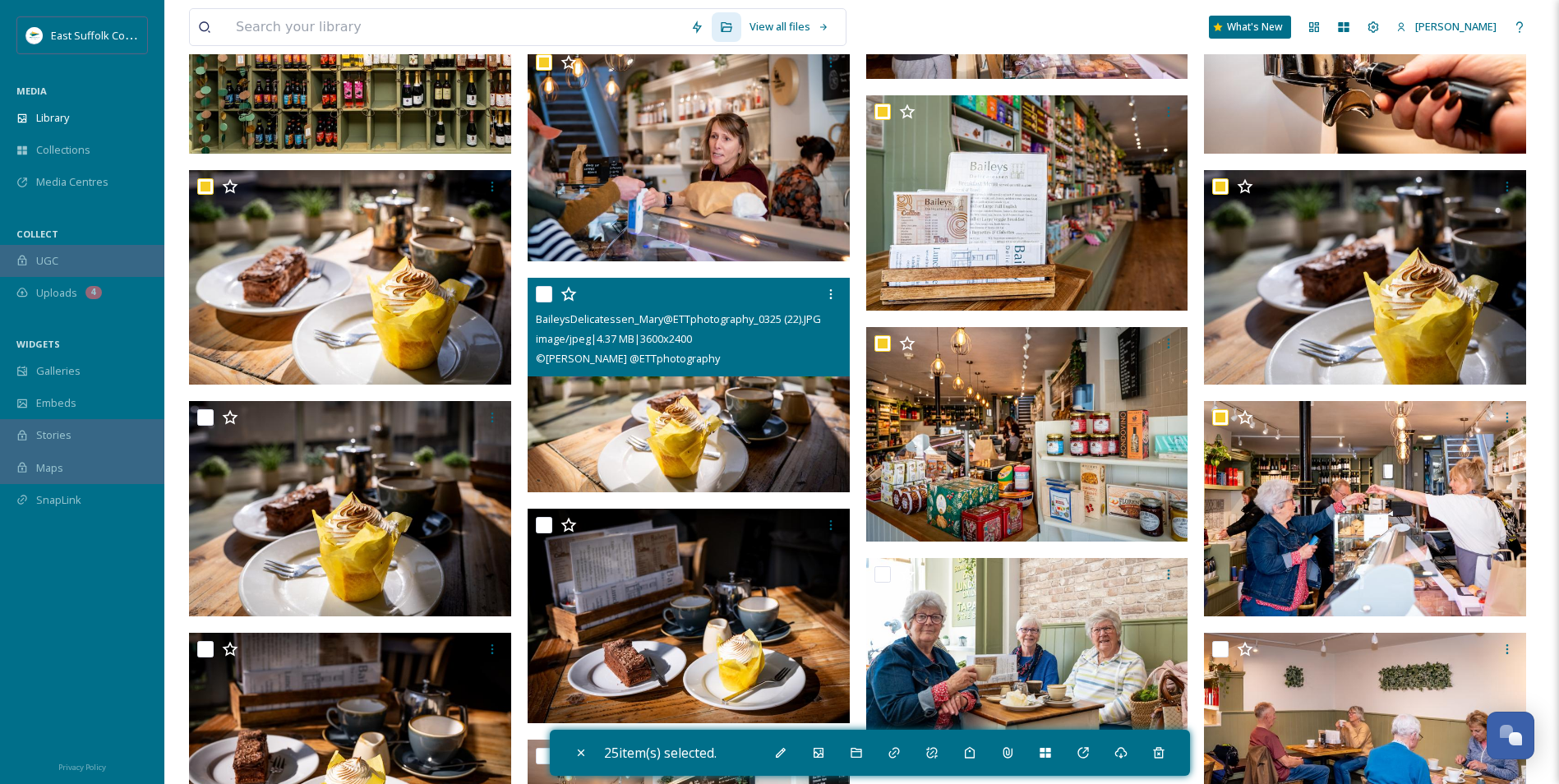
click at [779, 406] on img at bounding box center [689, 386] width 322 height 215
checkbox input "true"
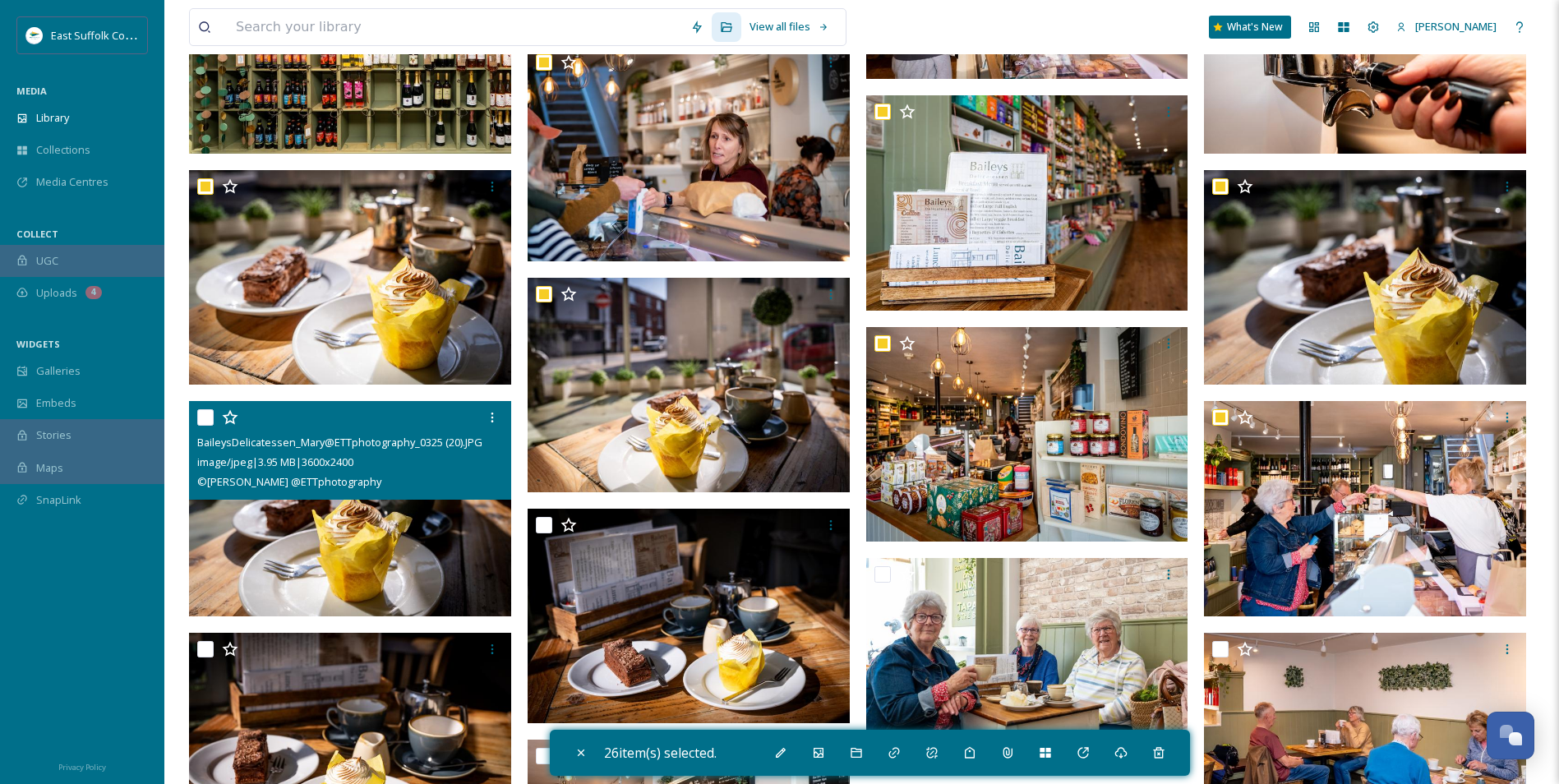
drag, startPoint x: 282, startPoint y: 525, endPoint x: 305, endPoint y: 732, distance: 208.3
click at [282, 525] on img at bounding box center [350, 509] width 322 height 215
checkbox input "true"
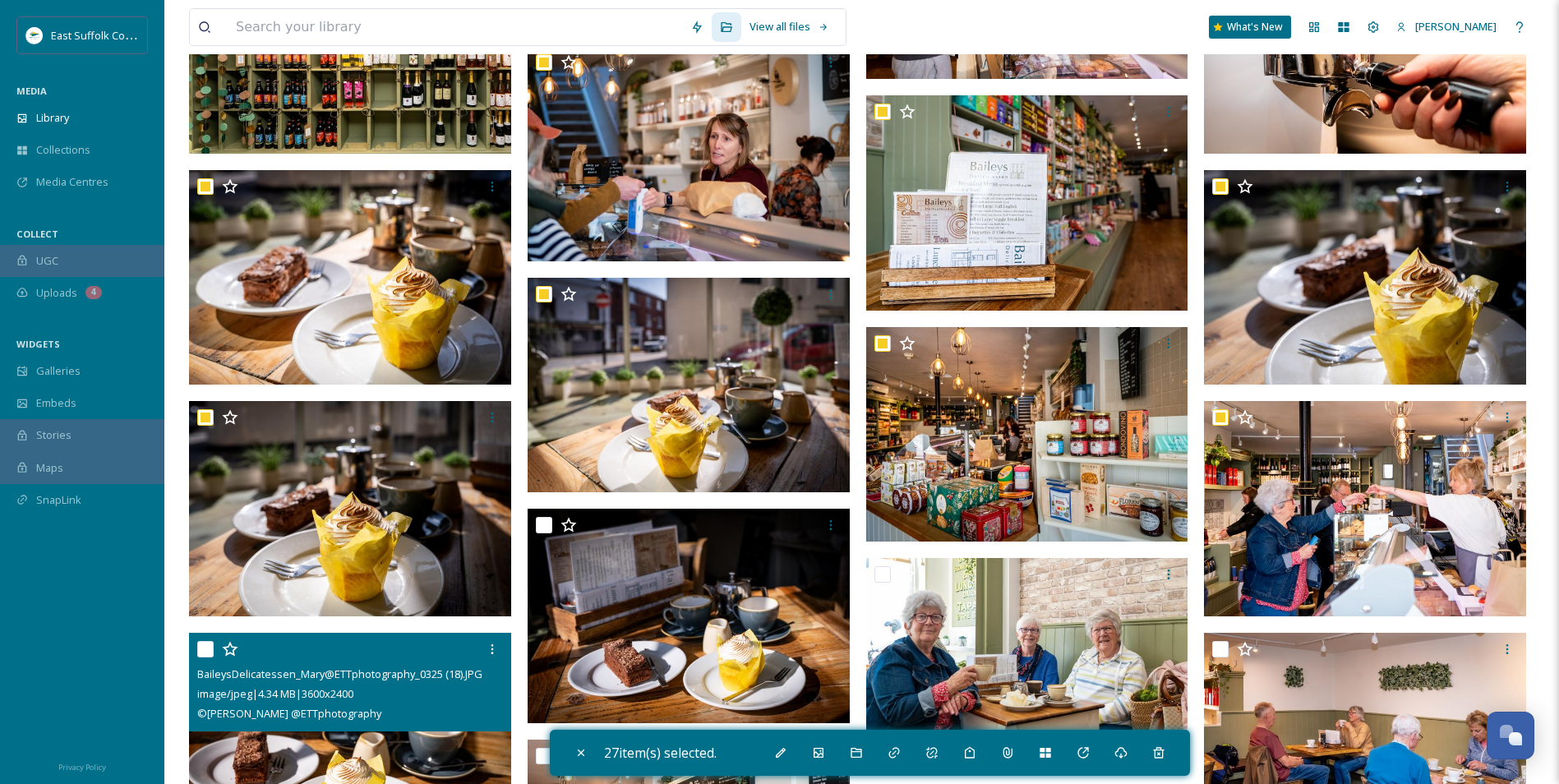
click at [346, 755] on img at bounding box center [350, 741] width 322 height 215
checkbox input "true"
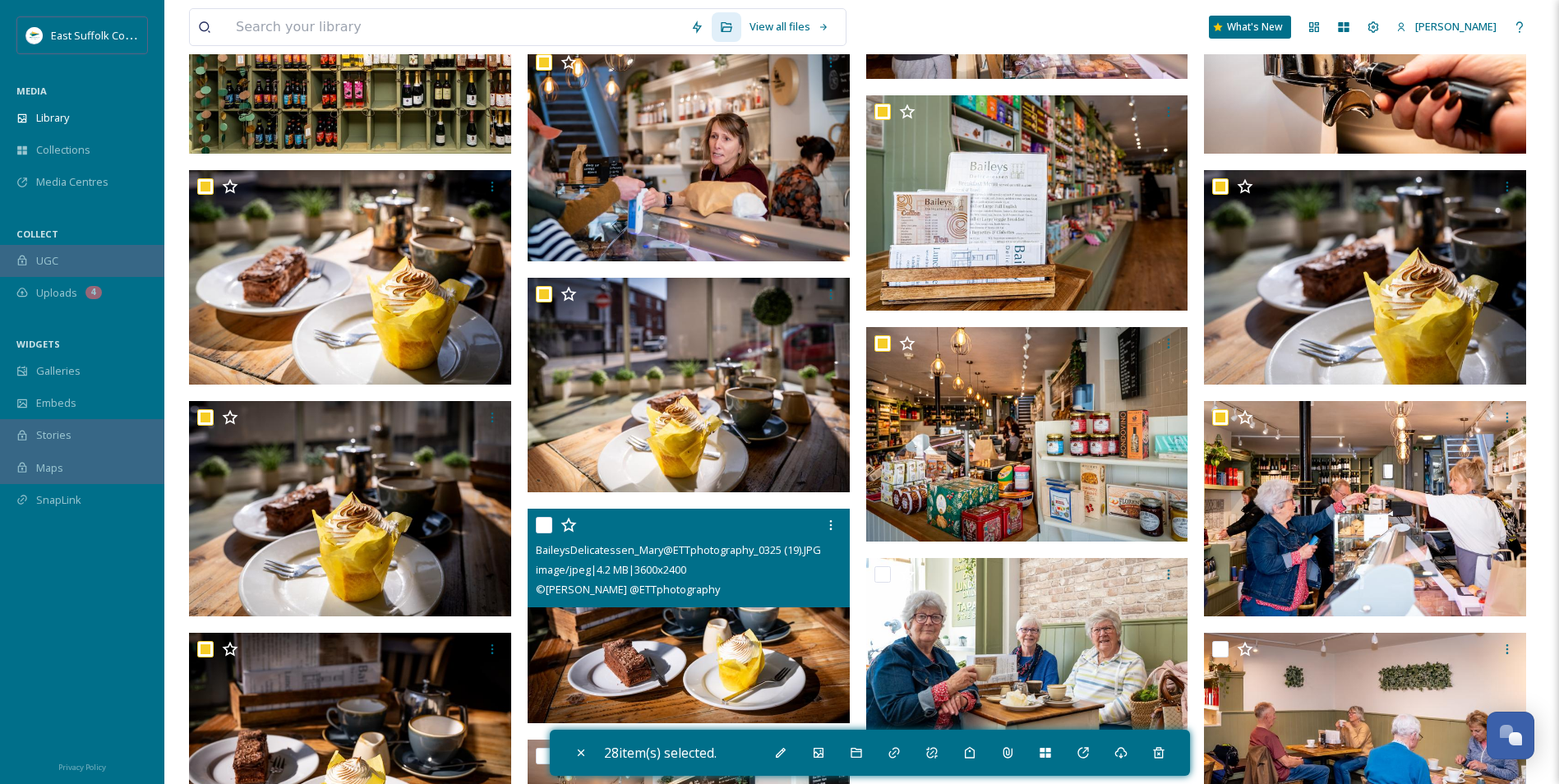
click at [634, 647] on img at bounding box center [689, 616] width 322 height 215
checkbox input "true"
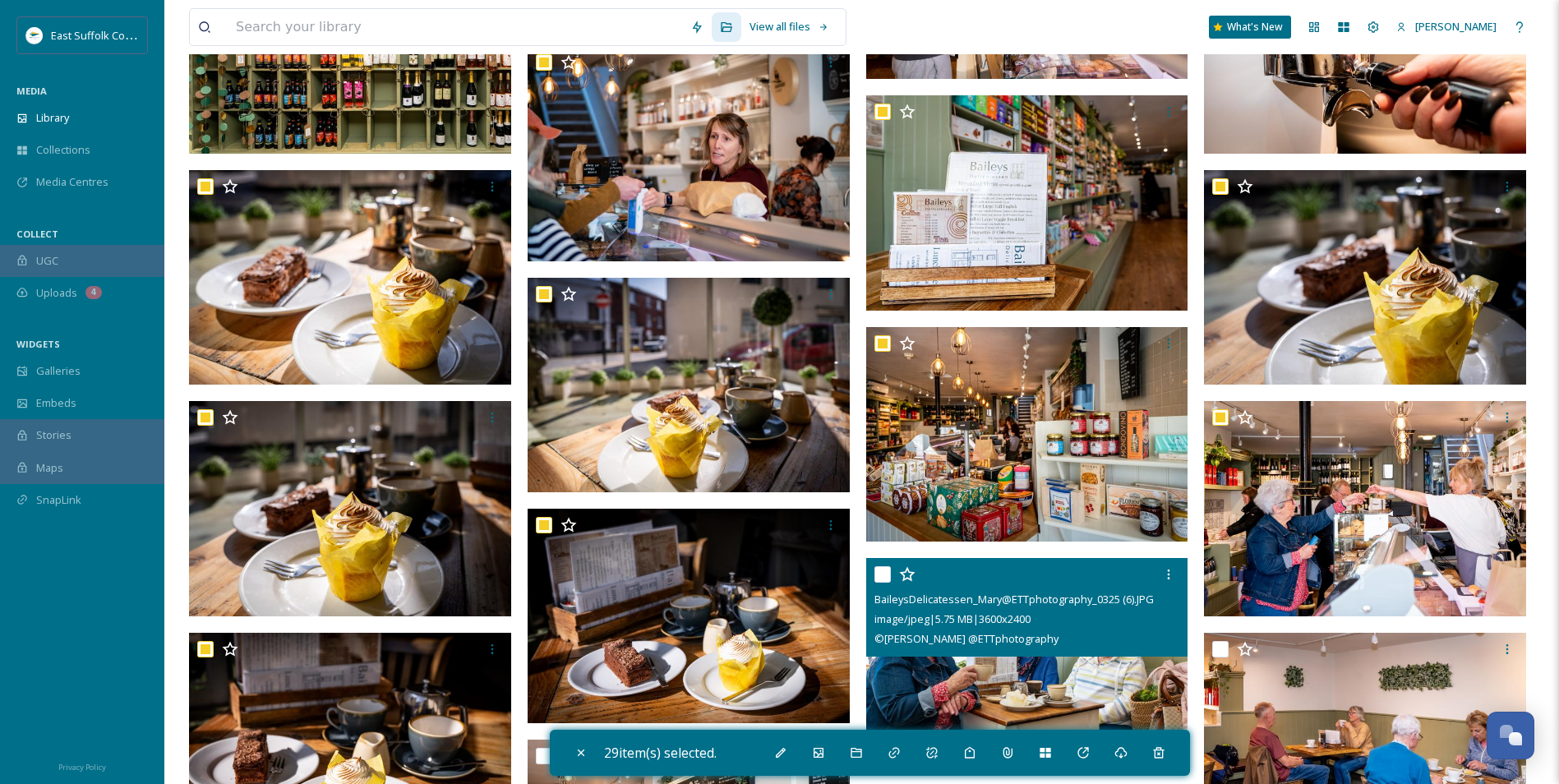
click at [1036, 677] on img at bounding box center [1028, 666] width 322 height 215
checkbox input "true"
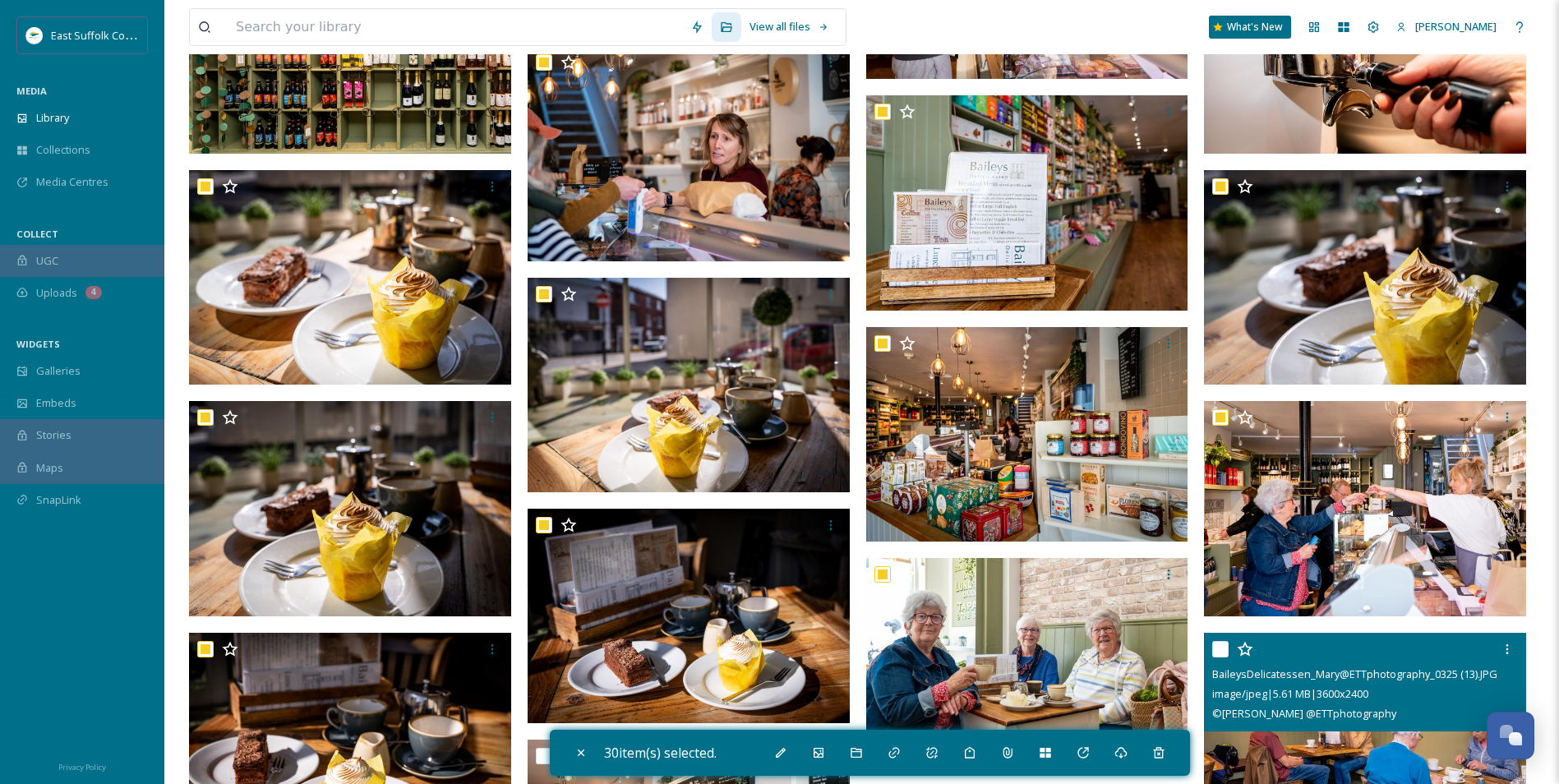
click at [1302, 743] on img at bounding box center [1365, 741] width 322 height 215
checkbox input "true"
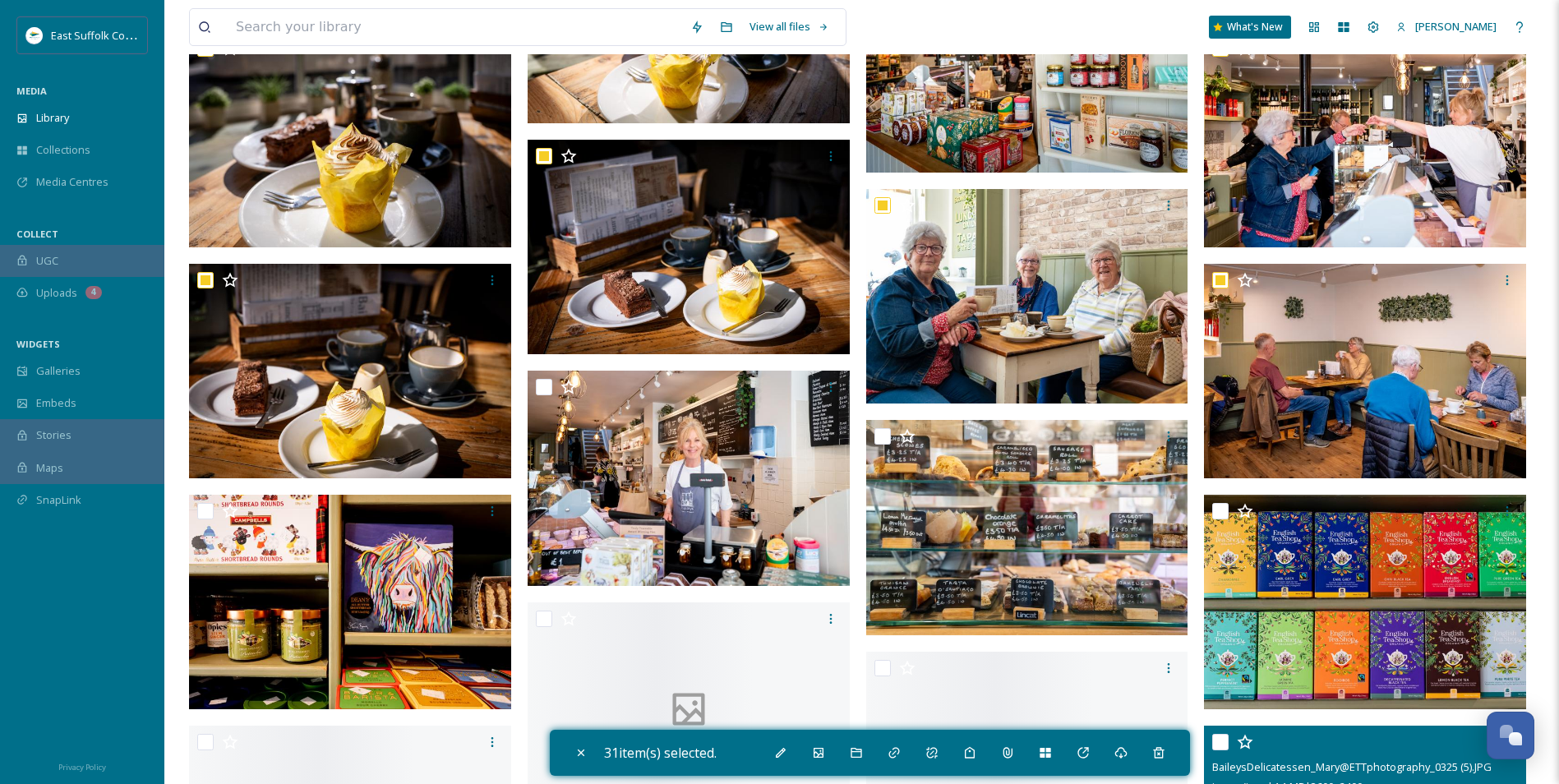
scroll to position [25323, 0]
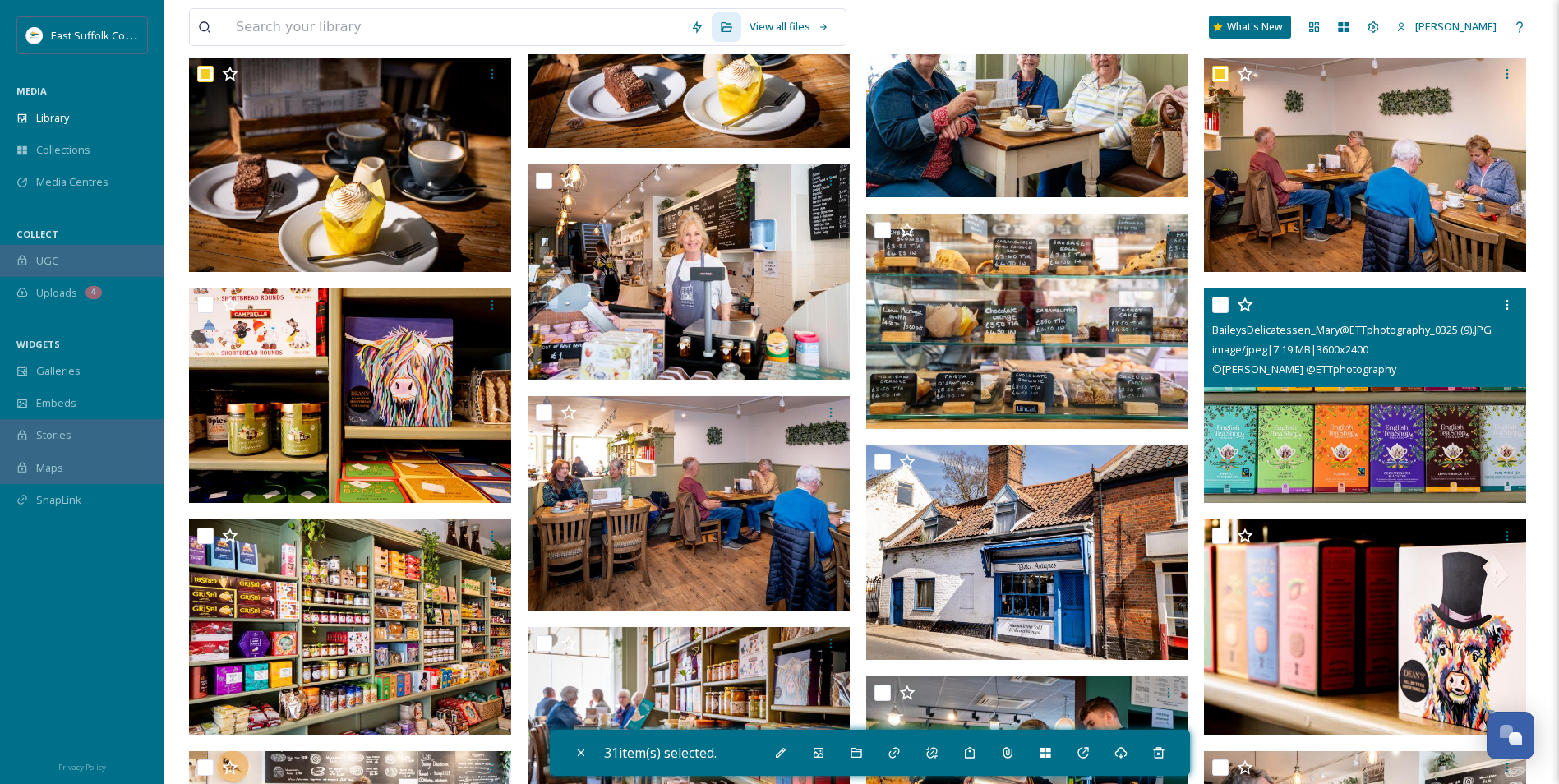
click at [1358, 464] on img at bounding box center [1365, 396] width 322 height 215
checkbox input "true"
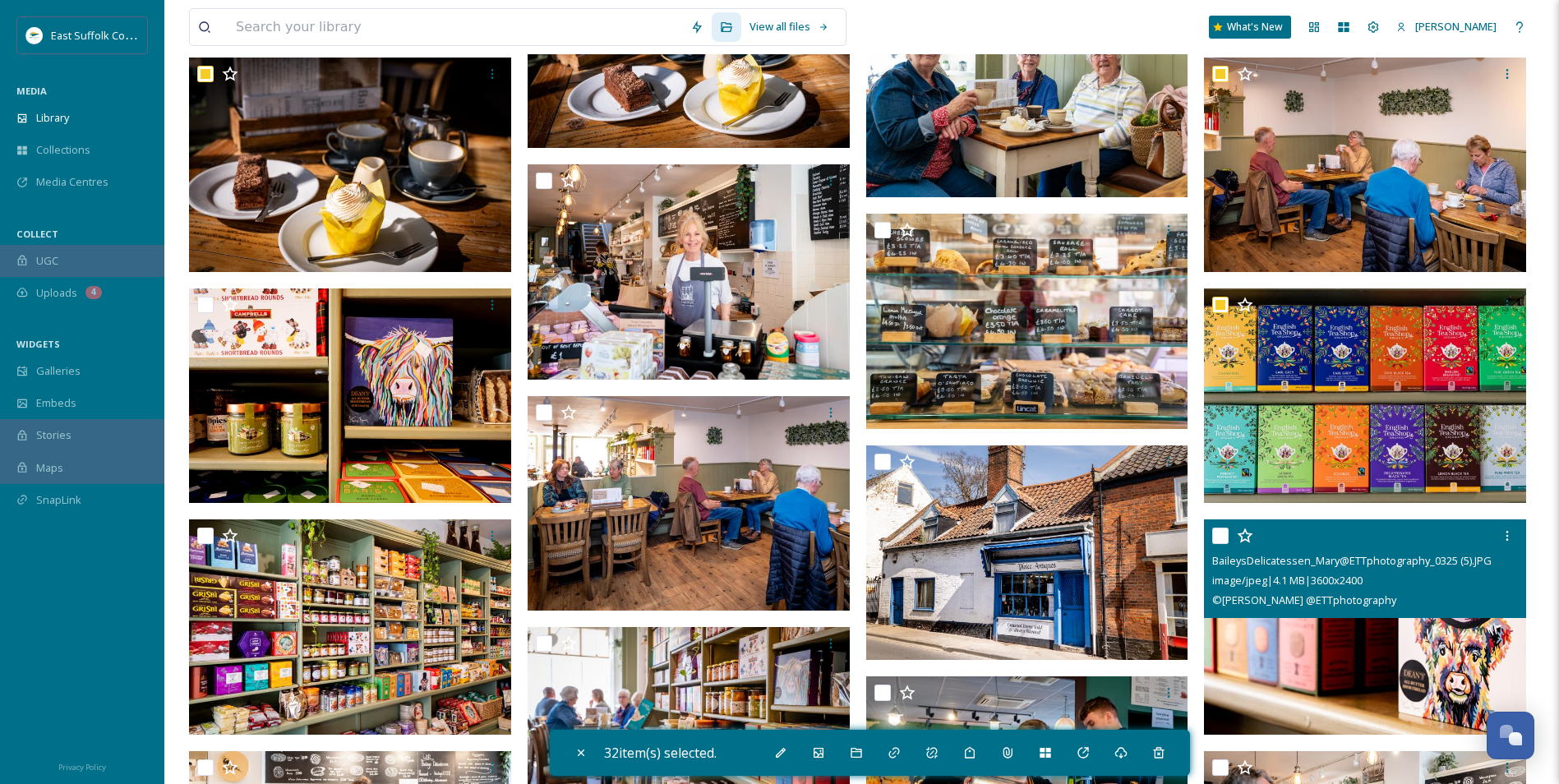
click at [1298, 662] on img at bounding box center [1365, 628] width 322 height 215
checkbox input "true"
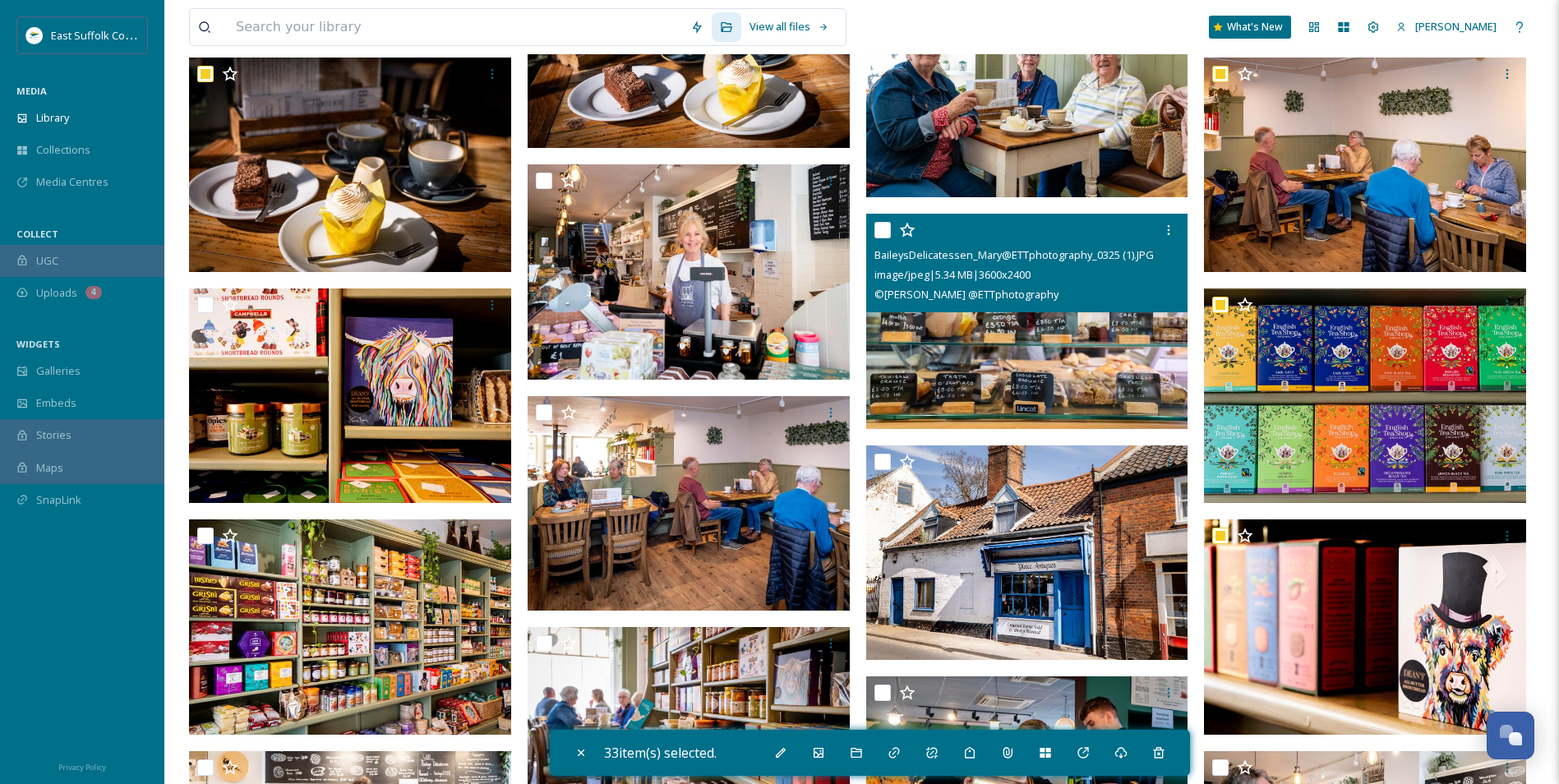
click at [1015, 380] on img at bounding box center [1028, 321] width 322 height 215
checkbox input "true"
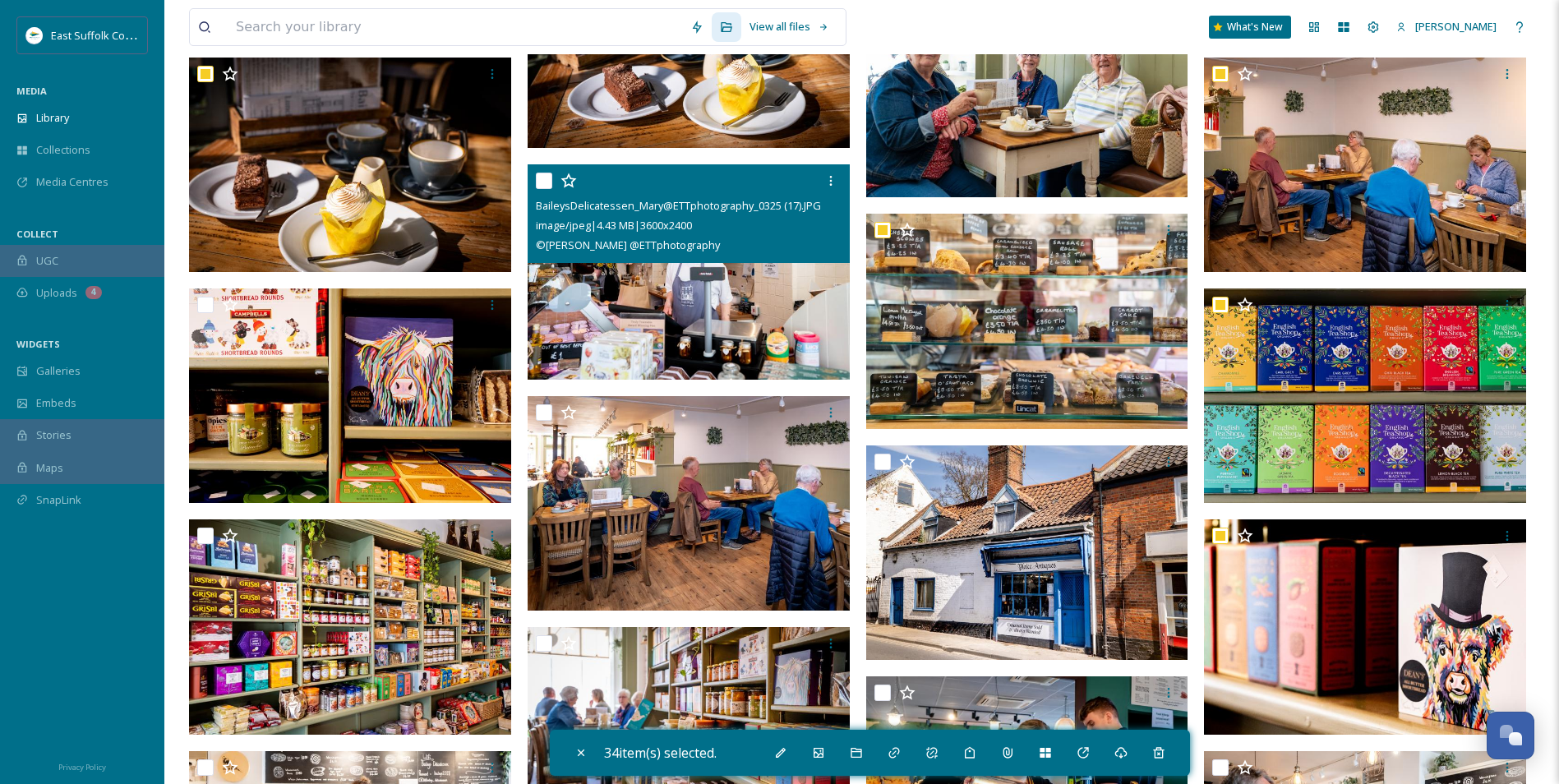
click at [697, 286] on img at bounding box center [689, 272] width 322 height 215
checkbox input "true"
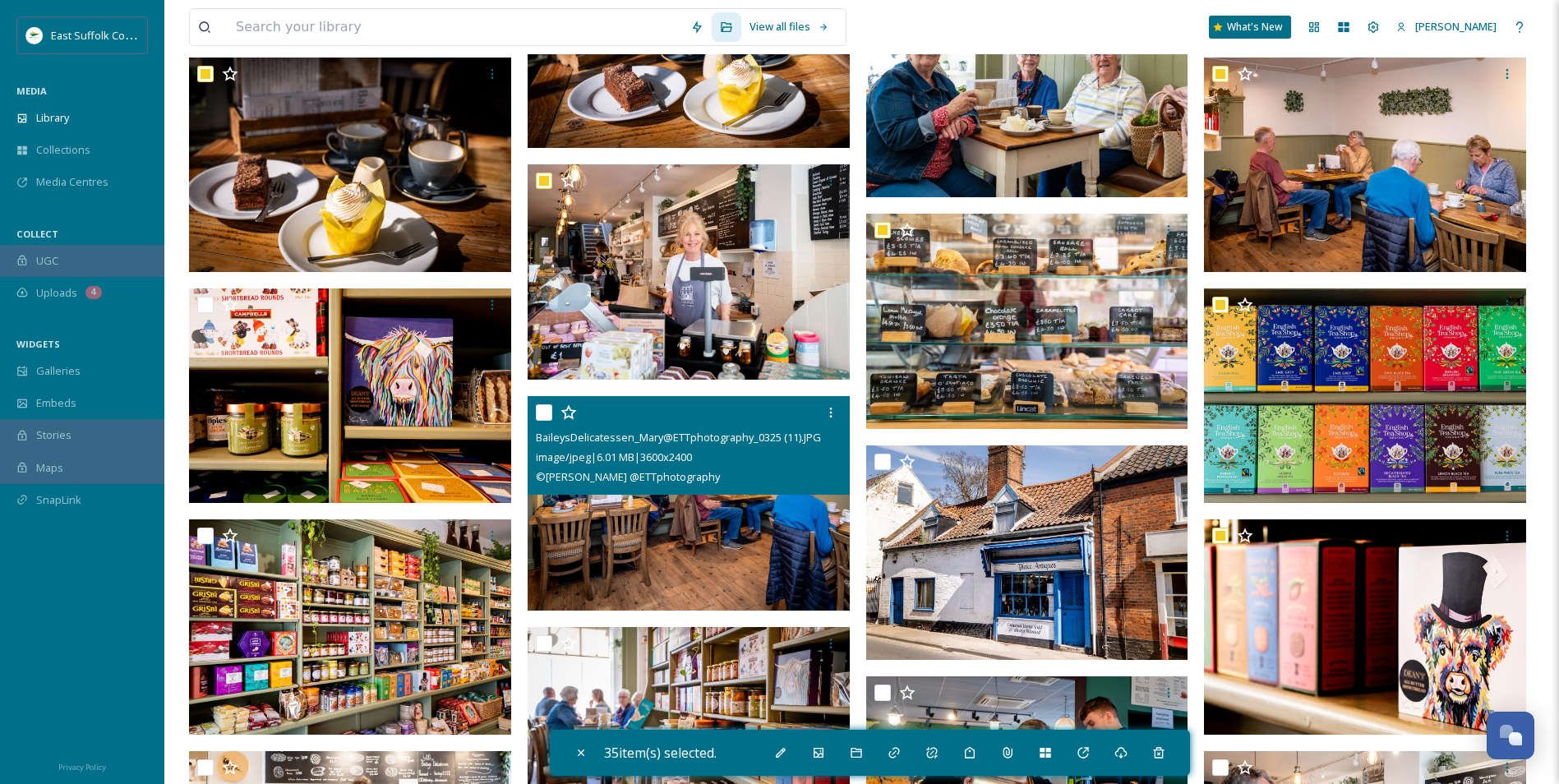
click at [662, 535] on img at bounding box center [689, 504] width 322 height 215
checkbox input "true"
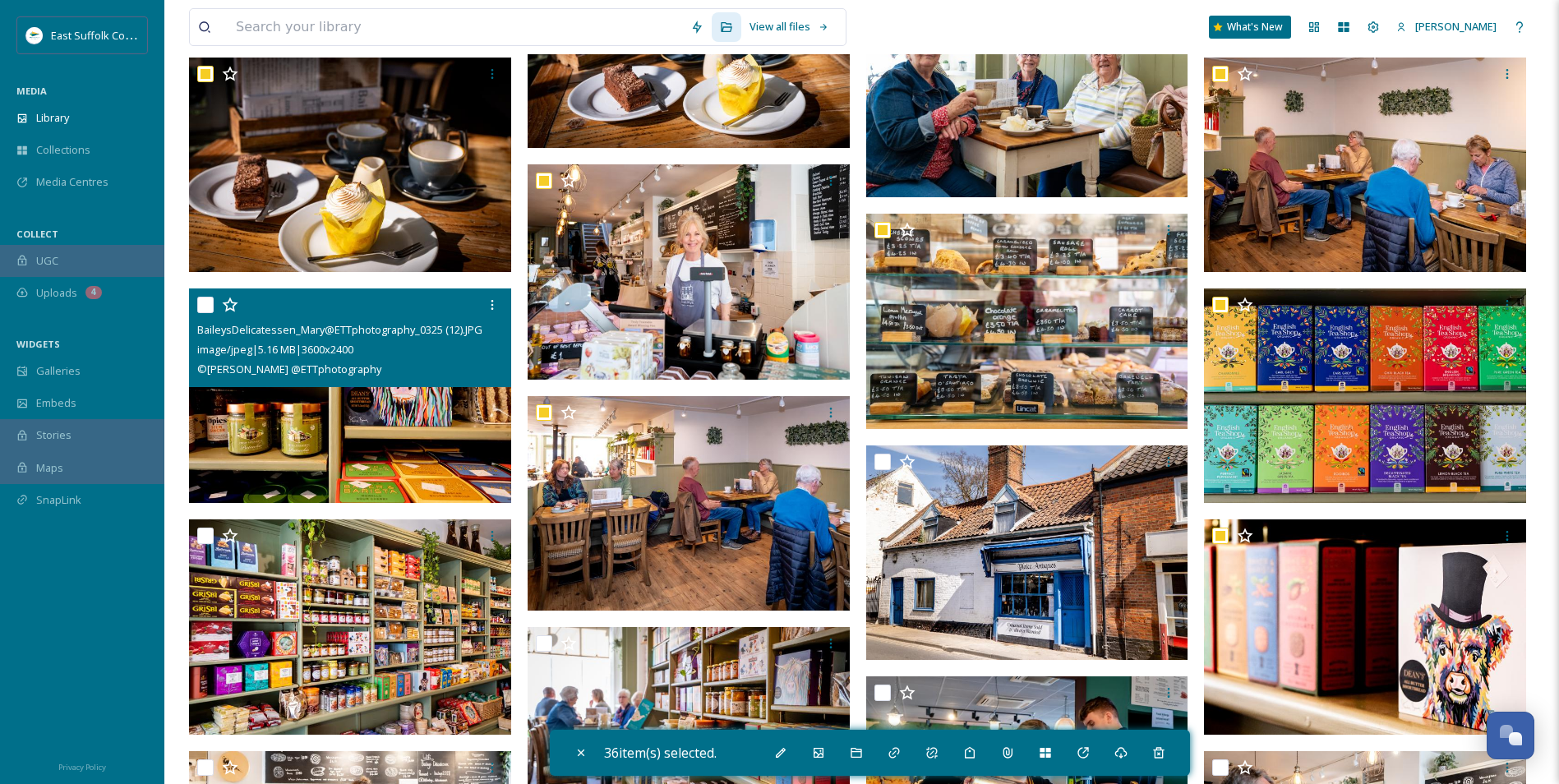
click at [410, 409] on img at bounding box center [350, 396] width 322 height 215
checkbox input "true"
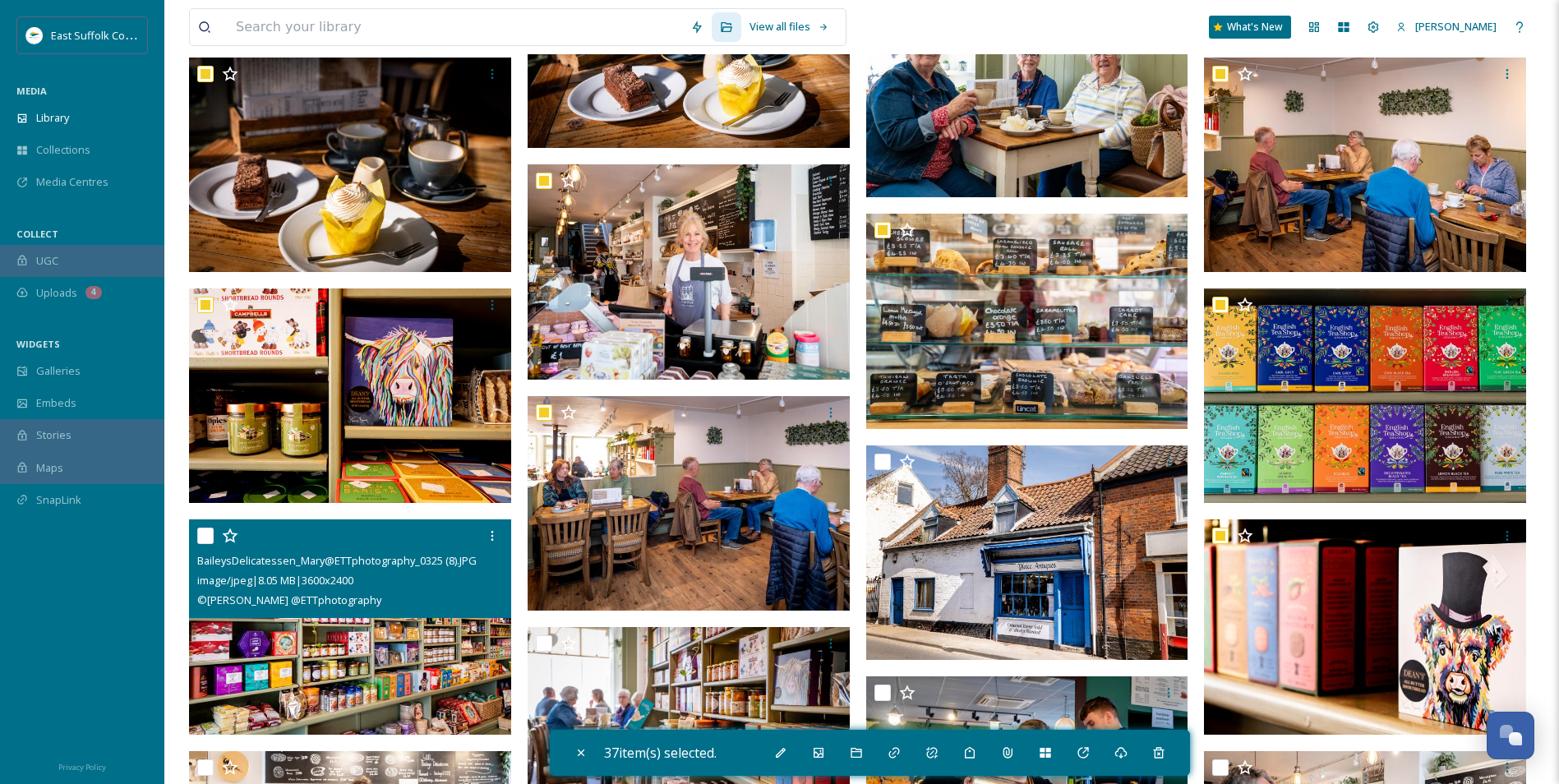
click at [339, 650] on img at bounding box center [350, 628] width 322 height 215
checkbox input "true"
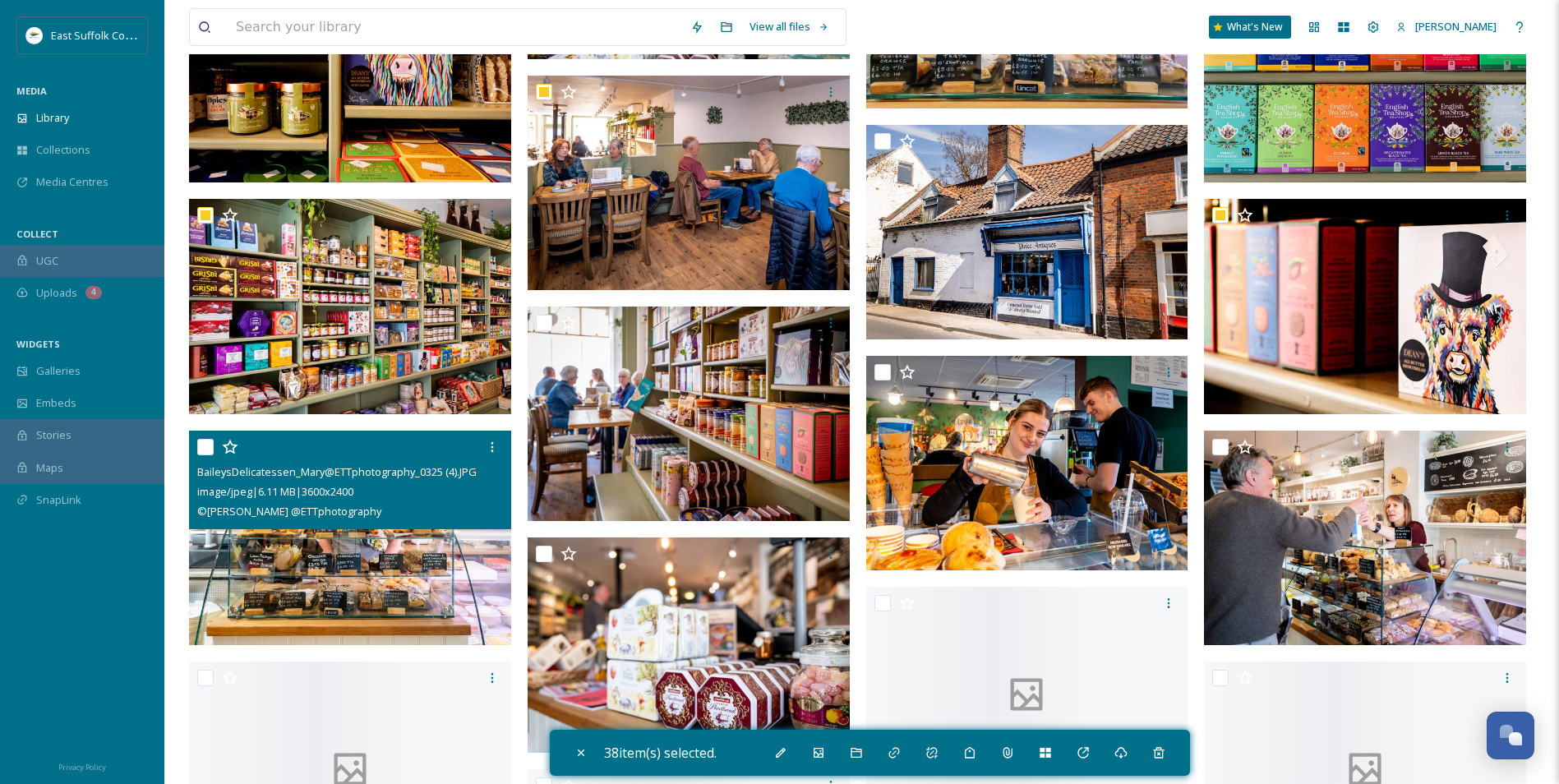
scroll to position [25652, 0]
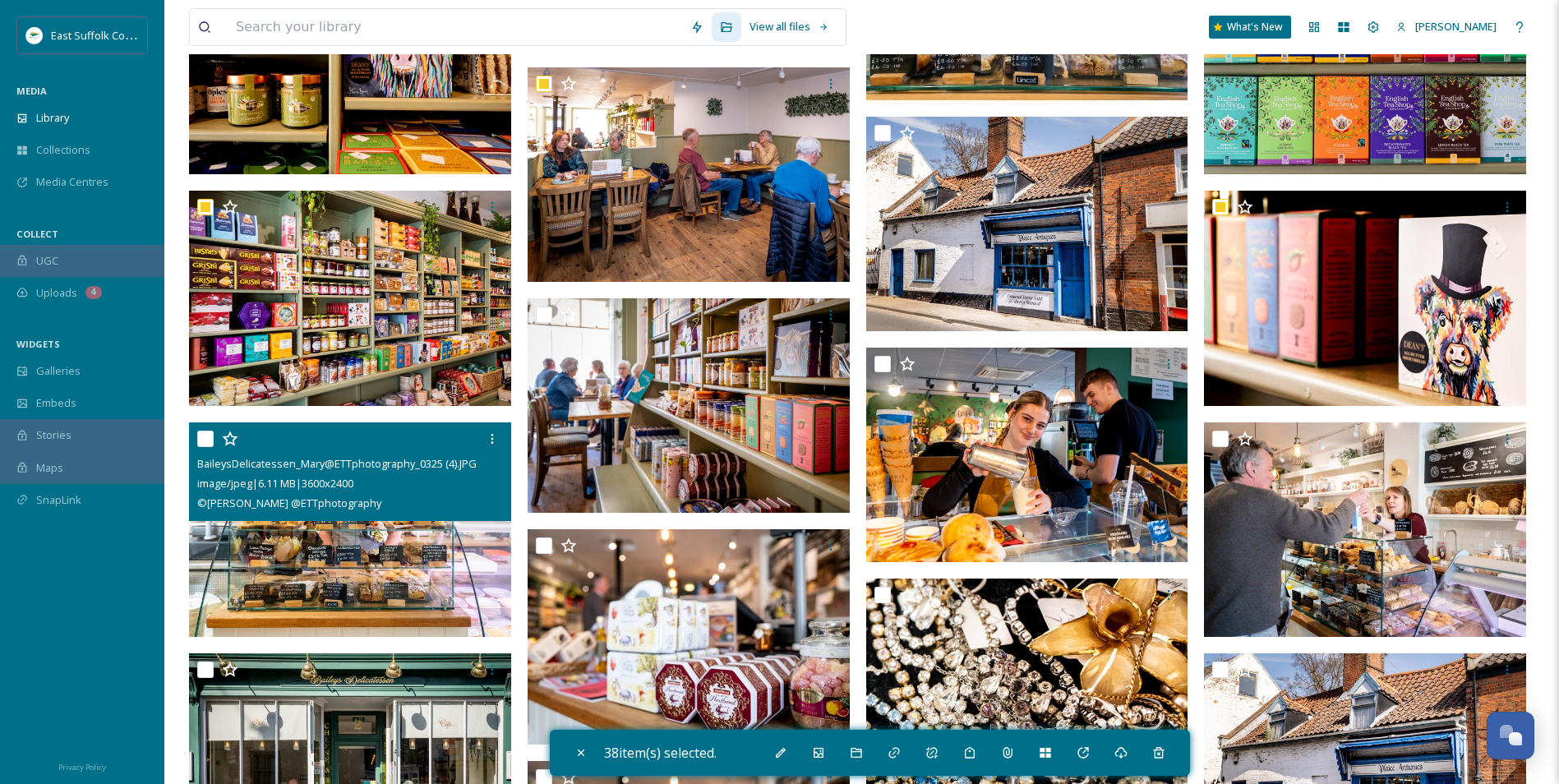
click at [328, 610] on img at bounding box center [350, 530] width 322 height 215
checkbox input "true"
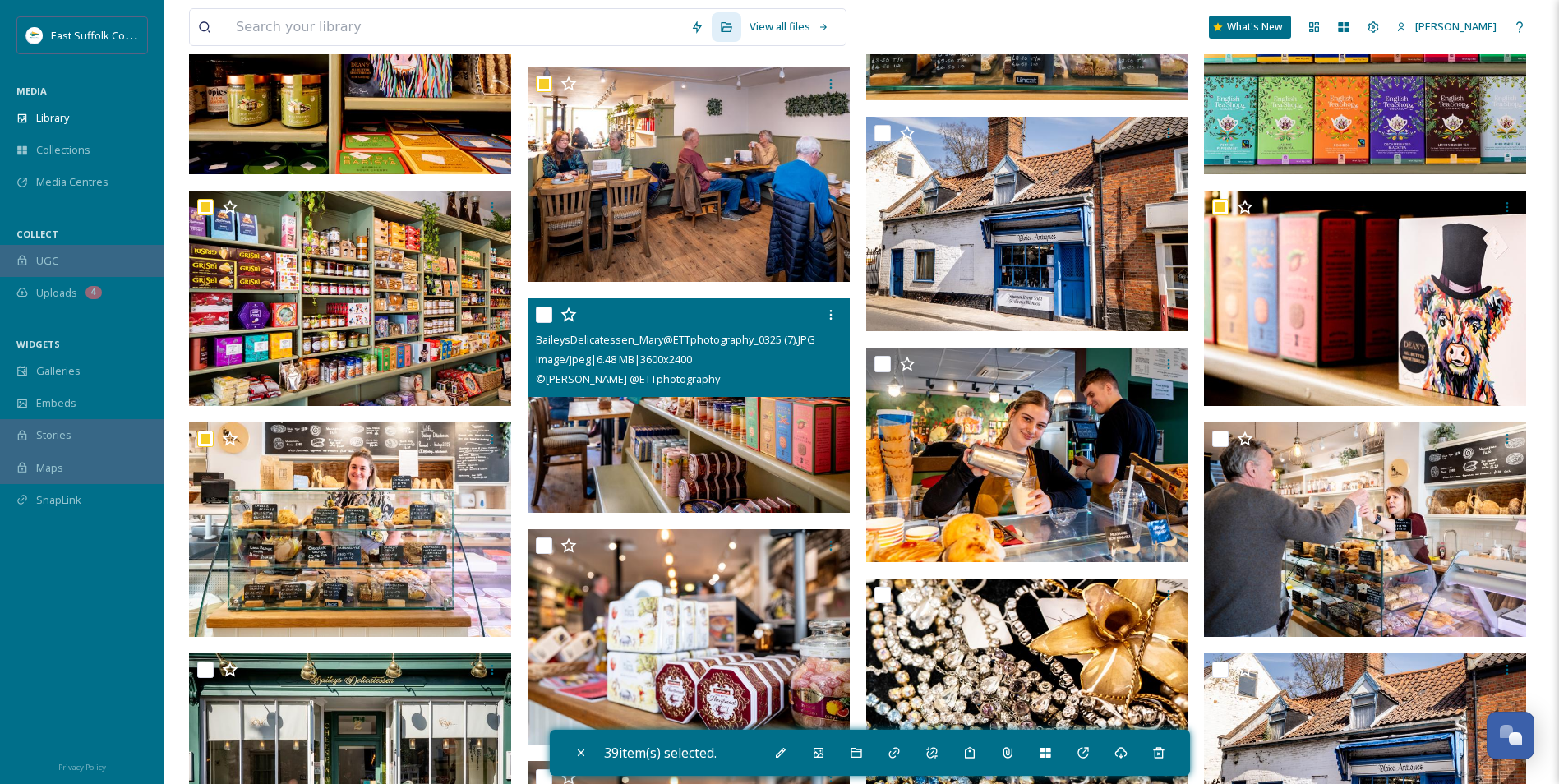
click at [714, 435] on img at bounding box center [689, 406] width 322 height 215
checkbox input "true"
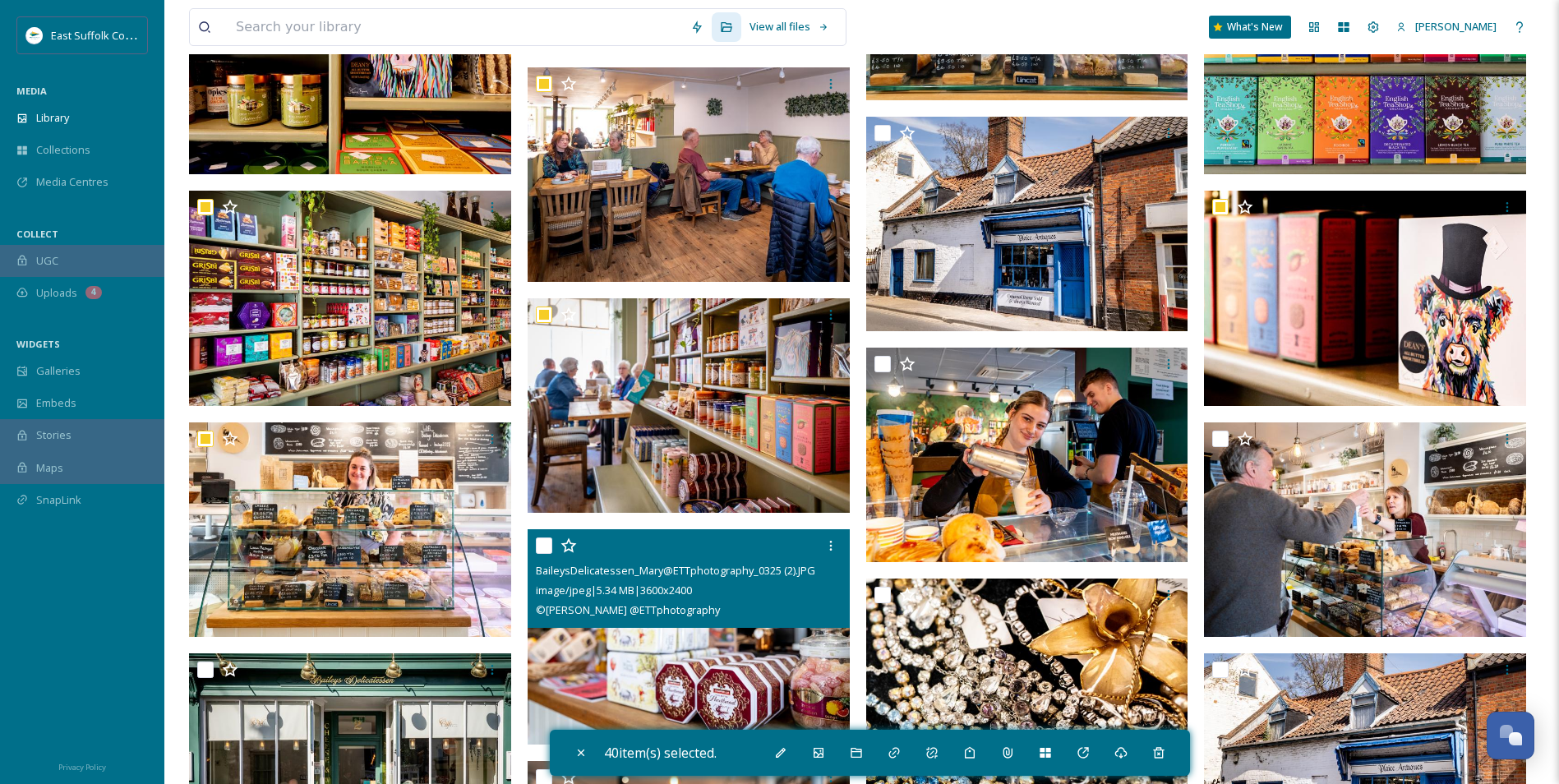
click at [669, 687] on img at bounding box center [689, 637] width 322 height 215
checkbox input "true"
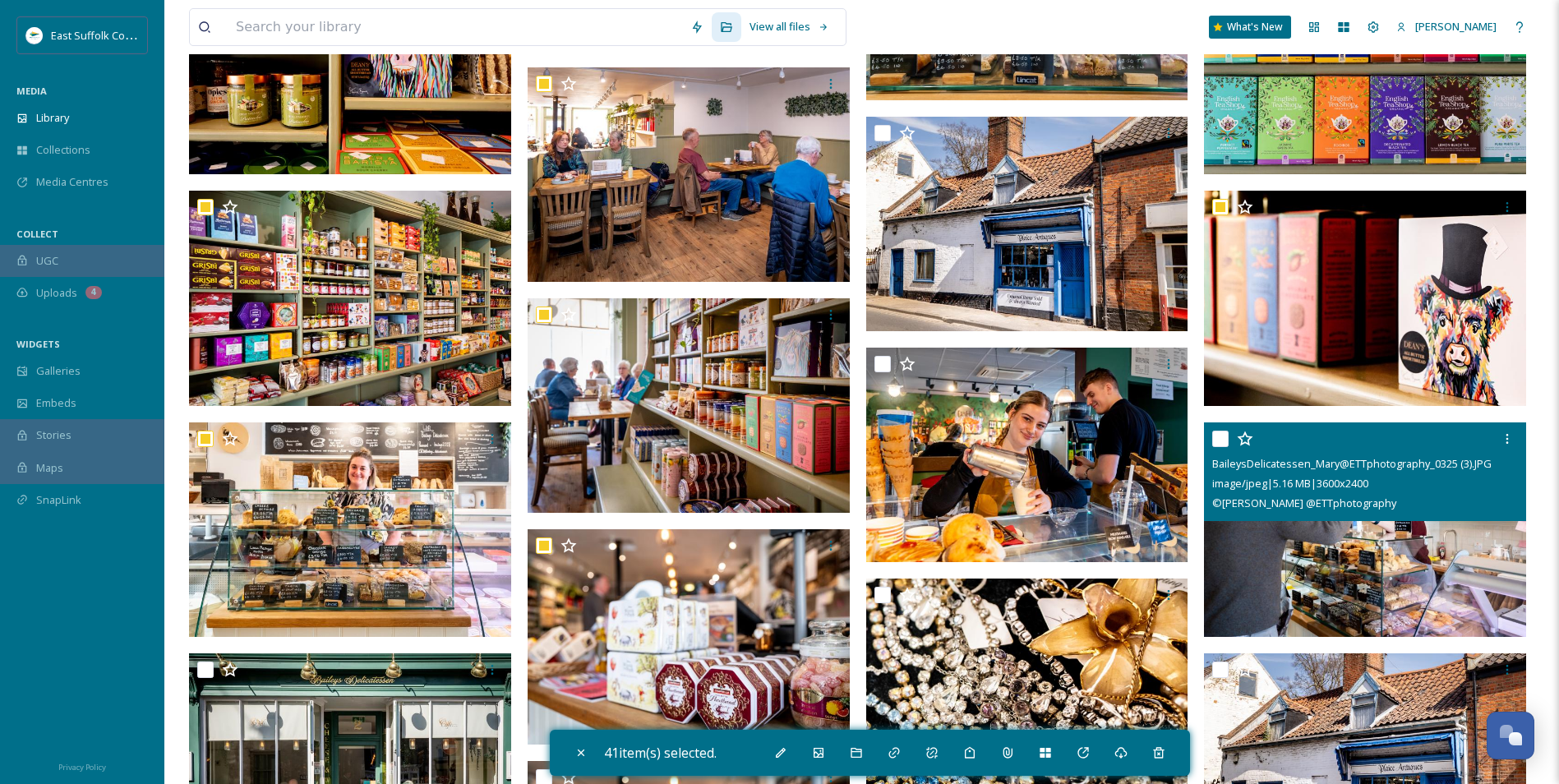
click at [1359, 574] on img at bounding box center [1365, 530] width 322 height 215
checkbox input "true"
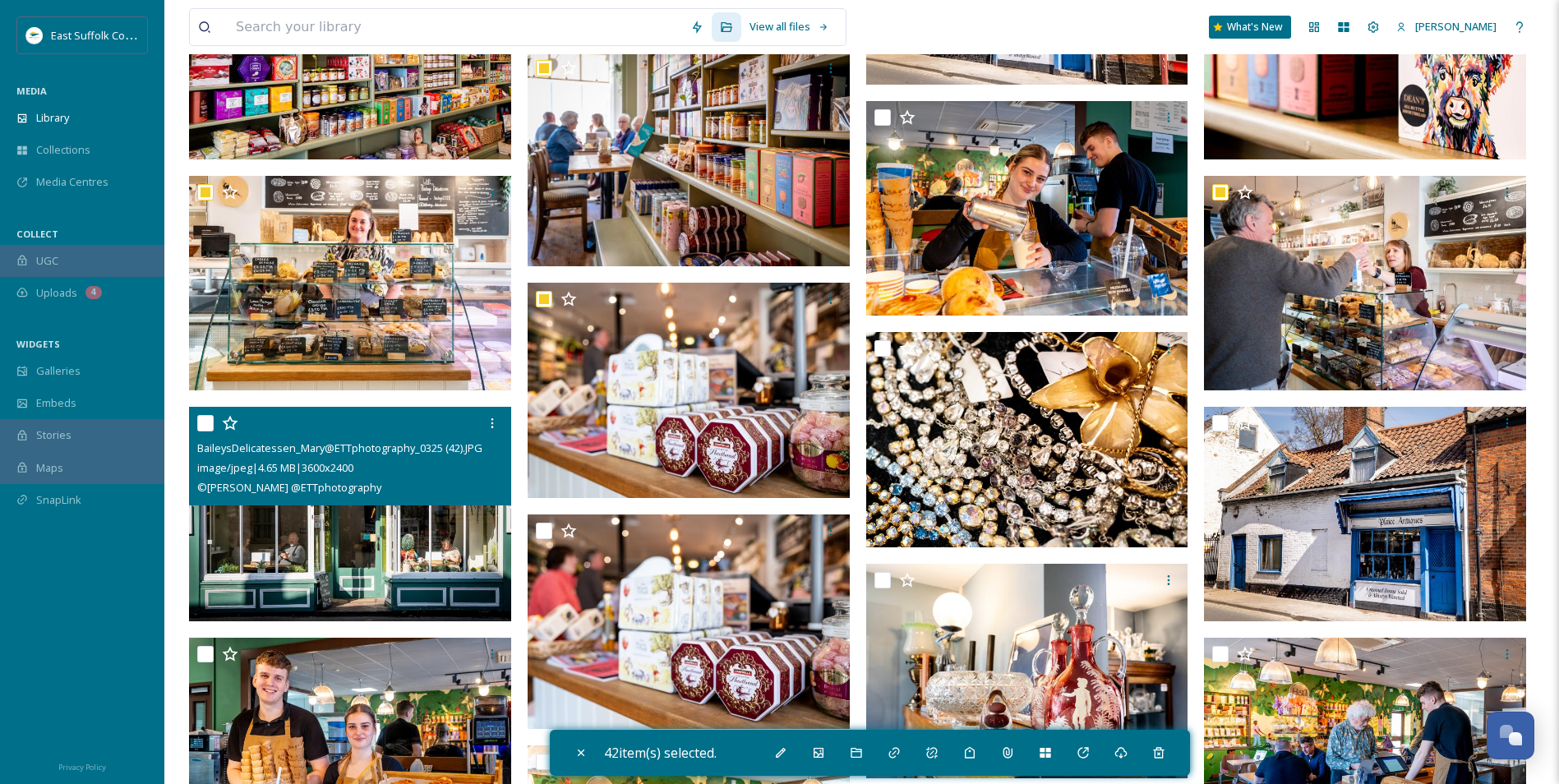
click at [372, 542] on img at bounding box center [350, 514] width 322 height 215
checkbox input "true"
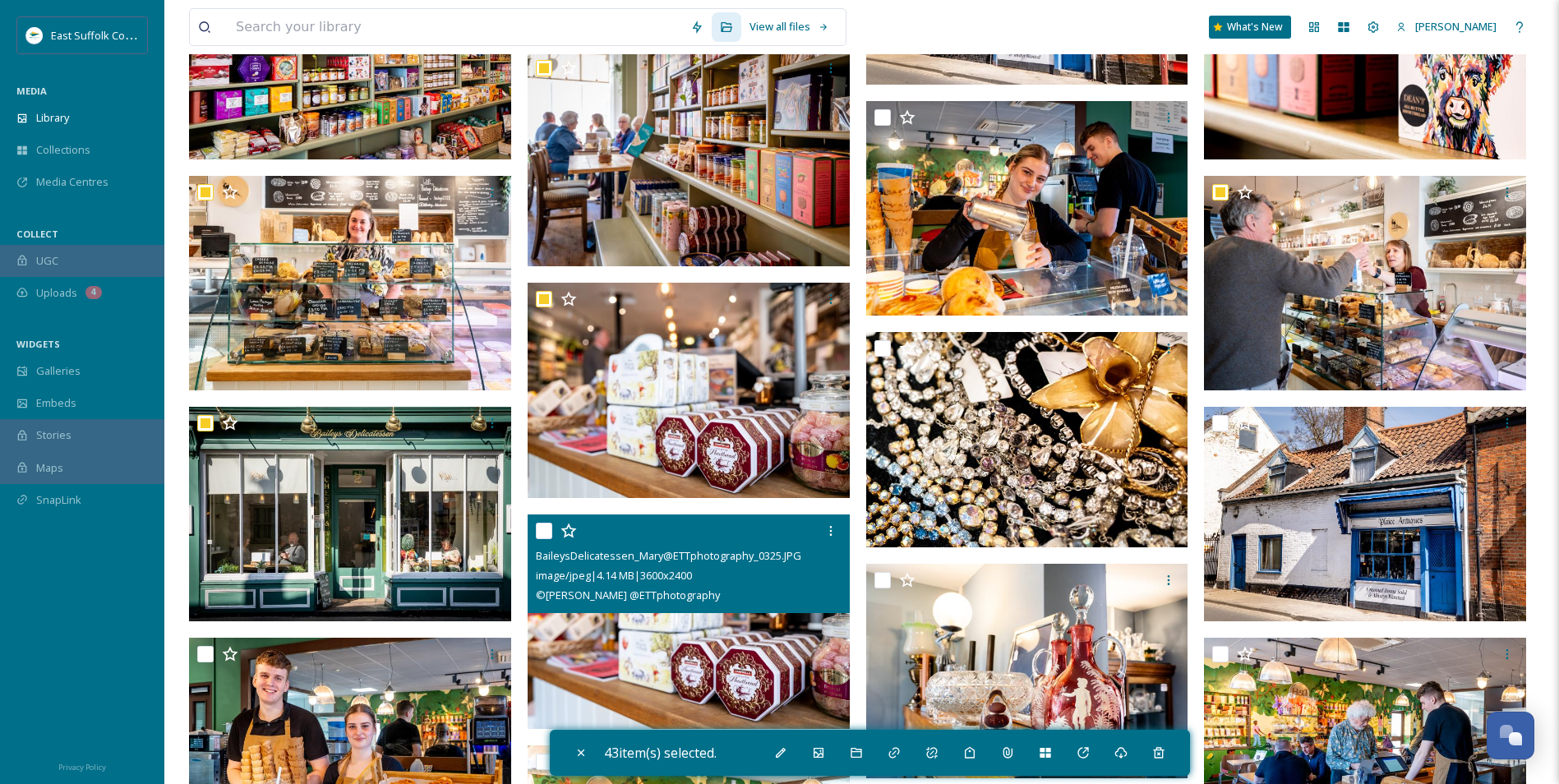
click at [648, 652] on img at bounding box center [689, 622] width 322 height 215
checkbox input "true"
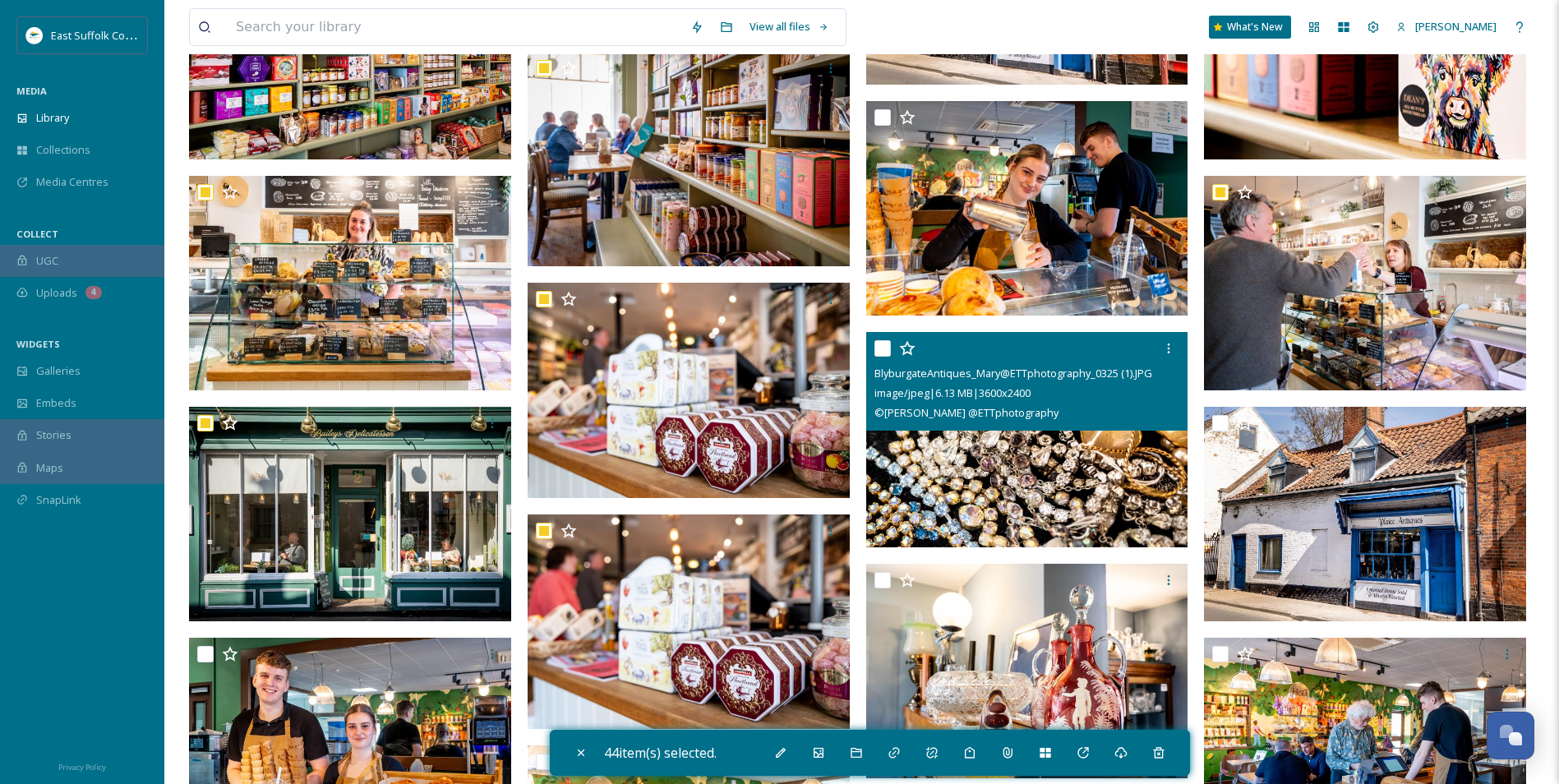
scroll to position [26227, 0]
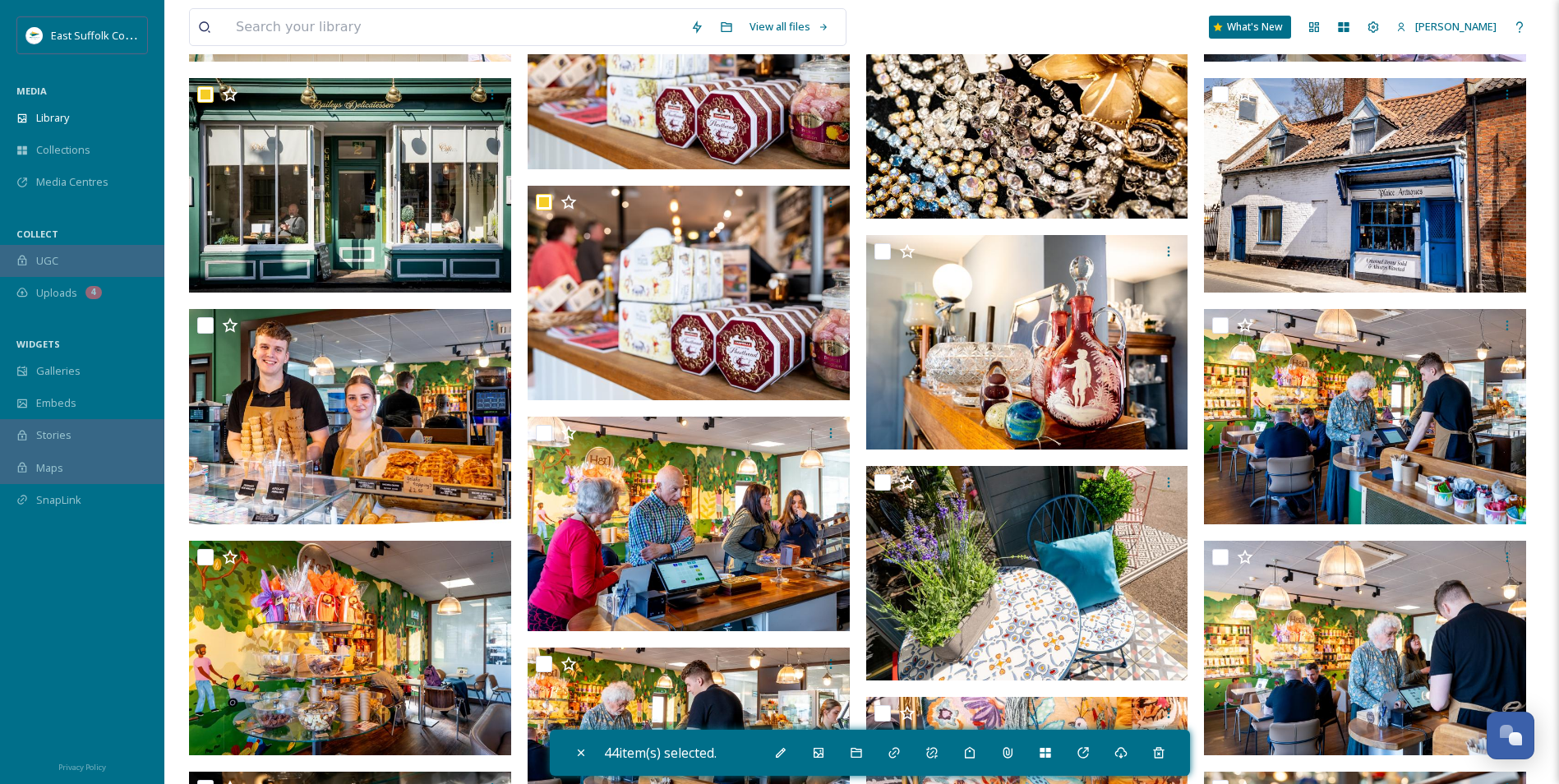
click at [769, 755] on div "44 item(s) selected." at bounding box center [869, 752] width 640 height 46
click at [780, 755] on icon at bounding box center [780, 753] width 13 height 13
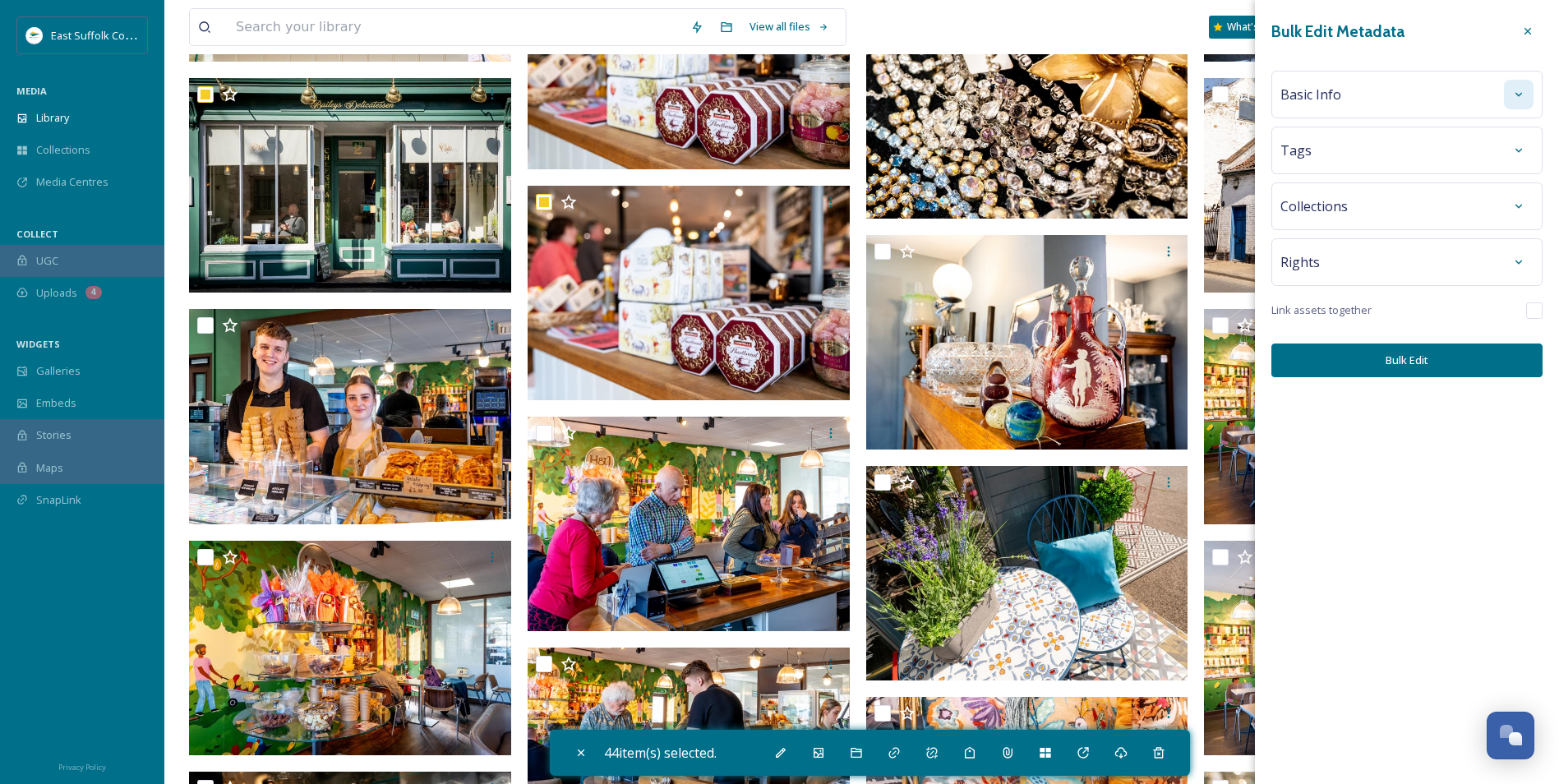
click at [1519, 99] on icon at bounding box center [1519, 95] width 13 height 13
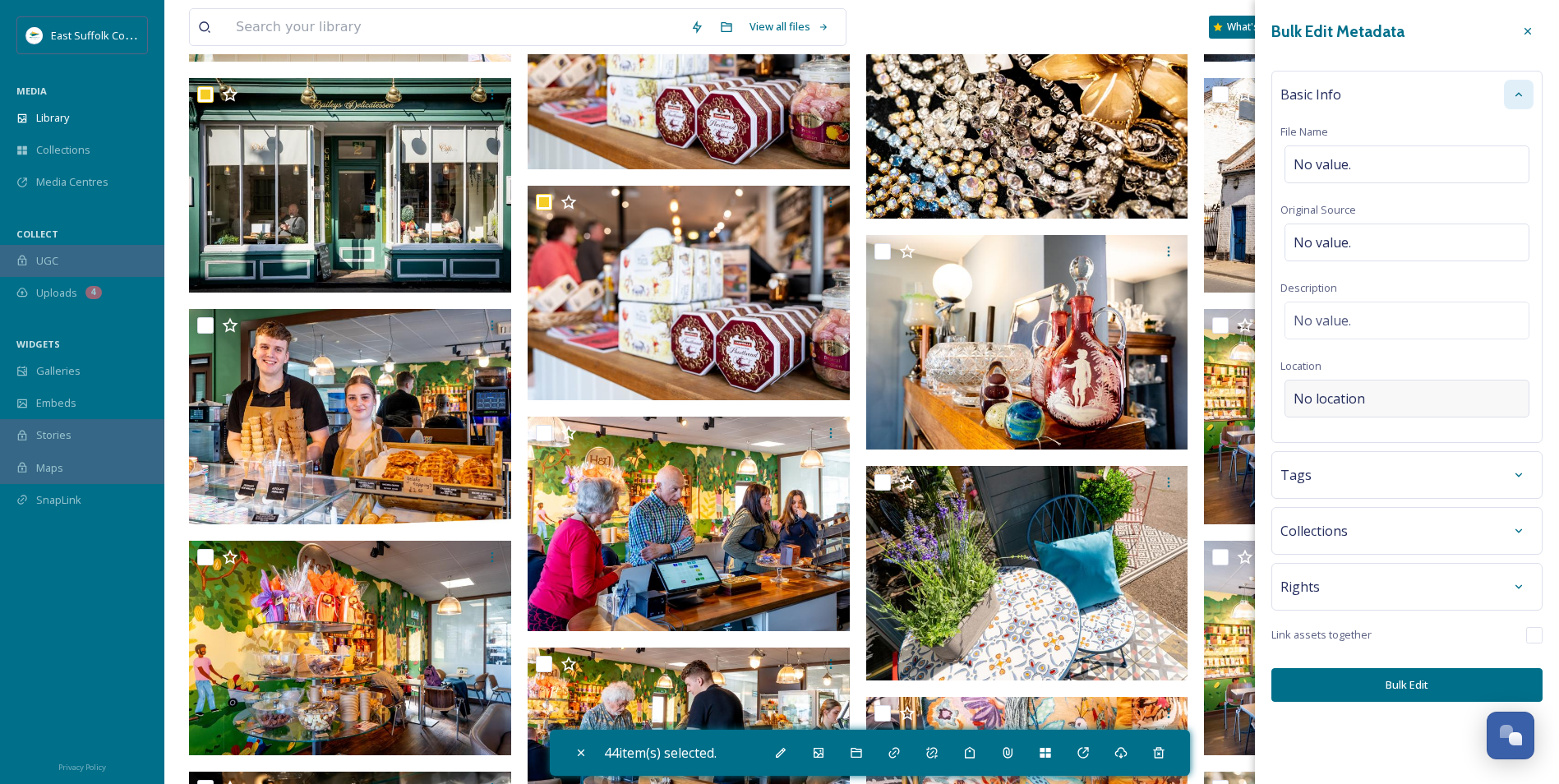
click at [1398, 401] on div "No location" at bounding box center [1406, 398] width 245 height 37
click at [1398, 401] on input at bounding box center [1407, 398] width 244 height 37
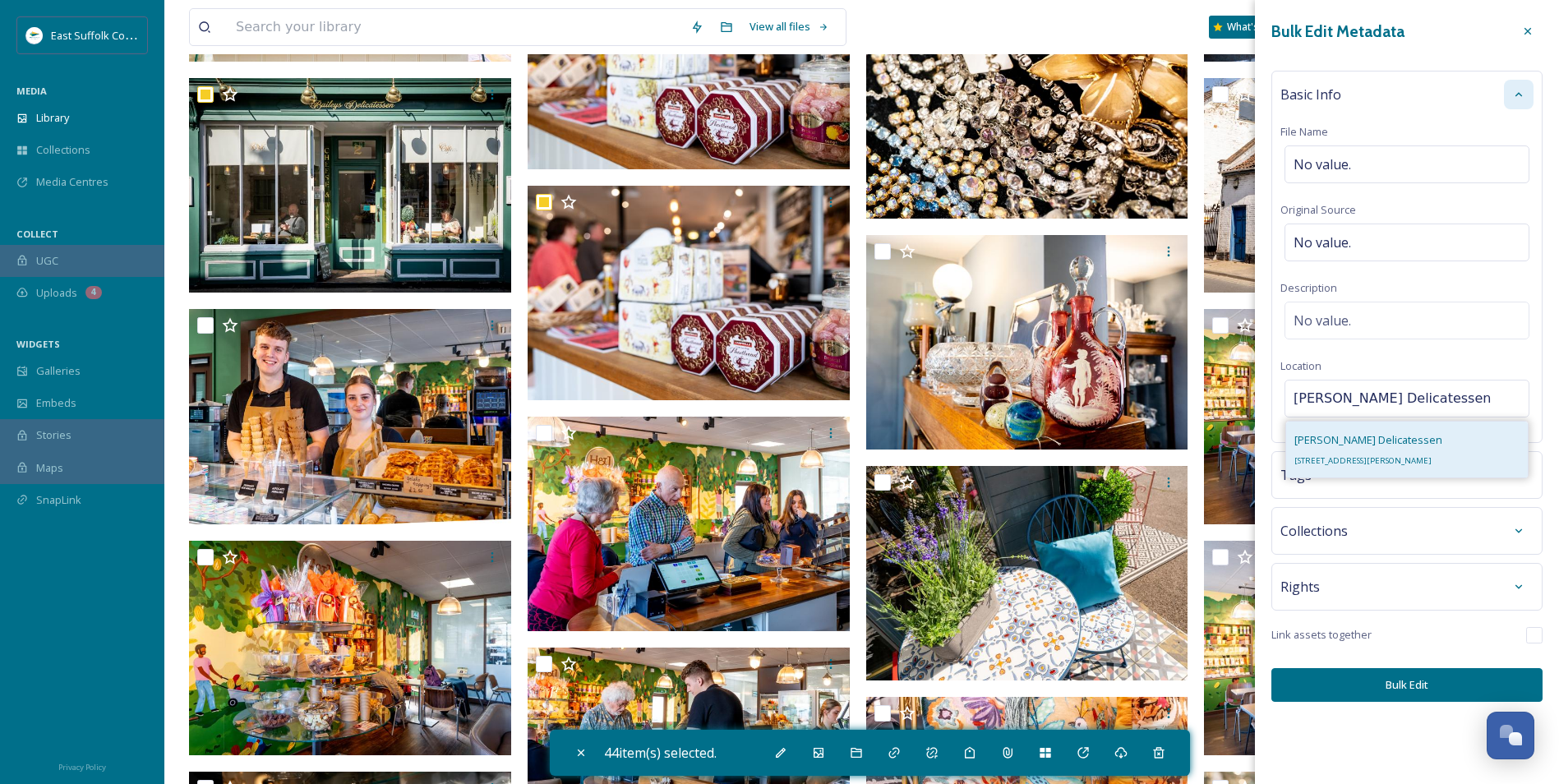
type input "[PERSON_NAME] Delicatessen"
click at [1417, 455] on div "[PERSON_NAME] Delicatessen [STREET_ADDRESS][PERSON_NAME]" at bounding box center [1407, 450] width 242 height 56
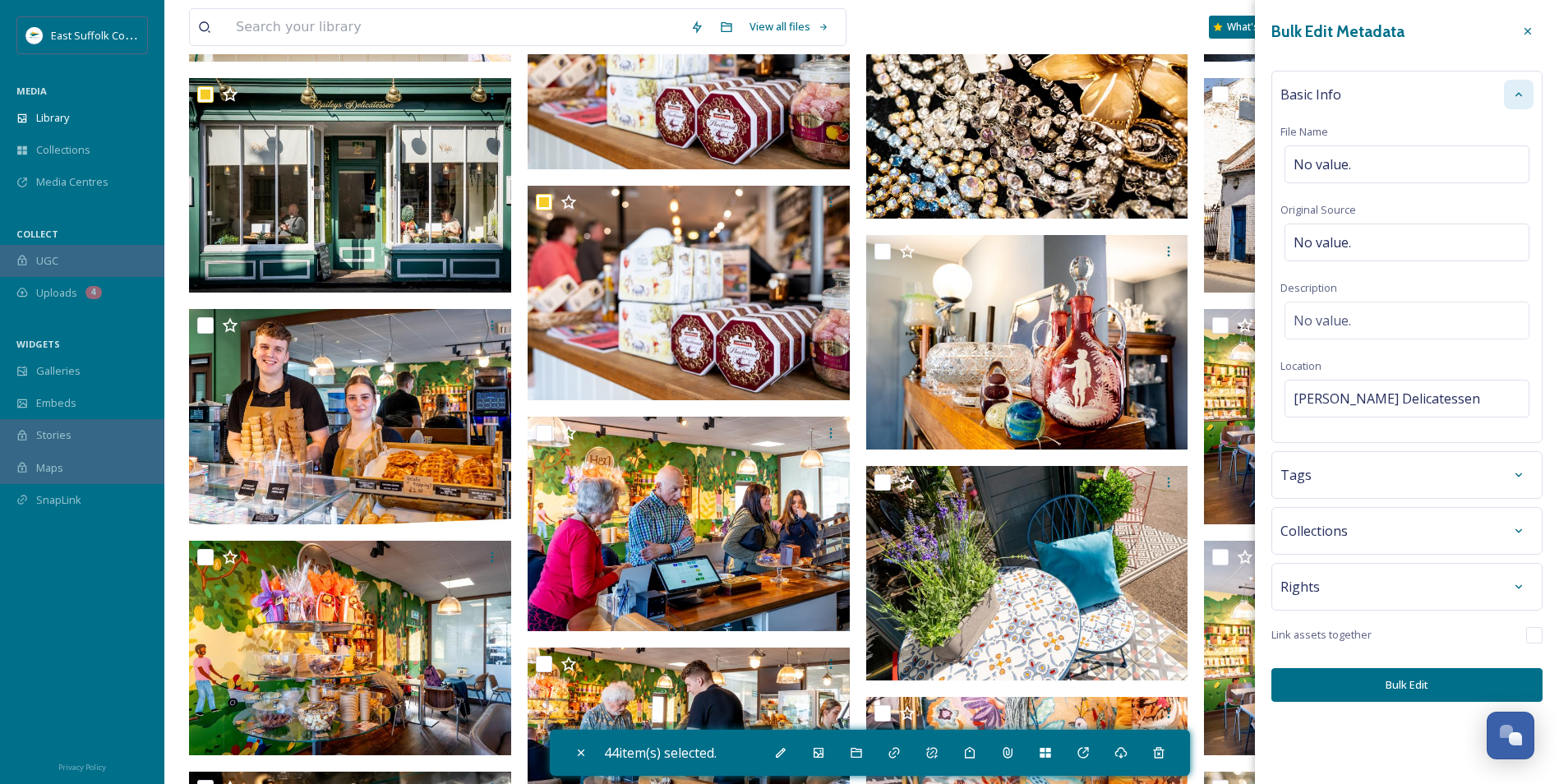
click at [1404, 693] on button "Bulk Edit" at bounding box center [1407, 685] width 272 height 34
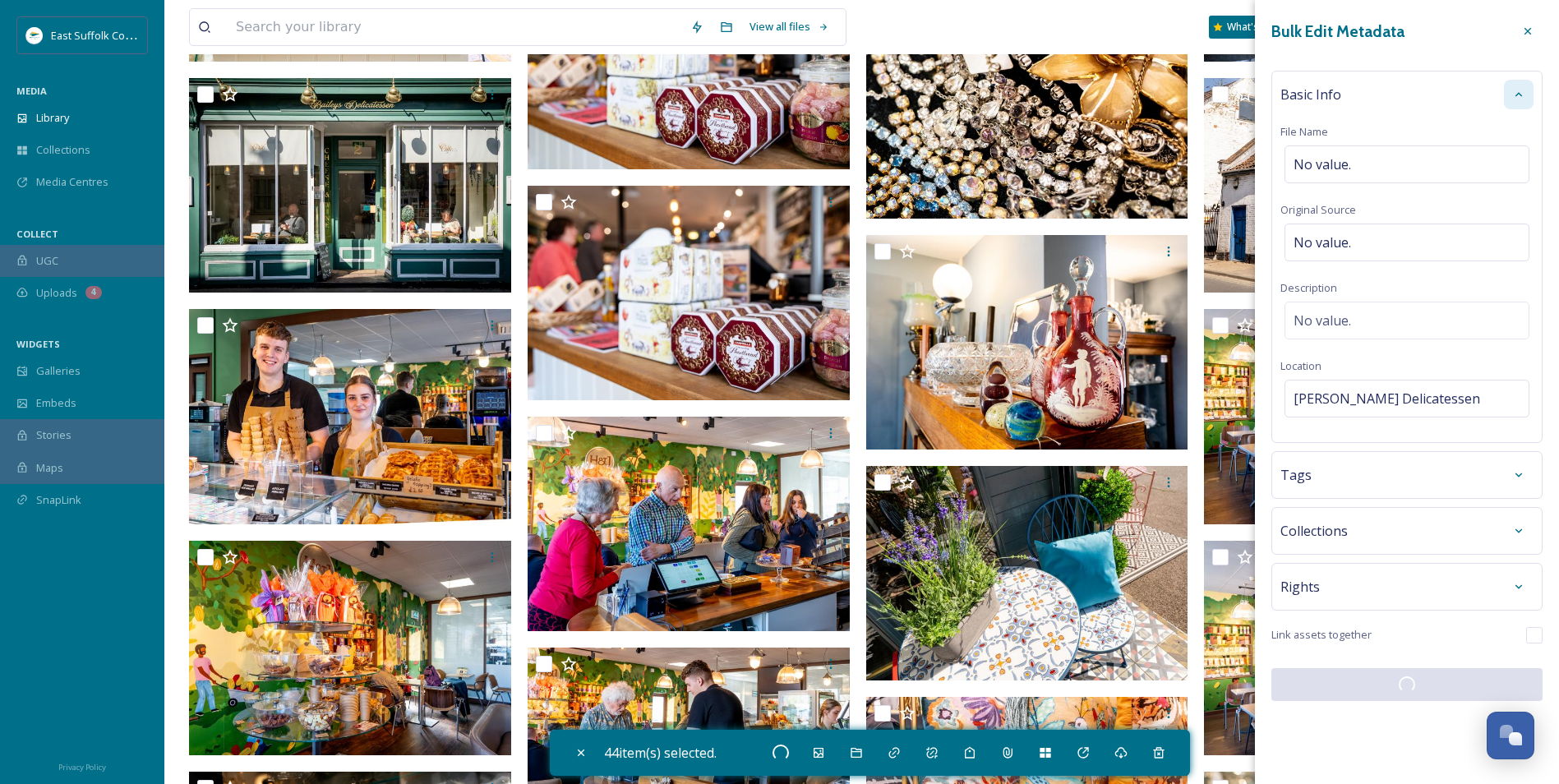
checkbox input "false"
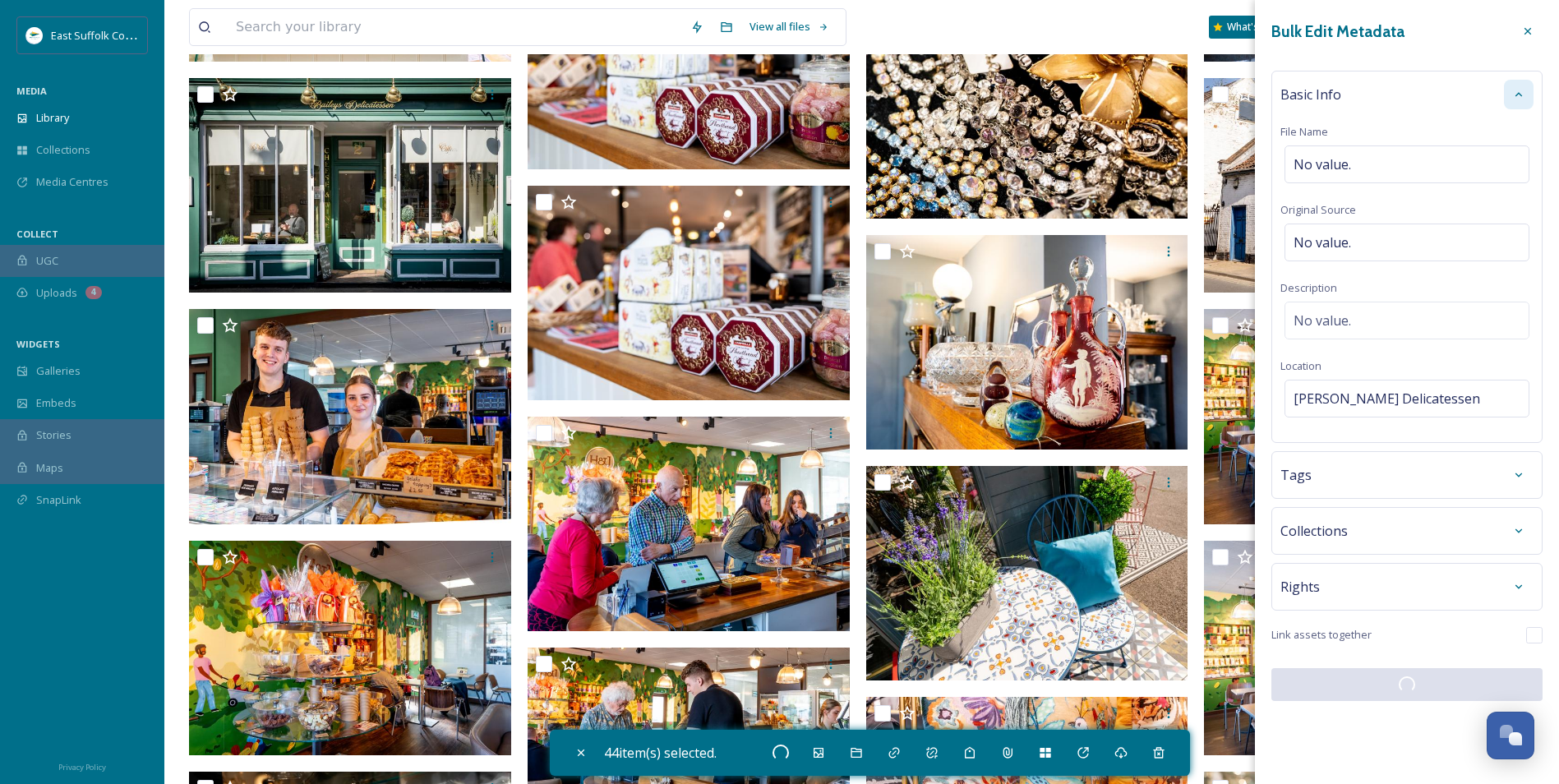
checkbox input "false"
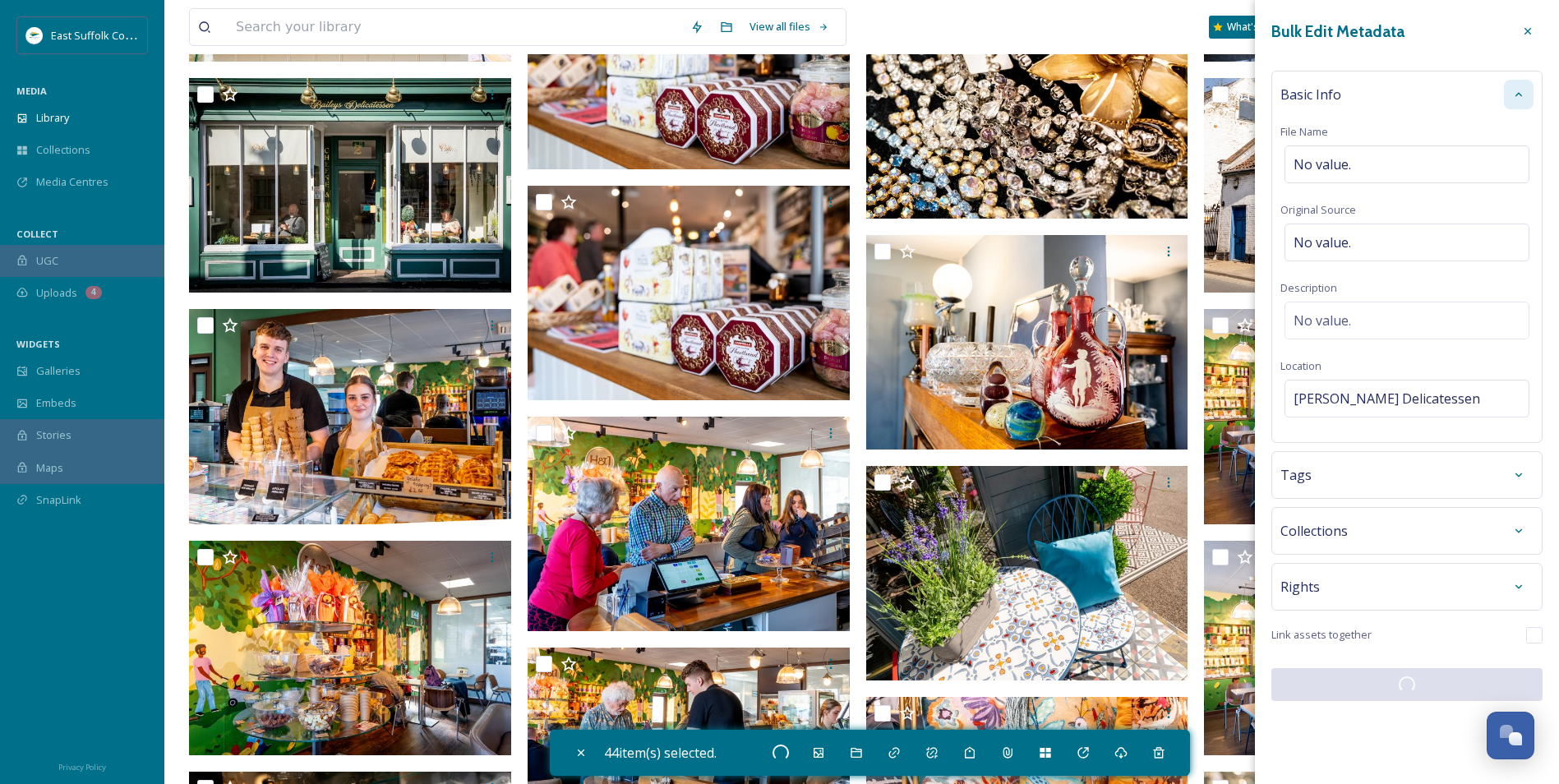
checkbox input "false"
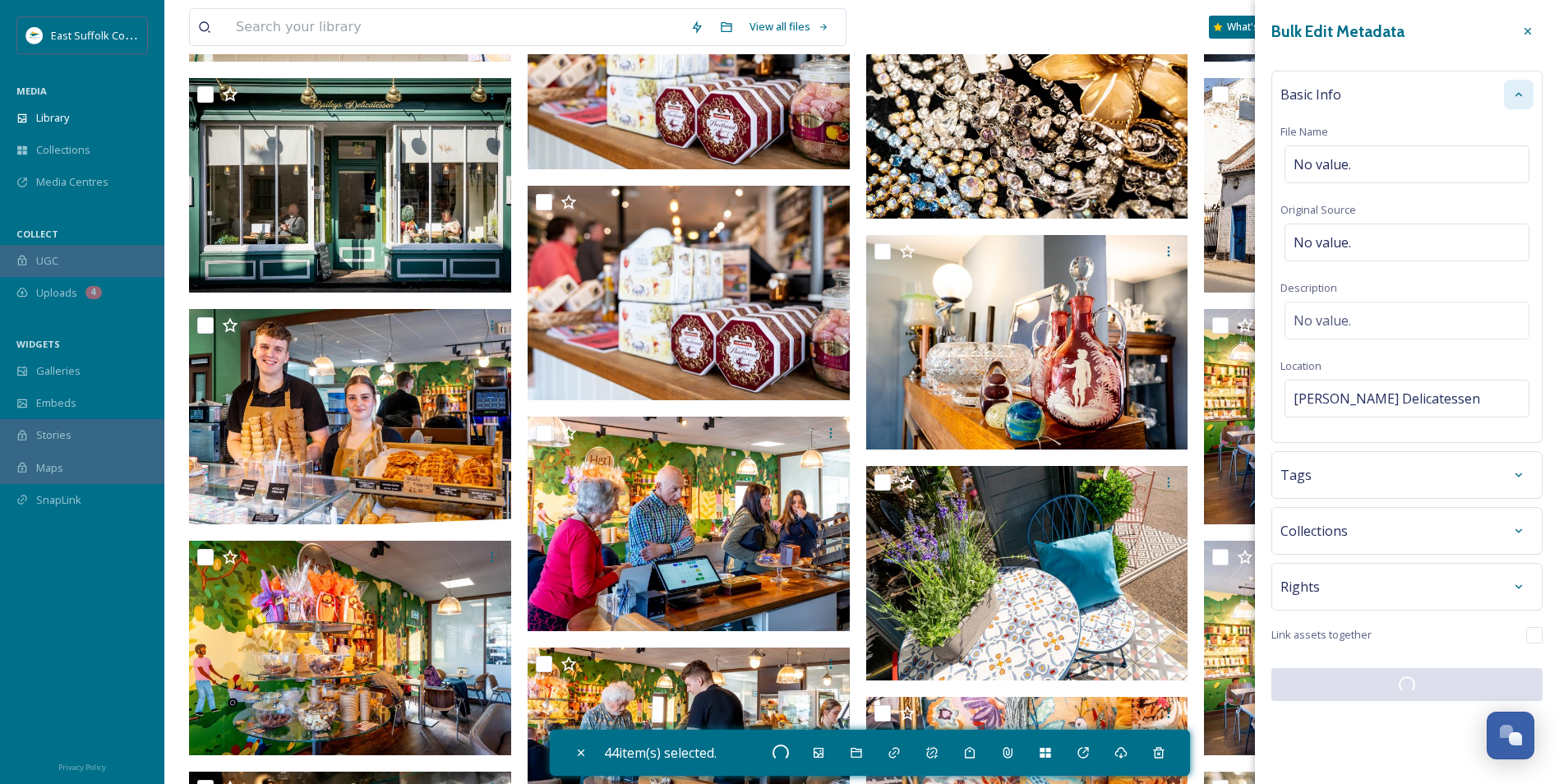
checkbox input "false"
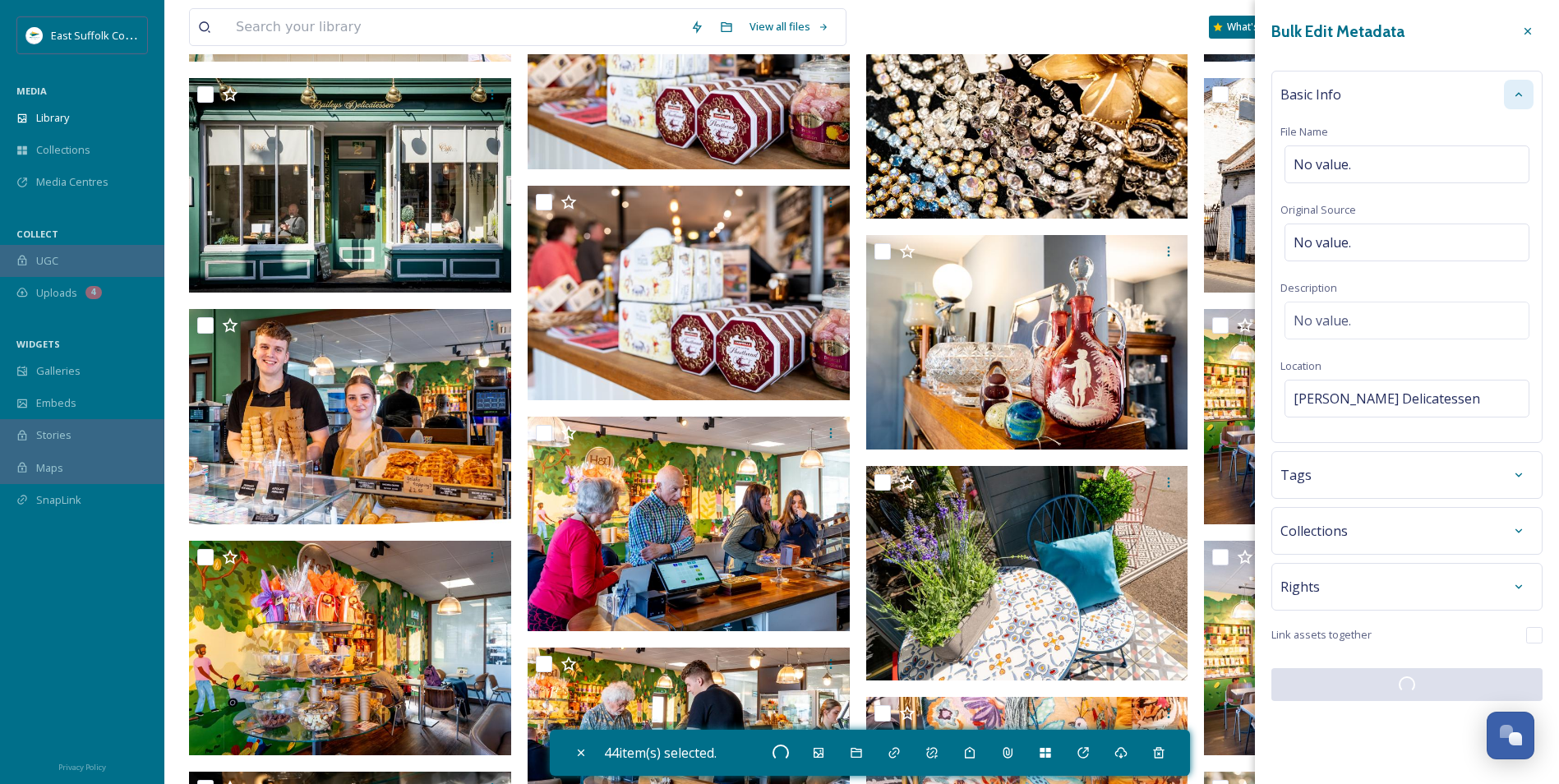
checkbox input "false"
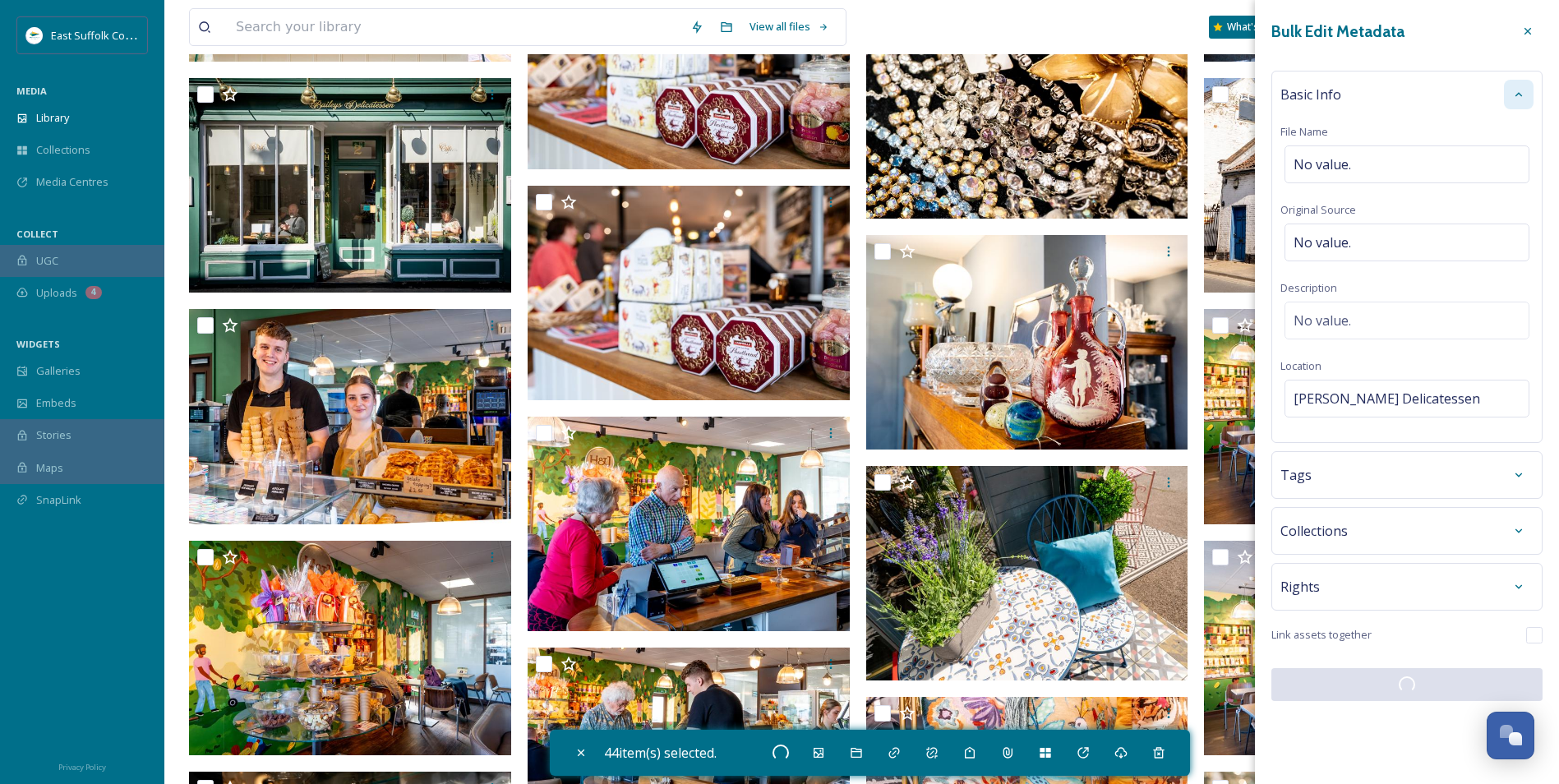
checkbox input "false"
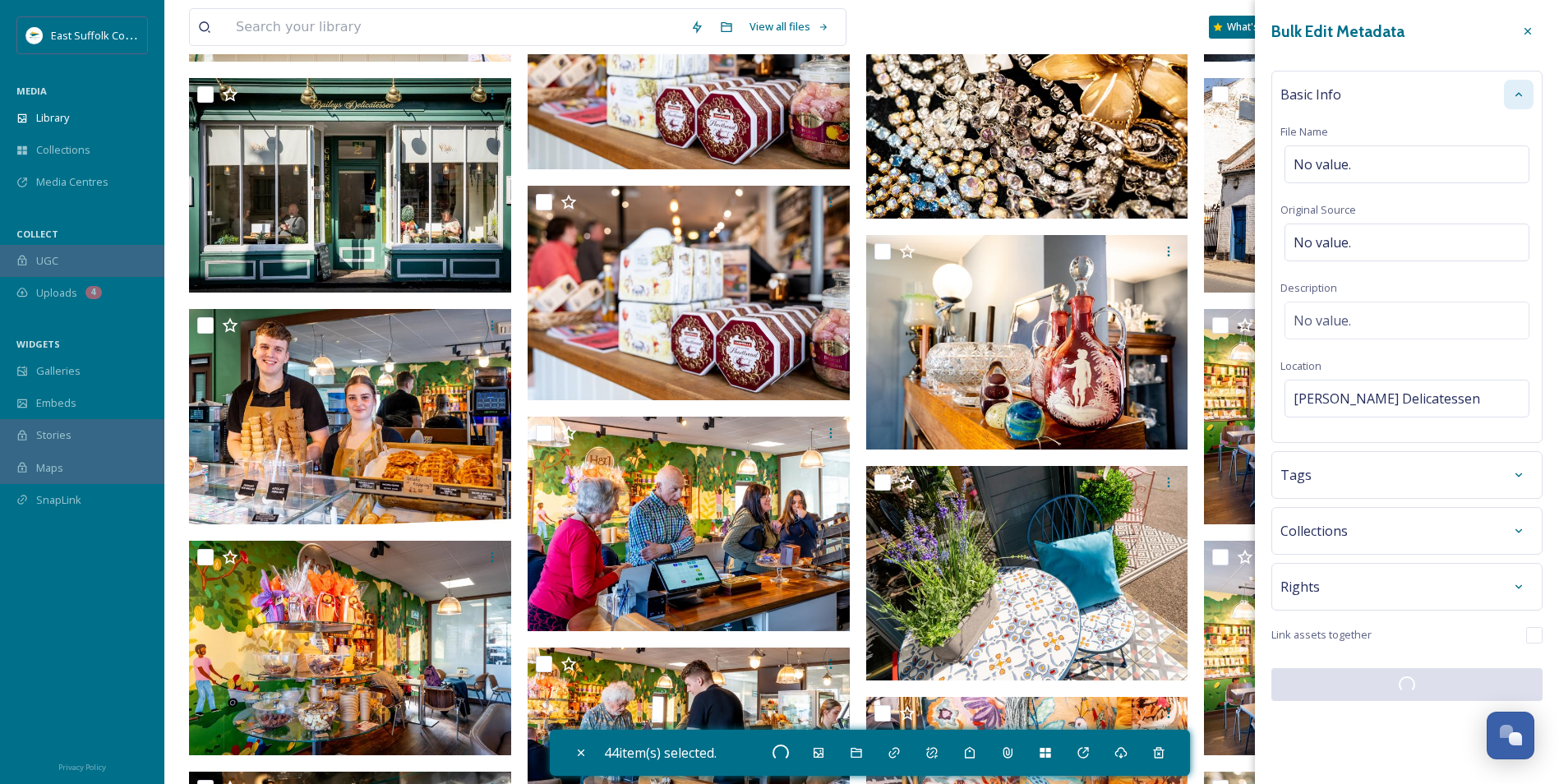
checkbox input "false"
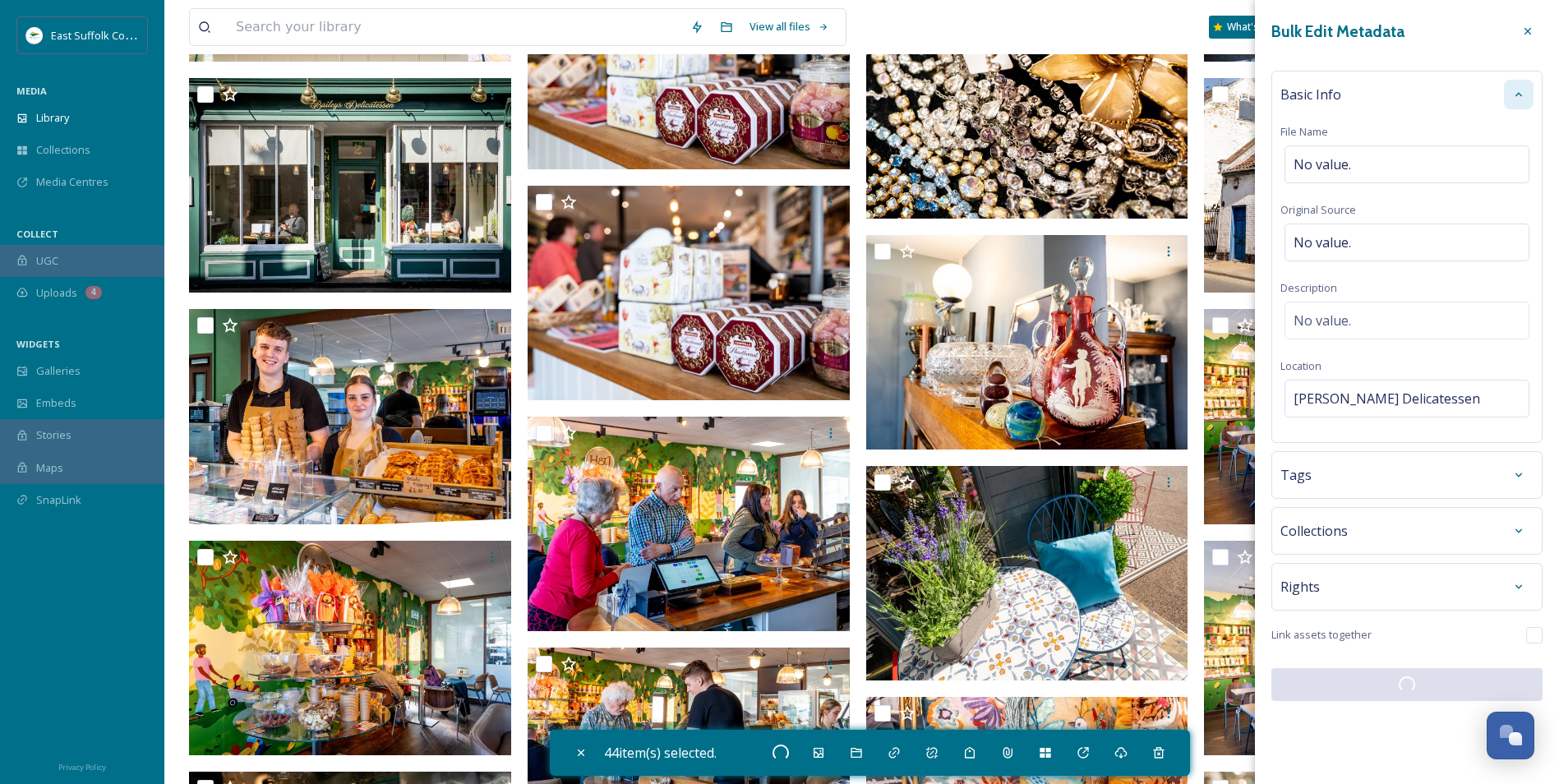
checkbox input "false"
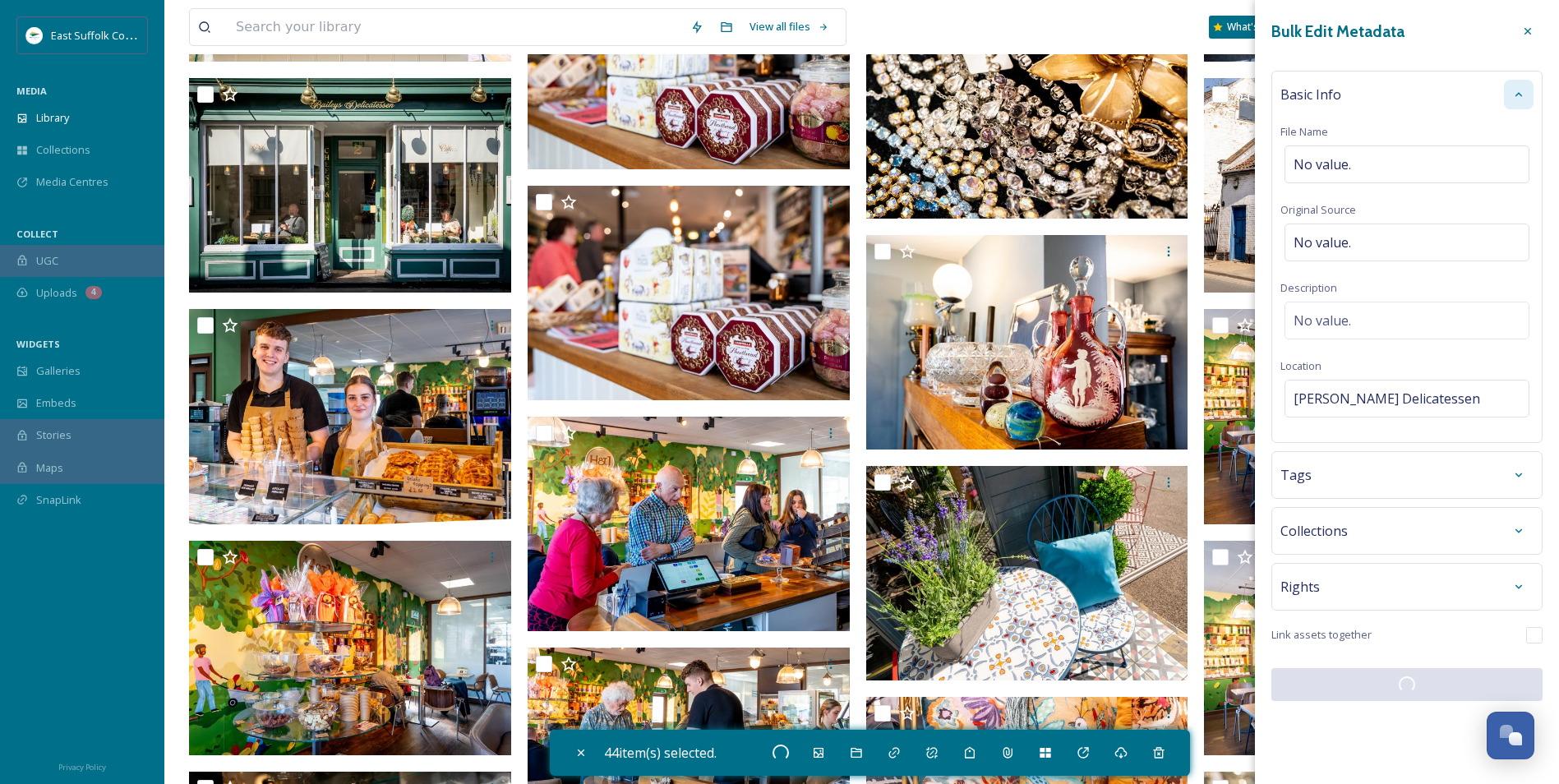
checkbox input "false"
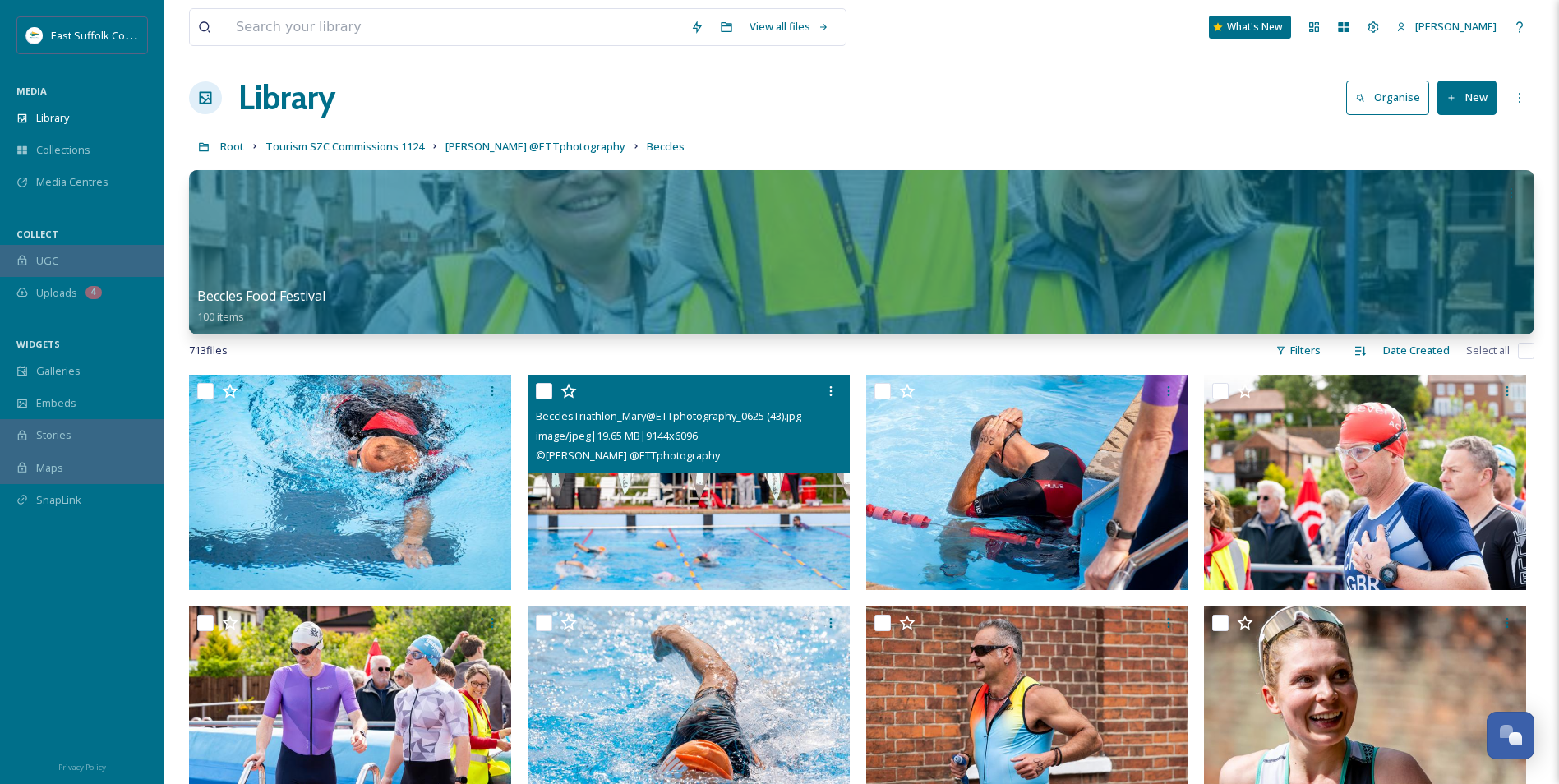
scroll to position [0, 0]
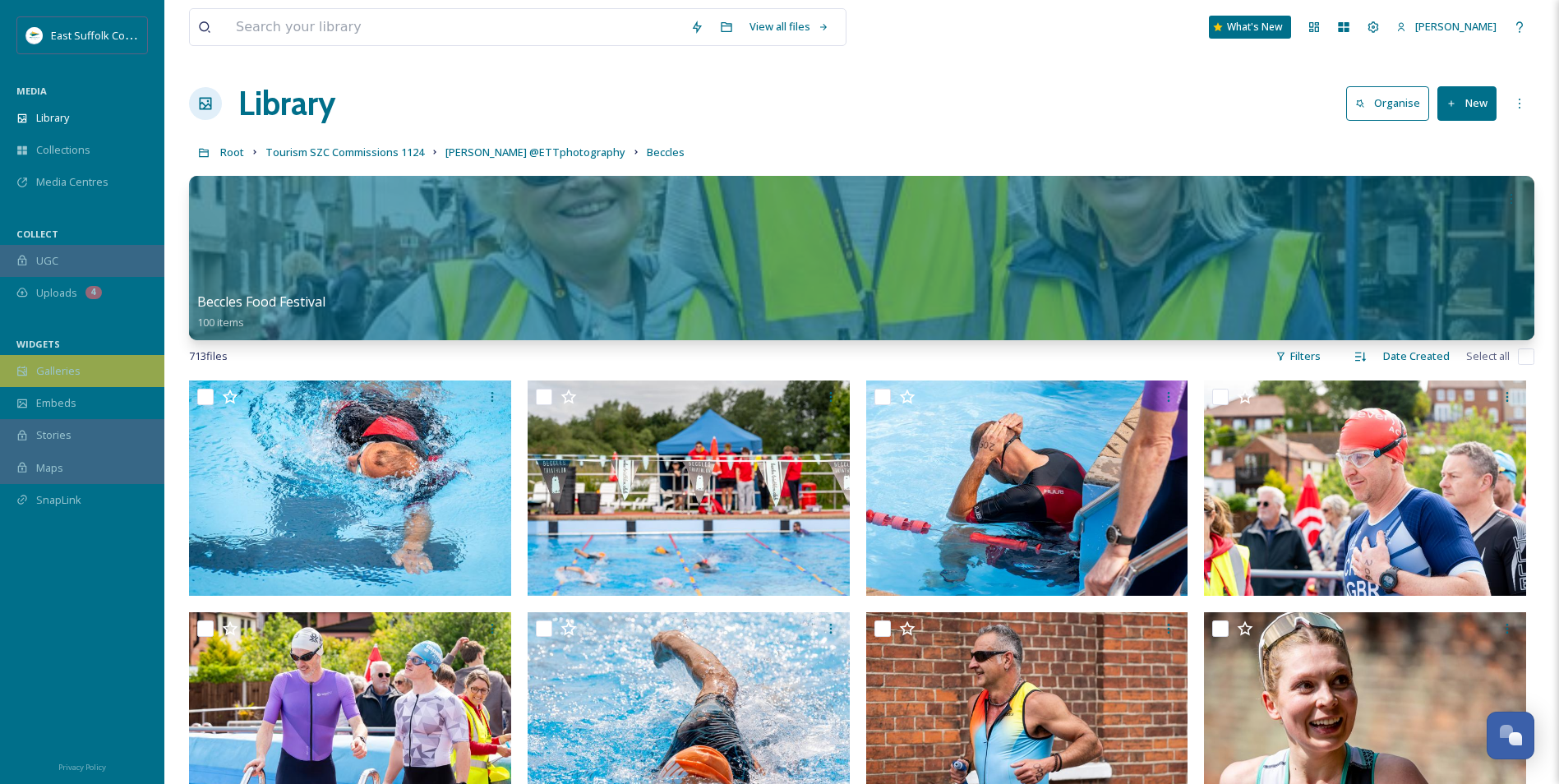
click at [58, 360] on div "Galleries" at bounding box center [82, 371] width 164 height 32
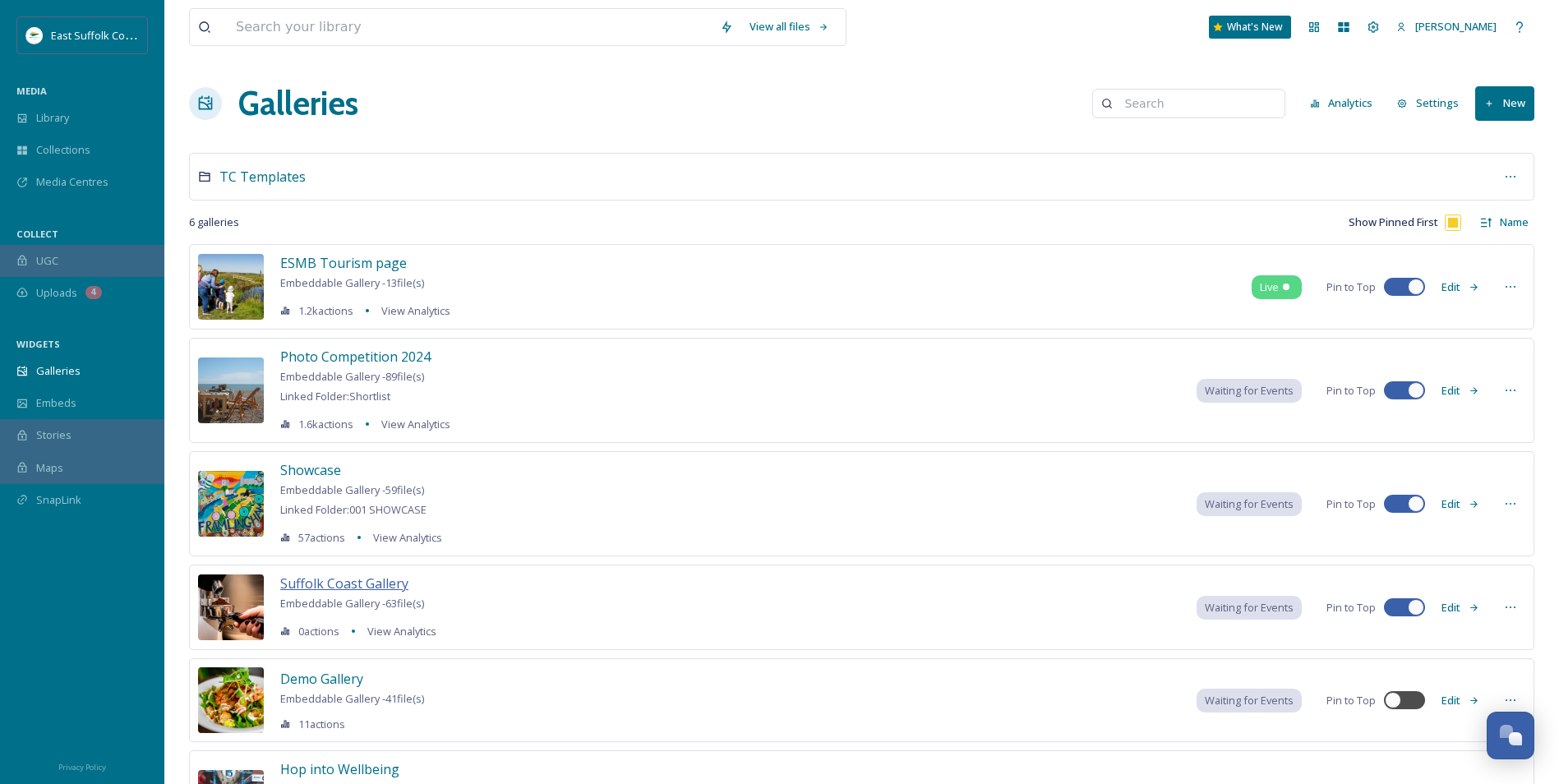
click at [309, 574] on span "Suffolk Coast Gallery" at bounding box center [344, 583] width 128 height 18
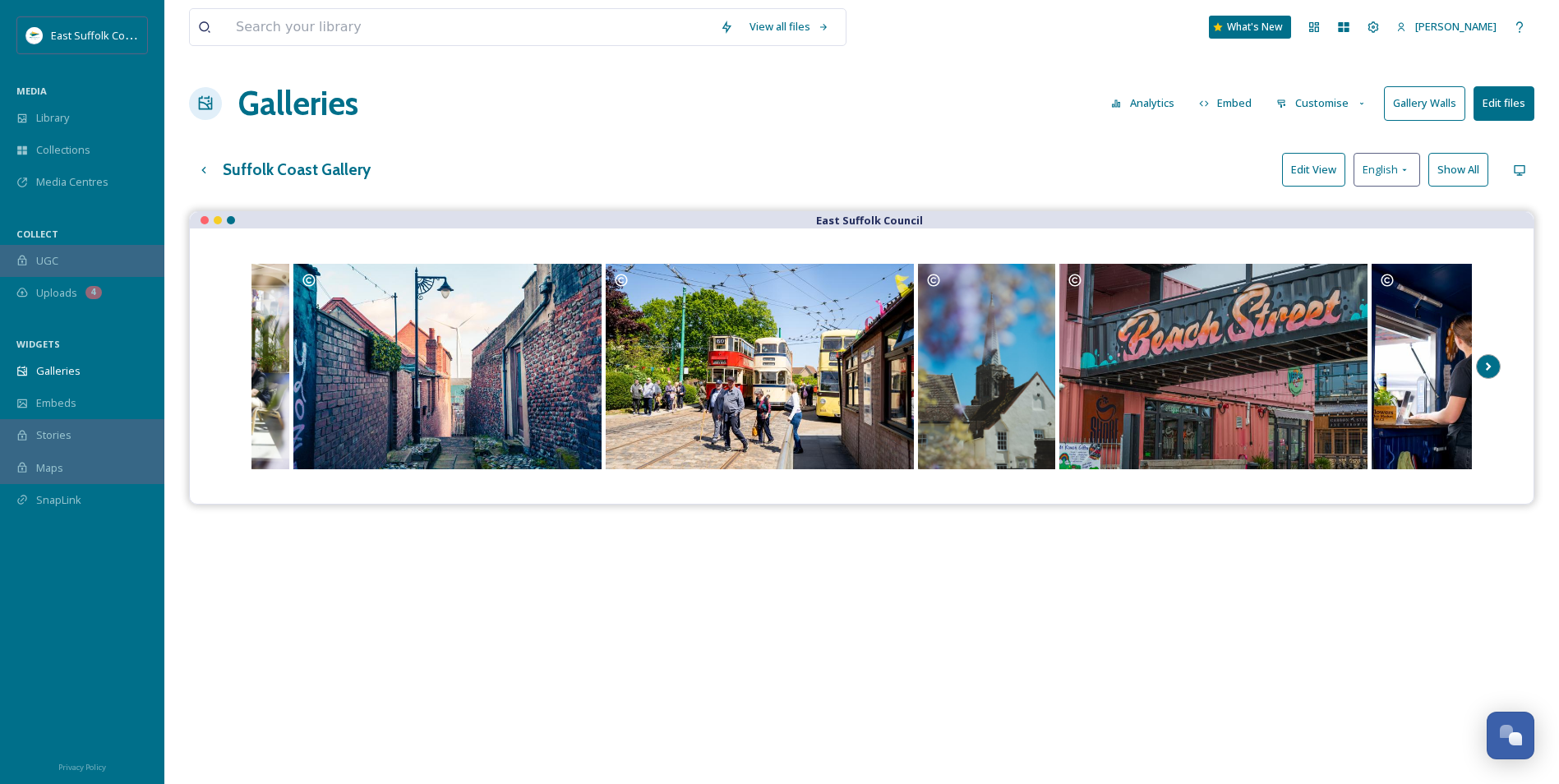
click at [1479, 364] on icon "Scroll Right" at bounding box center [1489, 366] width 23 height 24
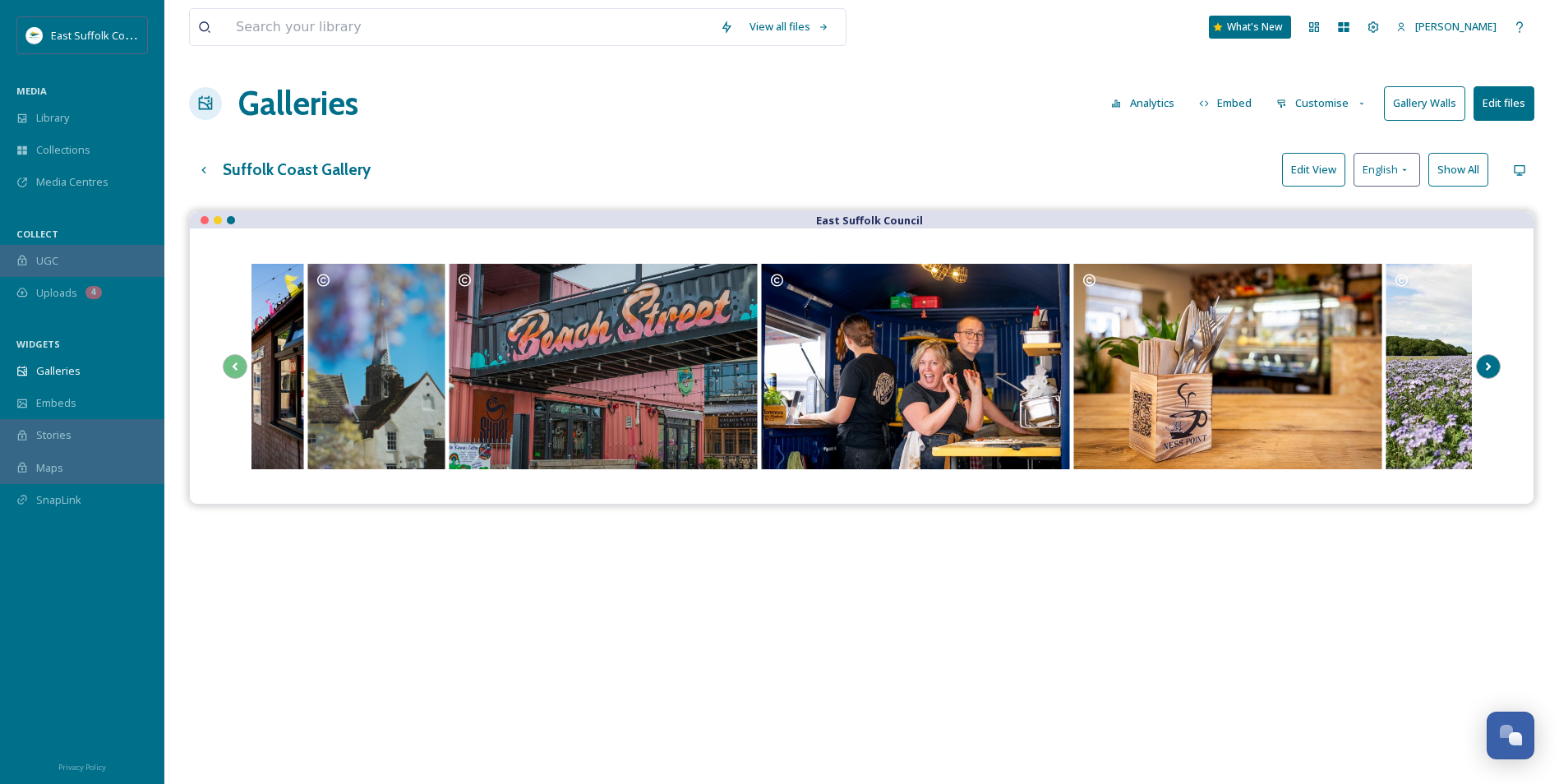
click at [1483, 365] on icon "Scroll Right" at bounding box center [1489, 366] width 23 height 24
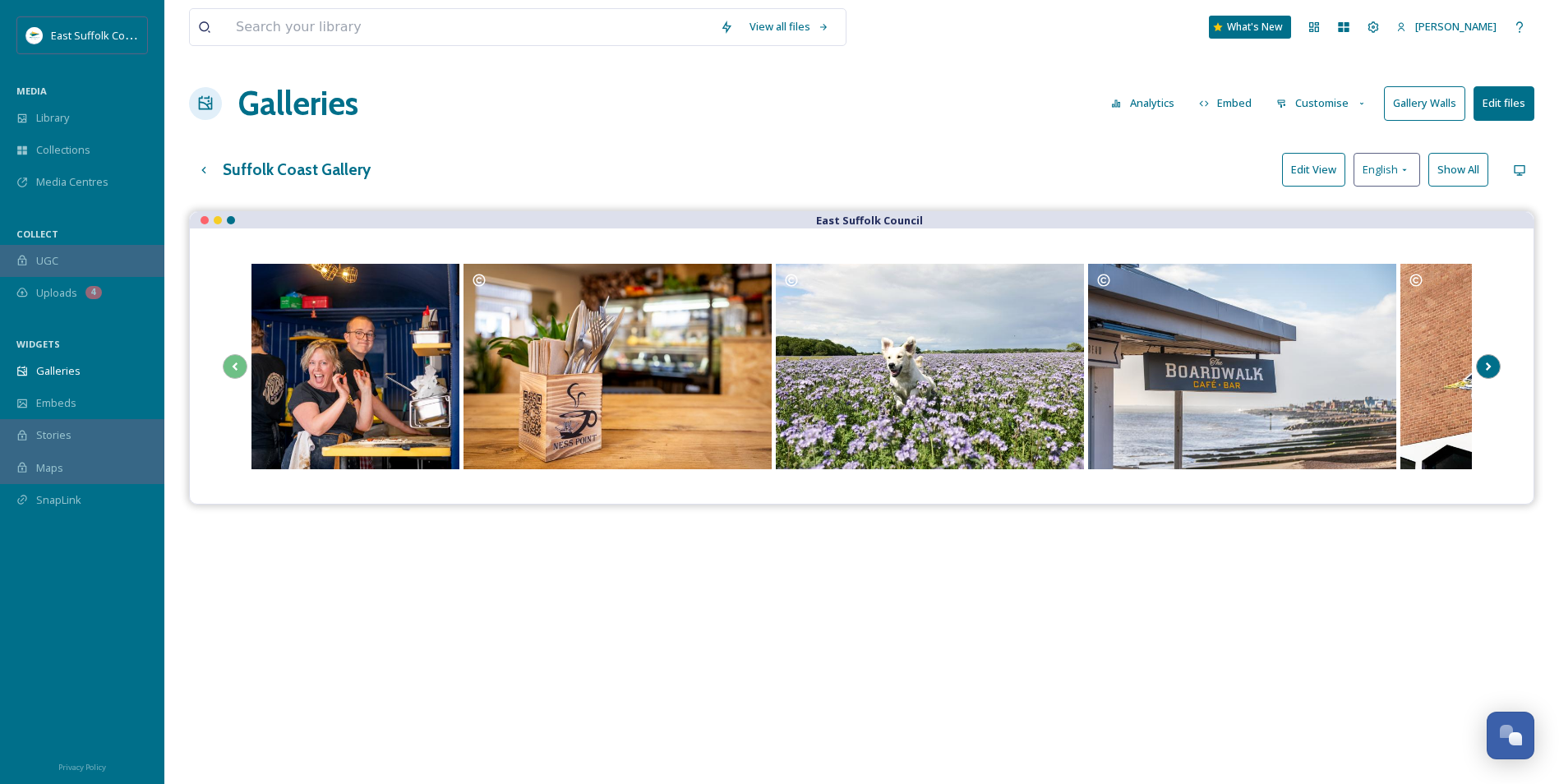
click at [1483, 370] on icon "Scroll Right" at bounding box center [1489, 366] width 23 height 24
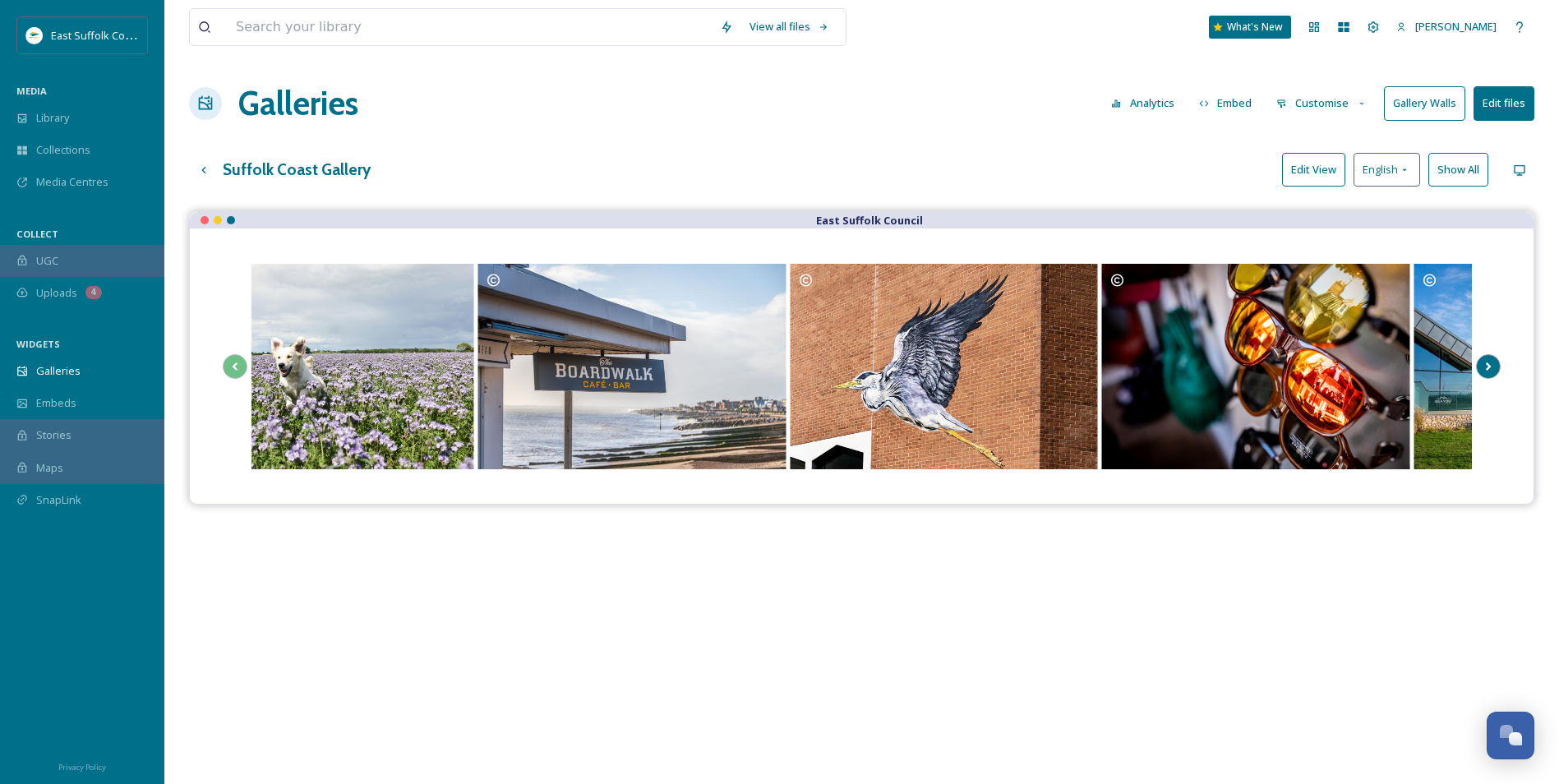
click at [1479, 370] on icon "Scroll Right" at bounding box center [1489, 366] width 23 height 24
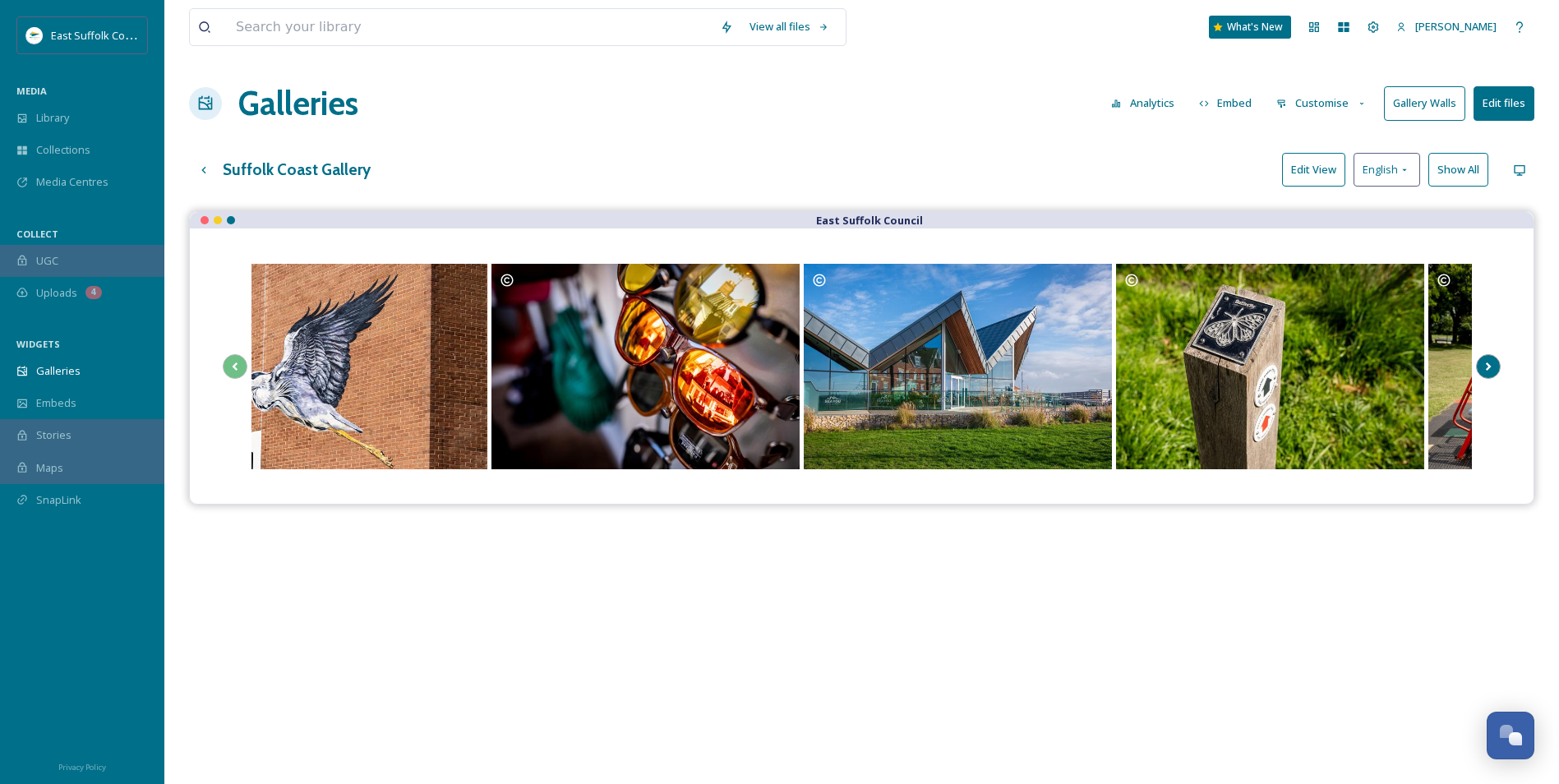
click at [1481, 357] on icon "Scroll Right" at bounding box center [1489, 366] width 23 height 24
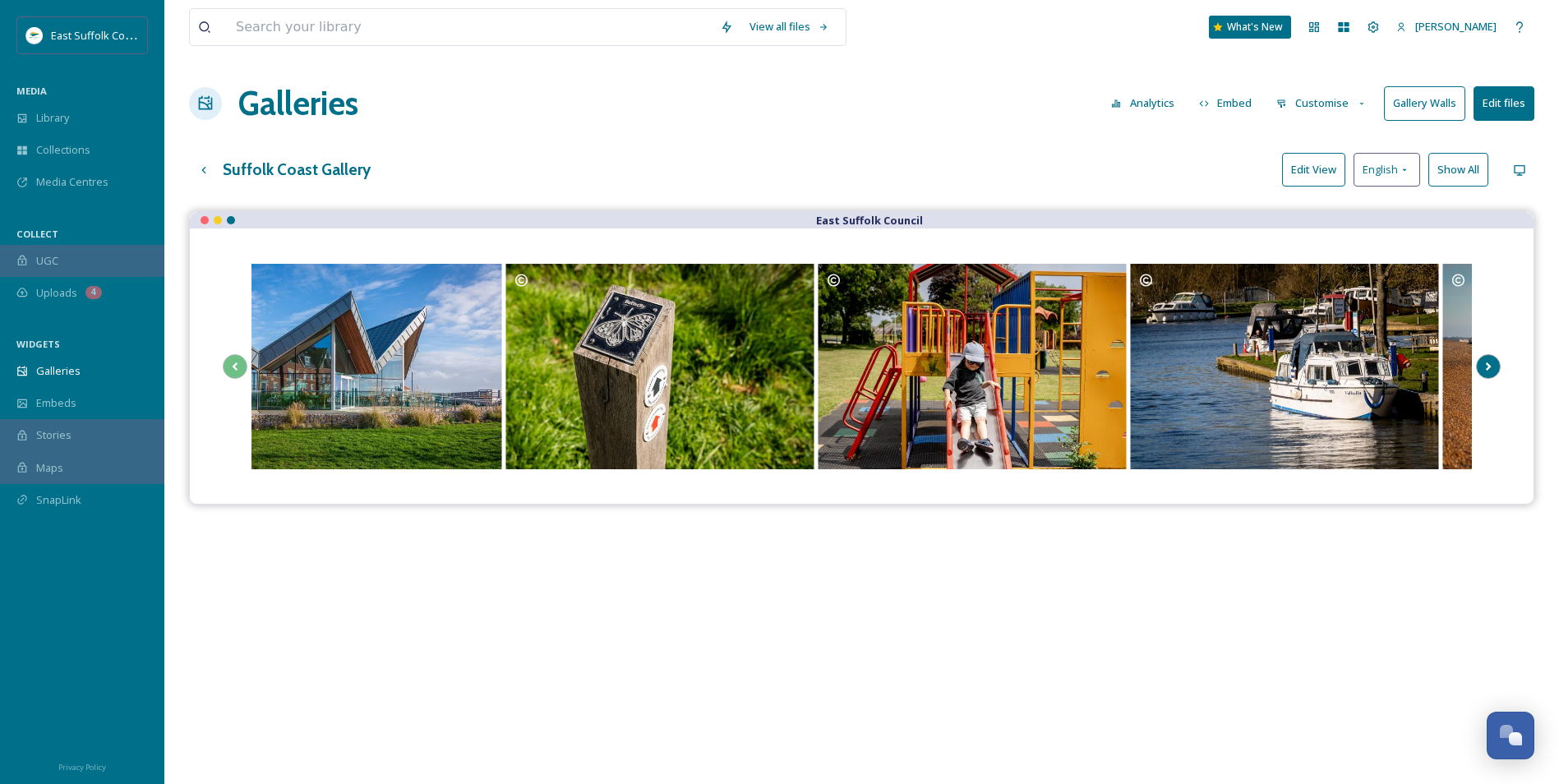
click at [1480, 375] on icon "Scroll Right" at bounding box center [1489, 366] width 23 height 24
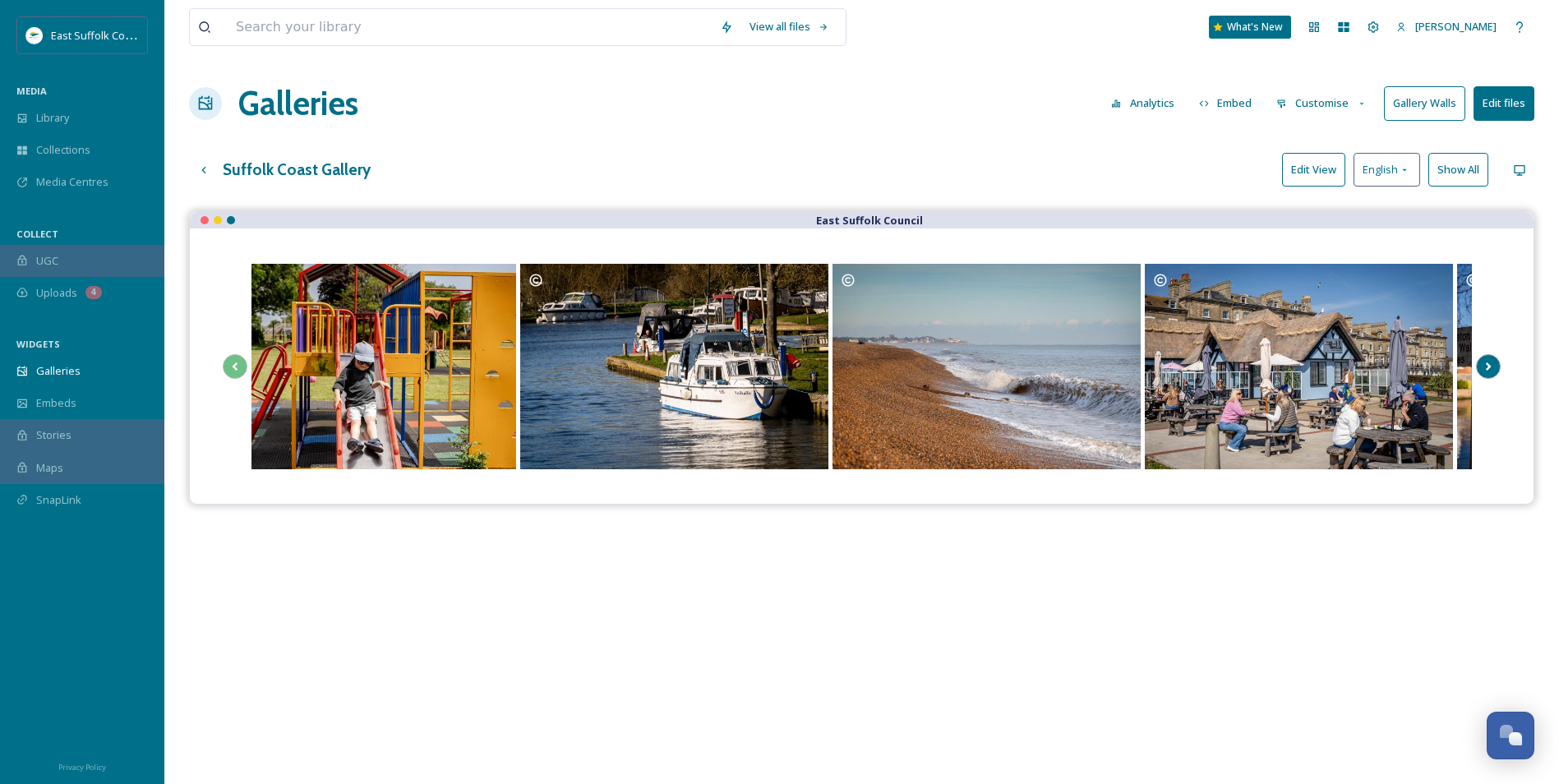
click at [1497, 363] on icon "Scroll Right" at bounding box center [1489, 366] width 23 height 24
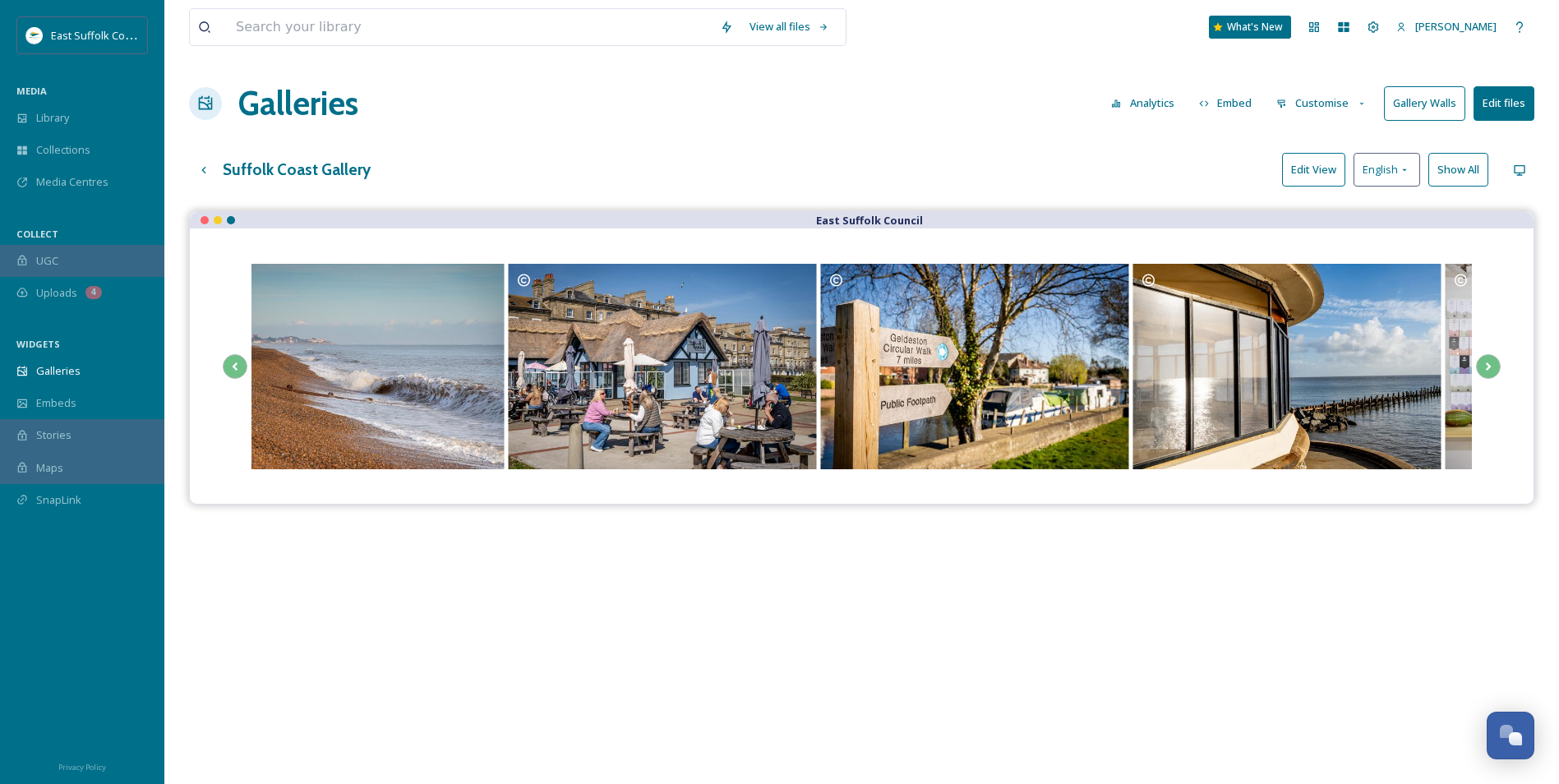
click at [1320, 165] on button "Edit View" at bounding box center [1314, 170] width 64 height 34
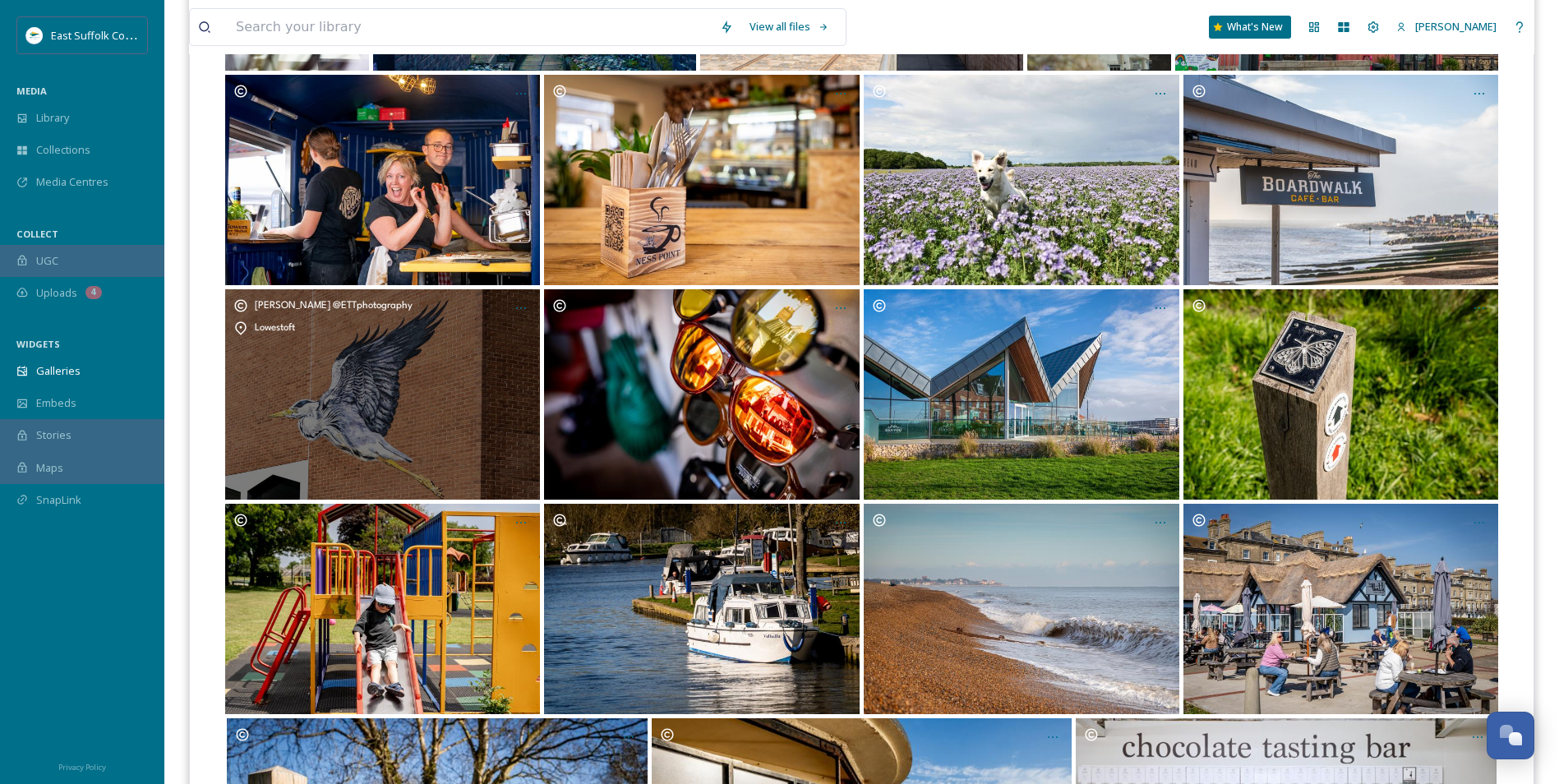
scroll to position [411, 0]
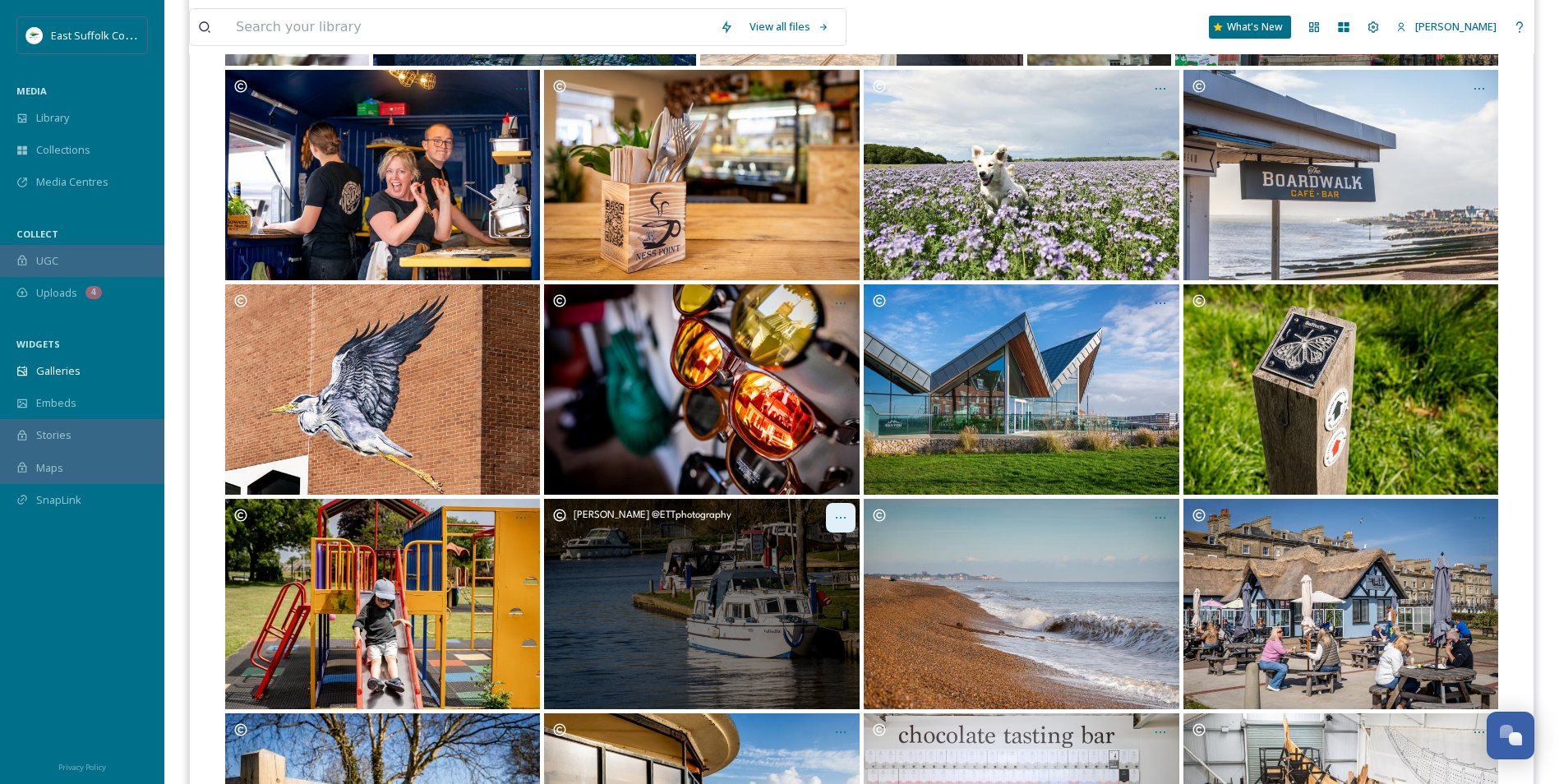
click at [833, 520] on div "Opens media popup. Media description: RiverViewsBeccles_Mary@ETTphotography_032…" at bounding box center [841, 518] width 30 height 30
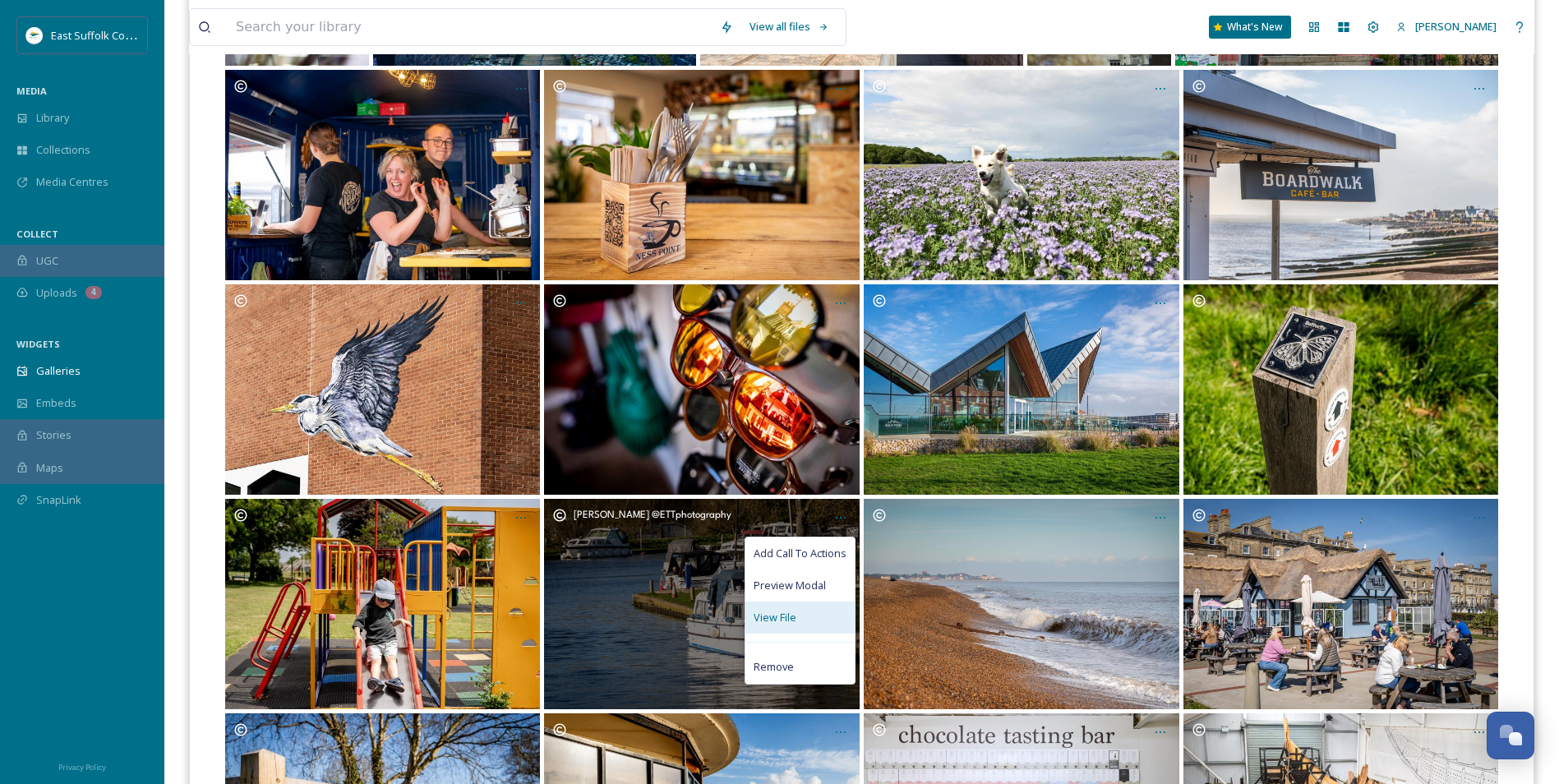
click at [784, 614] on span "View File" at bounding box center [776, 617] width 43 height 16
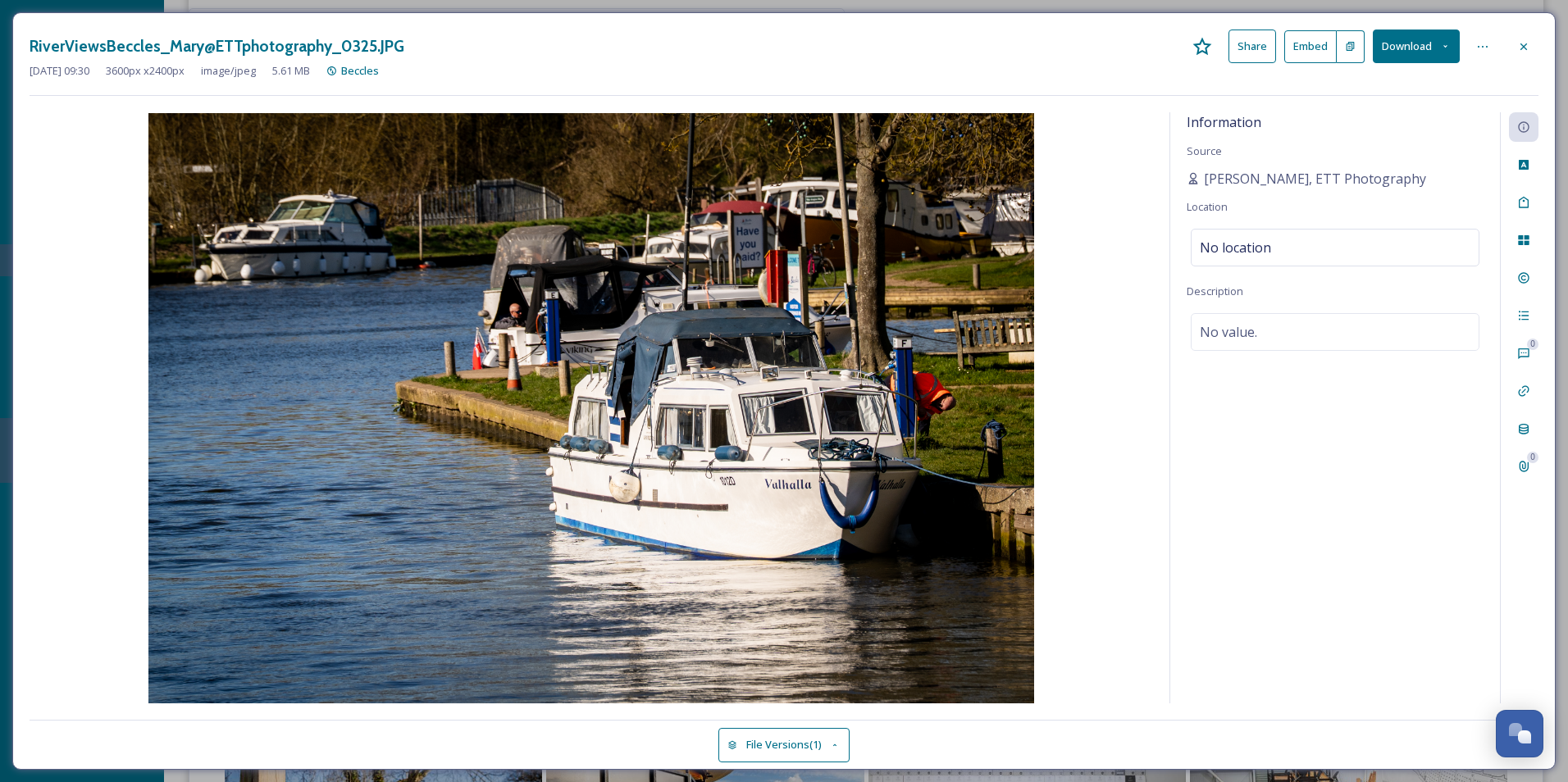
click at [1345, 267] on div "Information Source [PERSON_NAME], ETT Photography Location No location Descript…" at bounding box center [1334, 407] width 330 height 591
click at [1351, 247] on div "No location" at bounding box center [1334, 248] width 289 height 37
click at [1353, 244] on input at bounding box center [1334, 248] width 287 height 36
type input "A"
type input "B"
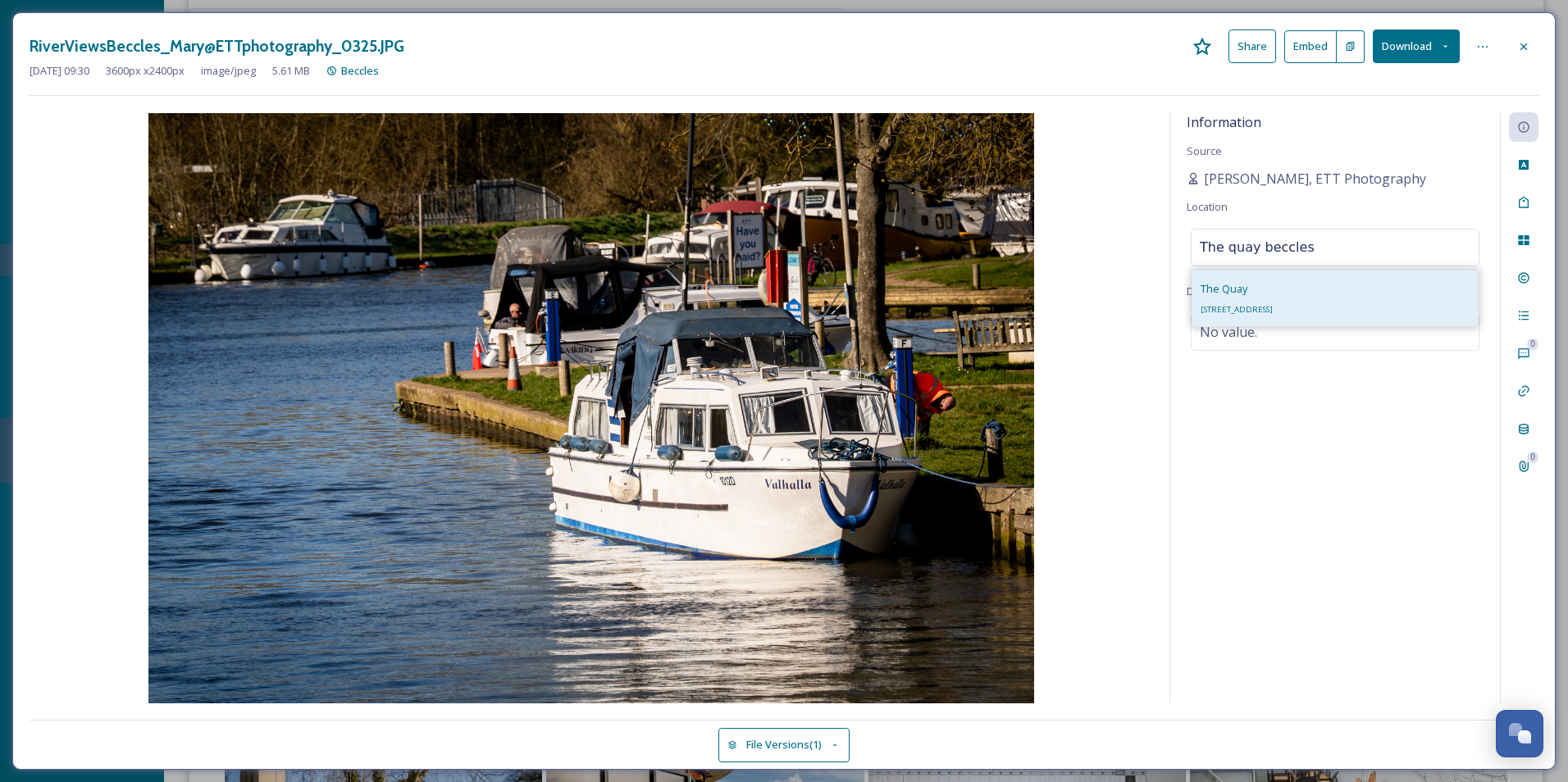
type input "The quay beccles"
click at [1273, 310] on span "[STREET_ADDRESS]" at bounding box center [1235, 309] width 72 height 10
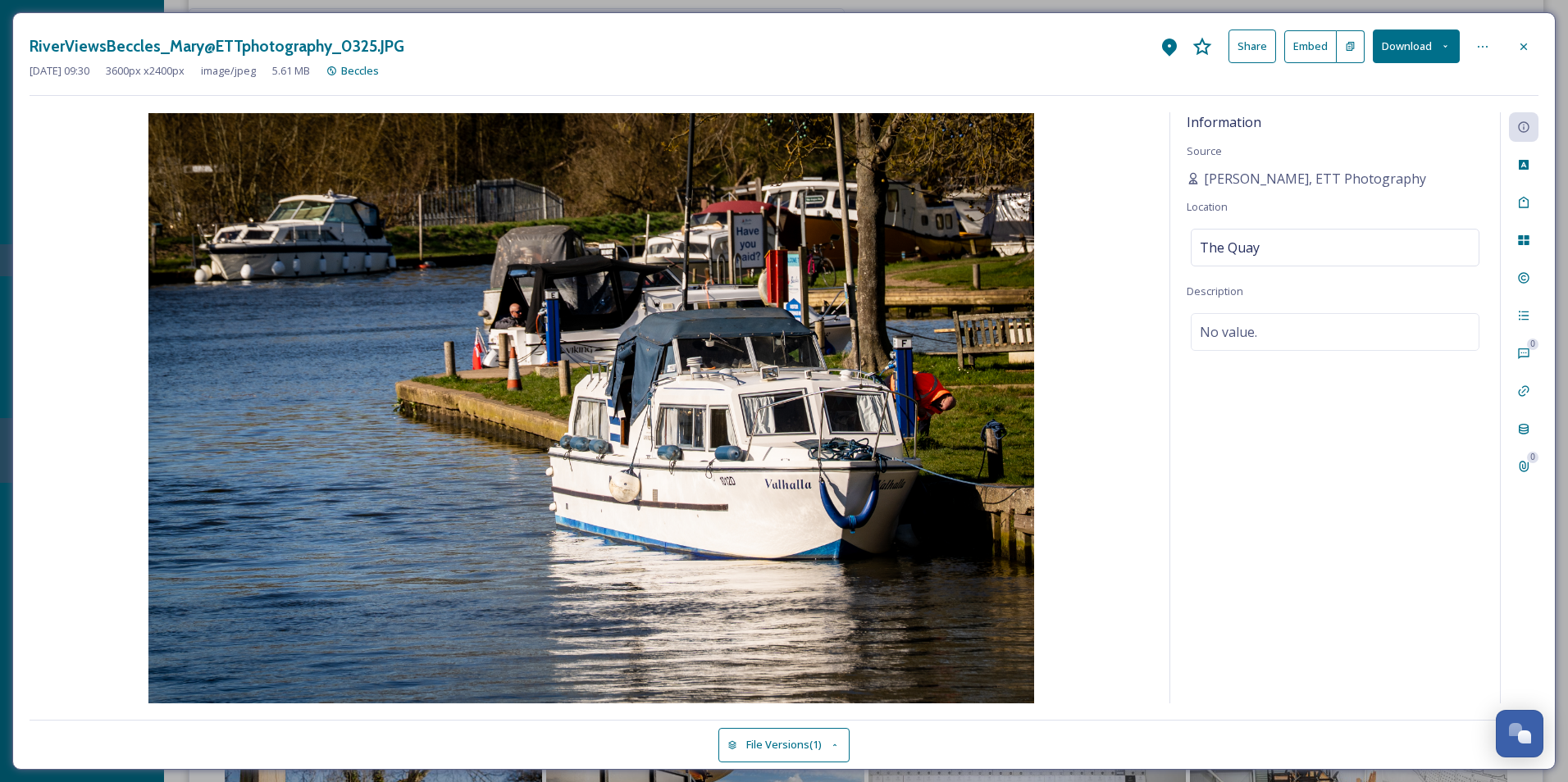
click at [1359, 547] on div "Information Source [PERSON_NAME], ETT Photography Location The Quay Description…" at bounding box center [1334, 407] width 330 height 591
click at [1530, 36] on div at bounding box center [1523, 47] width 30 height 30
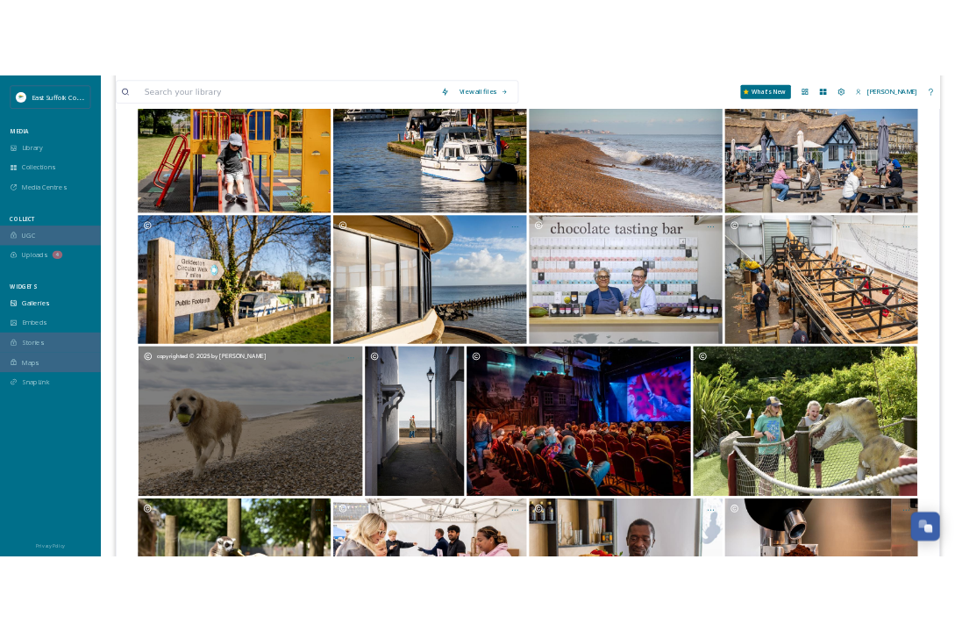
scroll to position [965, 0]
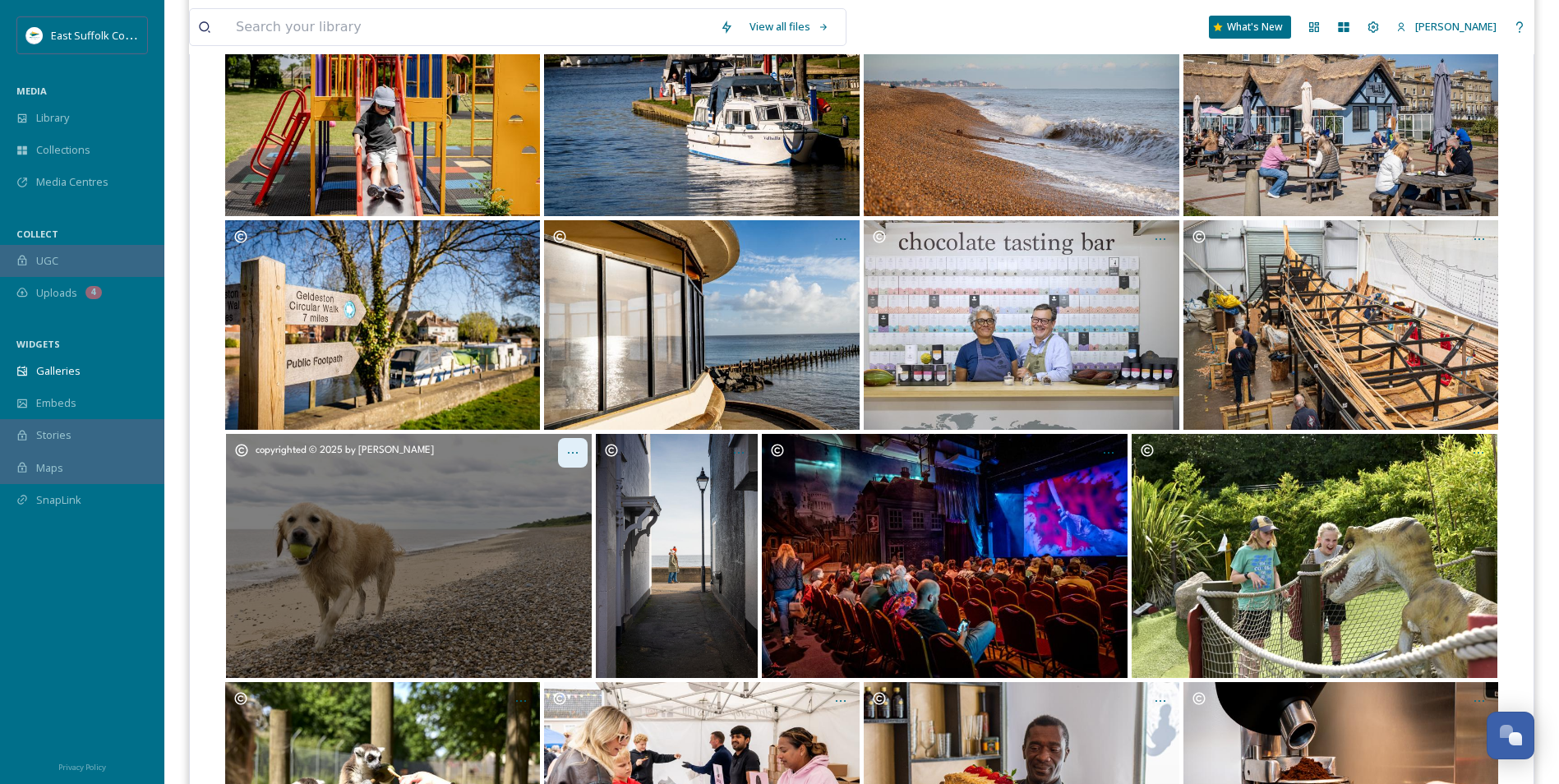
click at [577, 443] on div "Opens media popup. Media description: Beautiful beach walks 🥎🐕." at bounding box center [573, 453] width 30 height 30
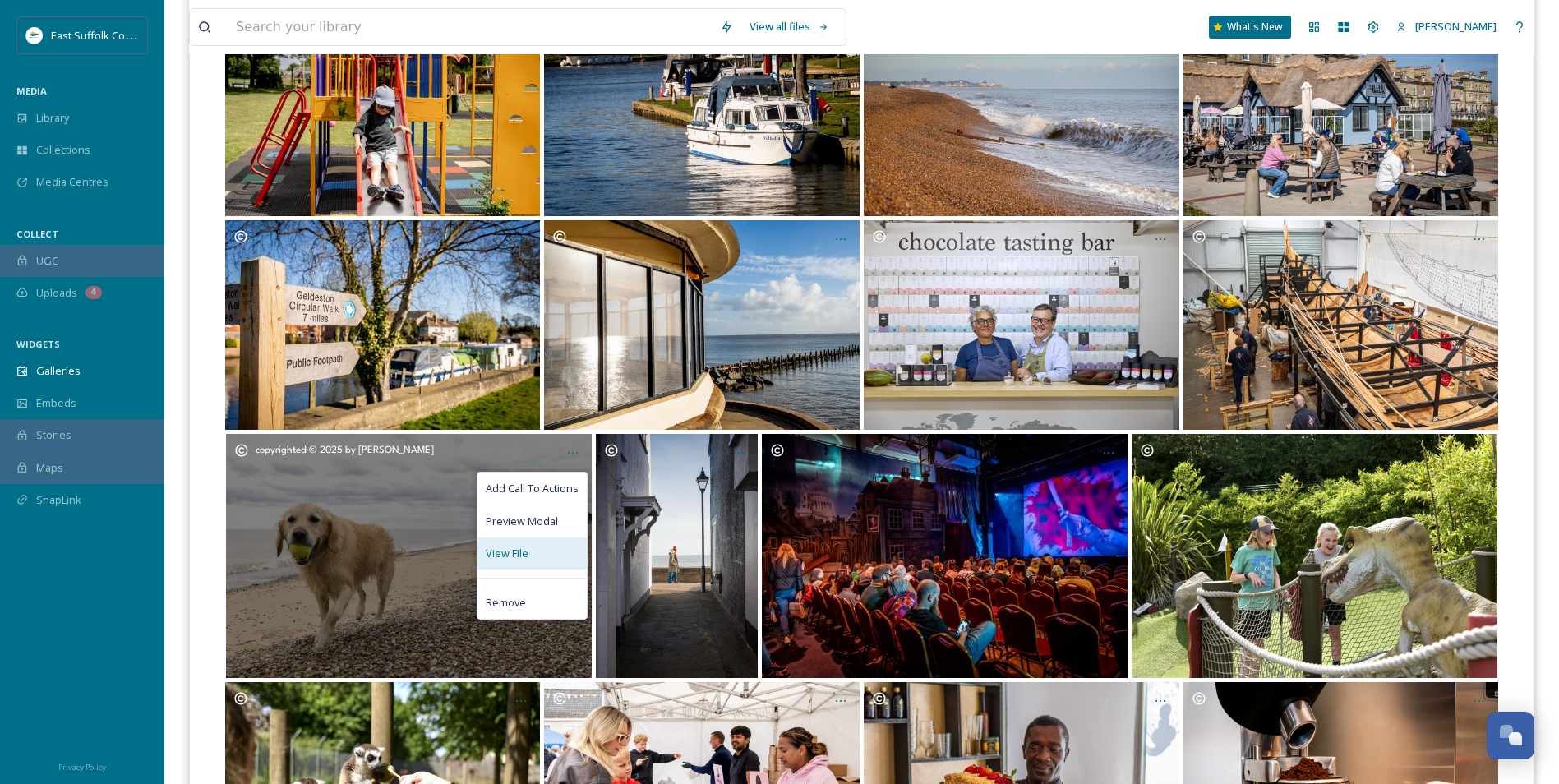
click at [522, 552] on span "View File" at bounding box center [508, 554] width 43 height 16
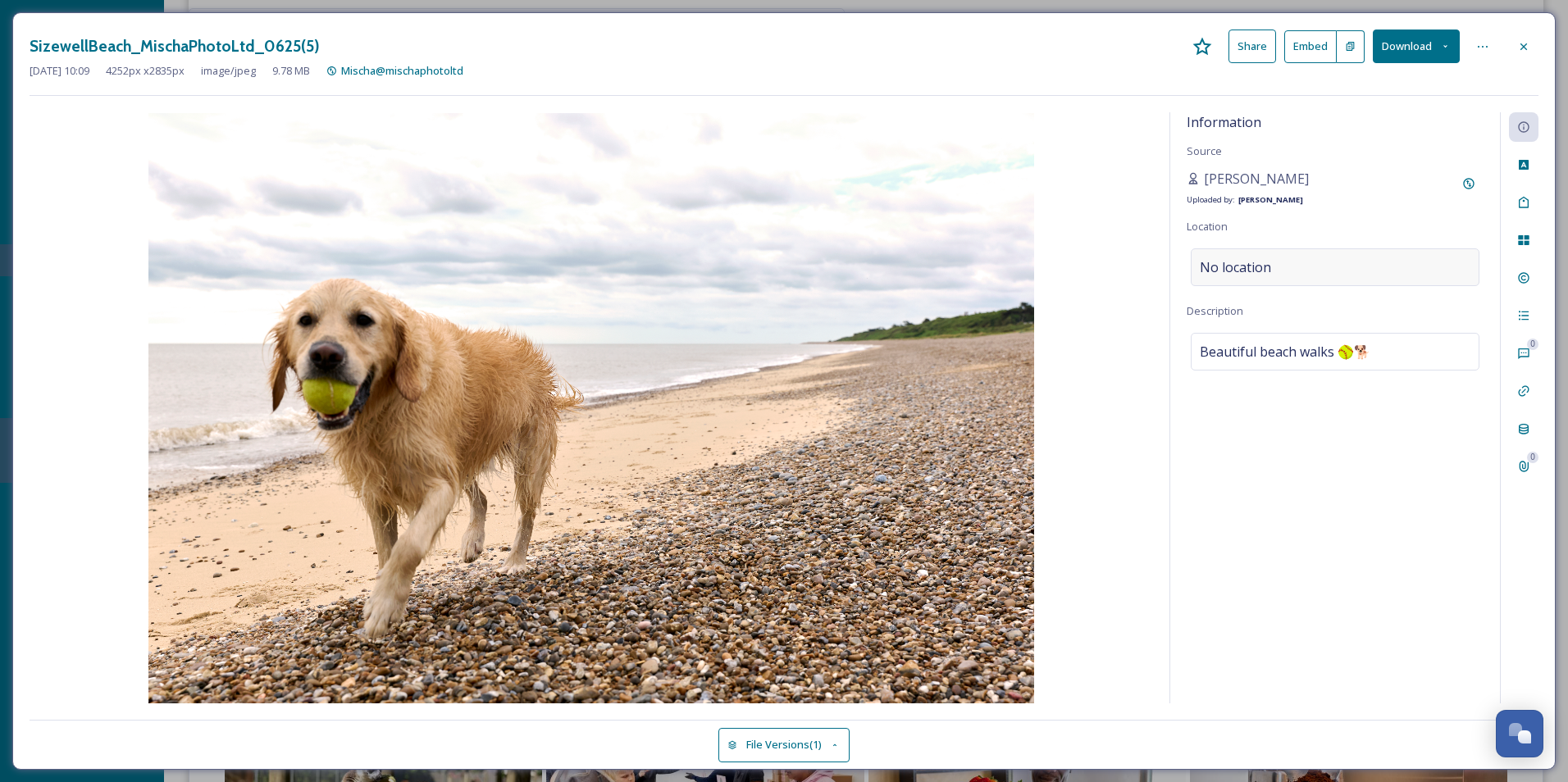
click at [1252, 265] on span "No location" at bounding box center [1235, 266] width 71 height 20
click at [1258, 271] on input at bounding box center [1334, 267] width 287 height 36
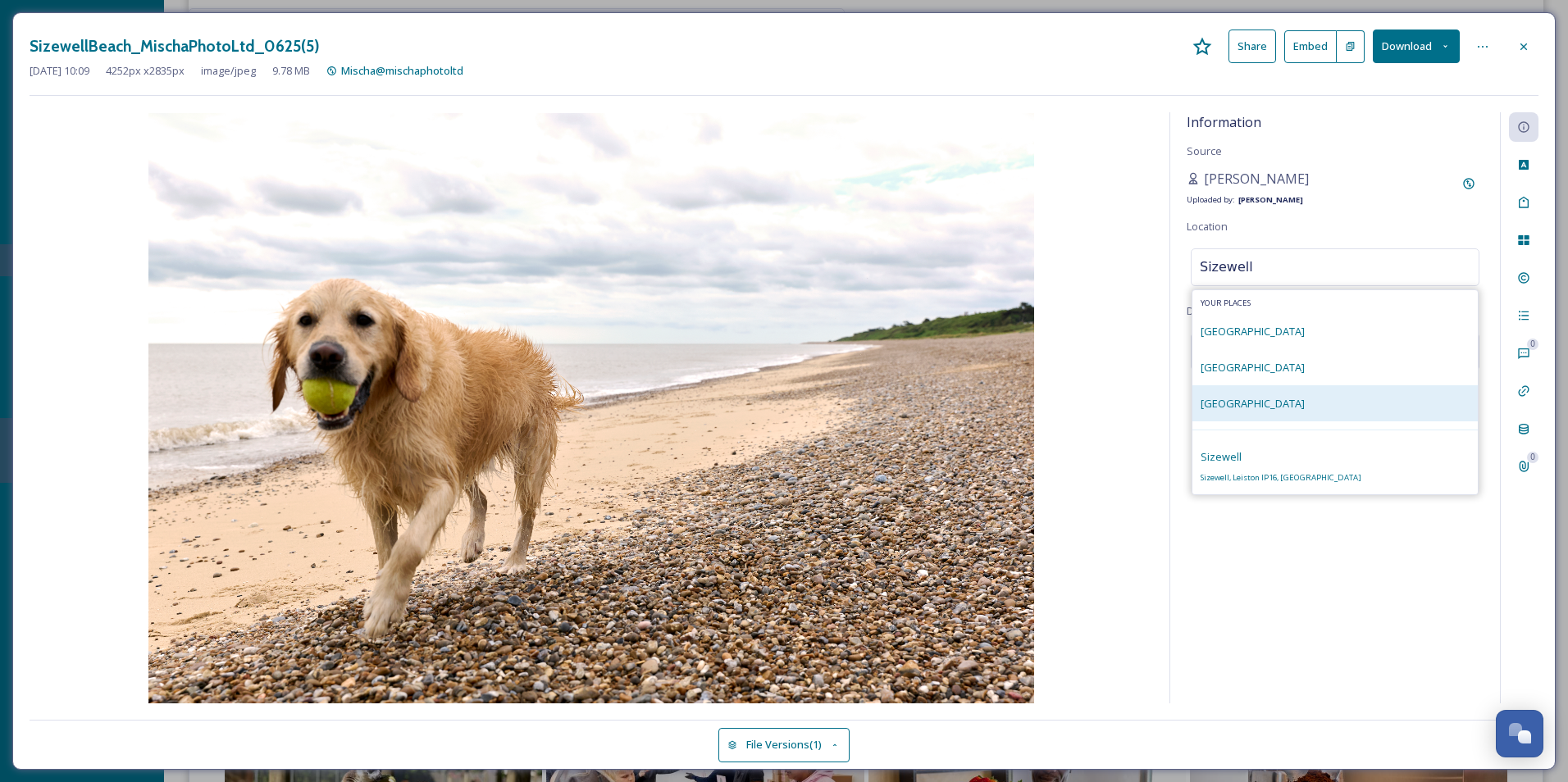
type input "Sizewell"
click at [1291, 392] on div "[GEOGRAPHIC_DATA]" at bounding box center [1334, 403] width 285 height 36
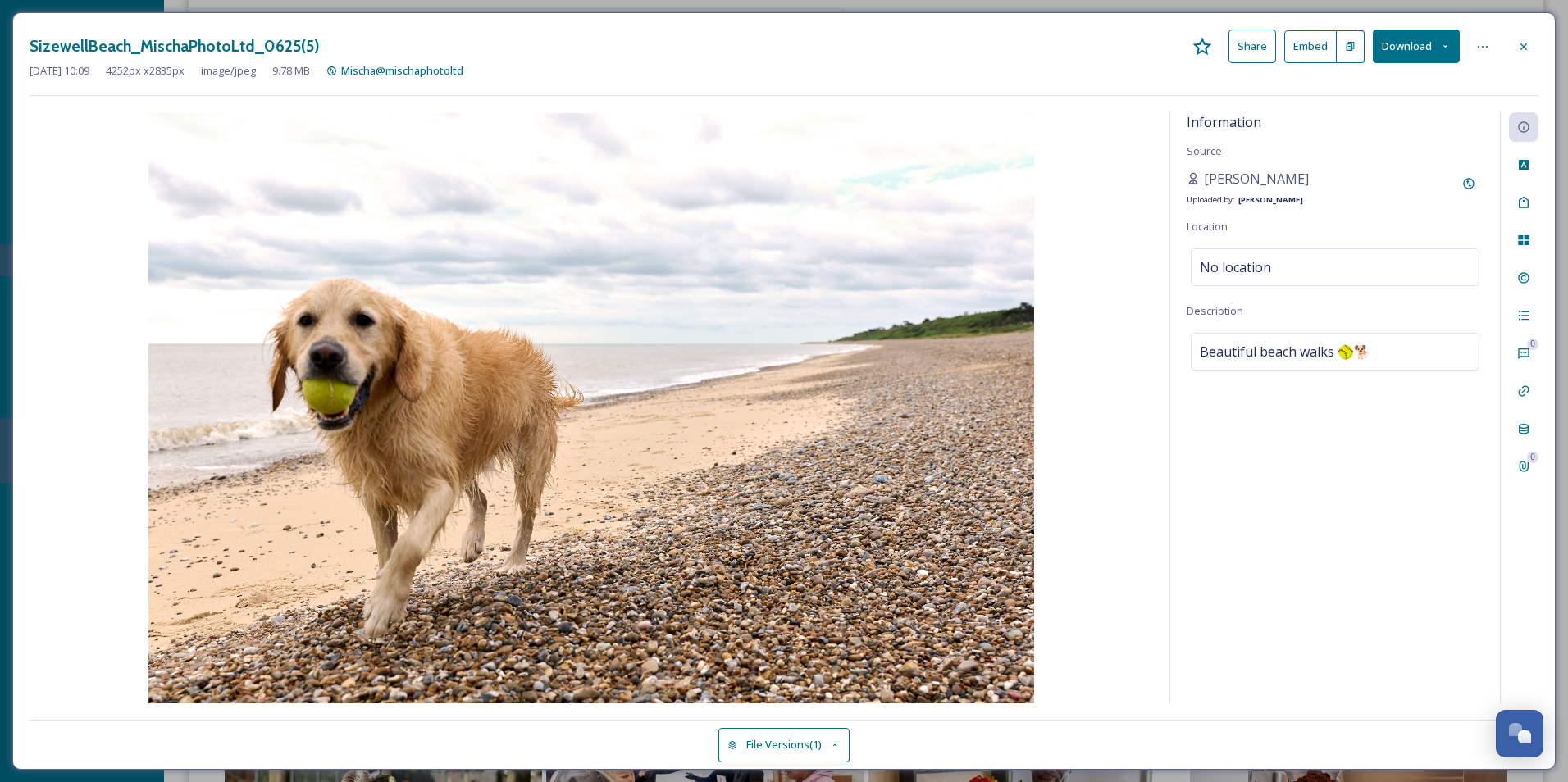
drag, startPoint x: 1293, startPoint y: 437, endPoint x: 1308, endPoint y: 437, distance: 15.0
click at [1308, 437] on div "Information Source [PERSON_NAME] Uploaded by: [PERSON_NAME] Location No locatio…" at bounding box center [1334, 407] width 330 height 591
click at [1530, 48] on div at bounding box center [1523, 47] width 30 height 30
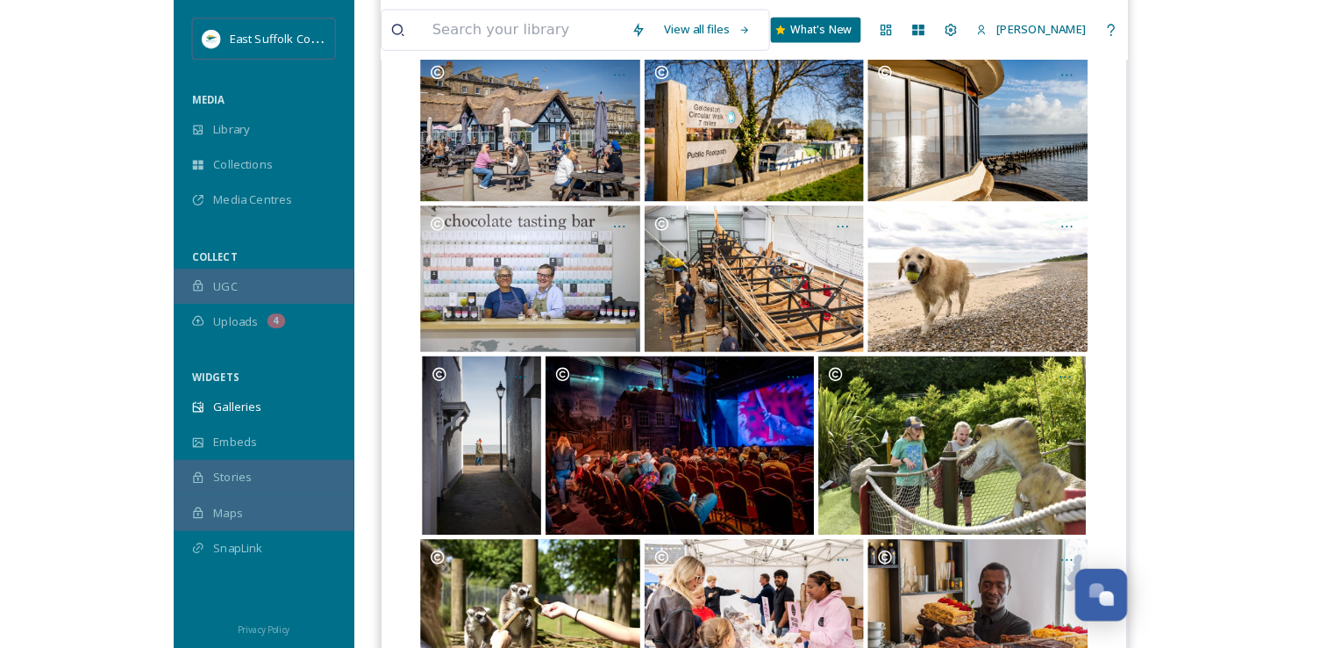
scroll to position [8588, 0]
